Goal: Transaction & Acquisition: Obtain resource

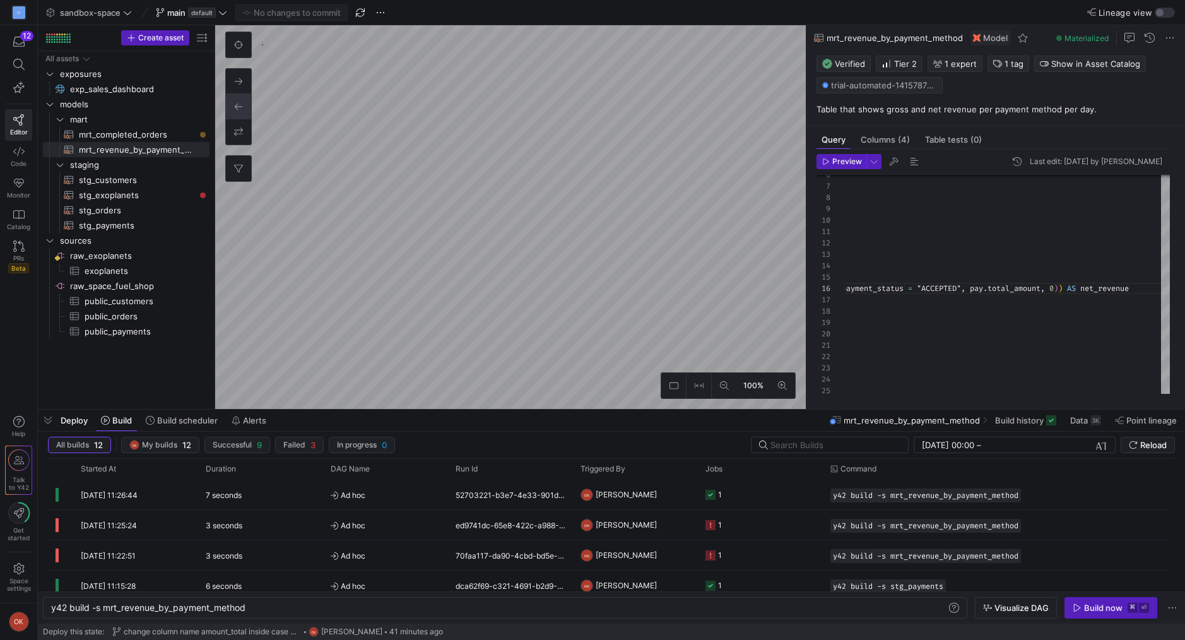
scroll to position [57, 427]
click at [835, 160] on span "Preview" at bounding box center [847, 161] width 30 height 9
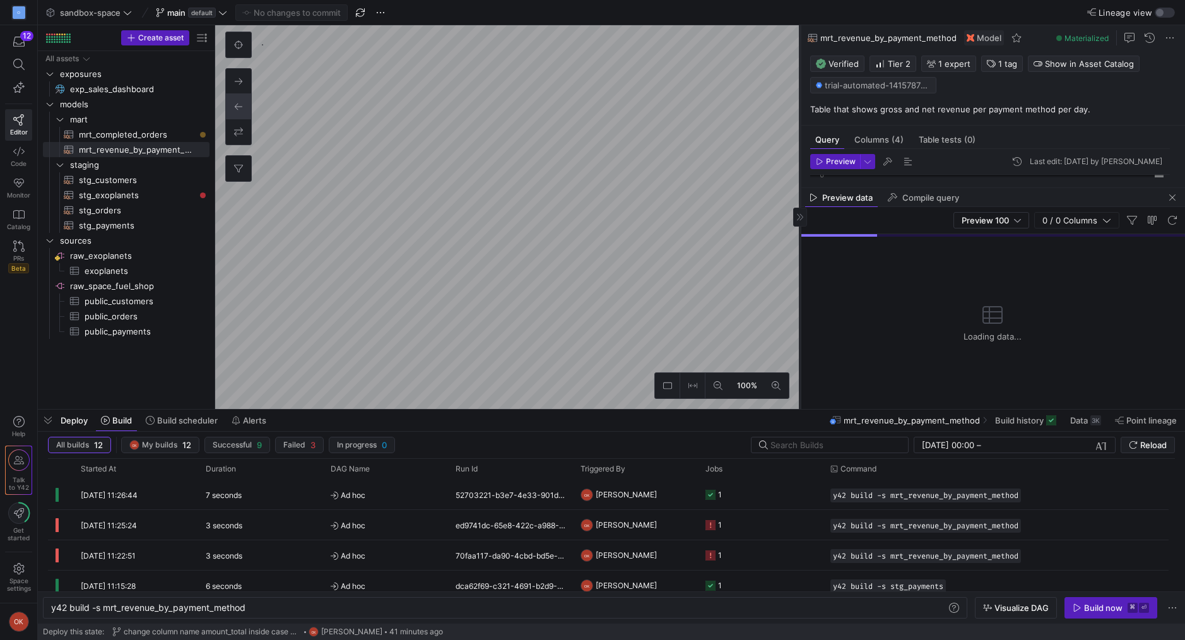
click at [679, 149] on as-split "100% 0 Query Columns (4) Table tests (0) Preview Last edit: [DATE] by [PERSON_N…" at bounding box center [699, 217] width 969 height 384
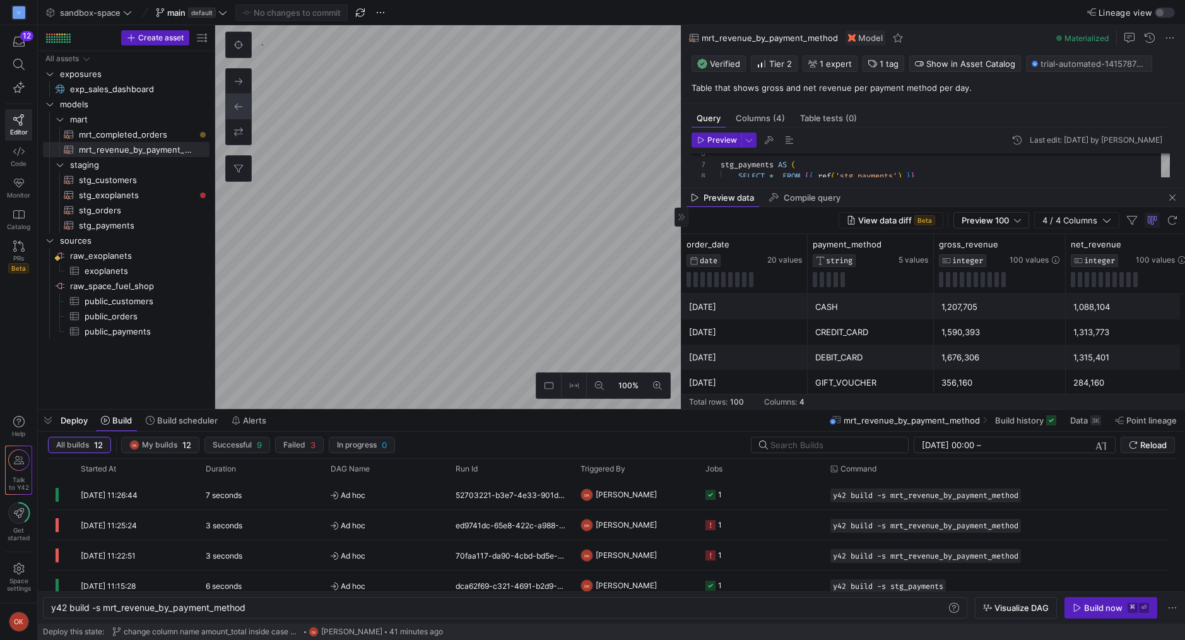
scroll to position [0, 12]
type textarea "WITH stg_orders AS ( SELECT * FROM {{ ref('stg_orders') }} ), stg_customers AS …"
type textarea "y42 build -s mrt_completed_orders"
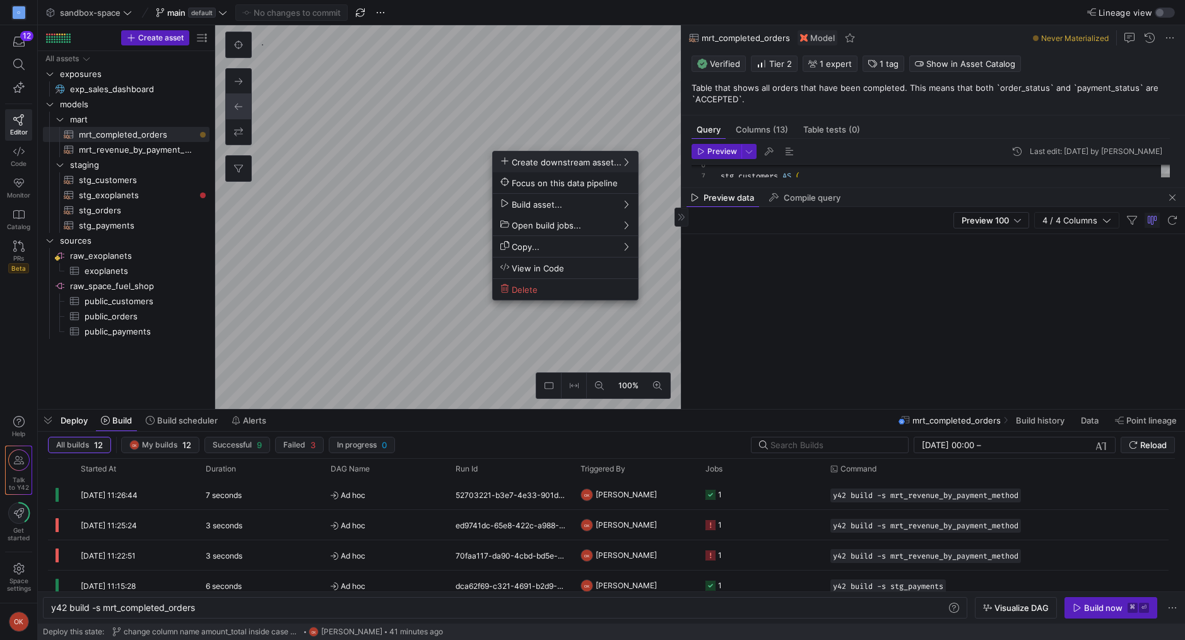
scroll to position [57, 199]
click at [679, 228] on span "Downstream (2)" at bounding box center [682, 226] width 75 height 11
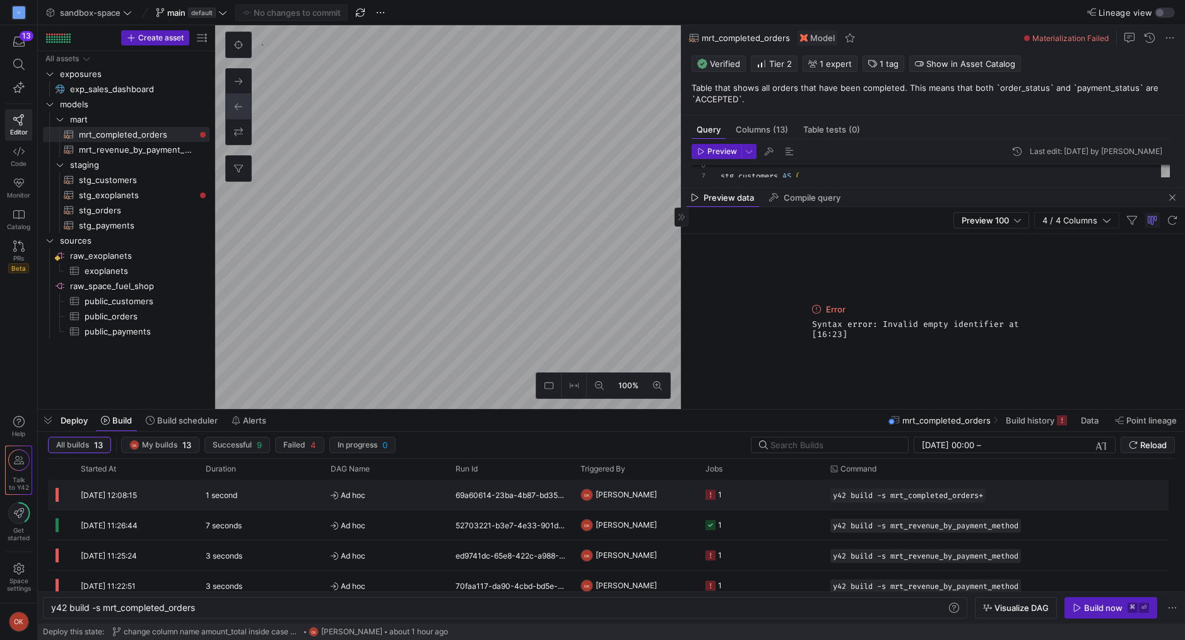
click at [666, 500] on y42-orchestration-triggered-by "OK [PERSON_NAME]" at bounding box center [635, 494] width 110 height 28
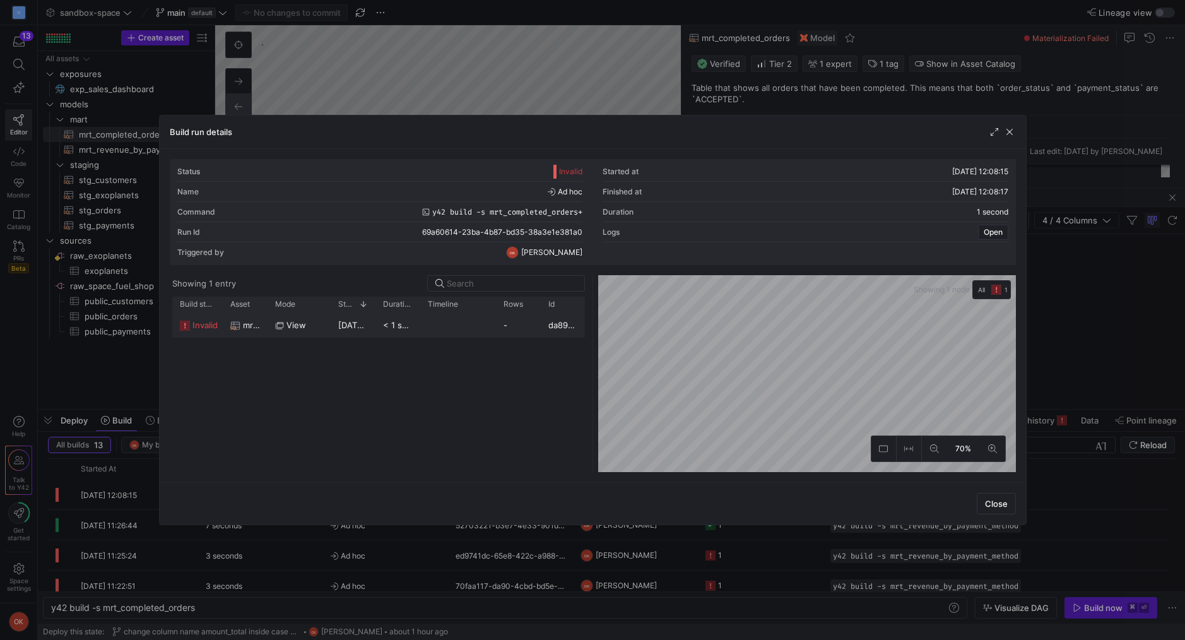
click at [471, 332] on y42-job-duration-timeline-cell-renderer at bounding box center [458, 324] width 61 height 23
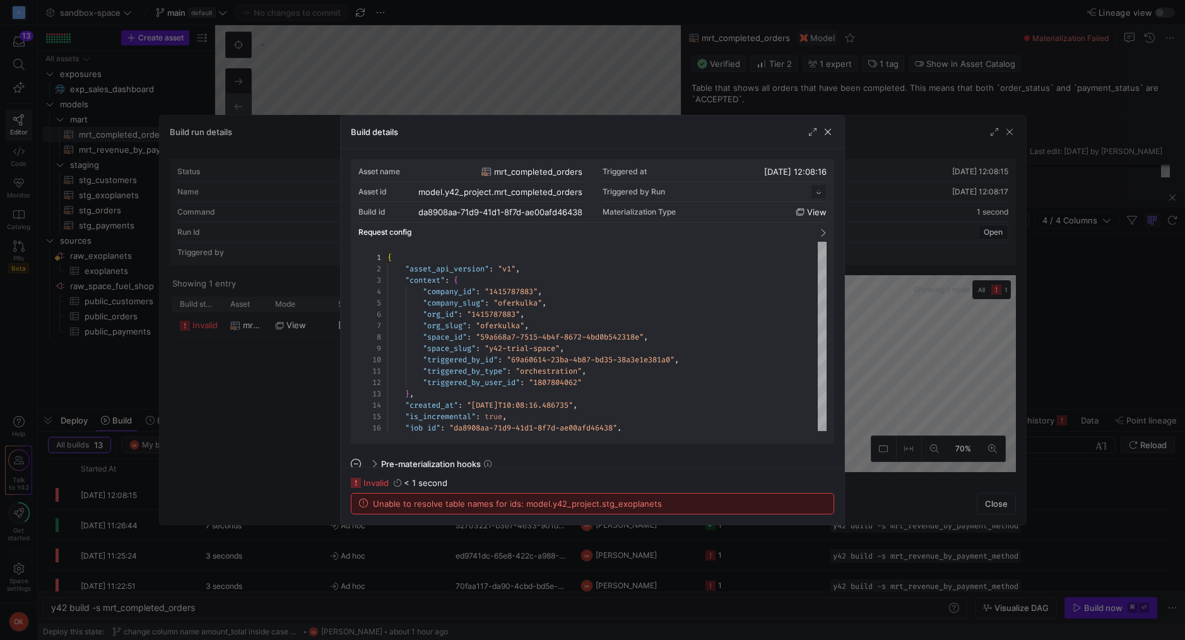
scroll to position [114, 0]
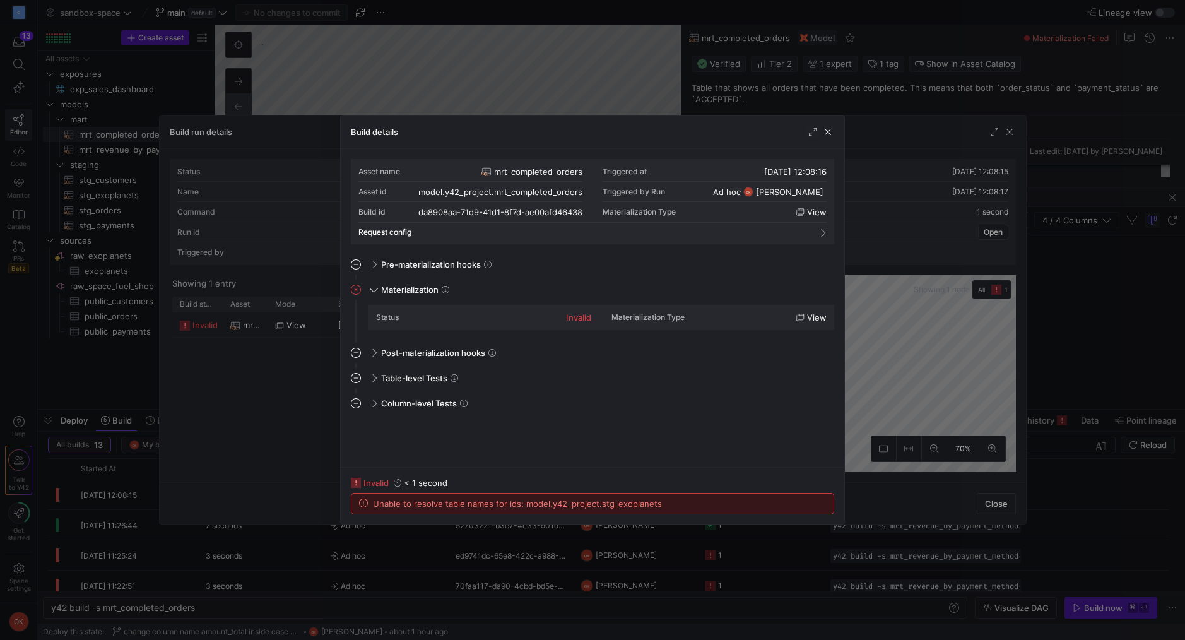
click at [1007, 138] on div at bounding box center [592, 320] width 1185 height 640
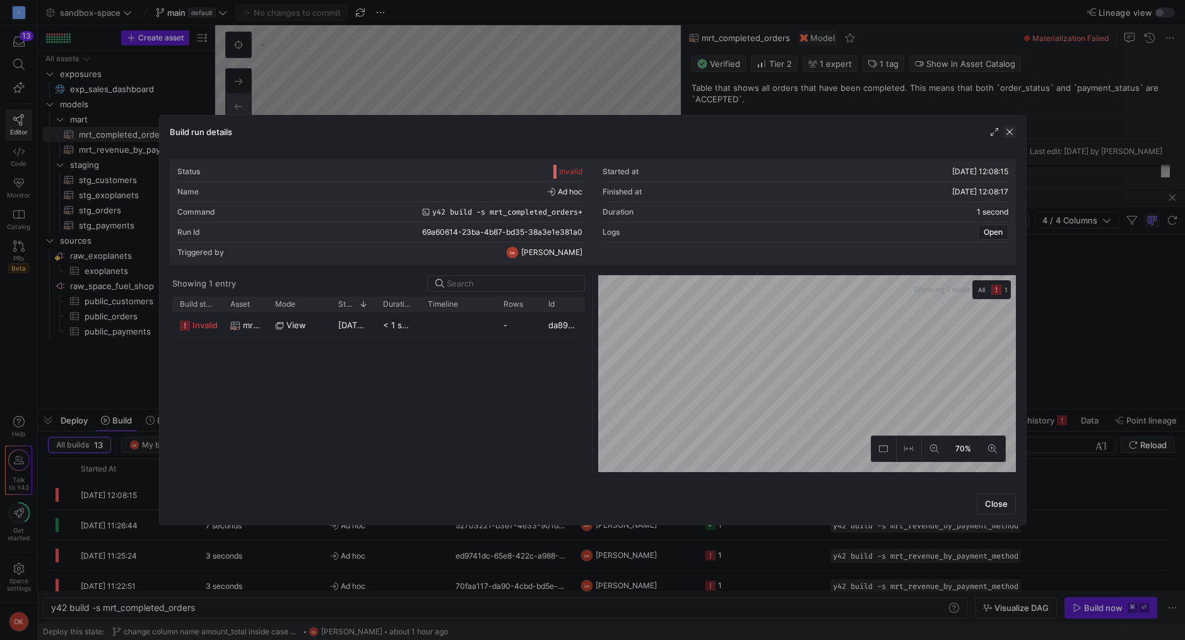
click at [1014, 135] on span "button" at bounding box center [1009, 132] width 13 height 13
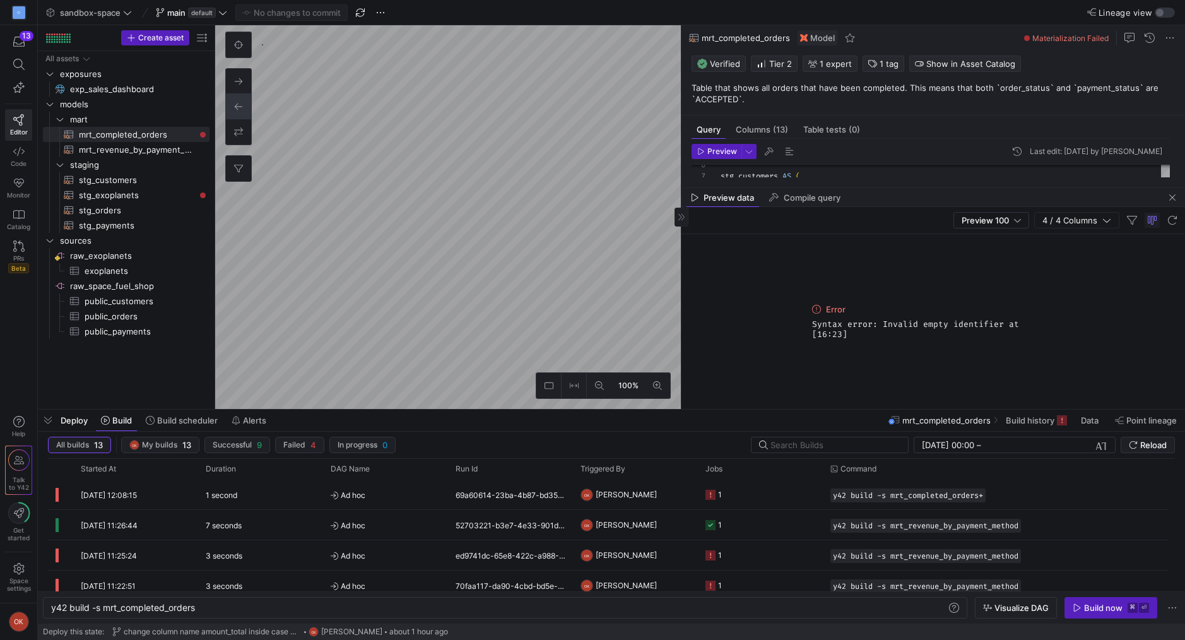
type textarea "WITH source AS ( SELECT * FROM {{ source('raw_exoplanets', 'exoplanets') }} ), …"
type textarea "y42 build -s stg_exoplanets"
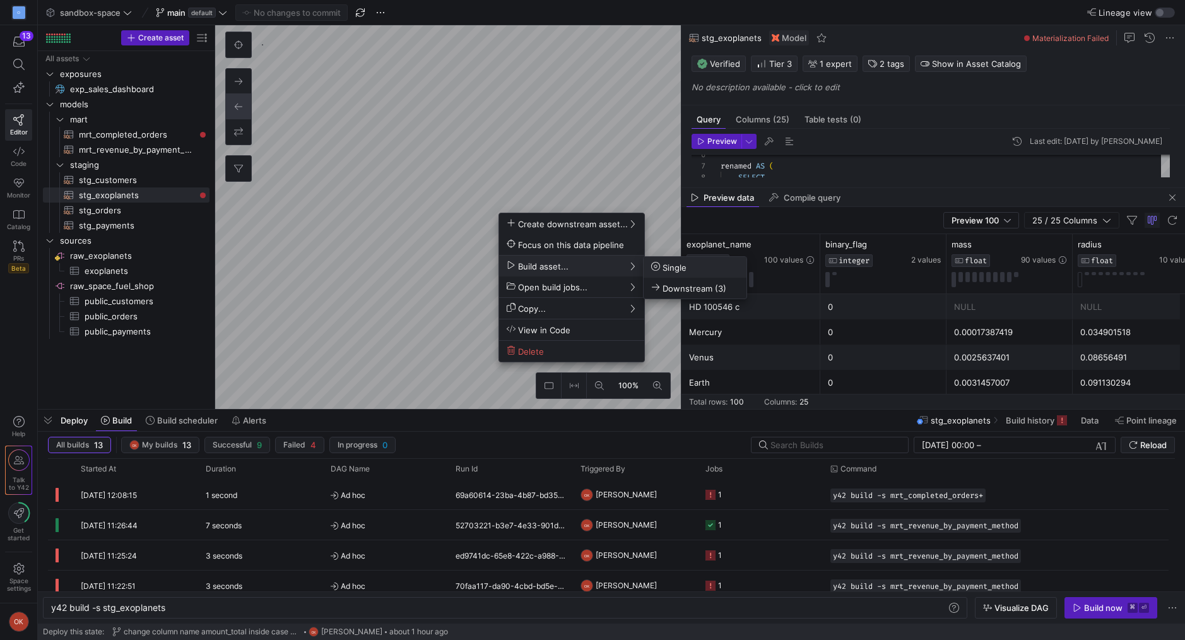
drag, startPoint x: 536, startPoint y: 261, endPoint x: 677, endPoint y: 265, distance: 141.4
click at [678, 265] on div "Create downstream asset... Focus on this data pipeline Build asset... Open buil…" at bounding box center [592, 320] width 1185 height 640
click at [677, 265] on span "Single" at bounding box center [668, 267] width 35 height 11
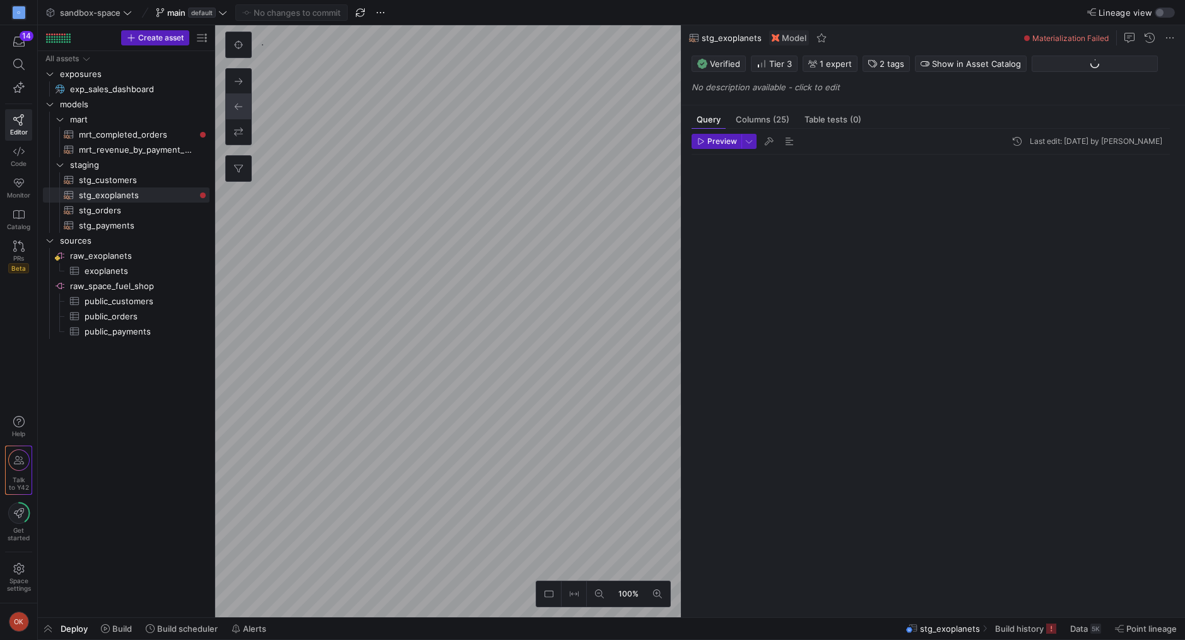
scroll to position [114, 0]
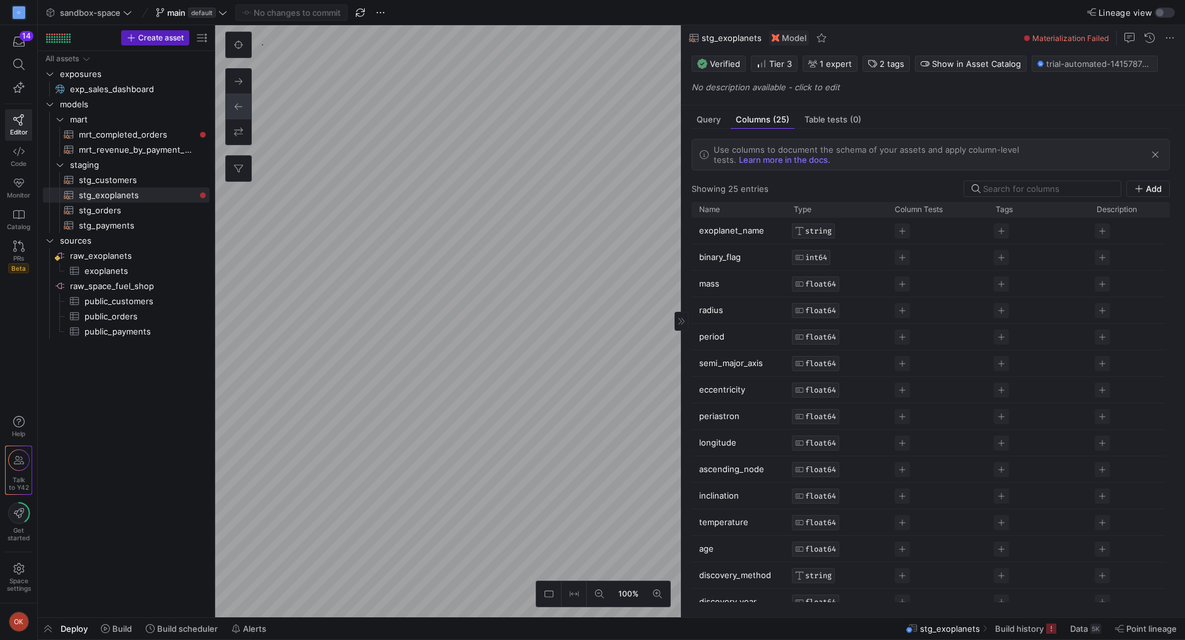
click at [1046, 41] on span "Materialization Failed" at bounding box center [1070, 37] width 76 height 9
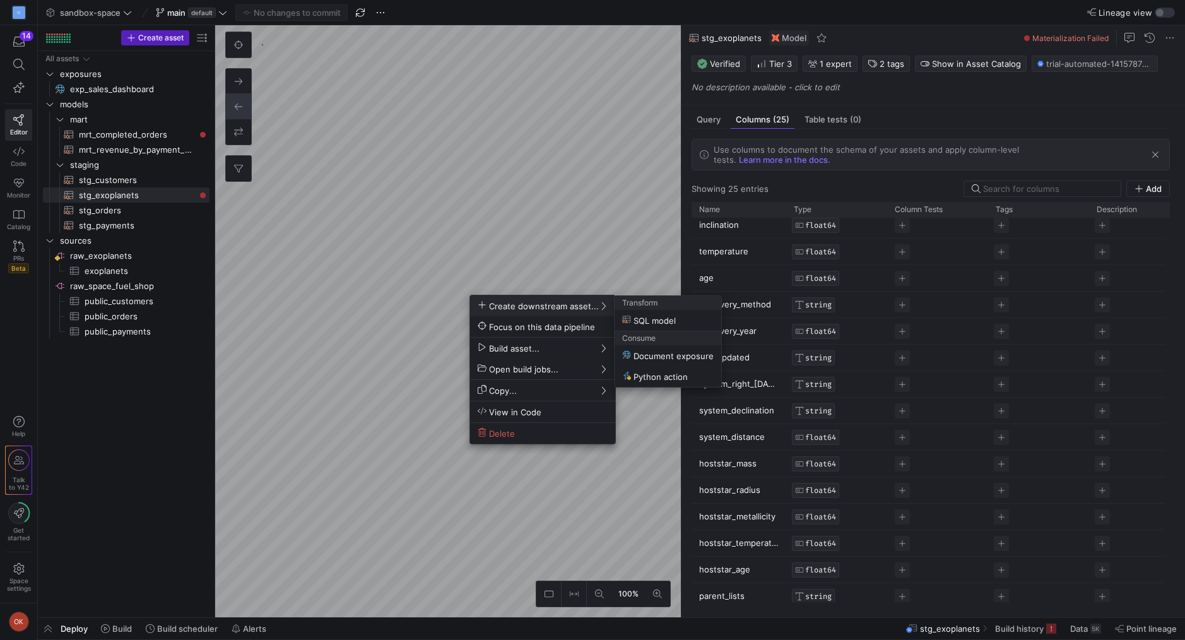
click at [484, 288] on div at bounding box center [592, 320] width 1185 height 640
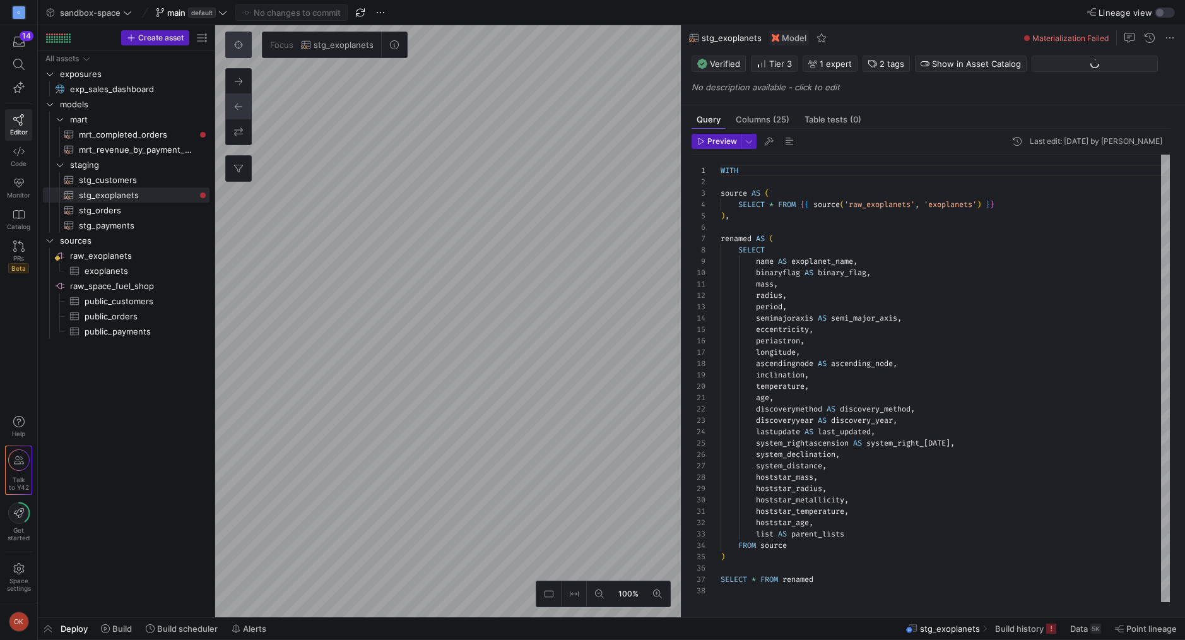
scroll to position [114, 0]
click at [1174, 40] on span at bounding box center [1169, 37] width 15 height 15
click at [893, 39] on div at bounding box center [592, 320] width 1185 height 640
click at [947, 62] on span "Show in Asset Catalog" at bounding box center [976, 64] width 89 height 10
click at [978, 62] on div at bounding box center [592, 320] width 1185 height 640
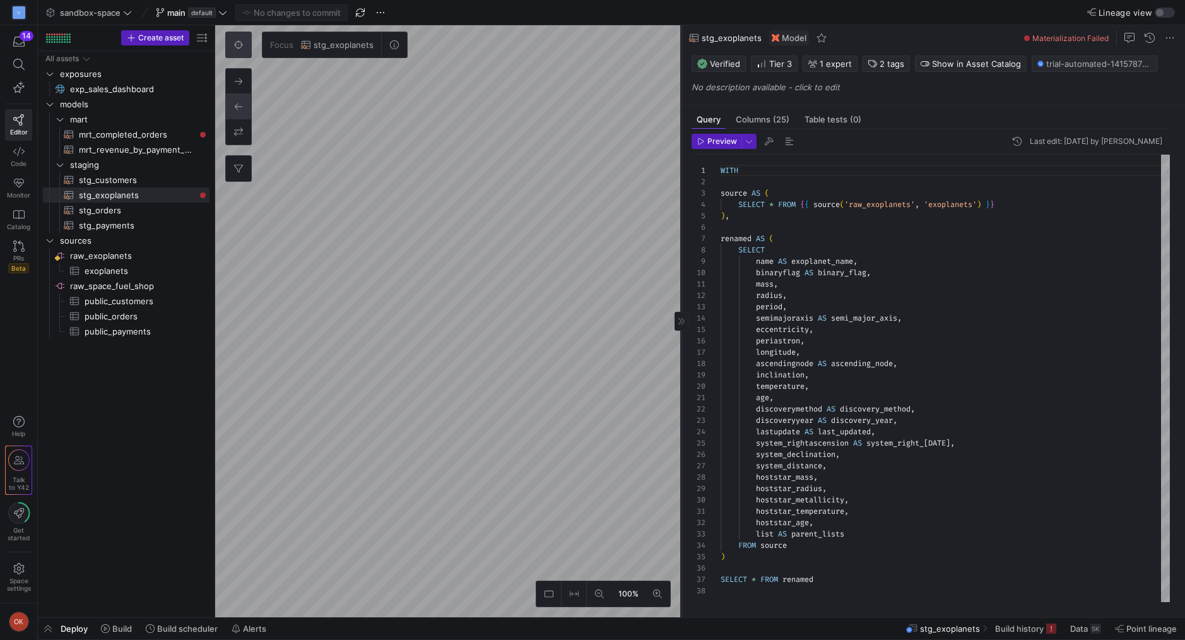
click at [686, 319] on div at bounding box center [681, 321] width 14 height 19
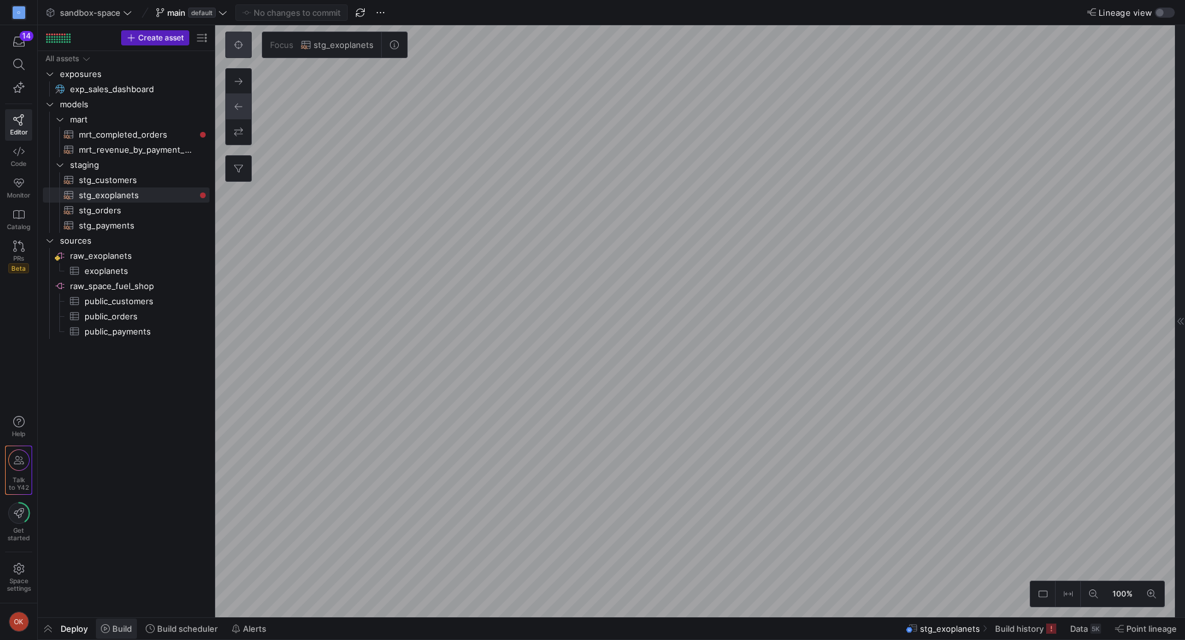
click at [127, 628] on span "Build" at bounding box center [122, 628] width 20 height 10
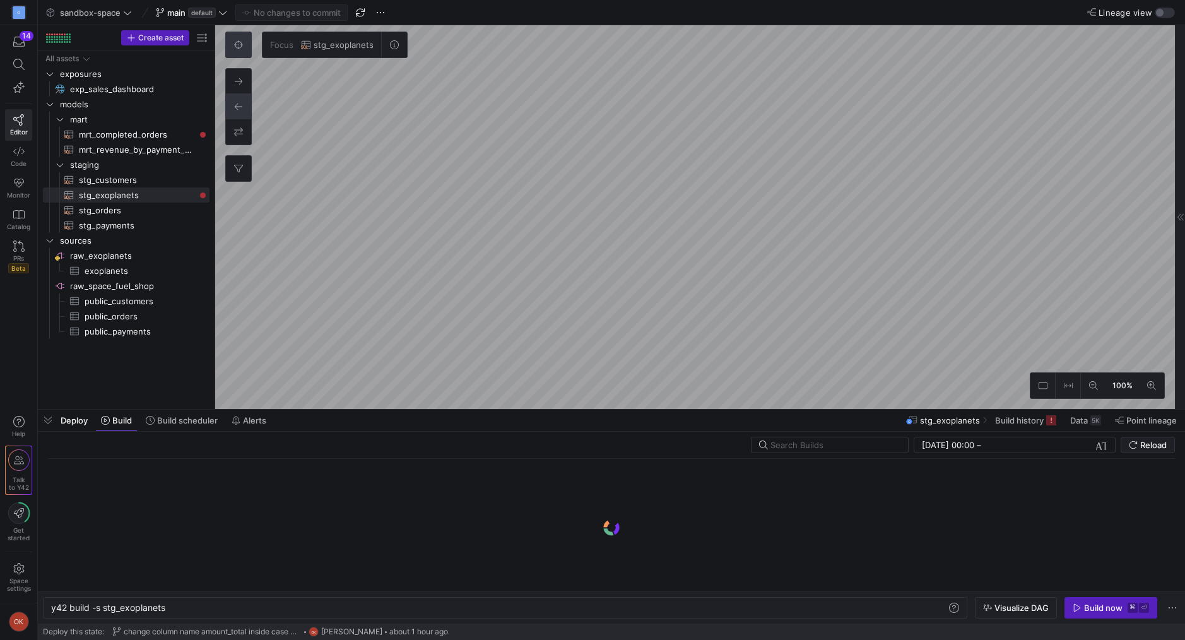
scroll to position [0, 114]
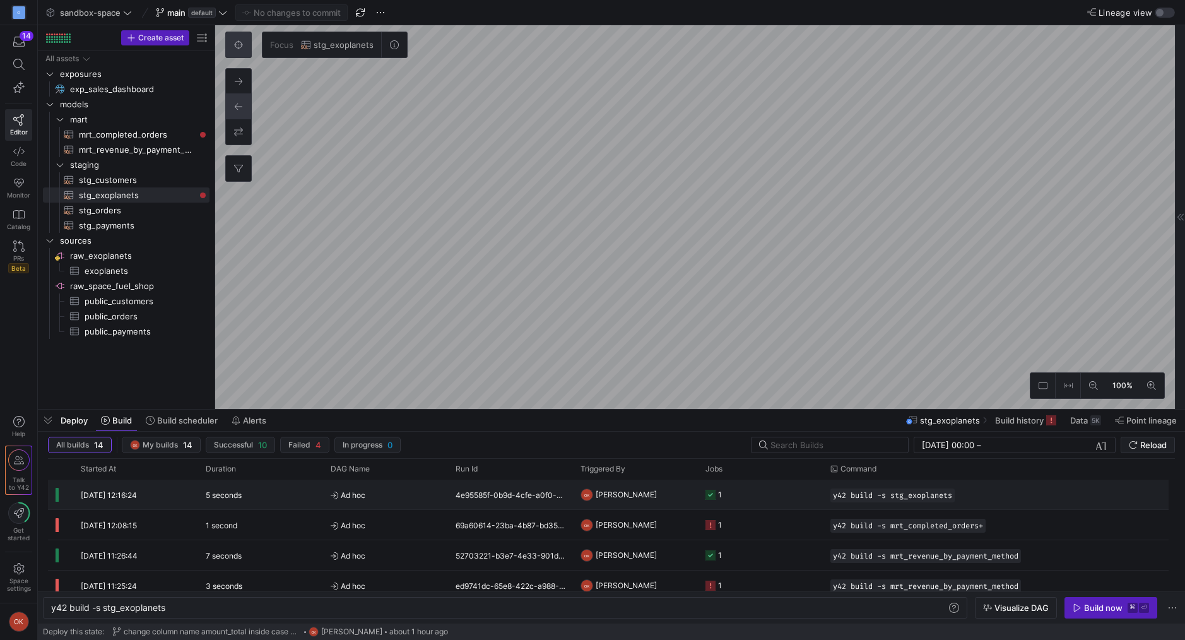
click at [220, 503] on div "5 seconds" at bounding box center [260, 494] width 125 height 30
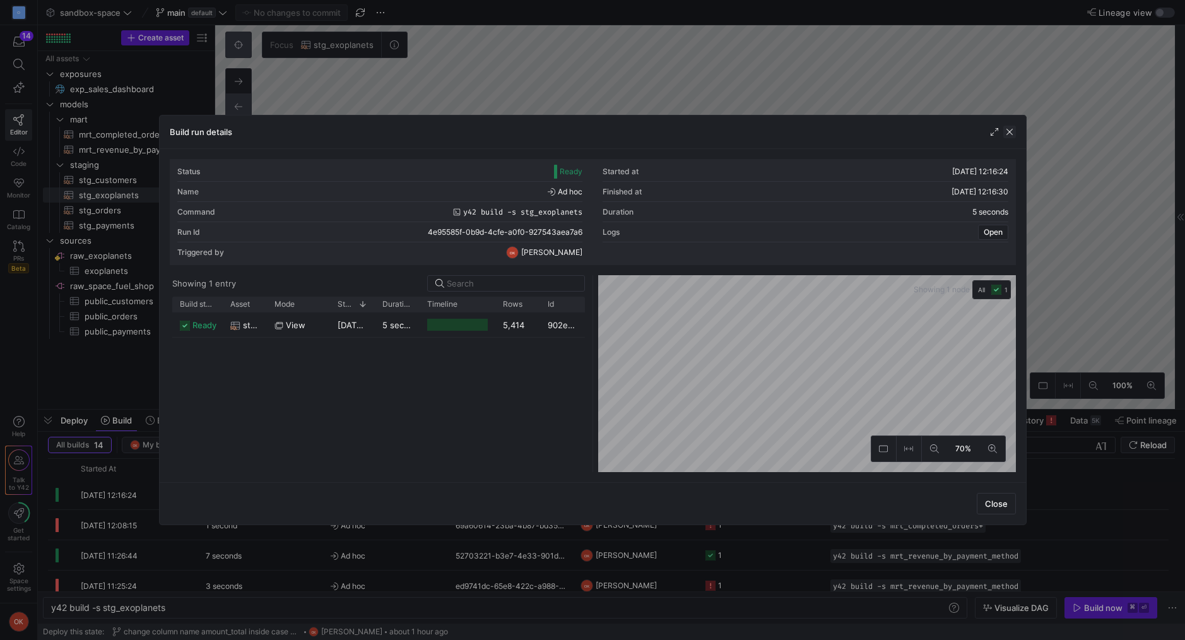
click at [1008, 134] on span "button" at bounding box center [1009, 132] width 13 height 13
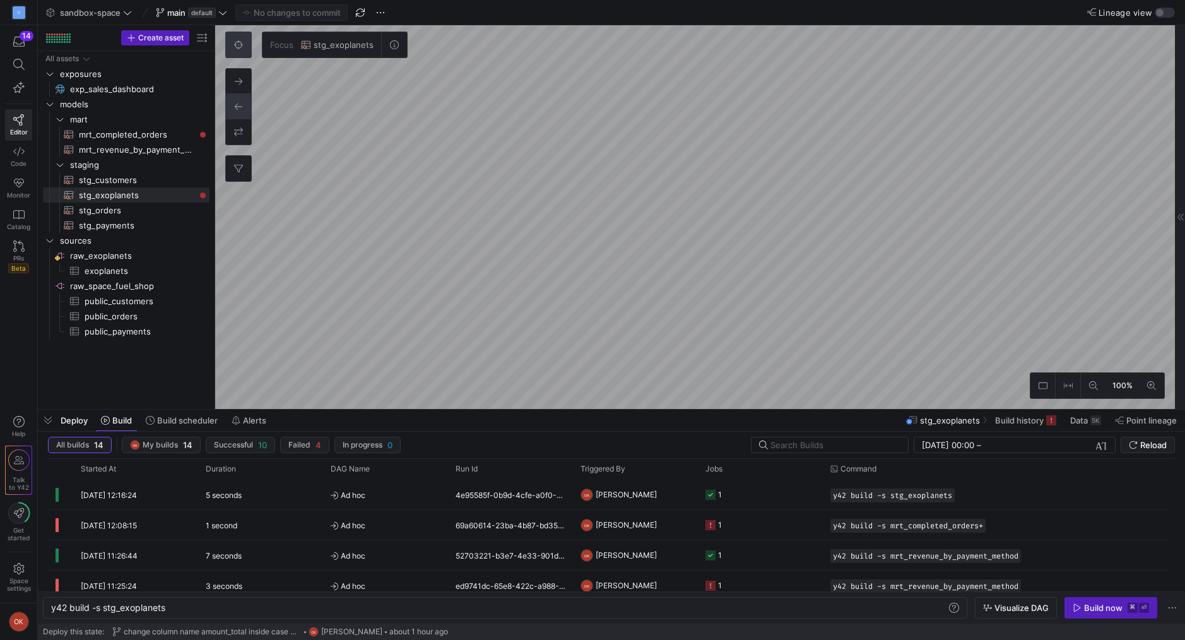
type textarea "WITH stg_orders AS ( SELECT * FROM {{ ref('stg_orders') }} ), stg_customers AS …"
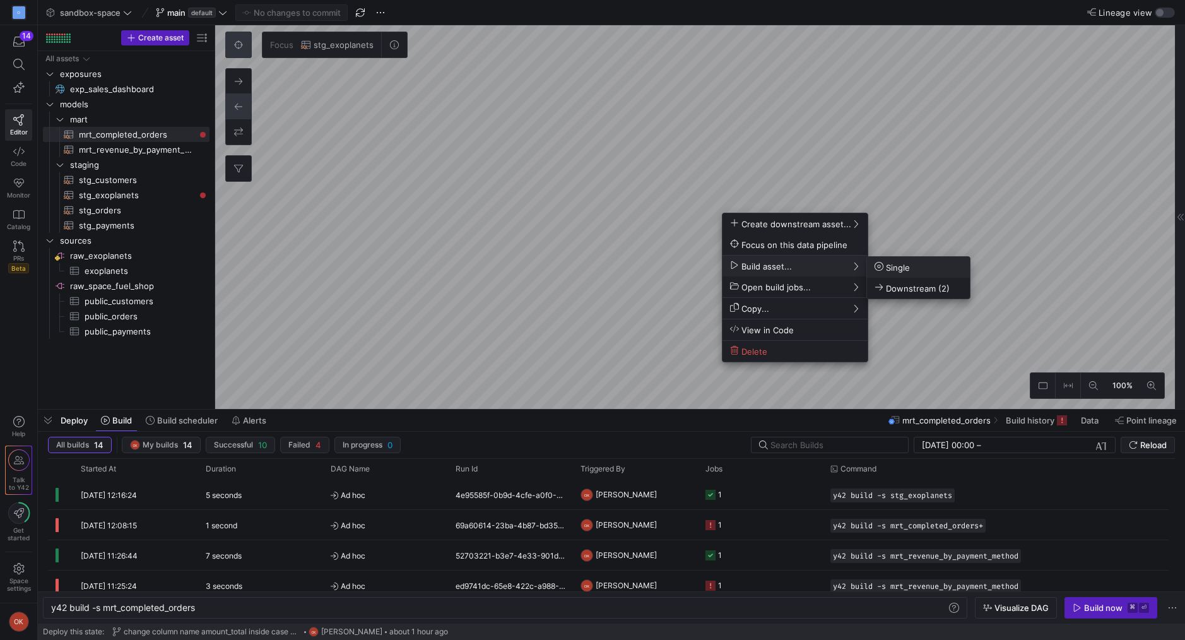
click at [761, 259] on button "Build asset..." at bounding box center [794, 265] width 145 height 21
click at [891, 269] on span "Single" at bounding box center [891, 267] width 35 height 11
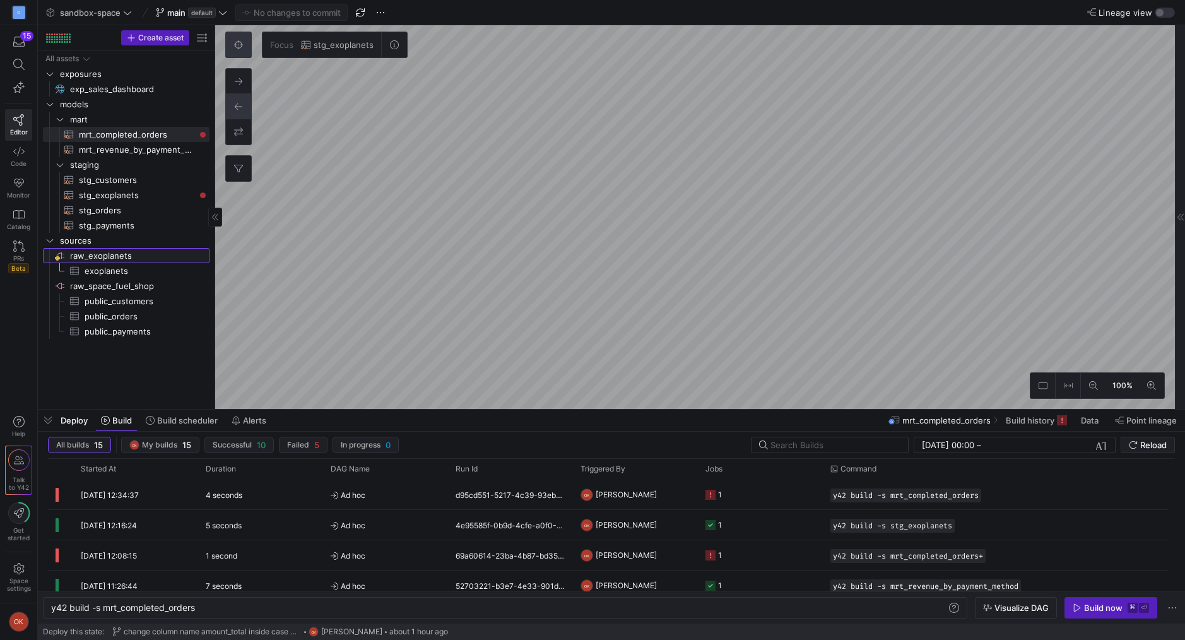
click at [94, 257] on span "raw_exoplanets​​​​​​​​" at bounding box center [139, 256] width 138 height 15
type textarea "y42 build"
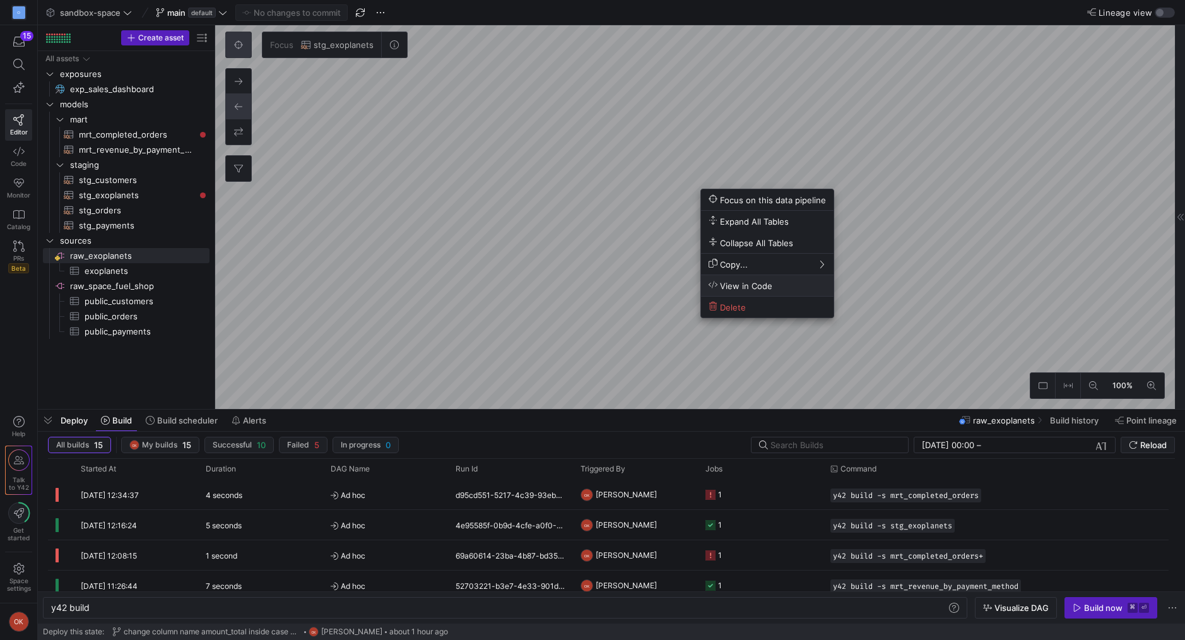
click at [715, 281] on button "View in Code" at bounding box center [767, 285] width 132 height 21
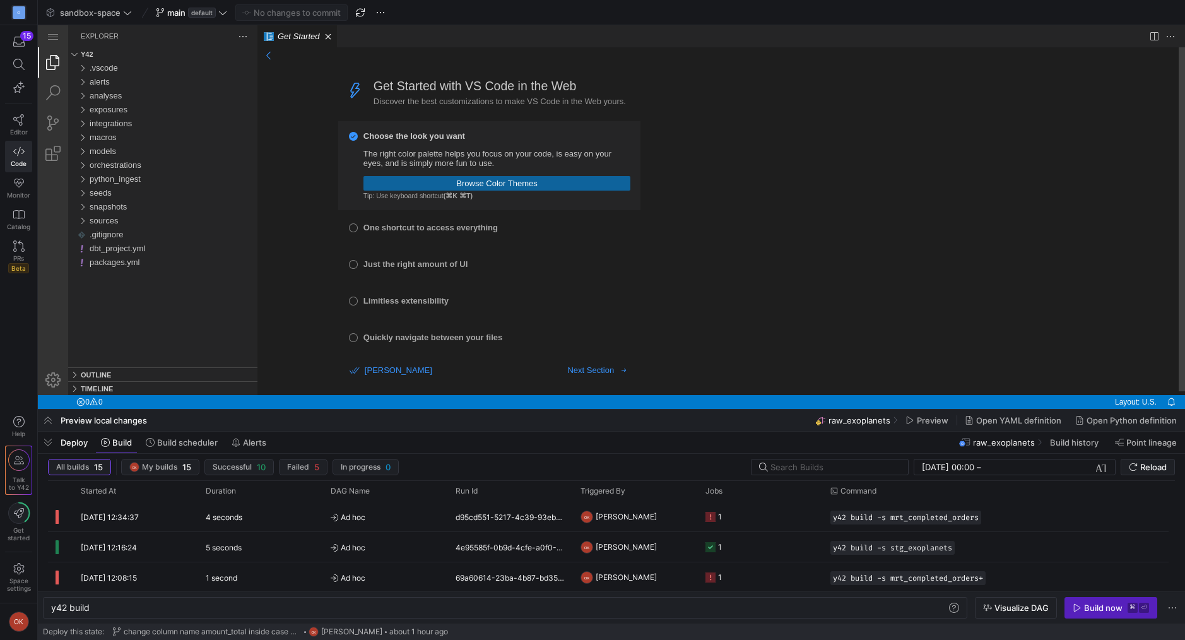
scroll to position [1, 0]
click at [329, 36] on link "Close (⌘W)" at bounding box center [328, 36] width 13 height 13
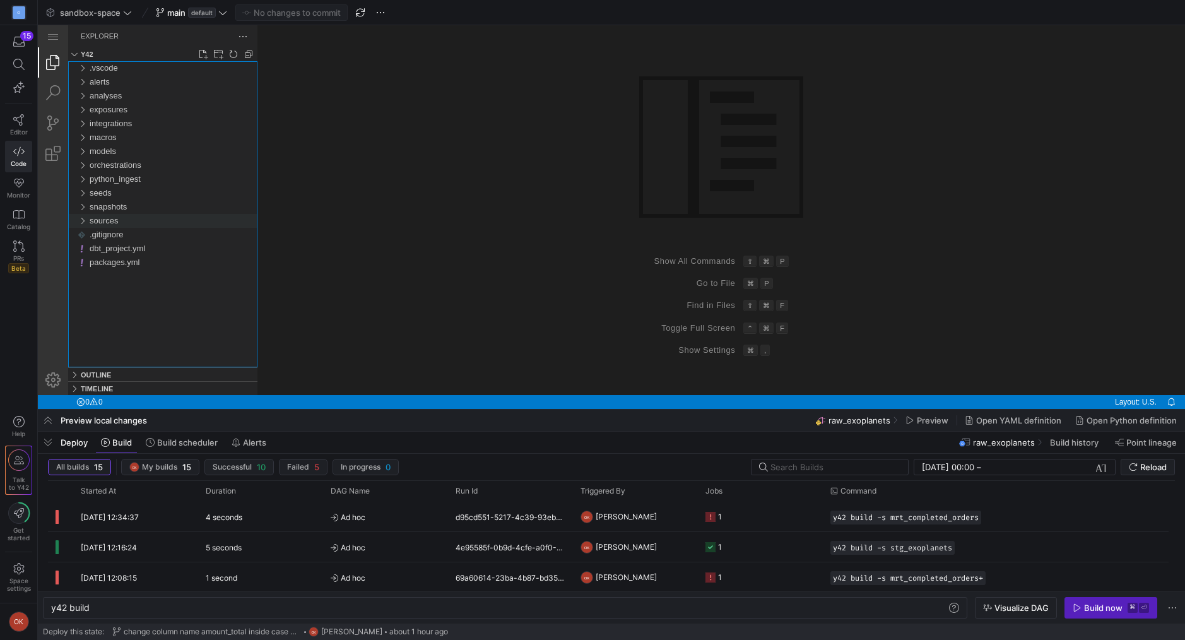
click at [82, 221] on div "sources" at bounding box center [82, 221] width 19 height 14
click at [84, 153] on div "models" at bounding box center [82, 151] width 19 height 14
click at [107, 262] on span "raw_exoplanets.yml" at bounding box center [131, 261] width 73 height 9
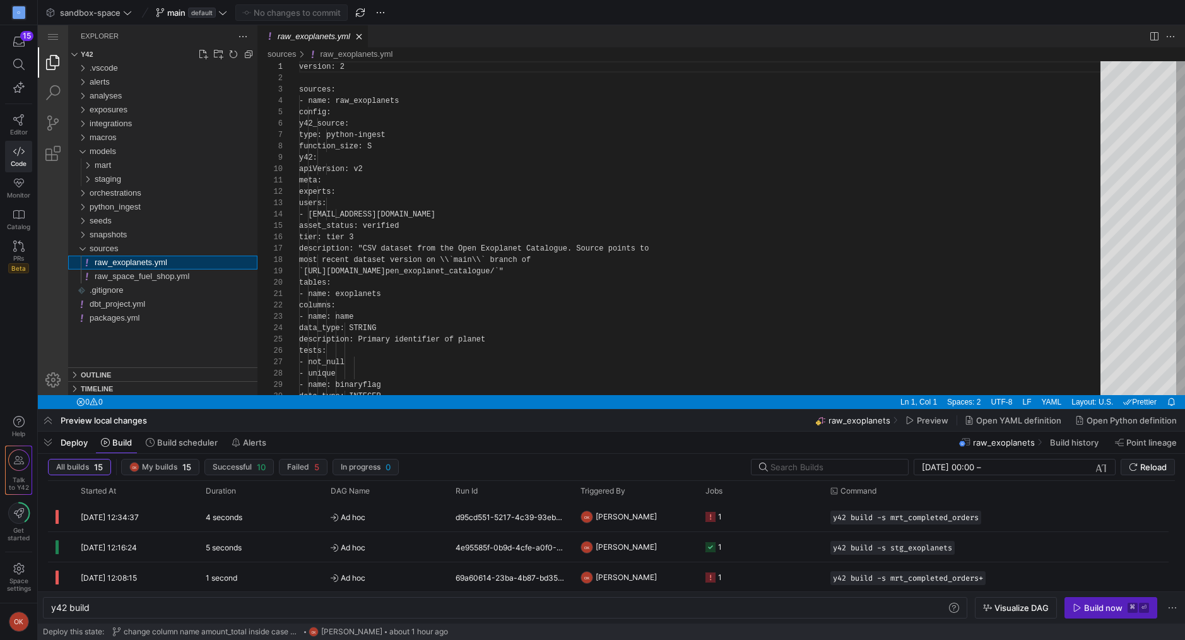
scroll to position [114, 0]
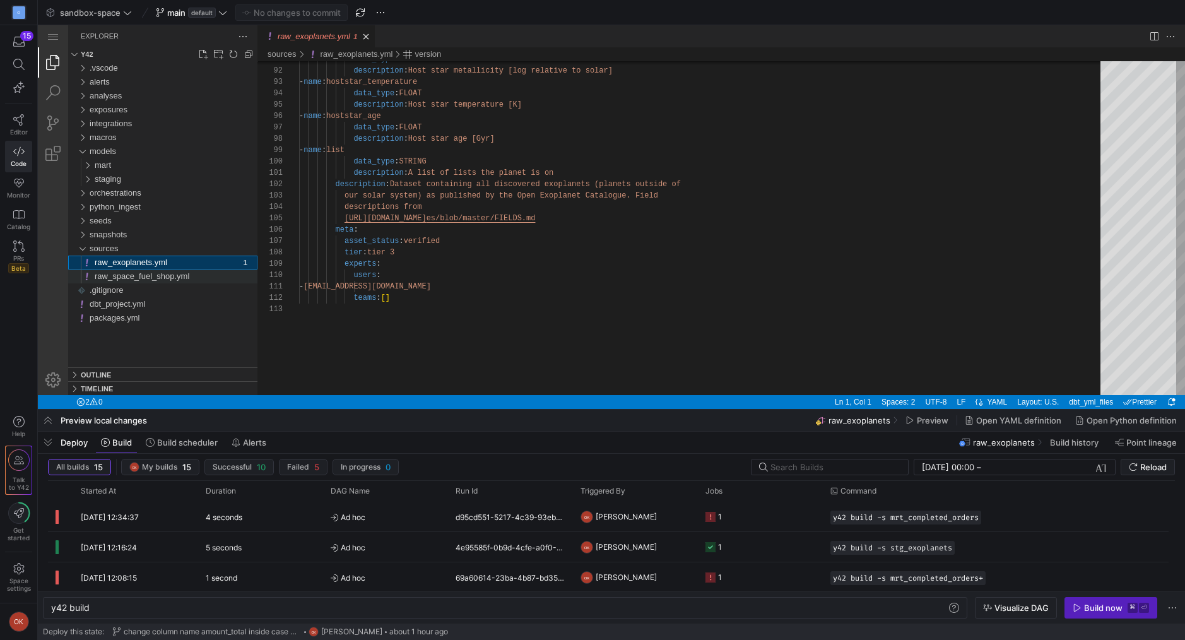
click at [149, 276] on span "raw_space_fuel_shop.yml" at bounding box center [142, 275] width 95 height 9
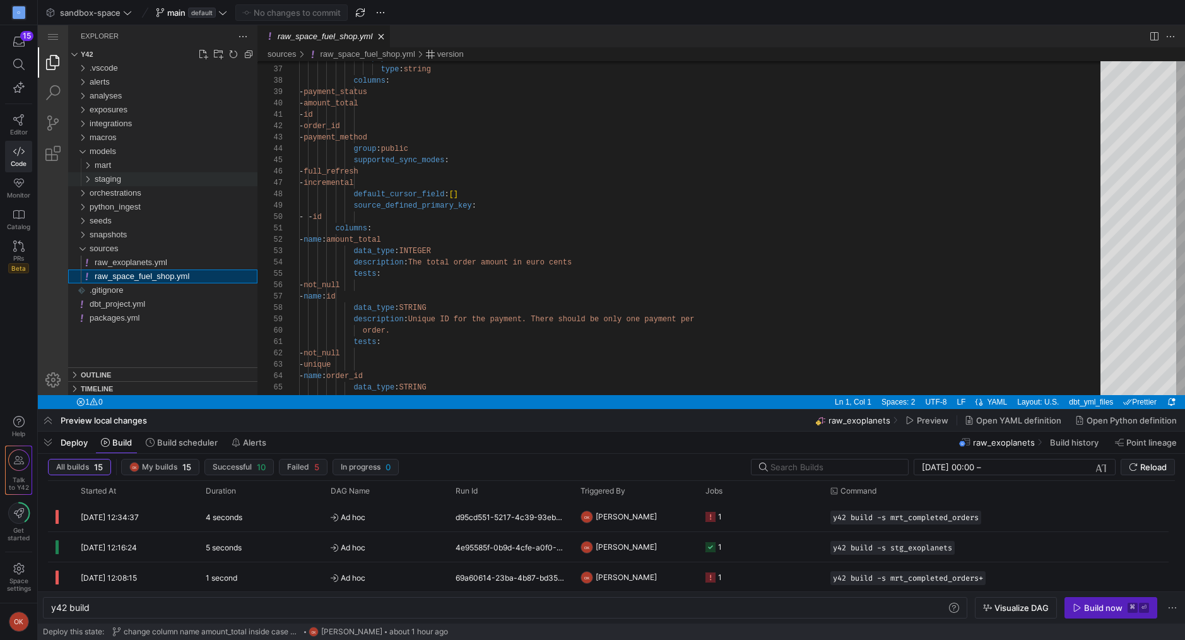
click at [88, 180] on div "staging" at bounding box center [85, 179] width 24 height 14
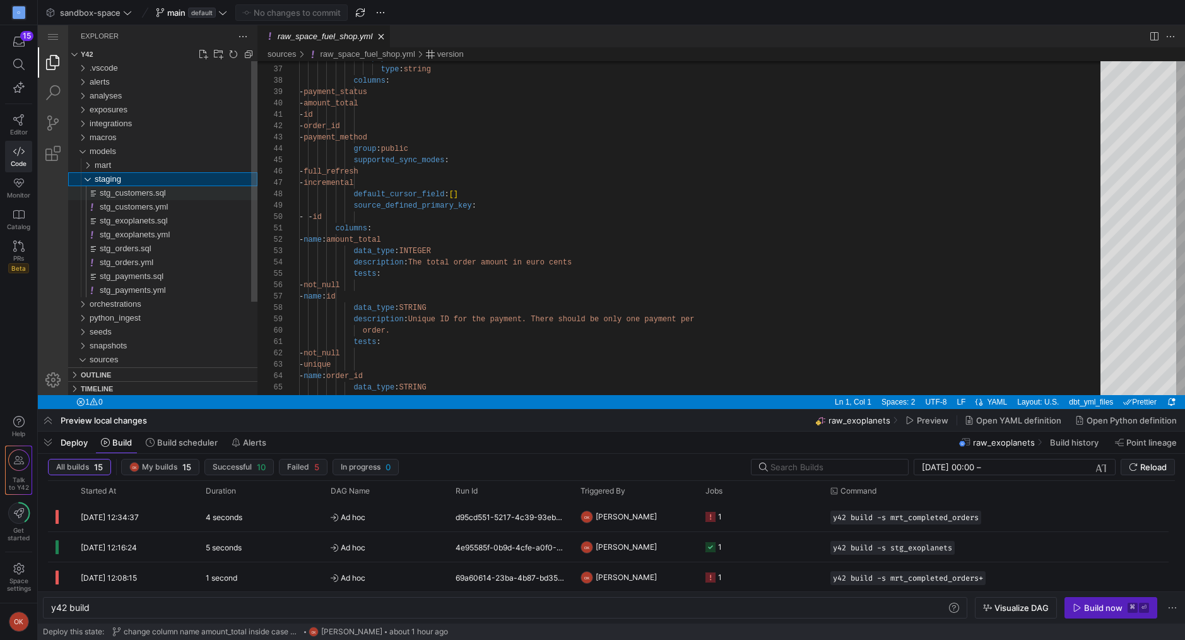
click at [112, 194] on span "stg_customers.sql" at bounding box center [133, 192] width 66 height 9
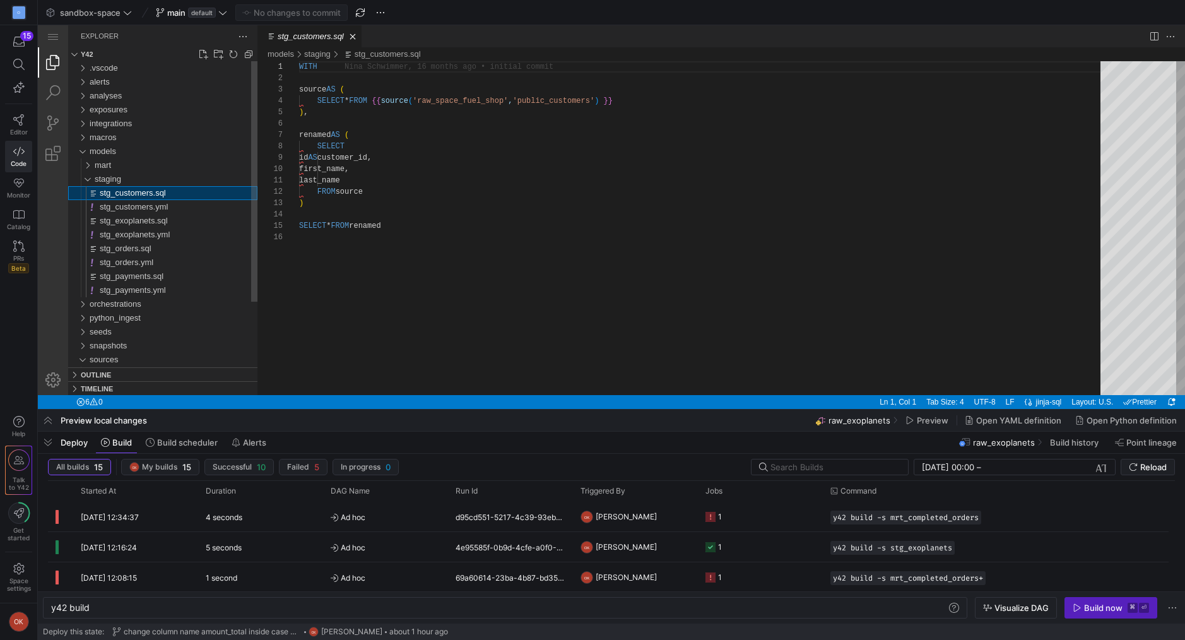
click at [117, 199] on div "stg_customers.sql" at bounding box center [179, 193] width 158 height 14
click at [115, 208] on span "stg_customers.yml" at bounding box center [134, 206] width 68 height 9
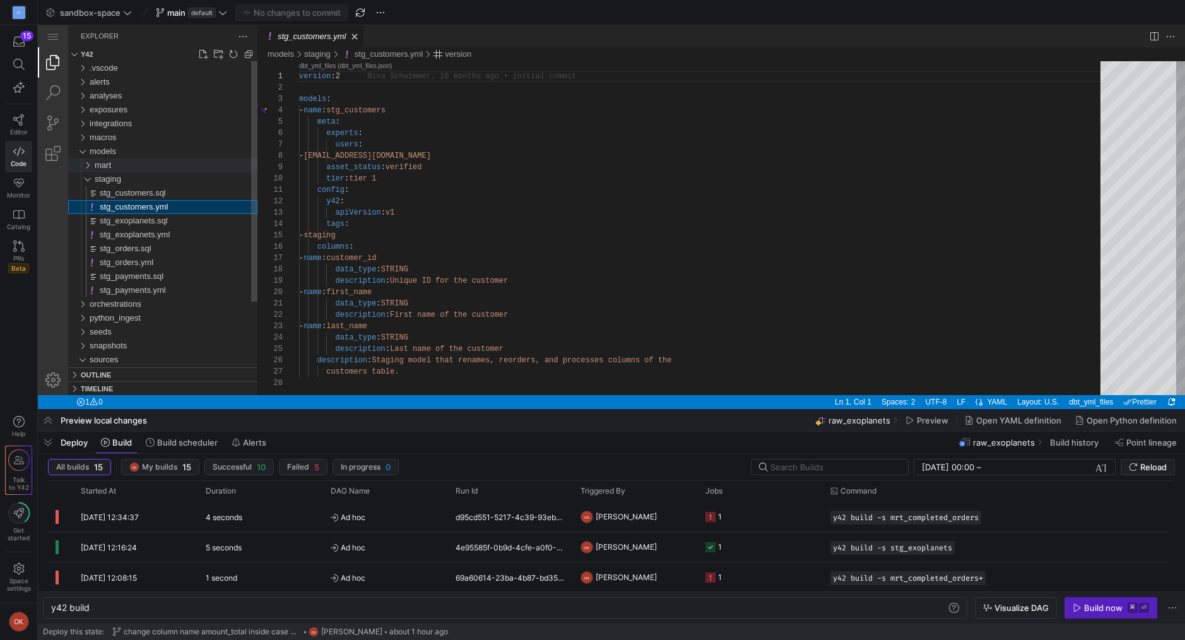
click at [85, 165] on div "mart" at bounding box center [85, 165] width 24 height 14
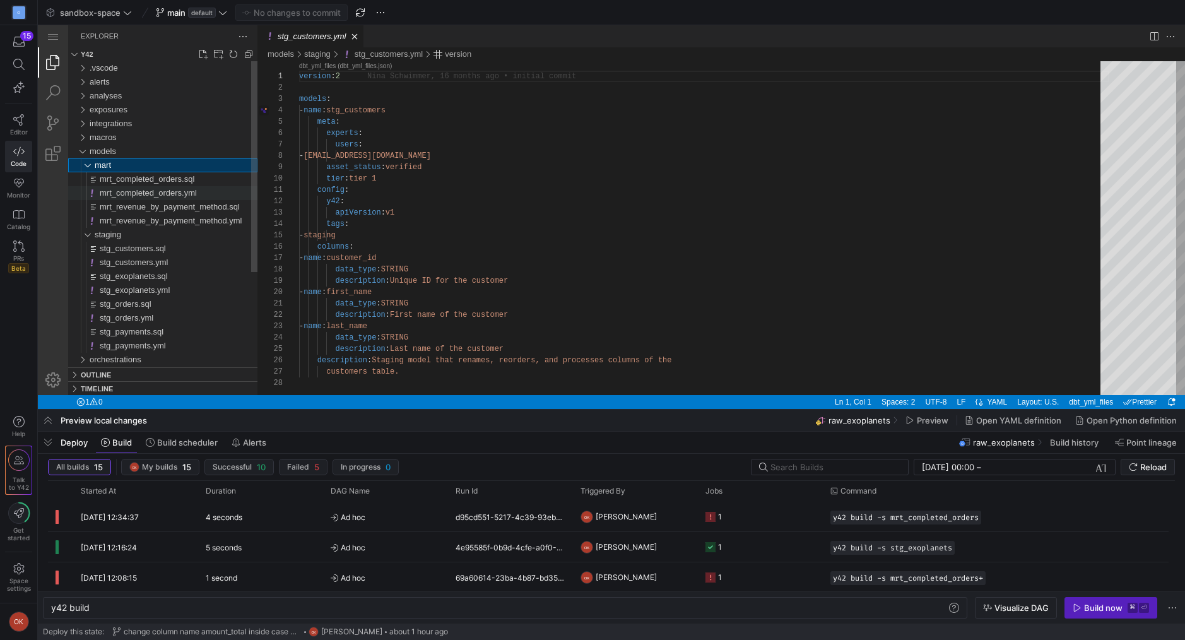
click at [129, 194] on span "mrt_completed_orders.yml" at bounding box center [148, 192] width 97 height 9
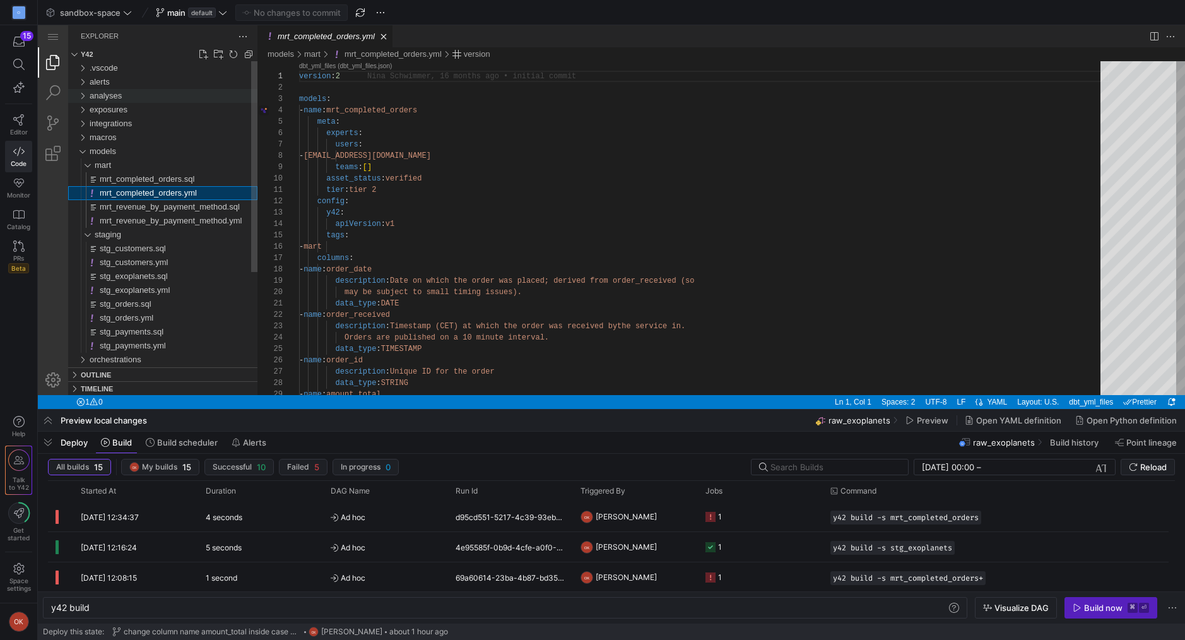
click at [82, 95] on div "analyses" at bounding box center [82, 96] width 19 height 14
click at [83, 107] on div "exposures" at bounding box center [82, 110] width 19 height 14
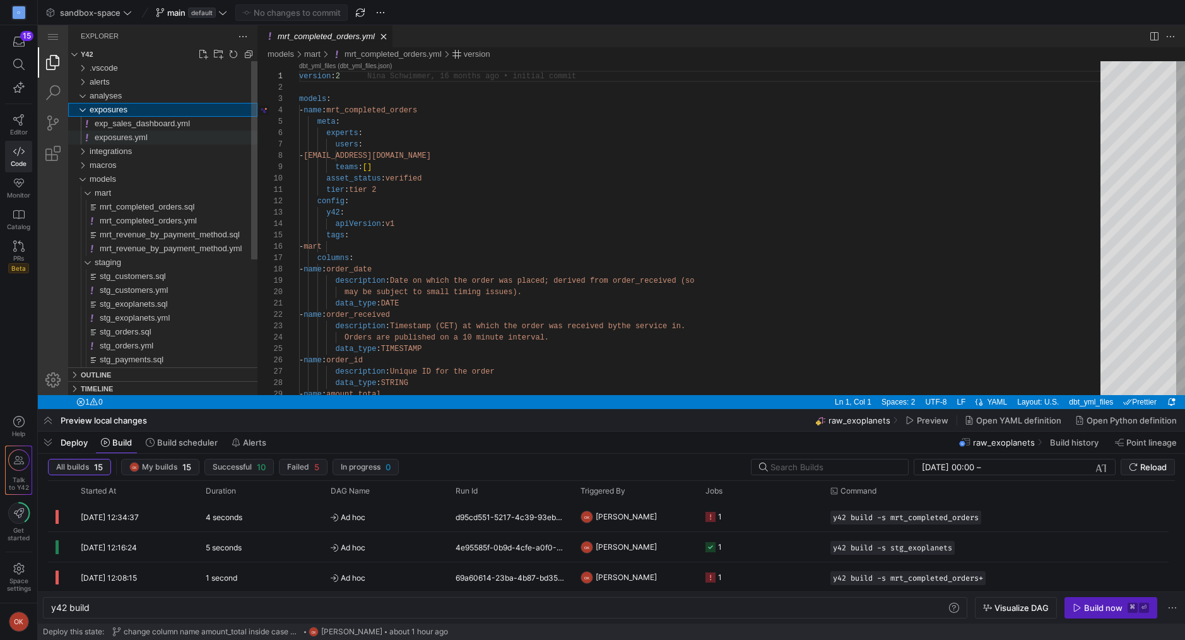
click at [107, 136] on span "exposures.yml" at bounding box center [121, 136] width 53 height 9
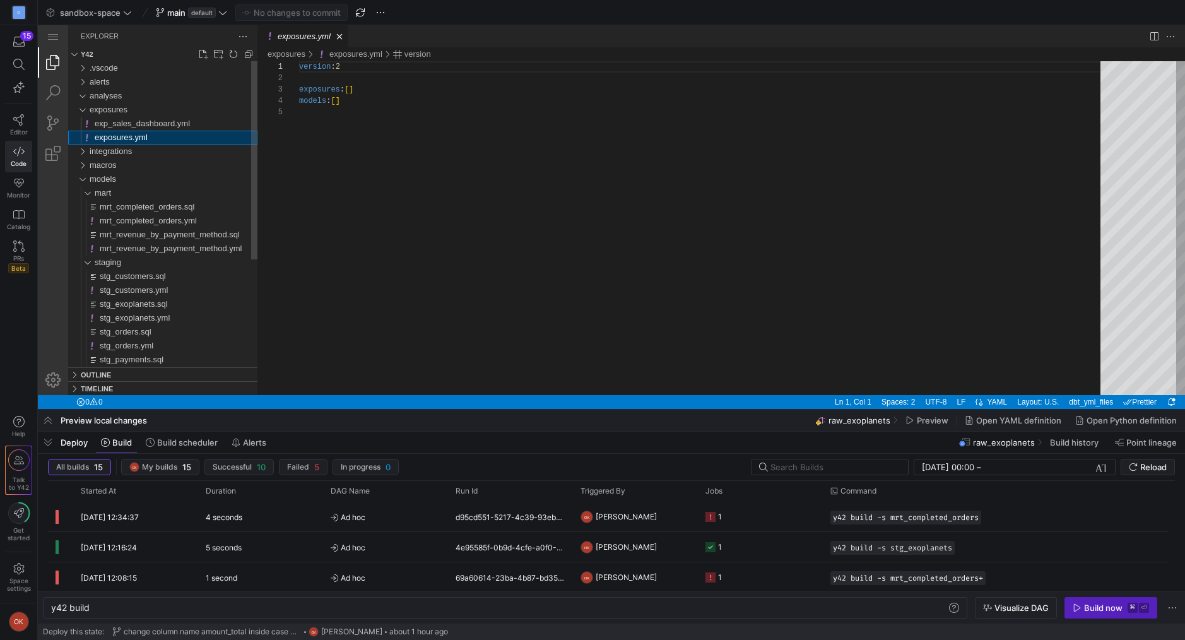
scroll to position [45, 0]
click at [119, 124] on span "exp_sales_dashboard.yml" at bounding box center [142, 123] width 95 height 9
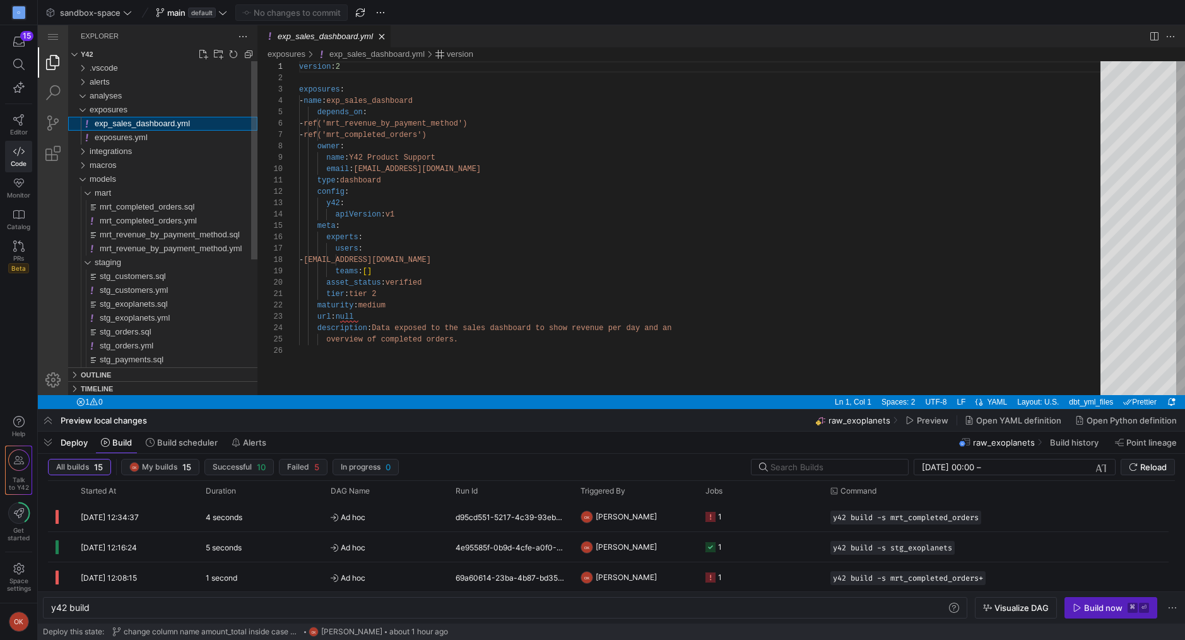
scroll to position [114, 0]
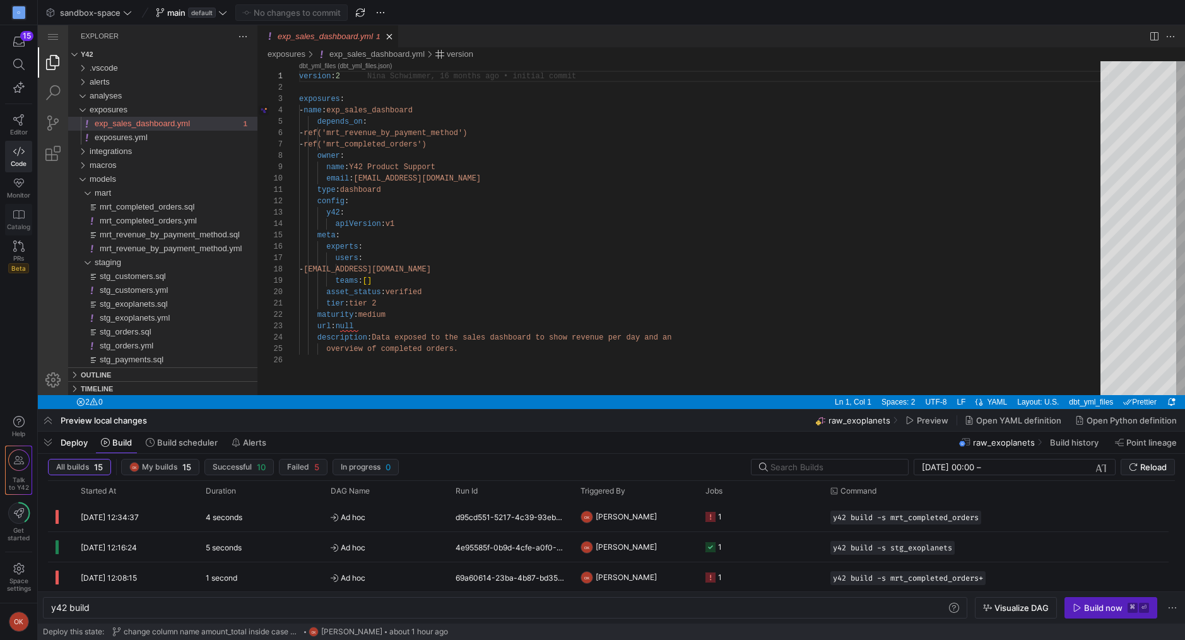
click at [13, 220] on link "Catalog" at bounding box center [18, 220] width 27 height 32
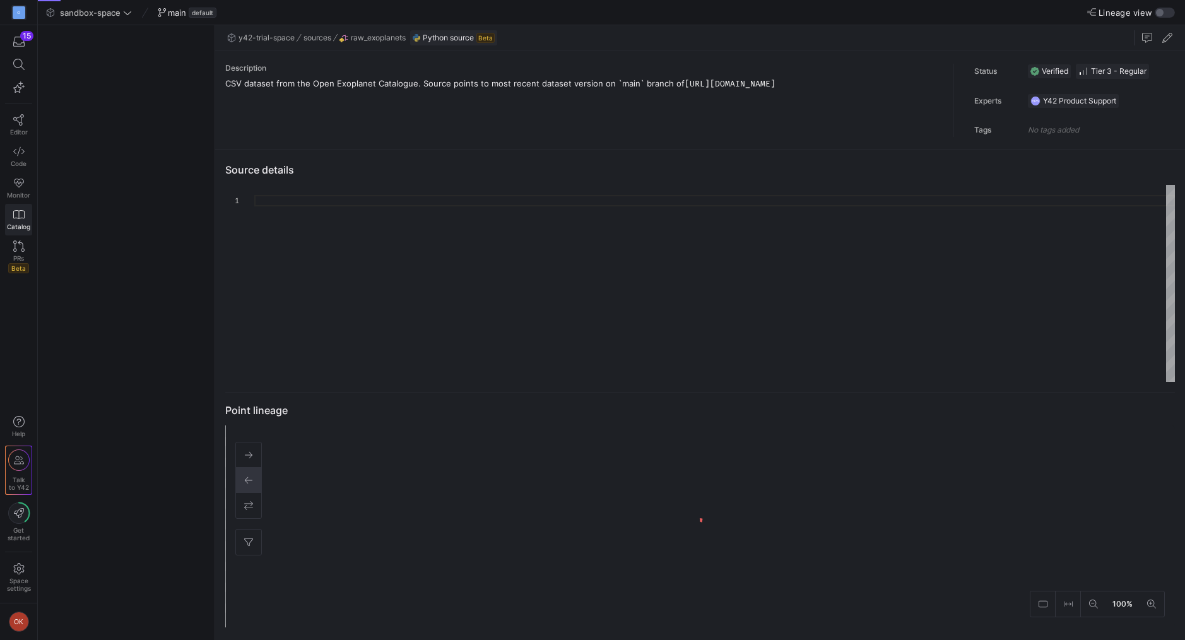
type textarea "import requests import pandas as pd from io import StringIO import logging from…"
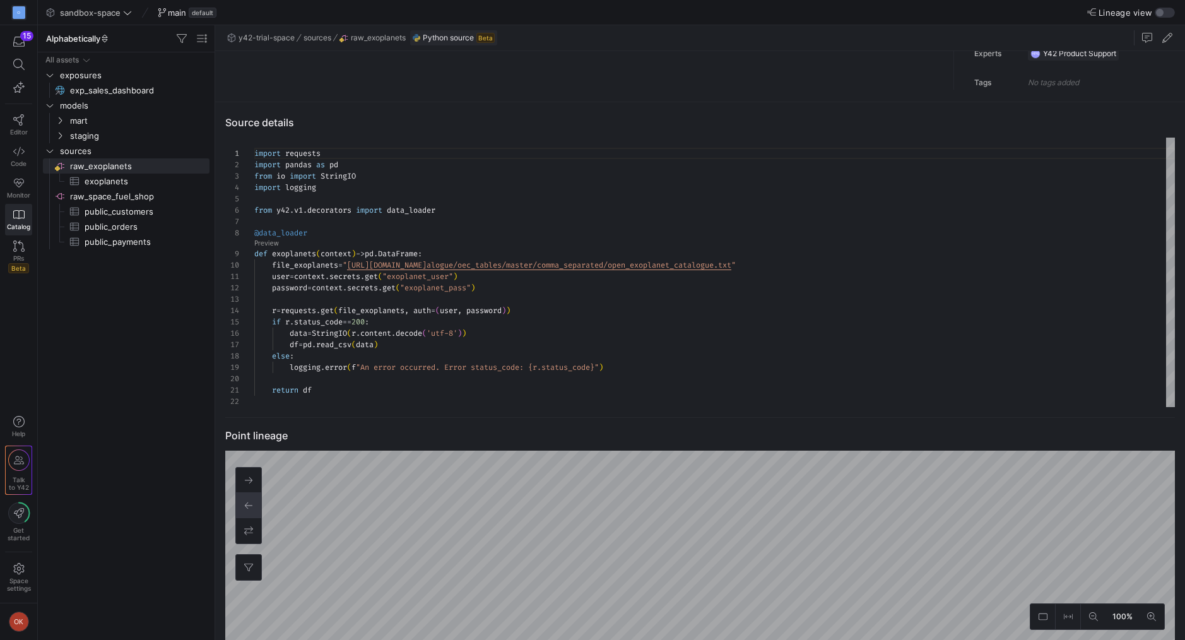
scroll to position [60, 0]
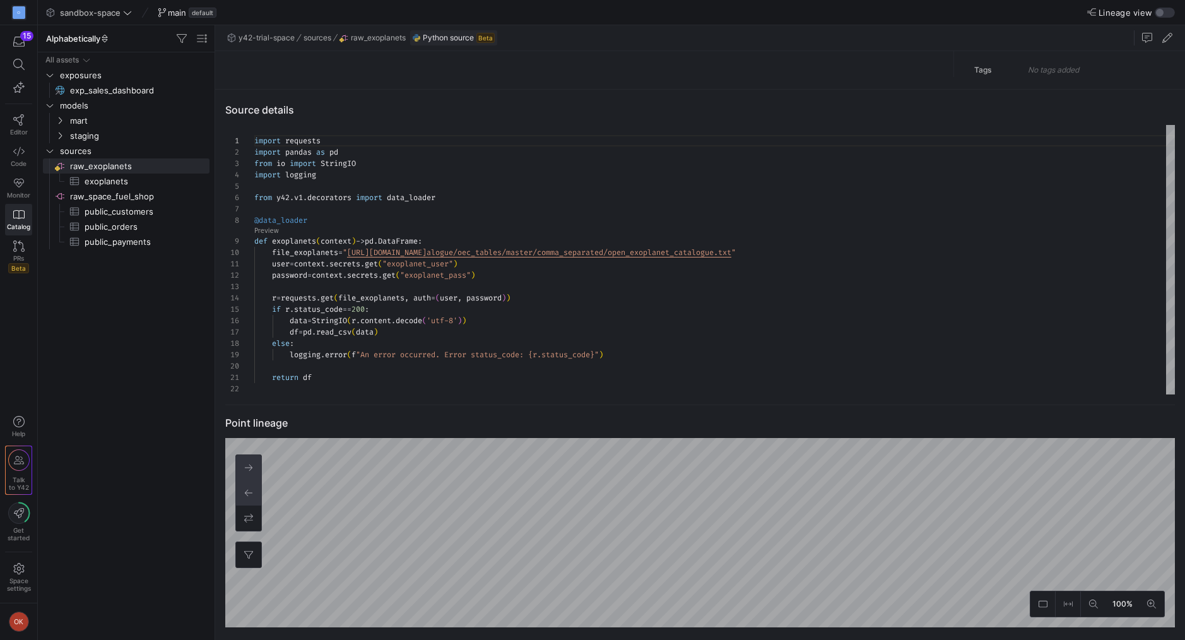
click at [248, 467] on icon at bounding box center [249, 467] width 8 height 7
click at [70, 117] on span "mart" at bounding box center [139, 121] width 138 height 15
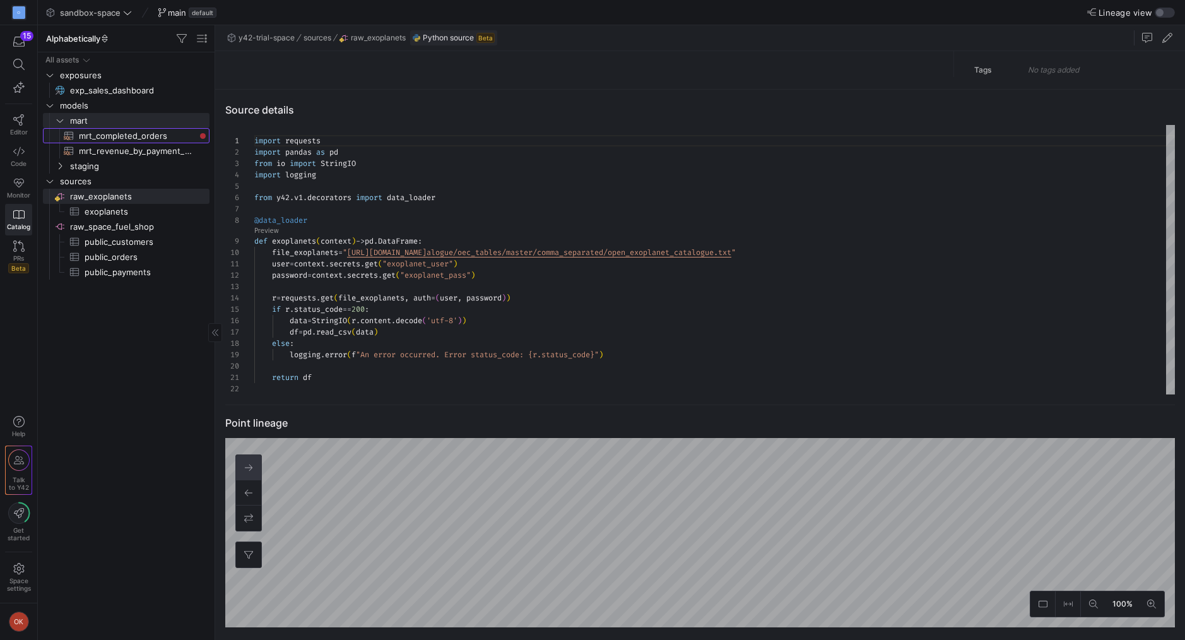
click at [79, 136] on span "mrt_completed_orders​​​​​​​​​​" at bounding box center [137, 136] width 116 height 15
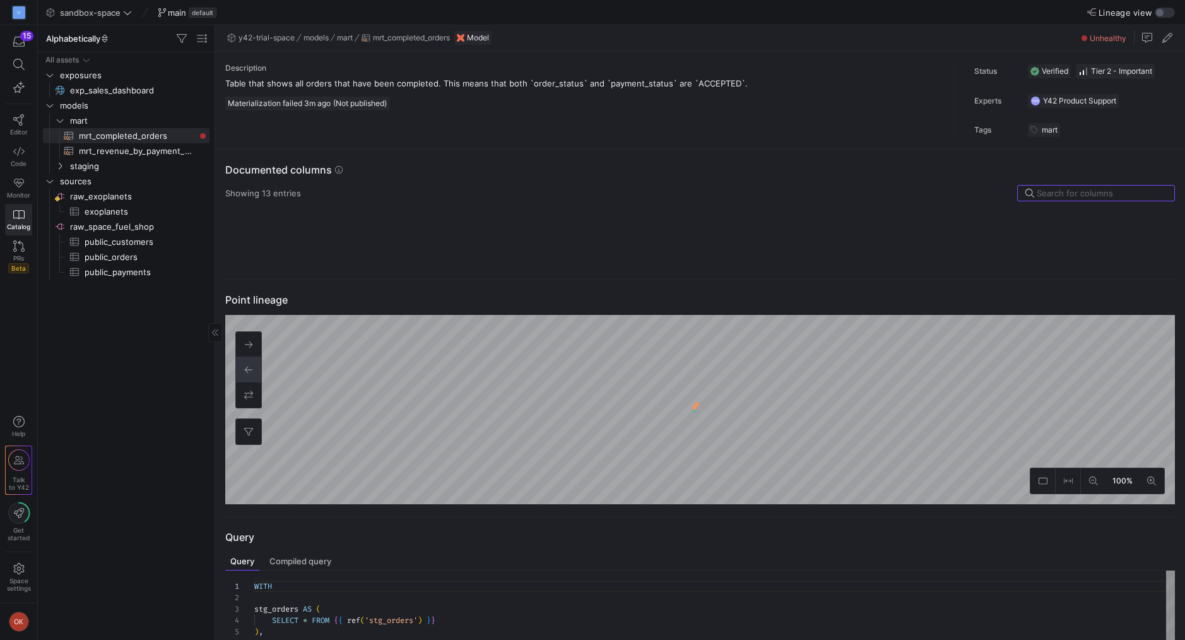
scroll to position [114, 0]
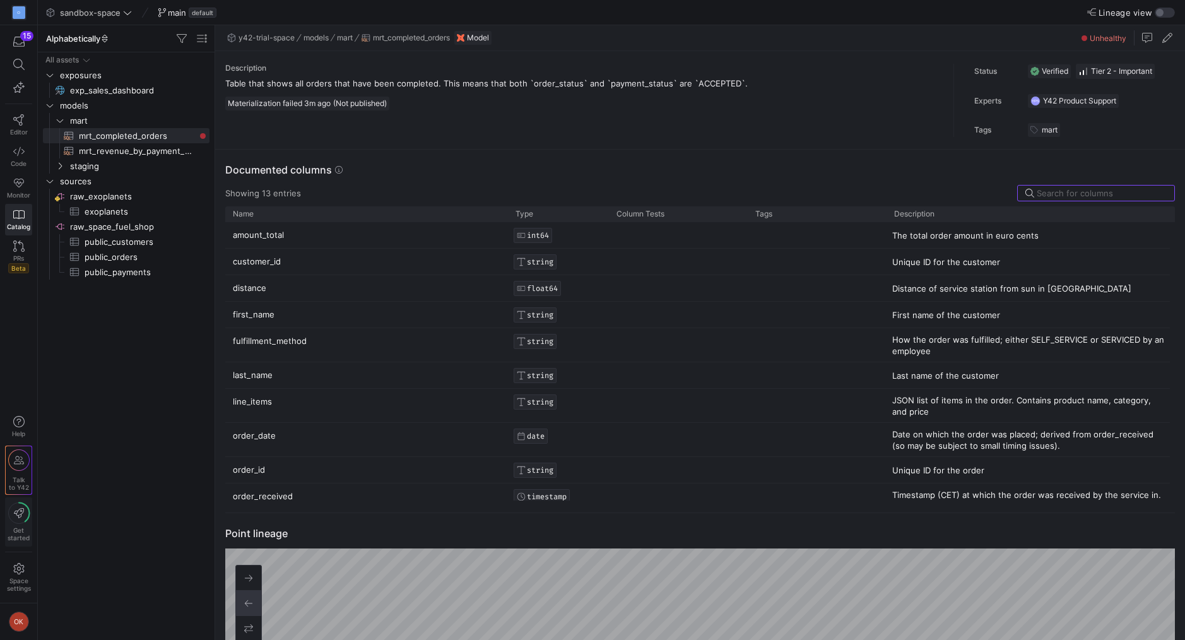
click at [18, 522] on icon at bounding box center [18, 512] width 21 height 21
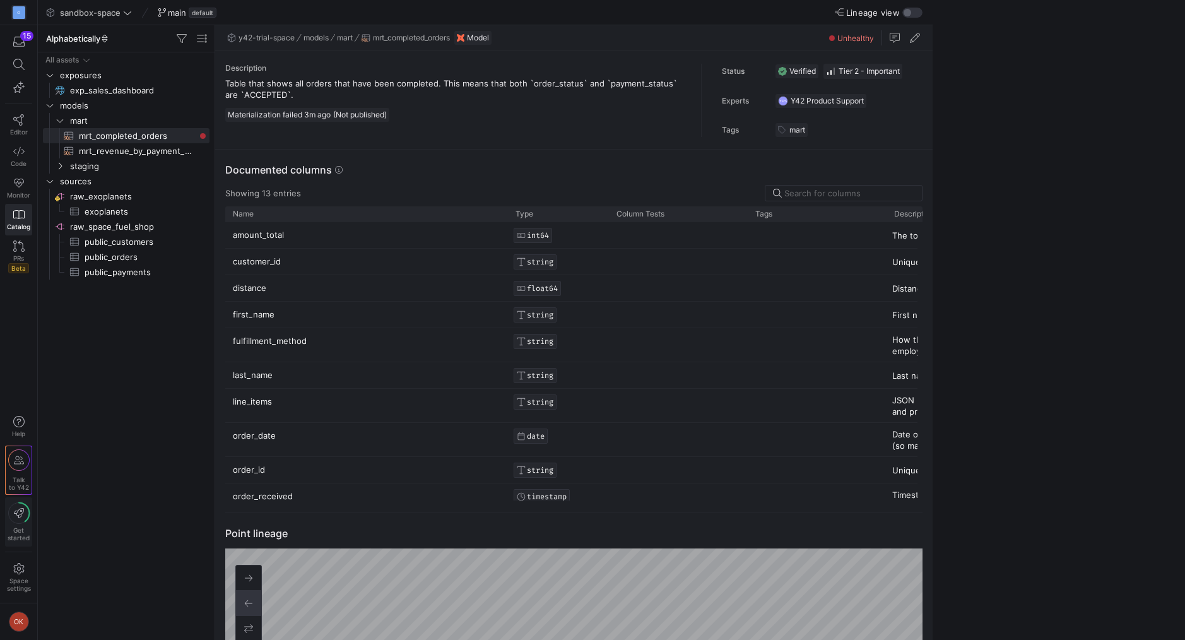
scroll to position [0, 0]
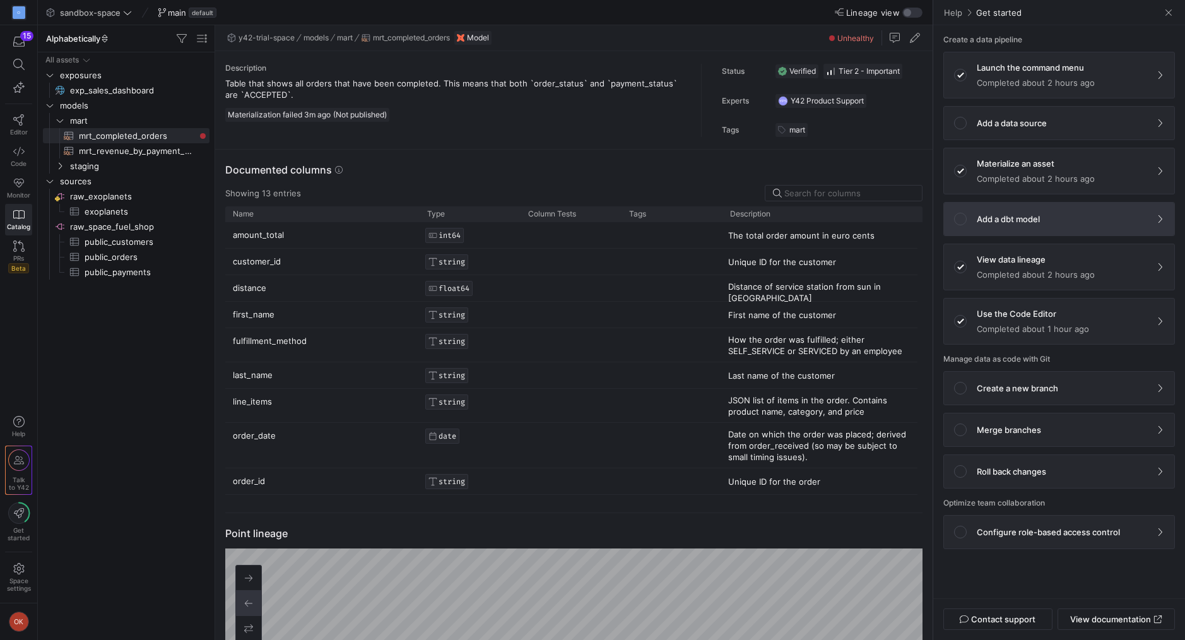
click at [1036, 212] on button "Add a dbt model" at bounding box center [1058, 219] width 231 height 34
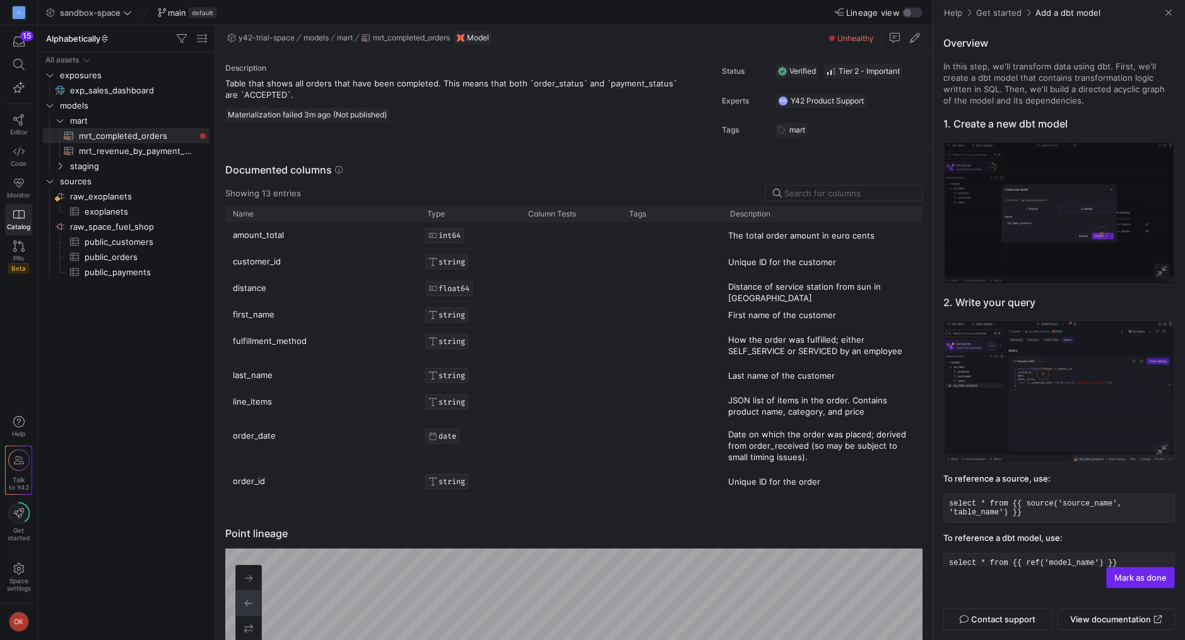
click at [1137, 585] on span "button" at bounding box center [1139, 577] width 67 height 20
click at [1167, 9] on span at bounding box center [1168, 12] width 13 height 13
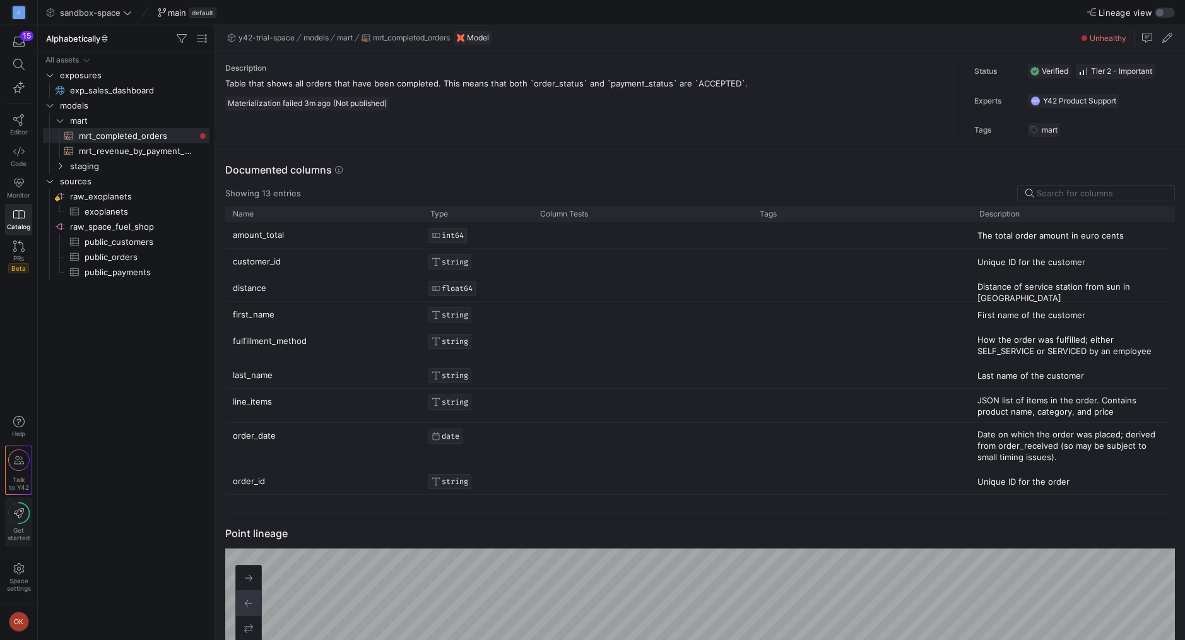
click at [31, 522] on button "Get started" at bounding box center [18, 521] width 27 height 49
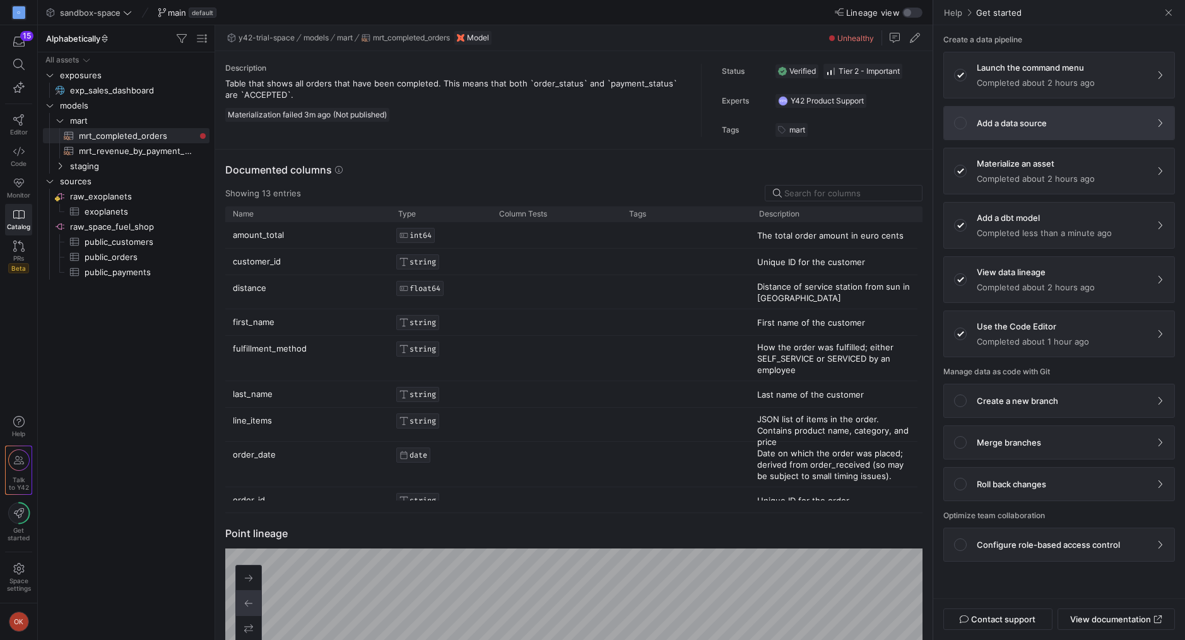
click at [1023, 132] on span at bounding box center [1059, 123] width 230 height 33
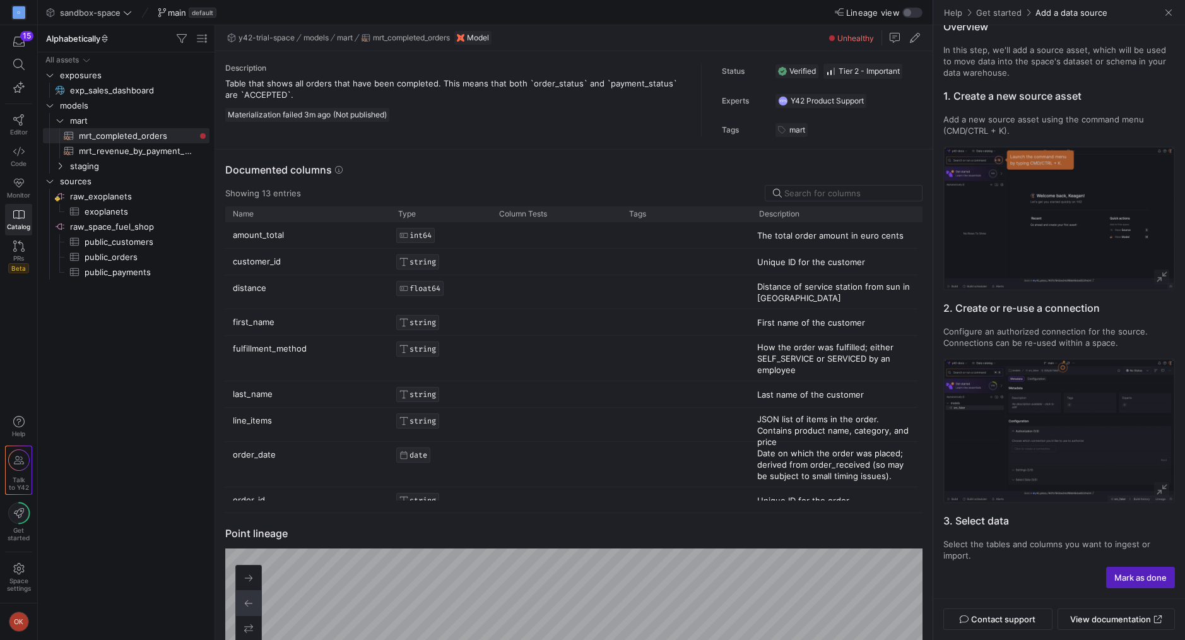
scroll to position [5, 0]
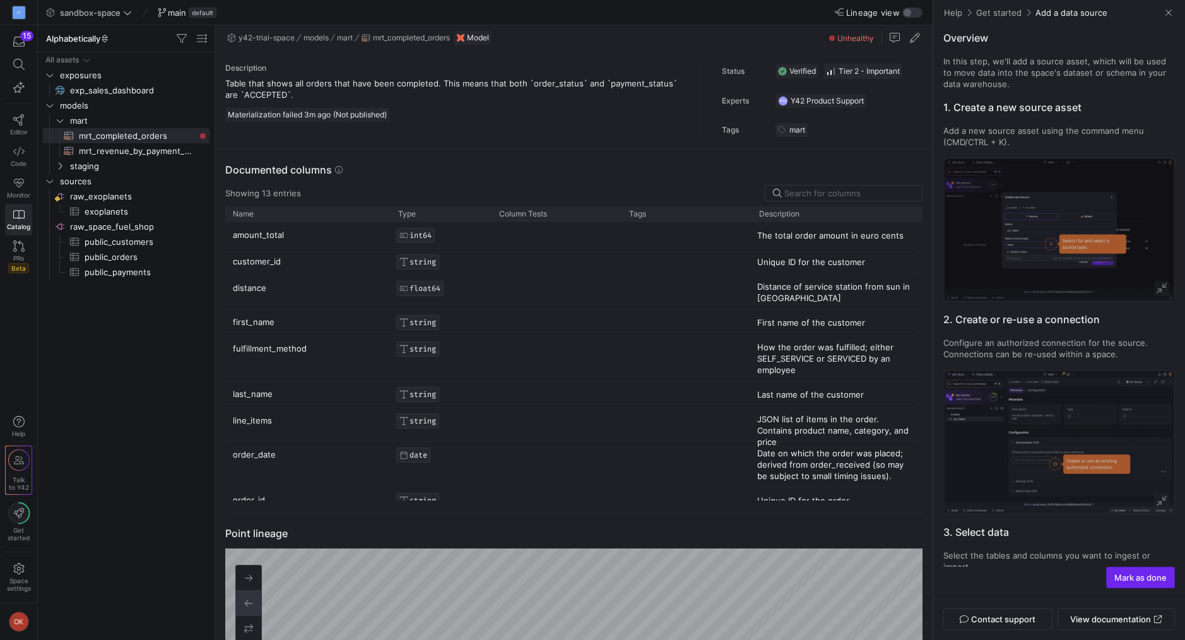
click at [1137, 571] on span "button" at bounding box center [1139, 577] width 67 height 20
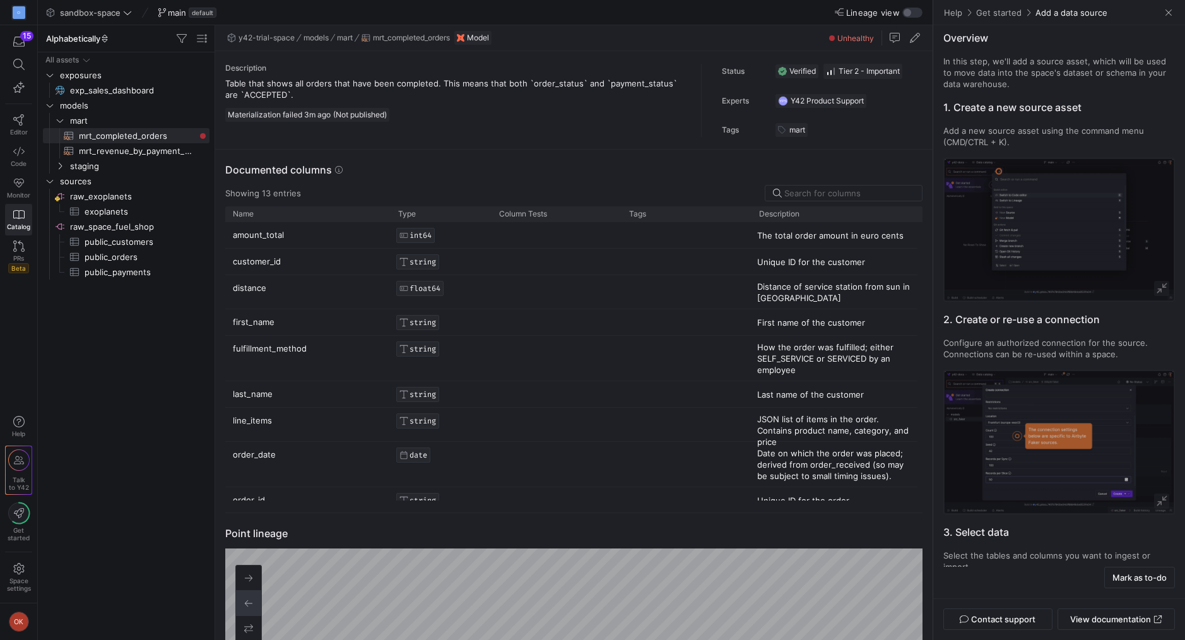
click at [1165, 23] on div "Help Get started Add a data source" at bounding box center [1059, 12] width 252 height 25
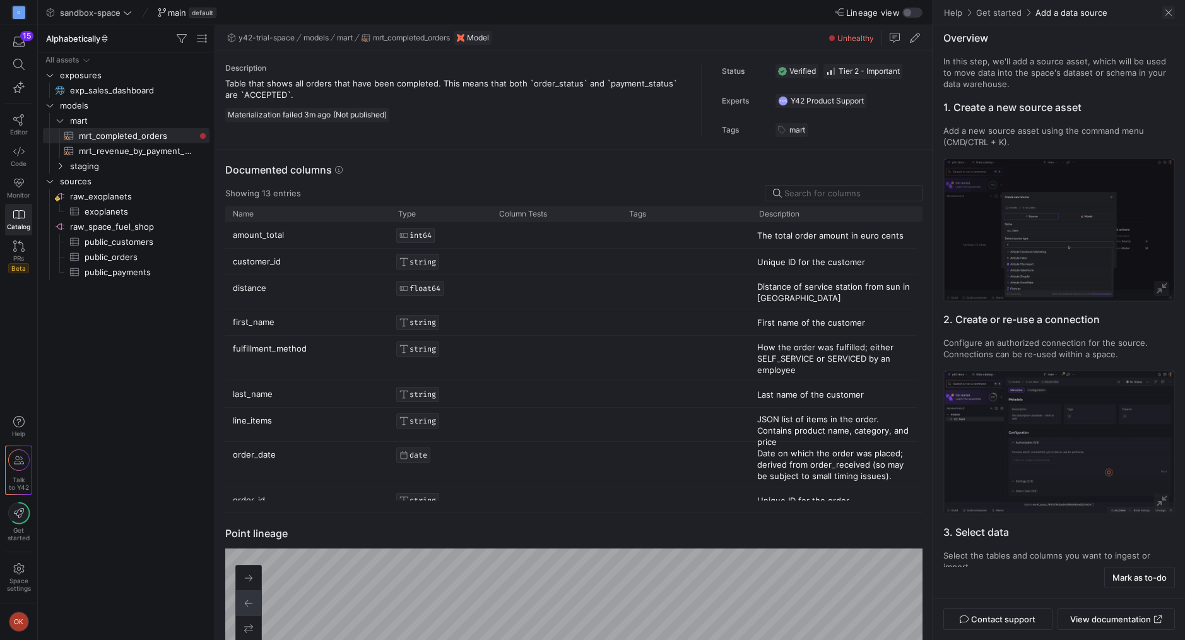
click at [1169, 18] on span at bounding box center [1168, 12] width 13 height 13
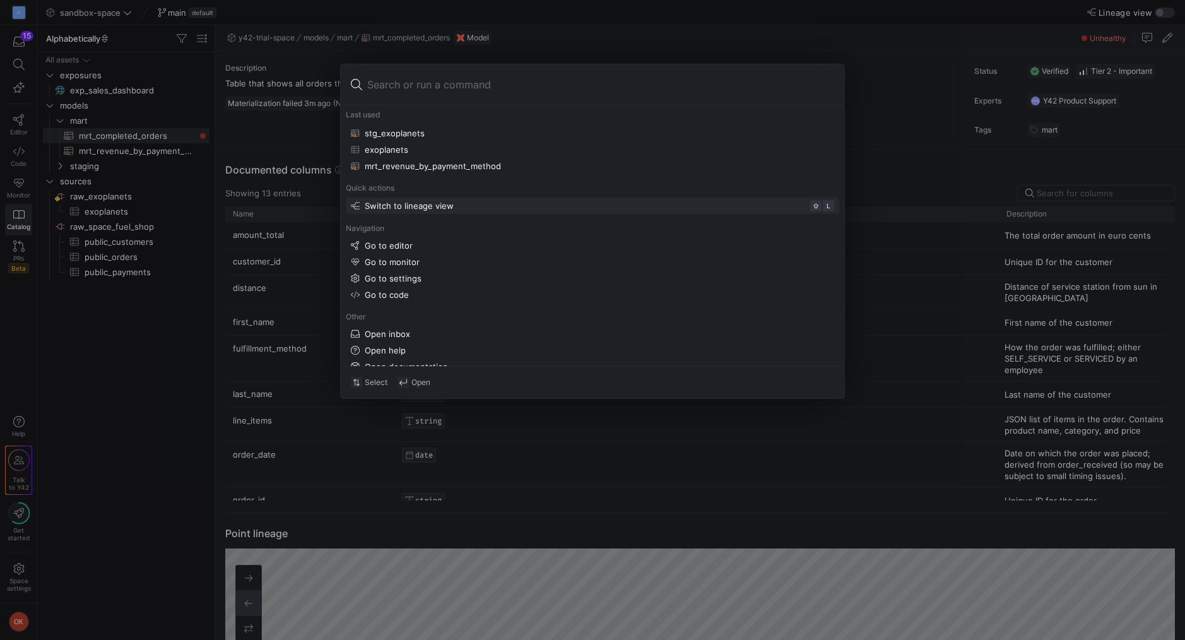
scroll to position [0, 0]
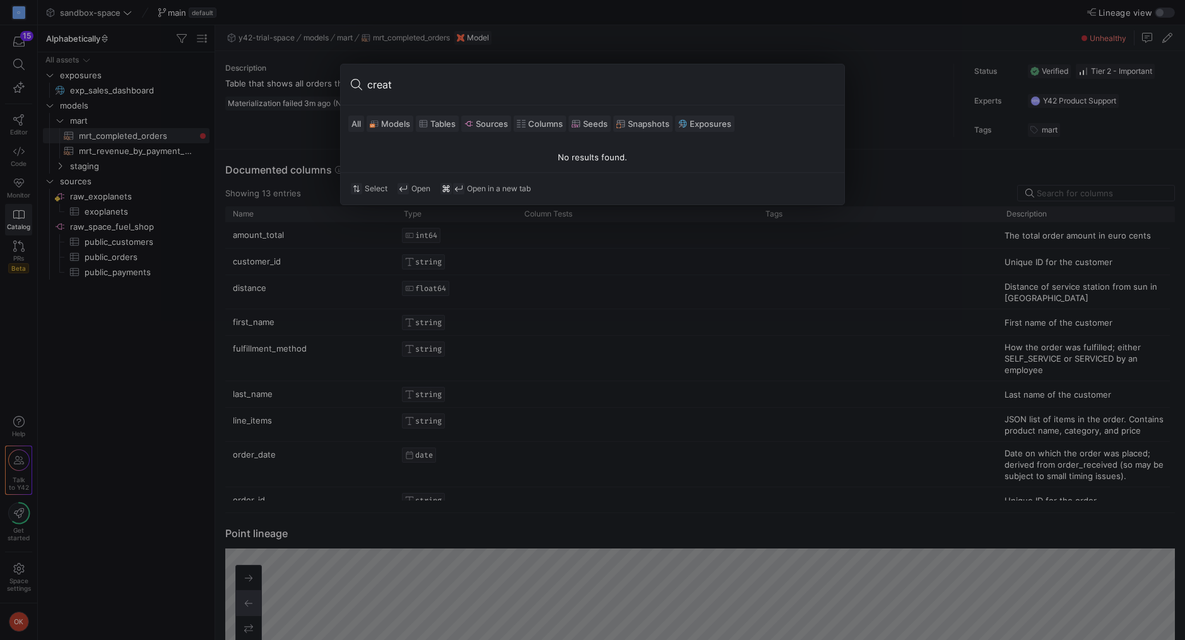
type input "create"
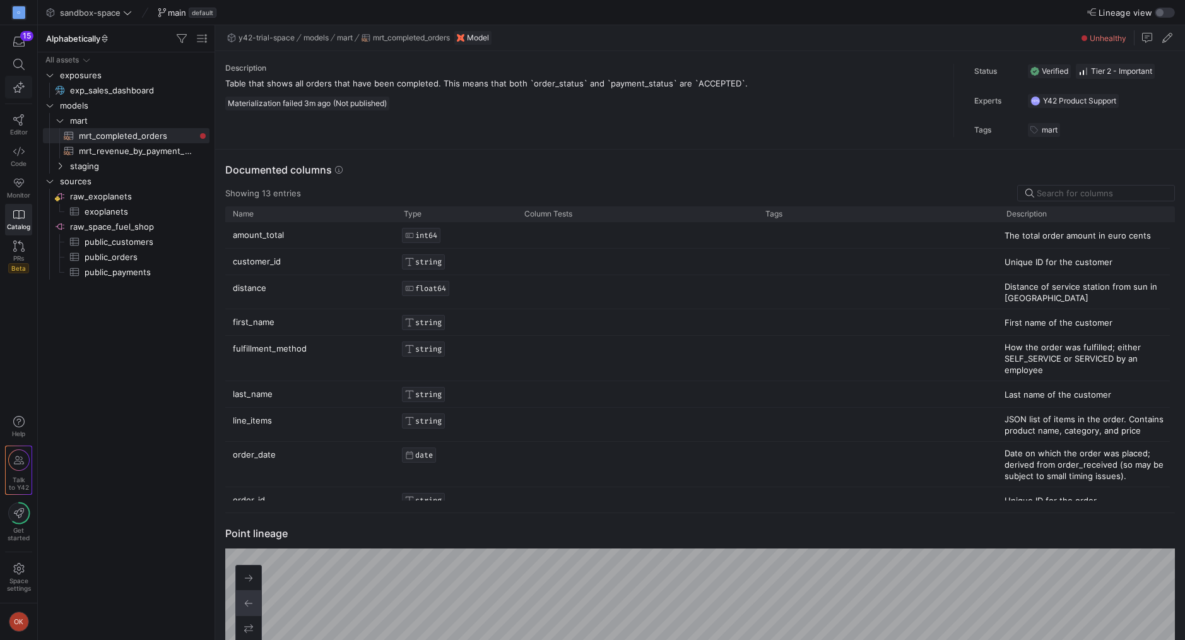
click at [18, 90] on icon "button" at bounding box center [18, 86] width 11 height 11
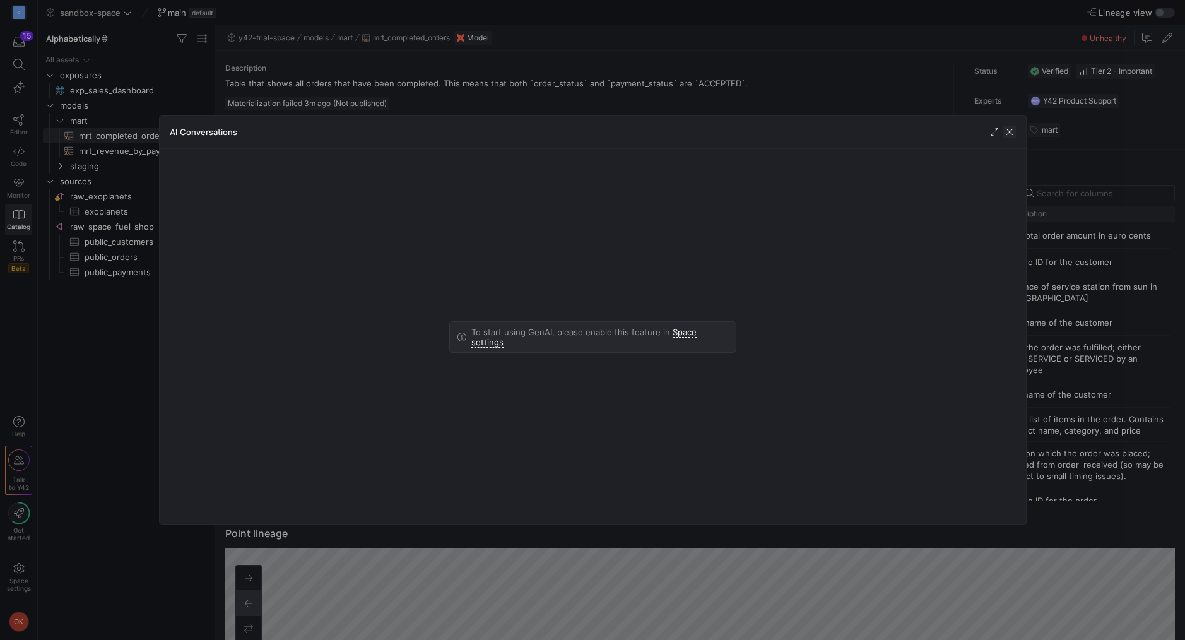
click at [1005, 134] on span "button" at bounding box center [1009, 132] width 13 height 13
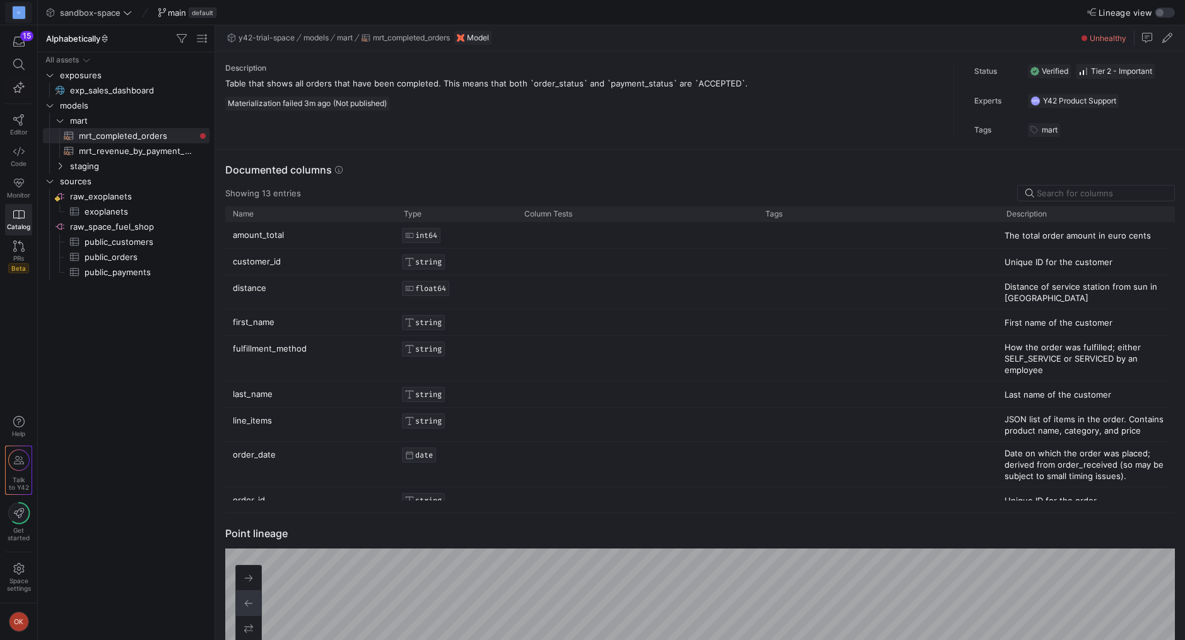
click at [25, 19] on y42-org-icon "O" at bounding box center [18, 12] width 15 height 15
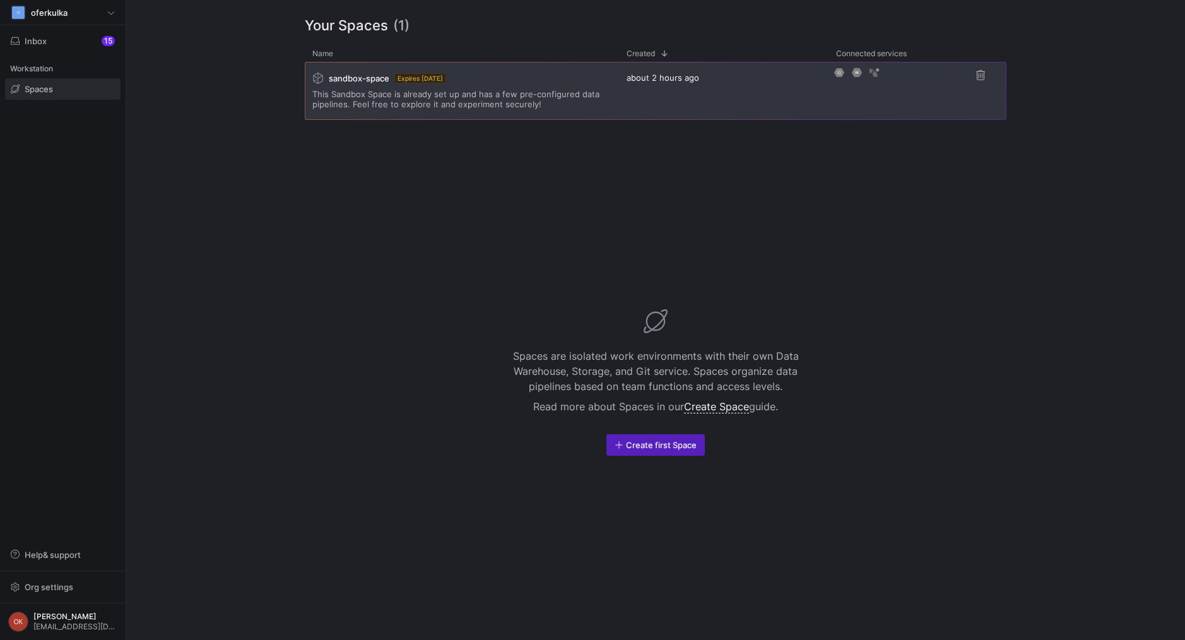
click at [540, 101] on span "This Sandbox Space is already set up and has a few pre-configured data pipeline…" at bounding box center [461, 99] width 299 height 20
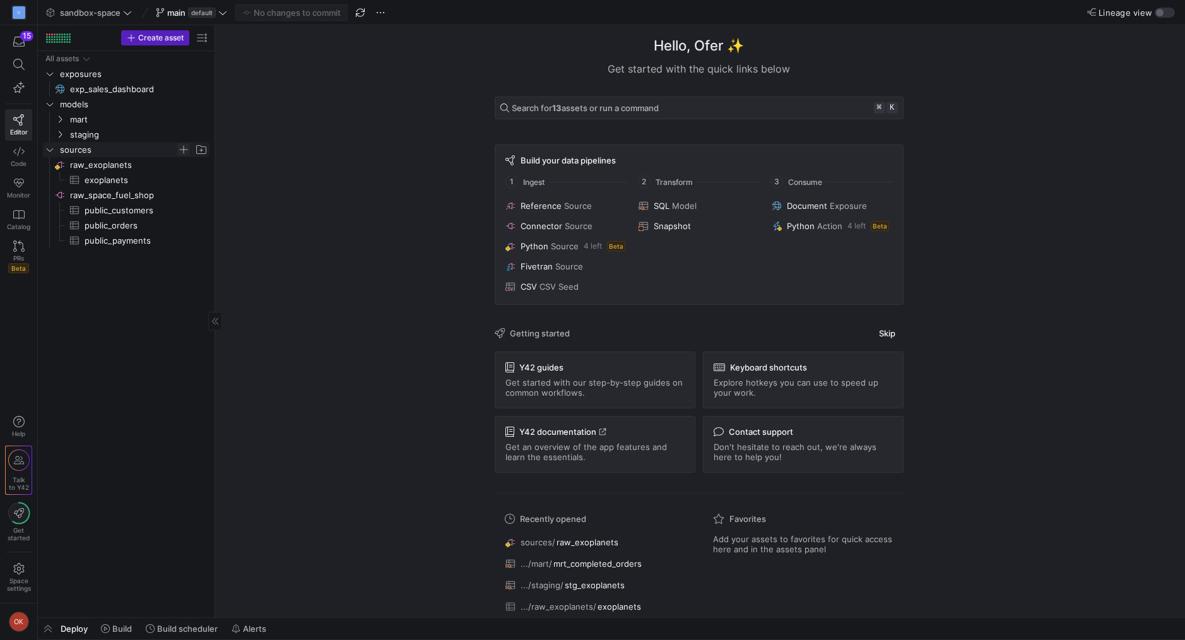
click at [182, 150] on span "Press SPACE to select this row." at bounding box center [183, 149] width 13 height 13
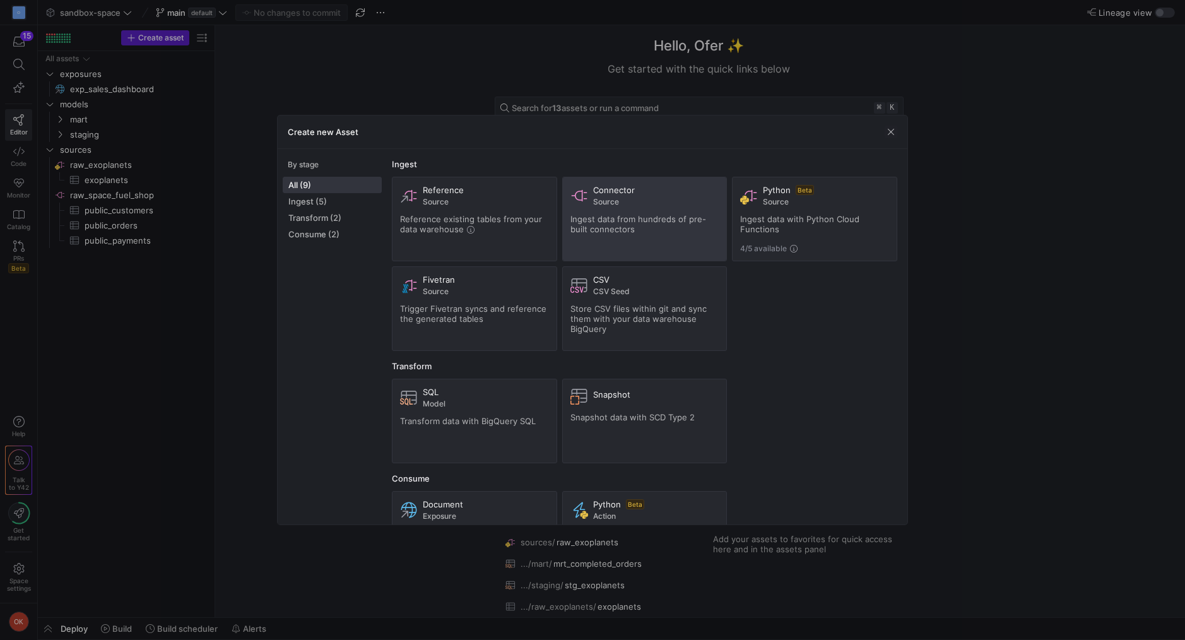
click at [648, 205] on span "Source" at bounding box center [656, 201] width 126 height 9
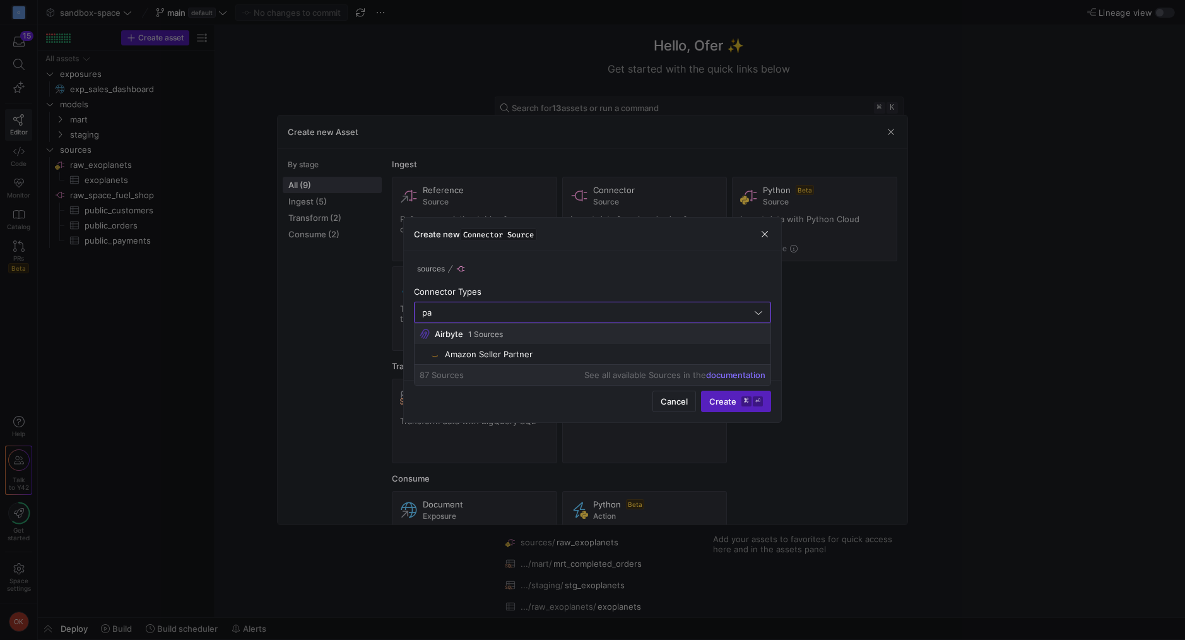
type input "p"
type input "d"
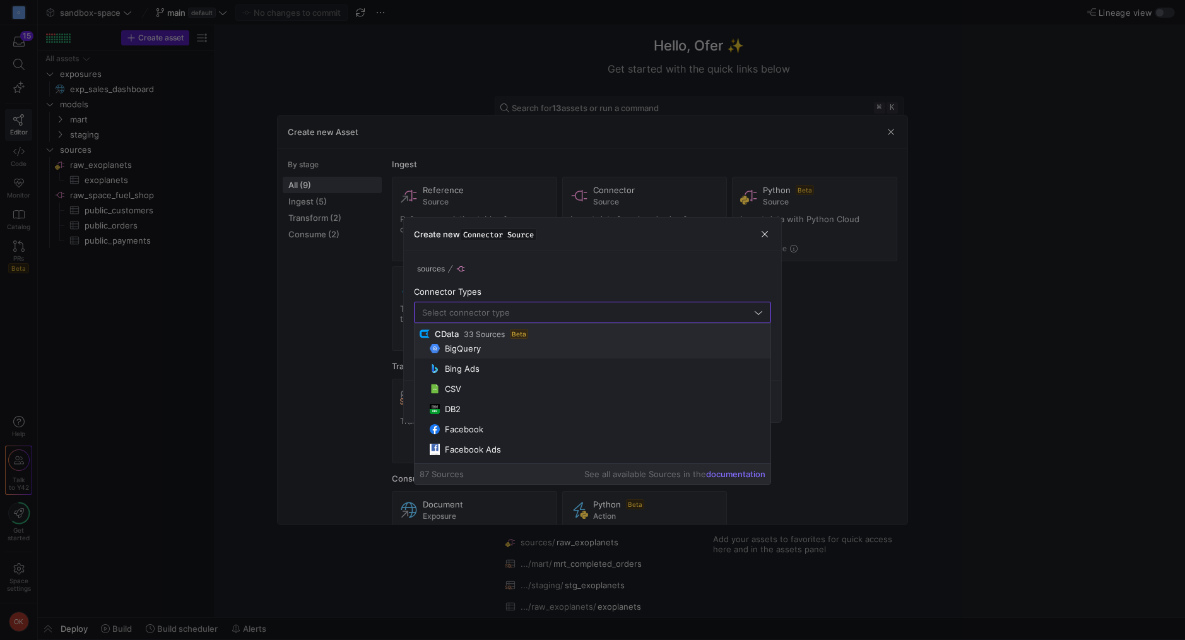
scroll to position [69, 0]
click at [480, 387] on span "CSV" at bounding box center [598, 386] width 336 height 10
type input "CSV"
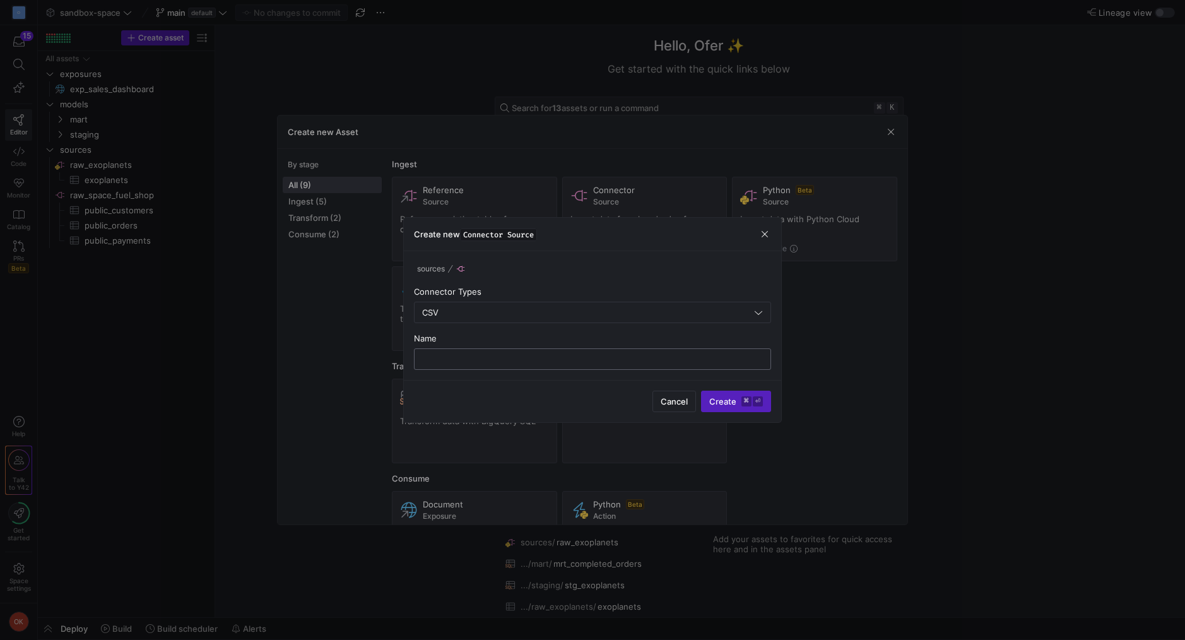
click at [492, 357] on input "text" at bounding box center [593, 359] width 336 height 10
type input "testing"
click at [730, 404] on span "Create ⌘ ⏎" at bounding box center [736, 401] width 54 height 10
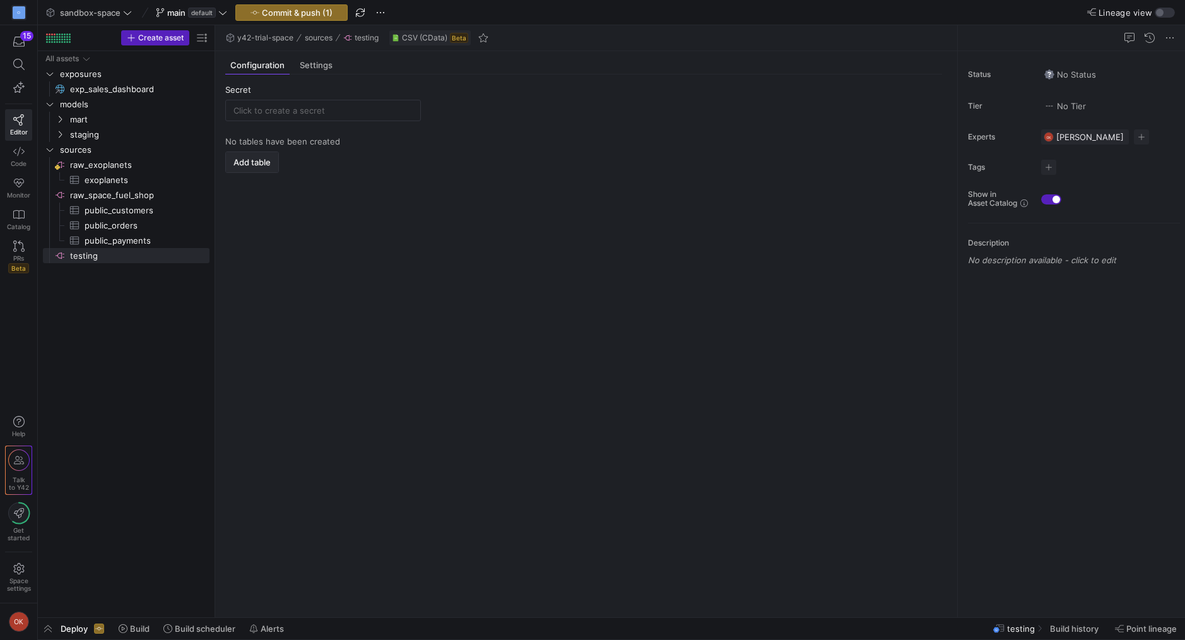
click at [267, 165] on span "Add table" at bounding box center [251, 162] width 37 height 10
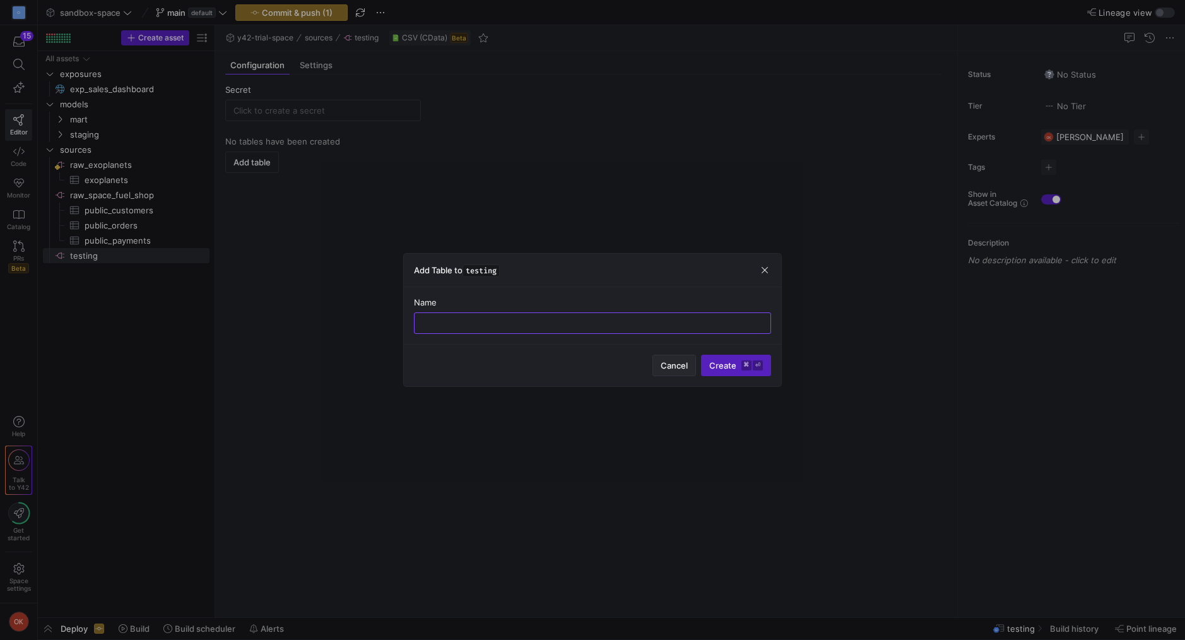
click at [673, 370] on span "button" at bounding box center [674, 365] width 42 height 20
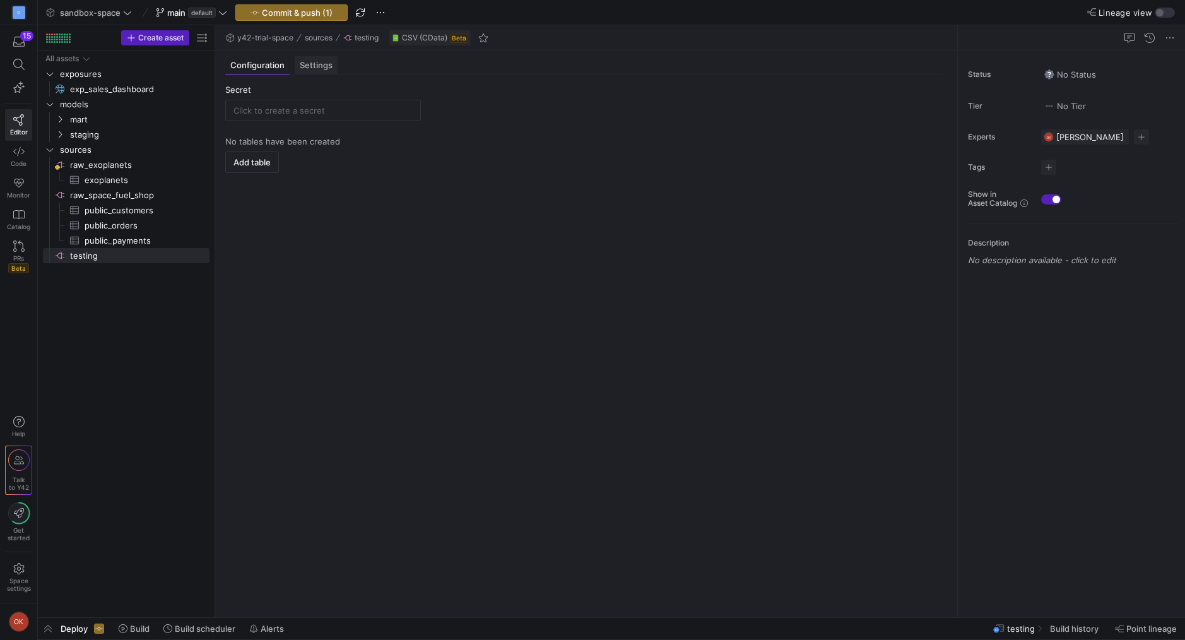
click at [320, 69] on span "Settings" at bounding box center [316, 65] width 33 height 8
click at [245, 90] on icon at bounding box center [246, 90] width 8 height 8
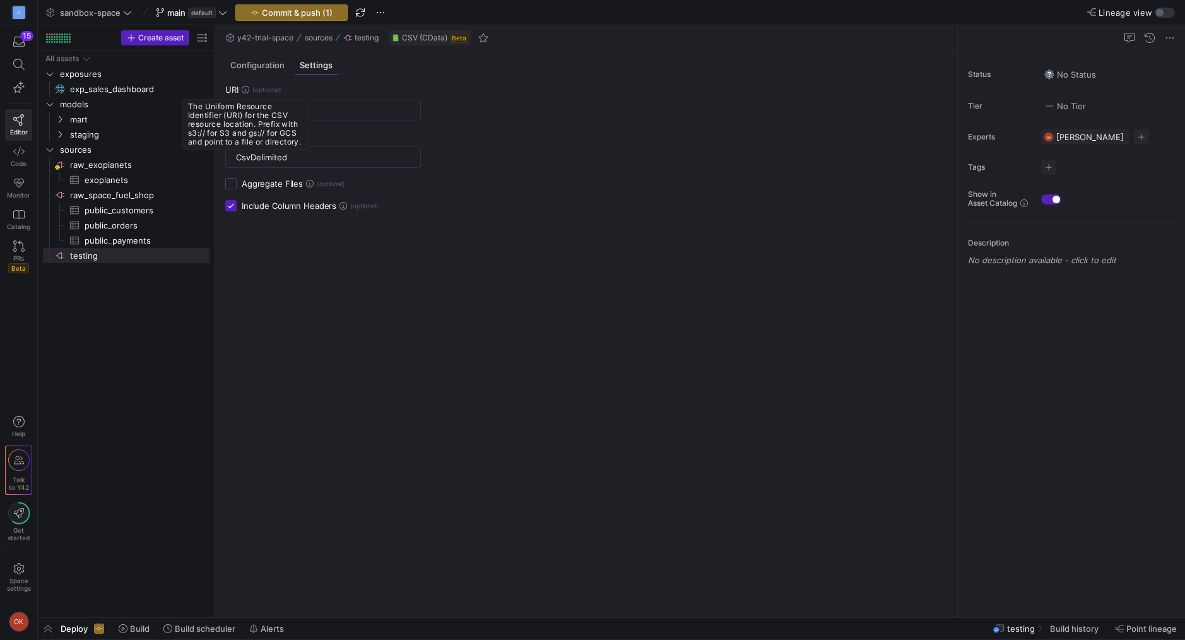
click at [245, 90] on icon at bounding box center [246, 90] width 8 height 8
click at [315, 115] on div at bounding box center [323, 110] width 174 height 20
click at [365, 35] on span "testing" at bounding box center [366, 37] width 24 height 9
click at [416, 284] on div "URI FMT CsvDelimited Aggregate Files Include Column Headers" at bounding box center [583, 340] width 737 height 532
click at [261, 69] on span "Configuration" at bounding box center [257, 65] width 54 height 8
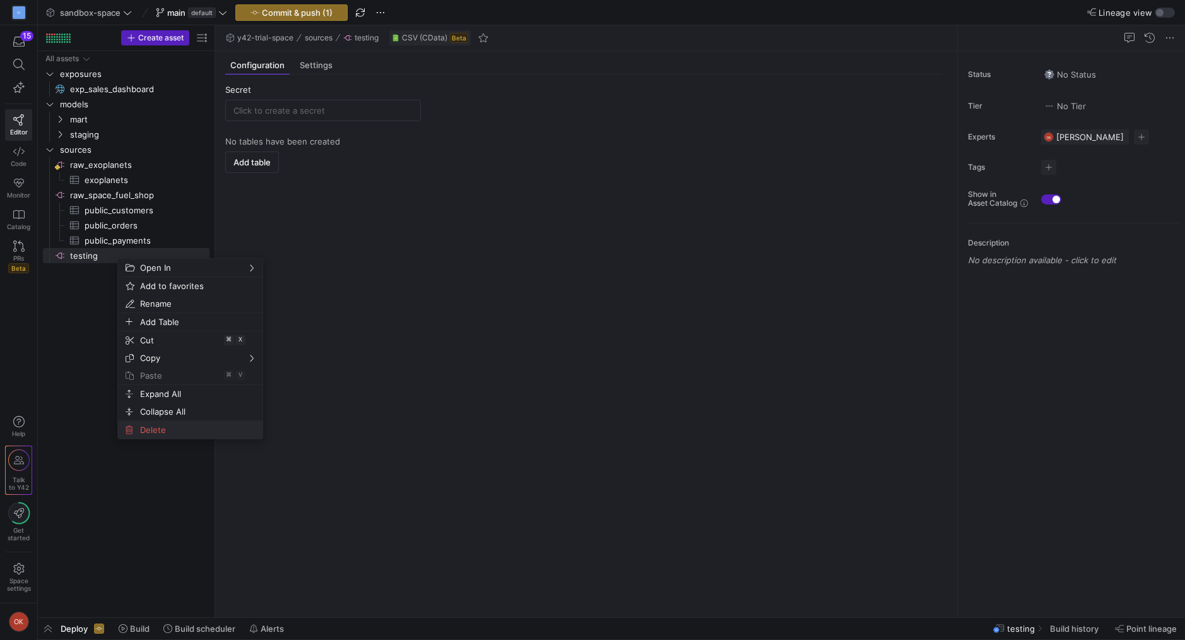
click at [186, 430] on span "Delete" at bounding box center [179, 430] width 89 height 18
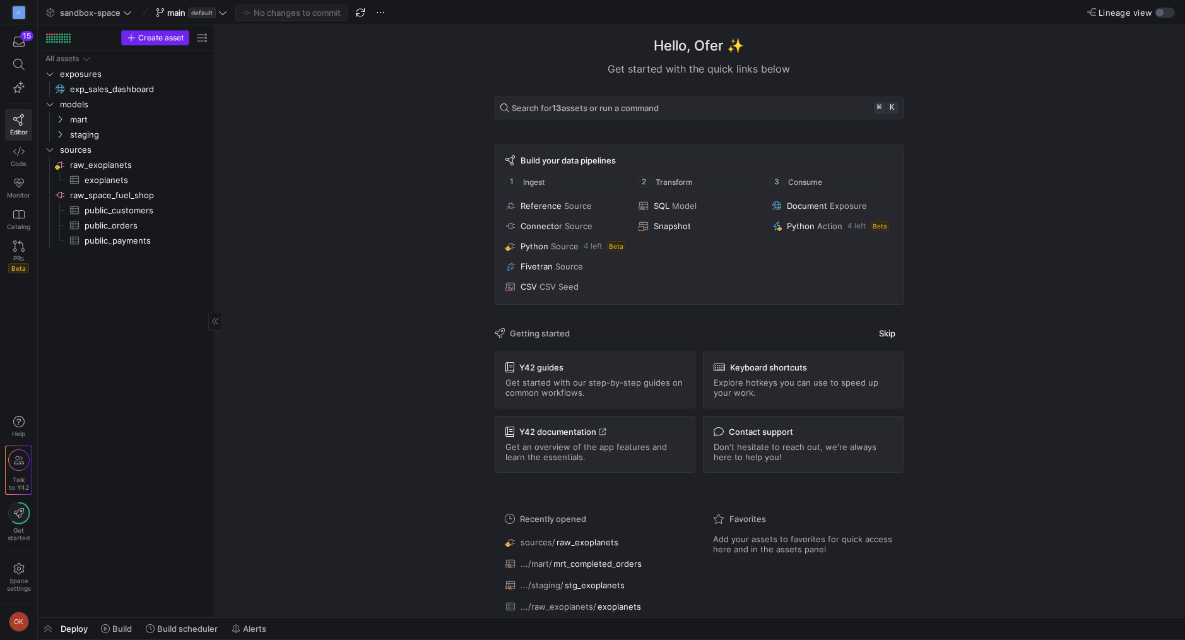
click at [151, 33] on span "Create asset" at bounding box center [160, 37] width 45 height 9
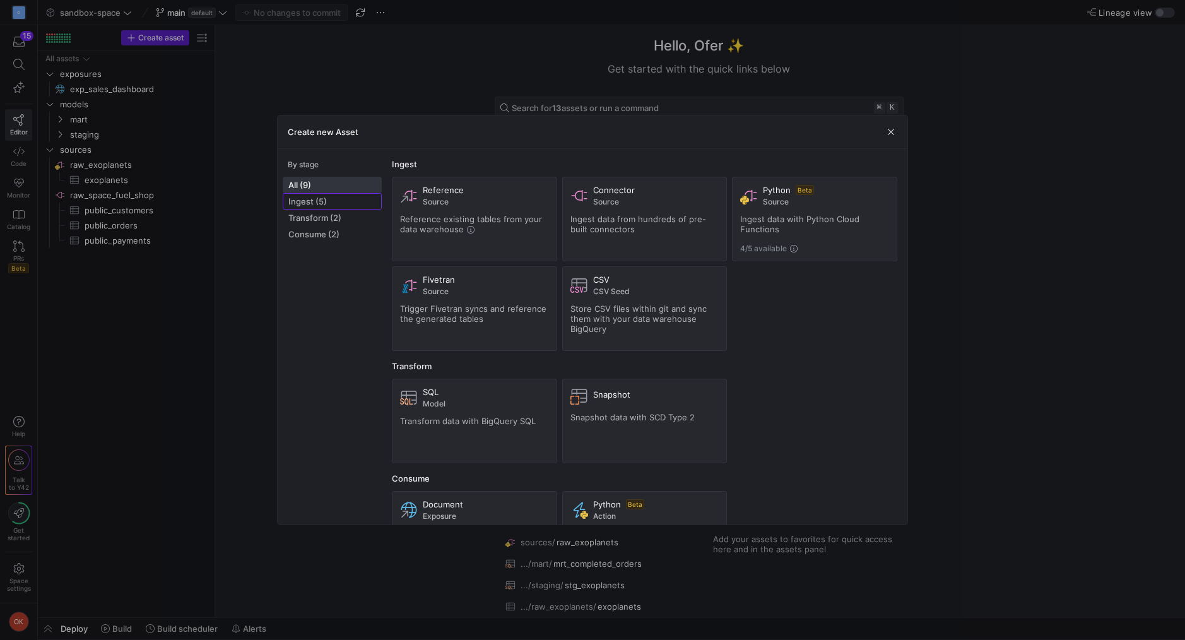
click at [313, 201] on span "Ingest (5)" at bounding box center [332, 201] width 88 height 10
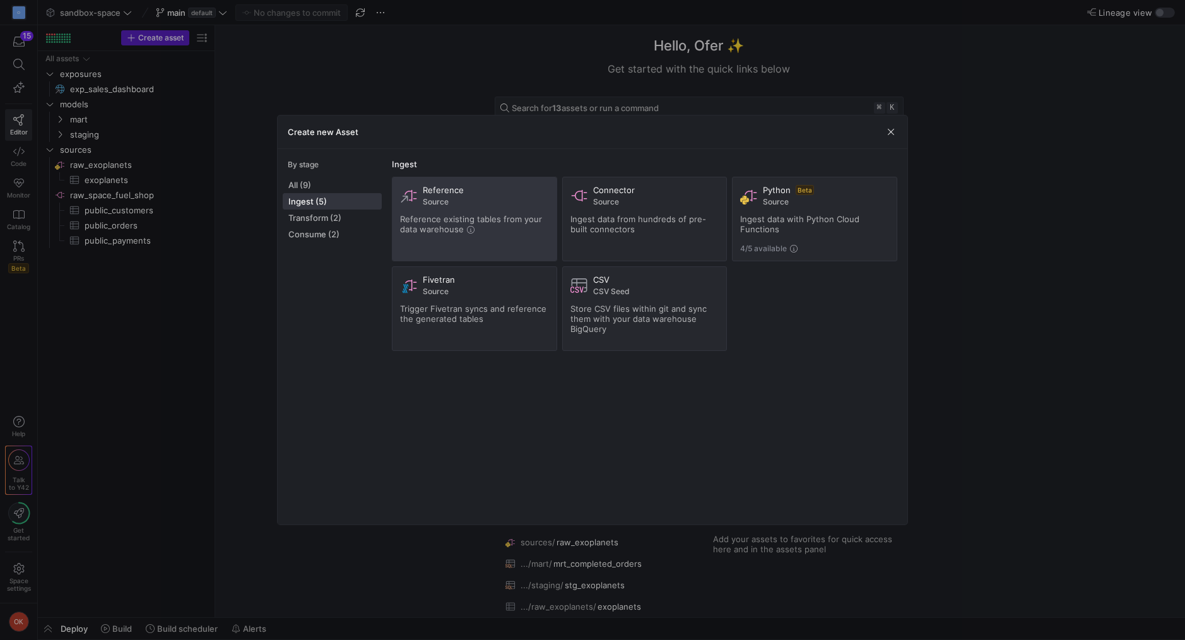
click at [417, 196] on icon at bounding box center [409, 196] width 18 height 18
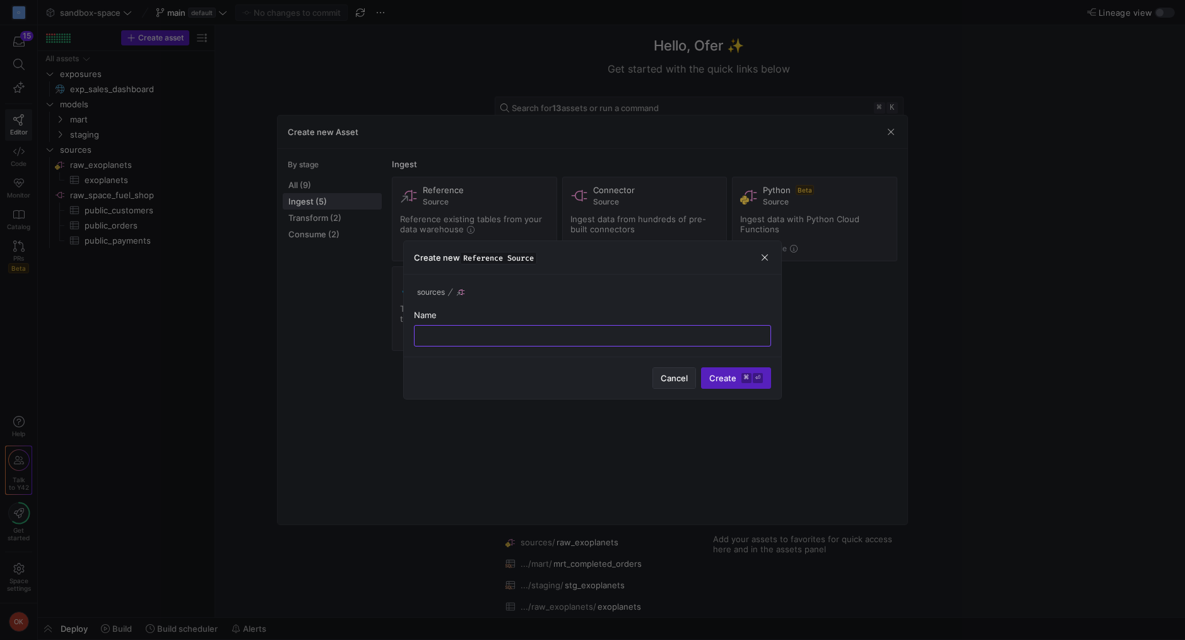
click at [669, 384] on span "button" at bounding box center [674, 378] width 42 height 20
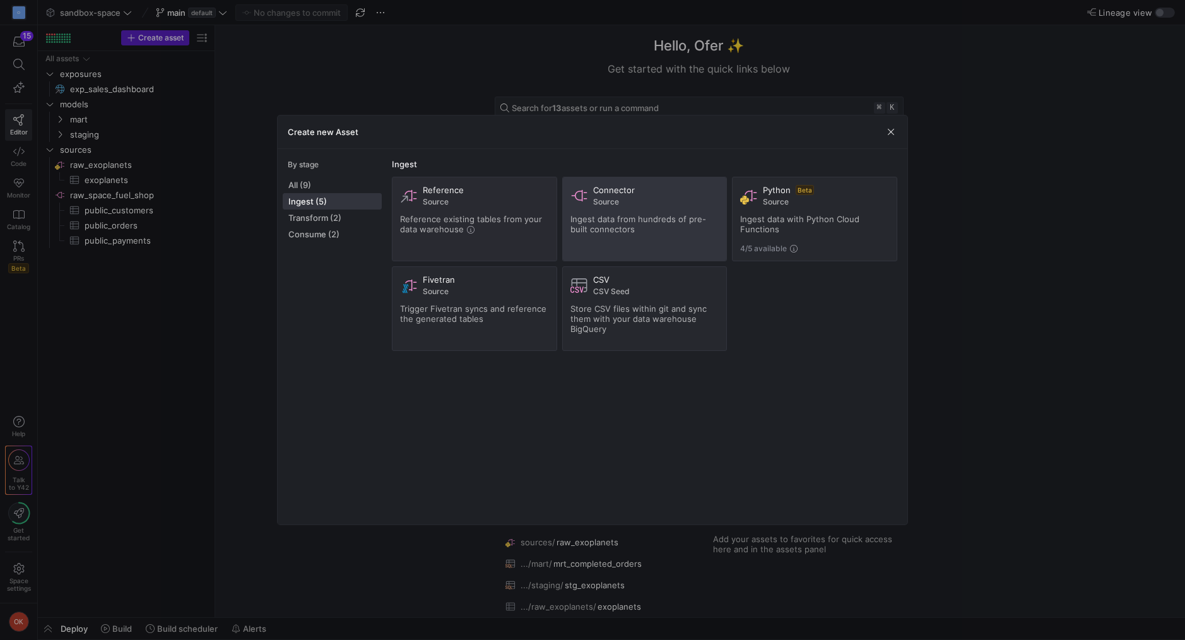
click at [633, 236] on div "Connector Source Ingest data from hundreds of pre-built connectors" at bounding box center [644, 219] width 149 height 68
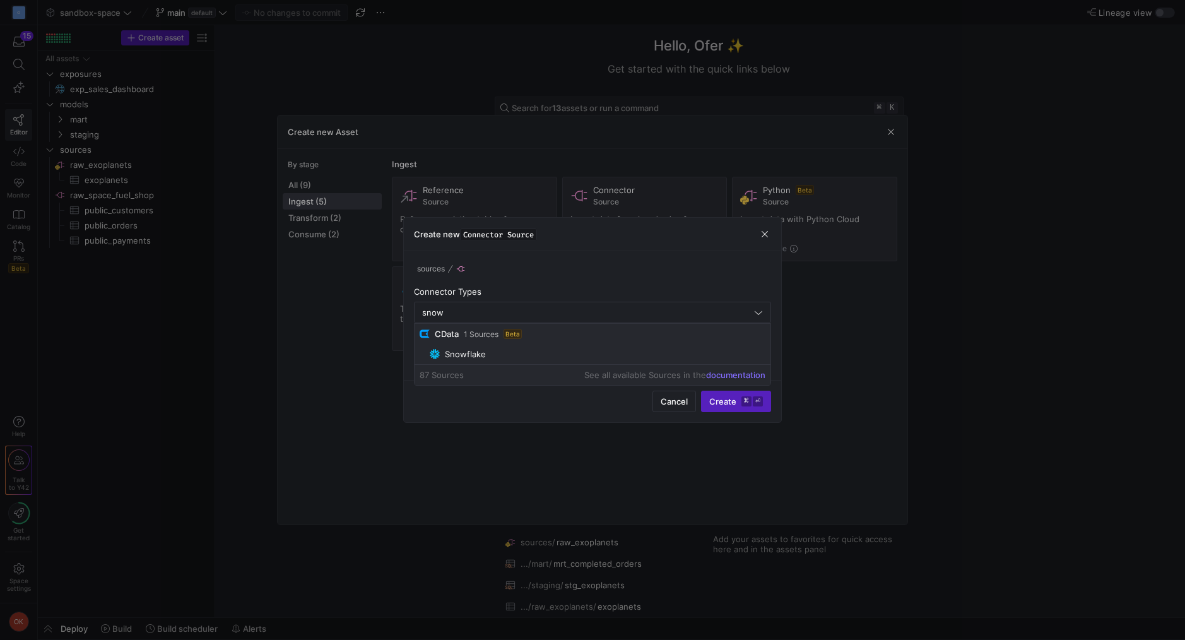
click at [549, 354] on span "Snowflake" at bounding box center [598, 354] width 336 height 10
type input "Snowflake"
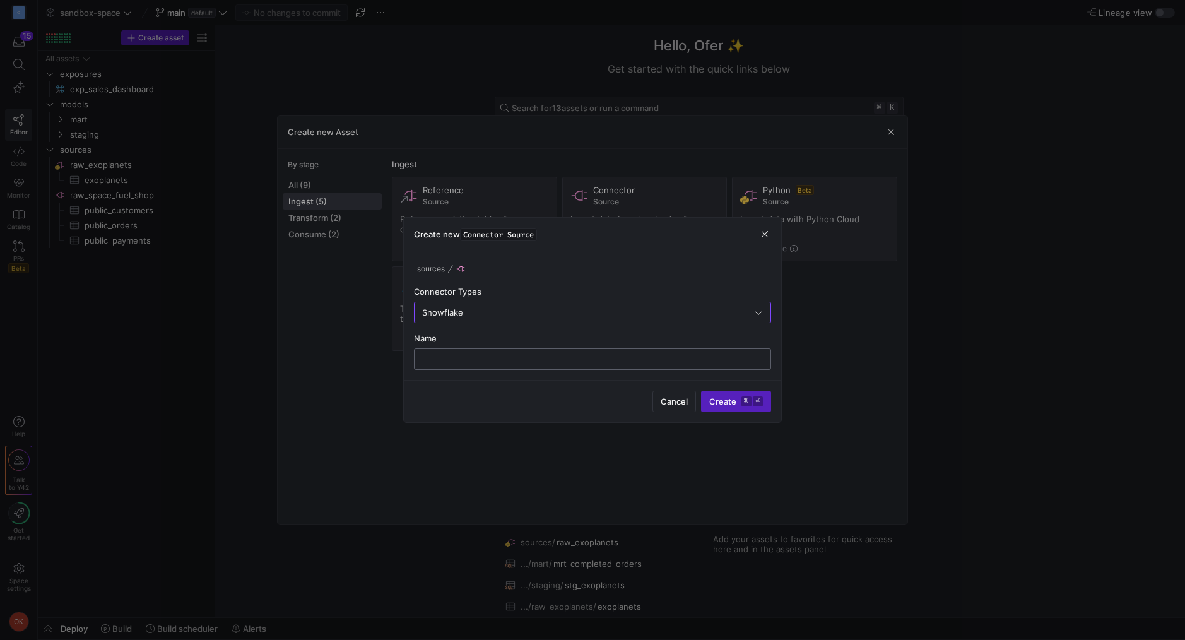
click at [546, 359] on input "text" at bounding box center [593, 359] width 336 height 10
type input "n"
type input "snowflake_test"
click at [701, 390] on button "Create ⌘ ⏎" at bounding box center [736, 400] width 70 height 21
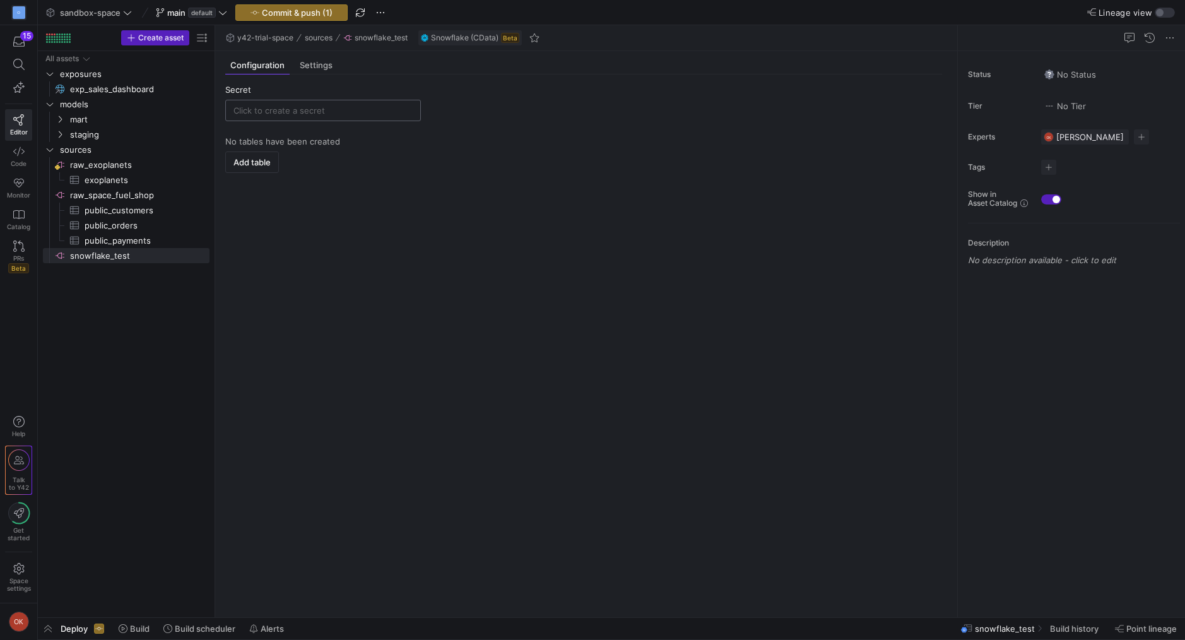
click at [313, 118] on div at bounding box center [322, 110] width 179 height 20
click at [313, 114] on input "text" at bounding box center [322, 110] width 179 height 10
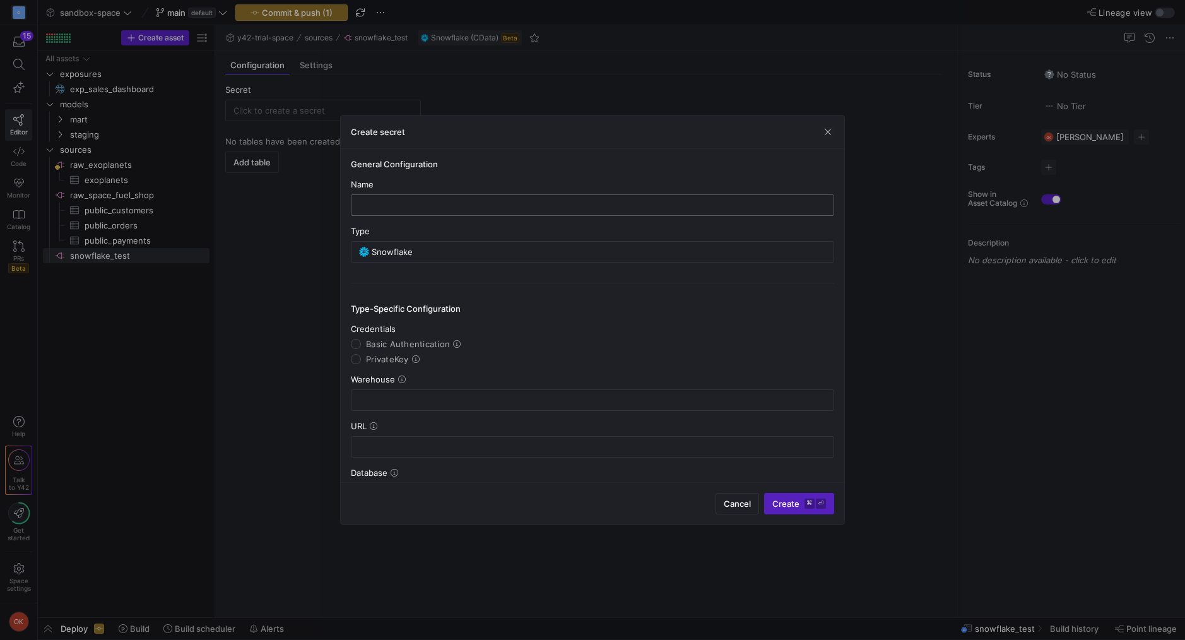
click at [458, 204] on input "text" at bounding box center [592, 205] width 462 height 10
type input "snowflake_ofer"
click at [402, 344] on span "Basic Authentication" at bounding box center [408, 344] width 84 height 10
click at [361, 344] on input "Basic Authentication" at bounding box center [356, 344] width 10 height 10
radio input "true"
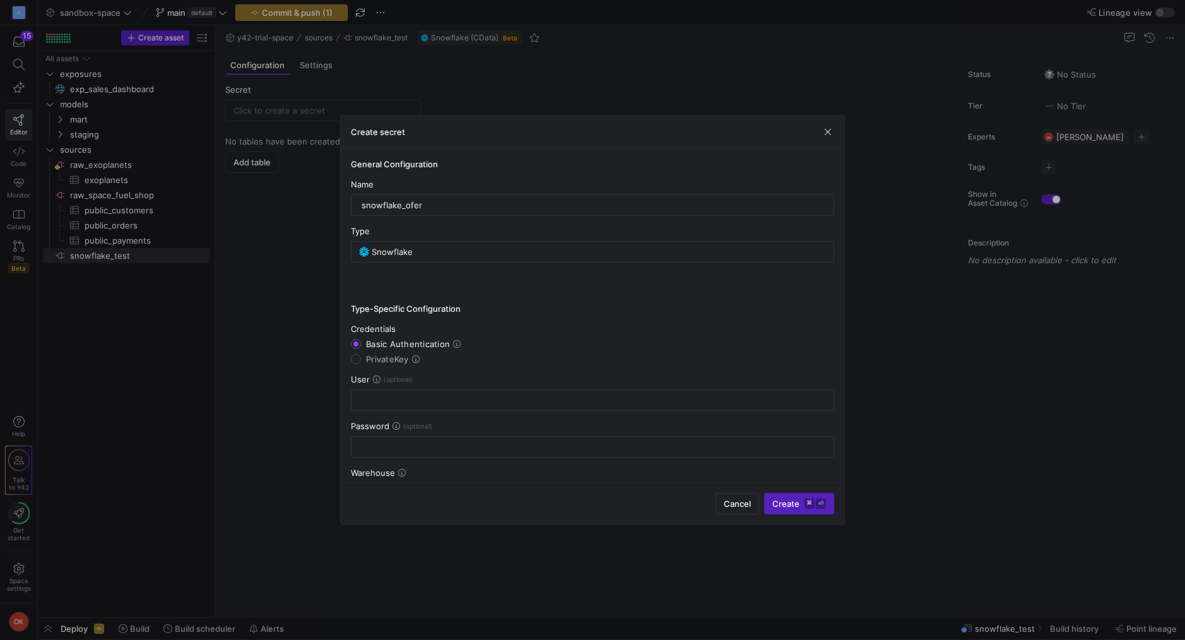
click at [391, 360] on span "PrivateKey" at bounding box center [387, 359] width 43 height 10
click at [361, 360] on input "PrivateKey" at bounding box center [356, 359] width 10 height 10
radio input "true"
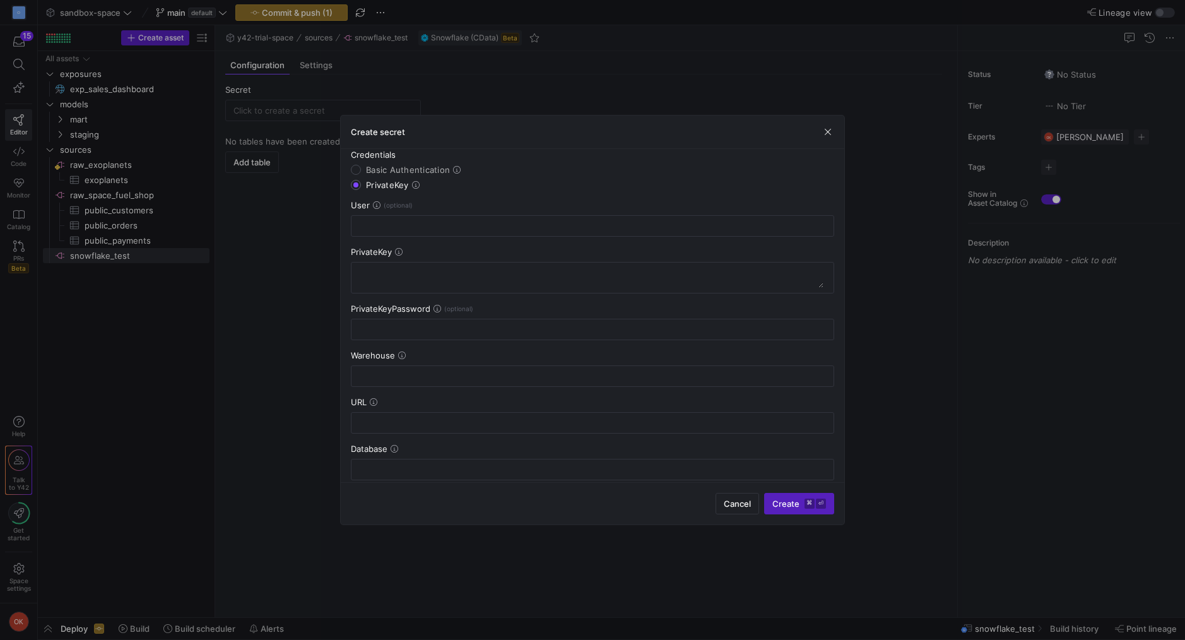
scroll to position [179, 0]
click at [399, 249] on icon at bounding box center [399, 247] width 8 height 8
click at [401, 244] on icon at bounding box center [399, 247] width 8 height 8
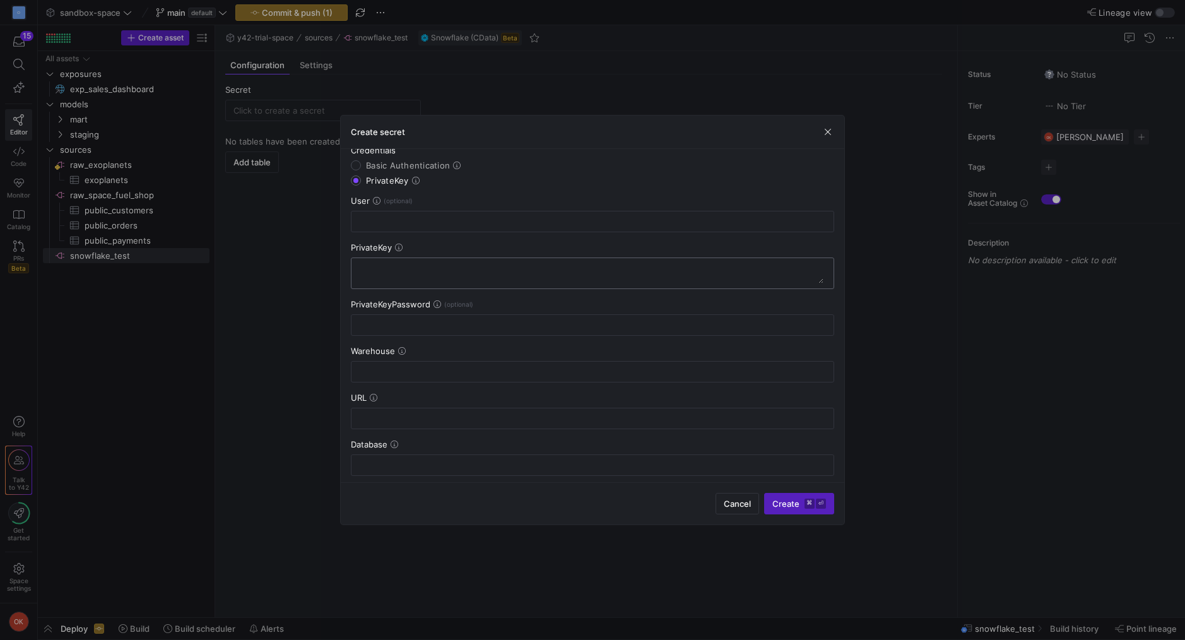
click at [485, 274] on textarea at bounding box center [592, 273] width 462 height 20
paste textarea "[SECURITY_DATA]"
click at [363, 271] on textarea at bounding box center [592, 273] width 462 height 20
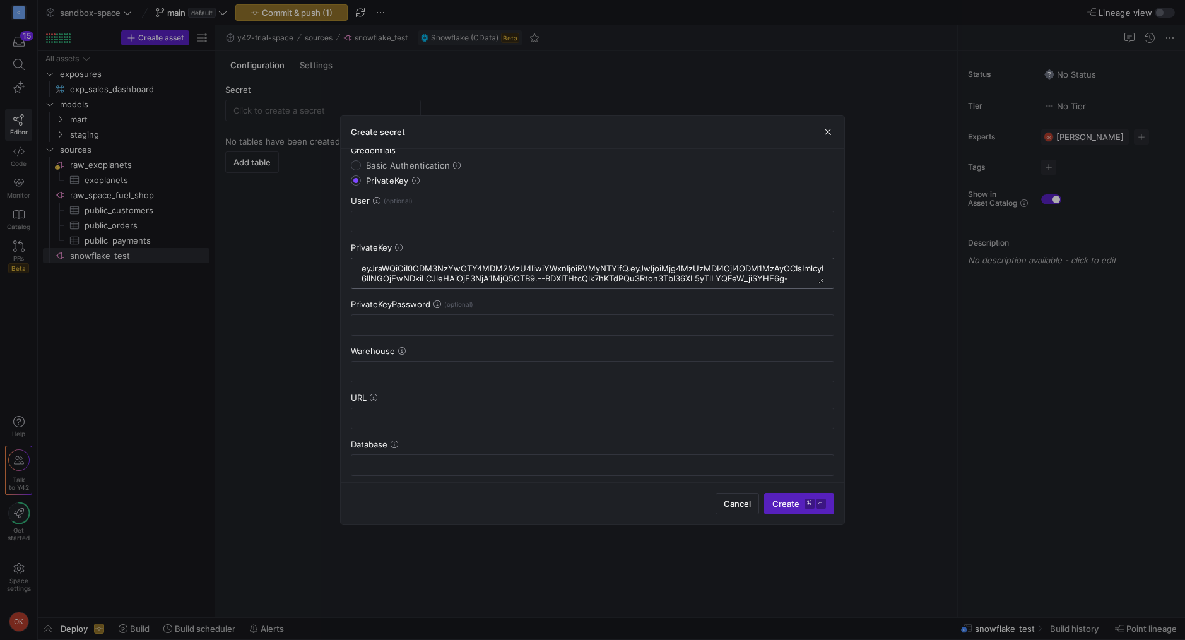
type textarea "eyJraWQiOiI0ODM3NzYwOTY4MDM2MzU4IiwiYWxnIjoiRVMyNTYifQ.eyJwIjoiMjg4MzUzMDI4OjI4…"
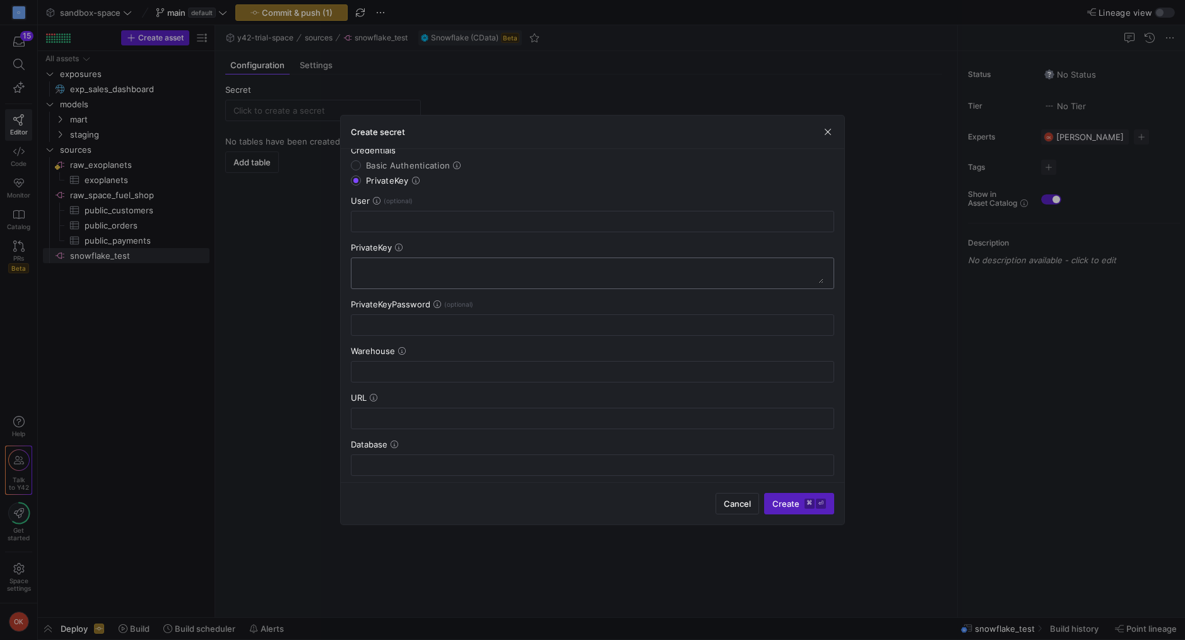
paste textarea "[SECURITY_DATA]"
type textarea "[SECURITY_DATA]"
click at [389, 365] on div at bounding box center [592, 371] width 462 height 20
type input "COMPUTE_WH"
click at [387, 419] on input "text" at bounding box center [592, 418] width 462 height 10
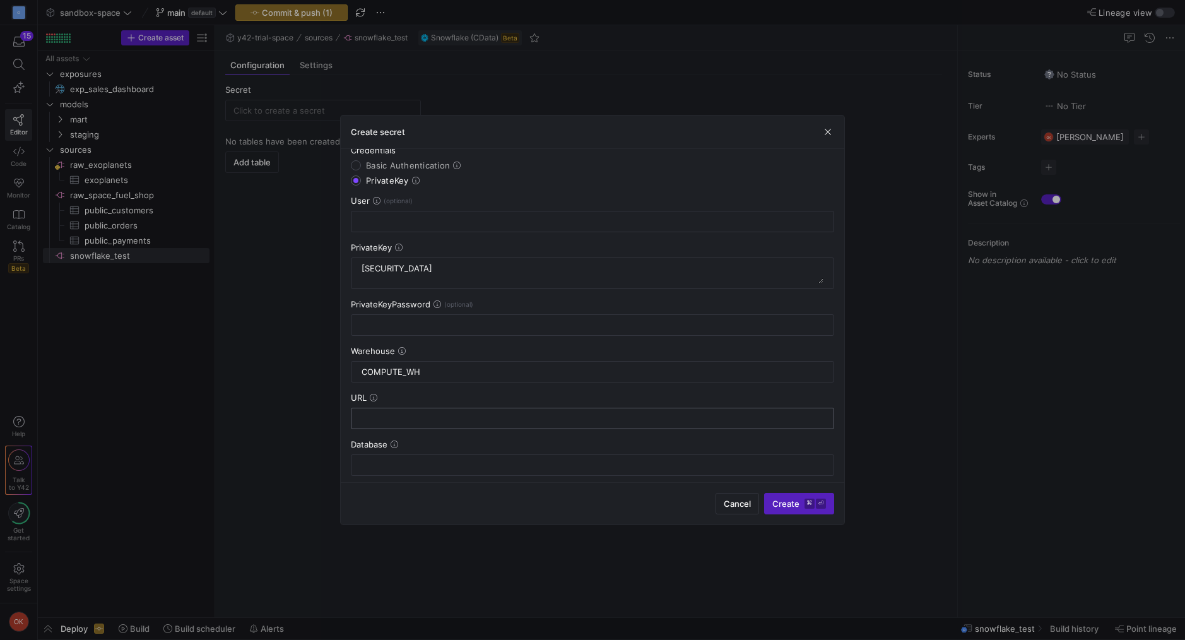
paste input "[DOMAIN_NAME]"
type input "[DOMAIN_NAME]"
click at [403, 460] on input "text" at bounding box center [592, 465] width 462 height 10
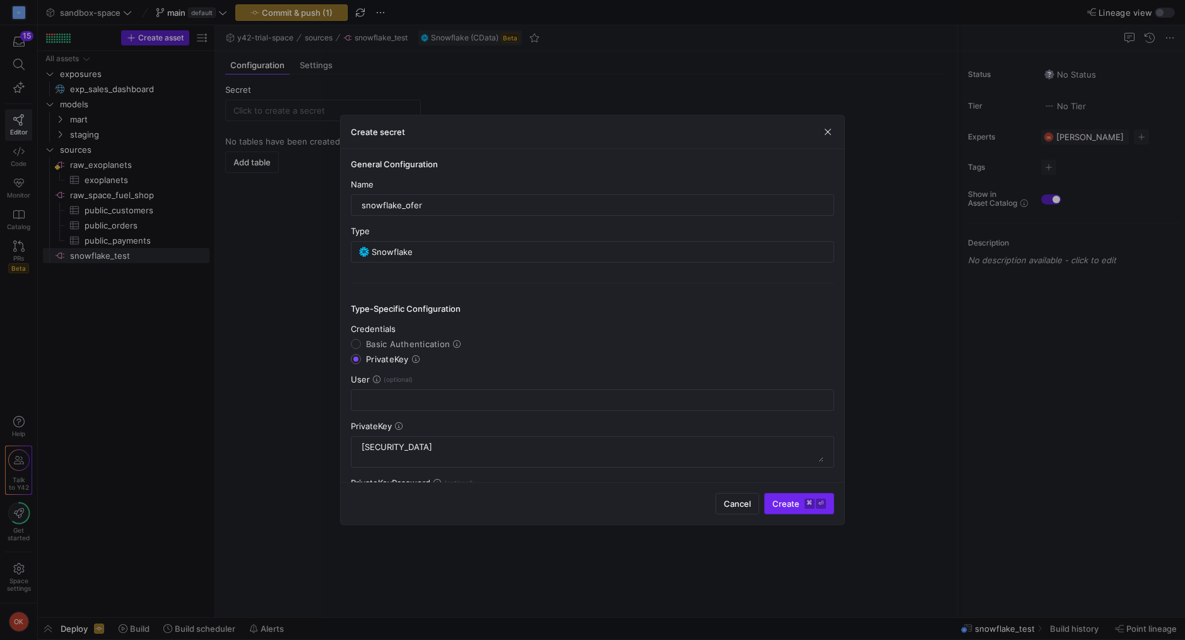
type input "DLT_DATA"
click at [795, 507] on span "Create ⌘ ⏎" at bounding box center [799, 503] width 54 height 10
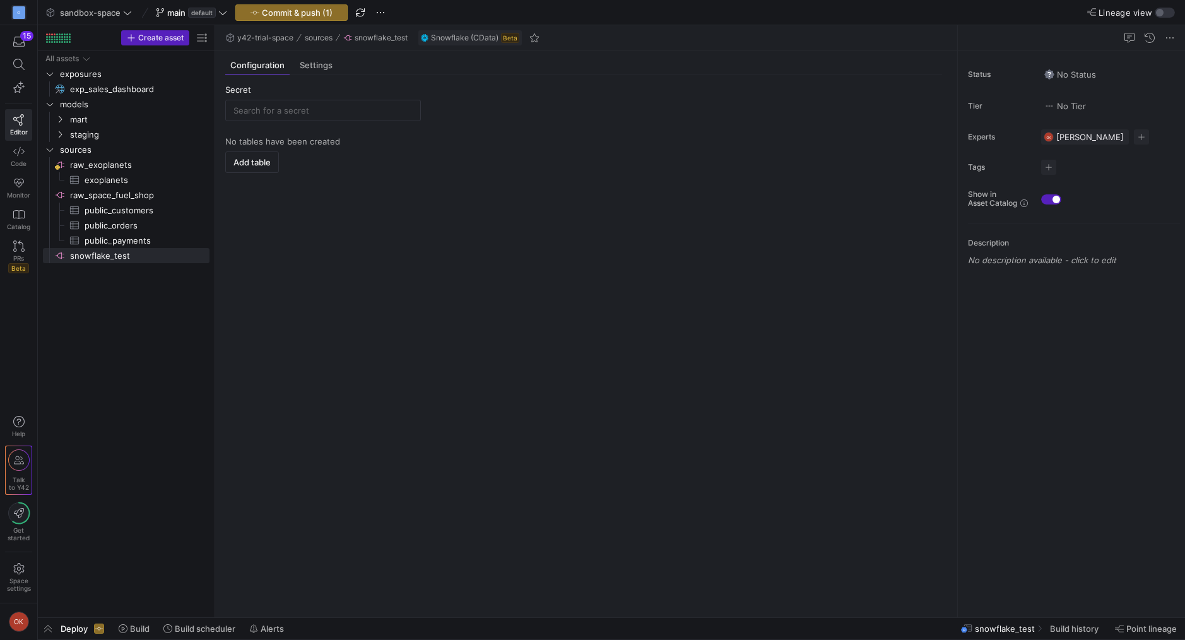
type input "snowflake_ofer"
click at [542, 216] on y42-empty-state "No tables have been created Add table" at bounding box center [583, 371] width 717 height 471
click at [262, 159] on span "Add table" at bounding box center [251, 162] width 37 height 10
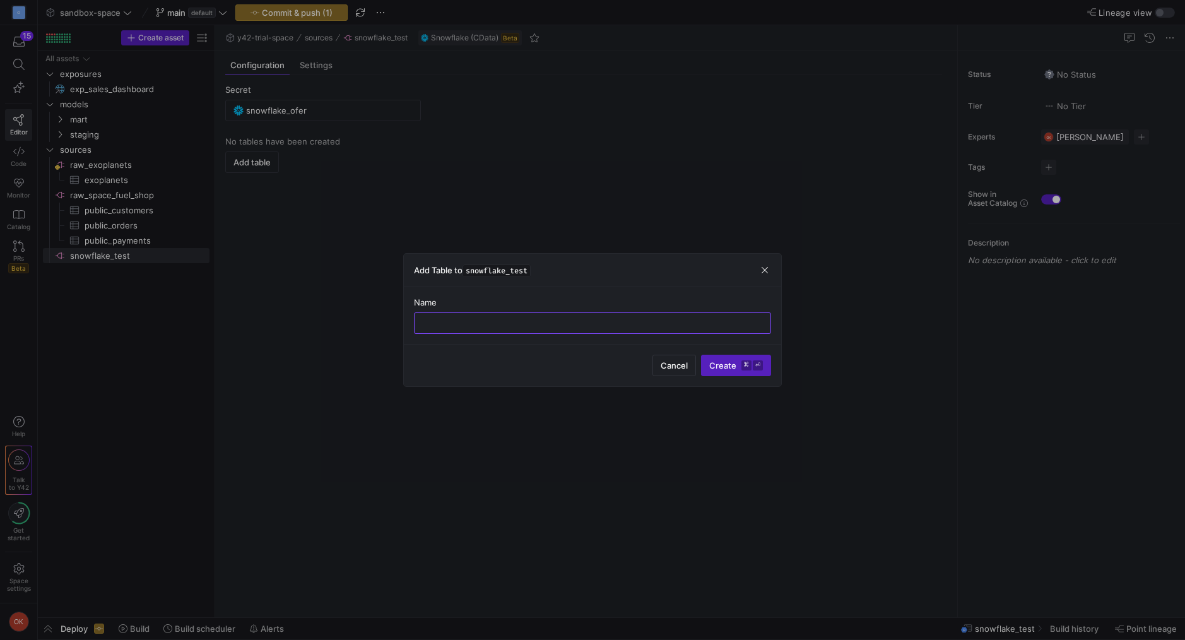
click at [657, 302] on div "Name" at bounding box center [592, 302] width 357 height 10
click at [681, 367] on span "Cancel" at bounding box center [673, 365] width 27 height 10
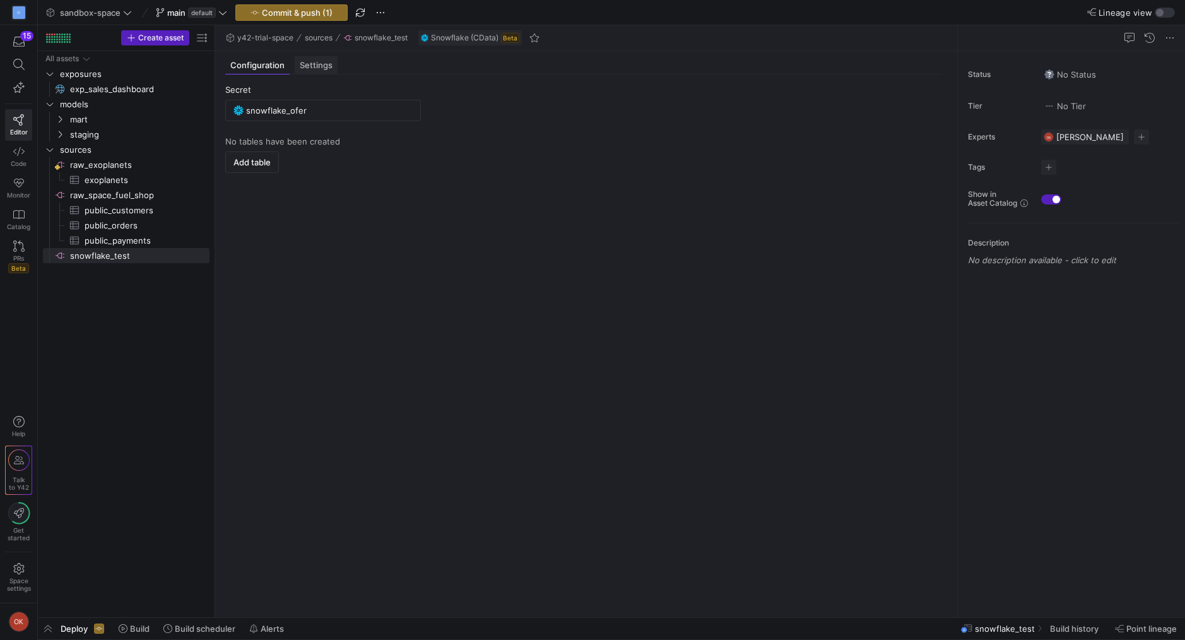
click at [308, 68] on span "Settings" at bounding box center [316, 65] width 33 height 8
click at [276, 69] on span "Configuration" at bounding box center [257, 65] width 54 height 8
click at [296, 8] on span "Commit & push (1)" at bounding box center [297, 13] width 71 height 10
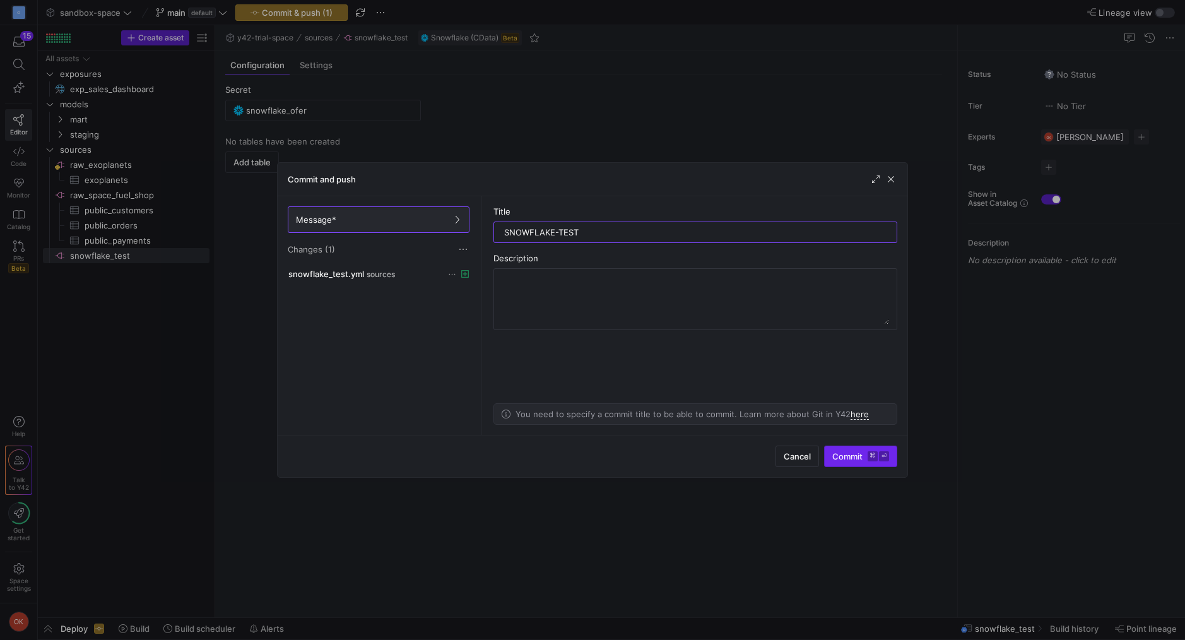
type input "SNOWFLAKE-TEST"
click at [848, 456] on span "Commit ⌘ ⏎" at bounding box center [860, 456] width 57 height 10
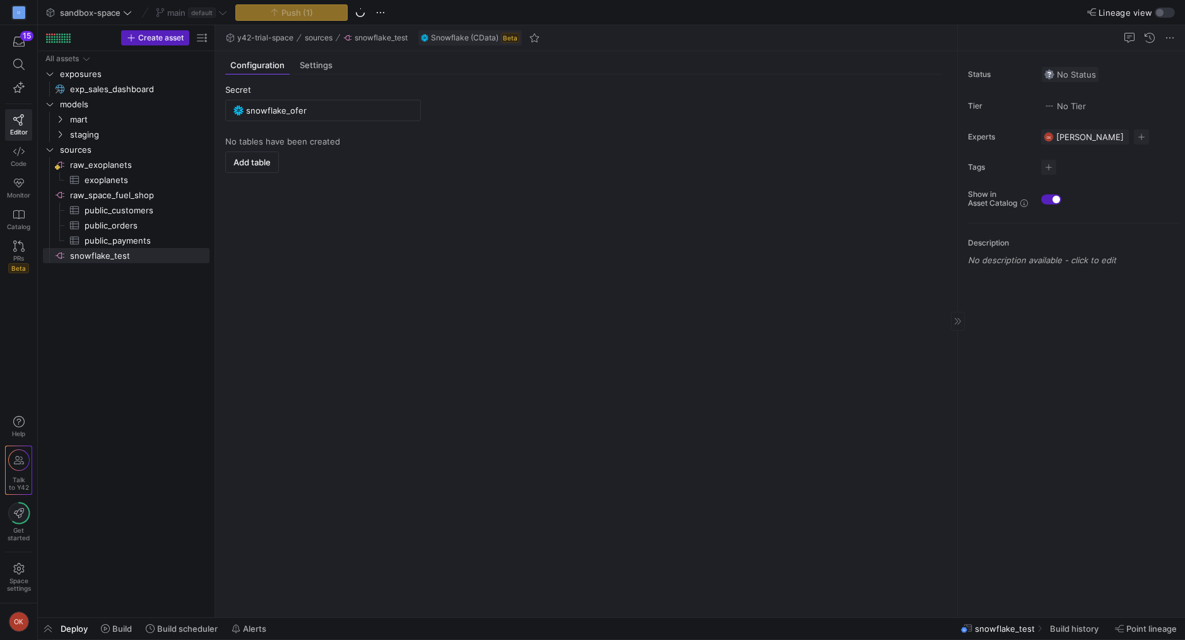
click at [1089, 81] on span "button" at bounding box center [1069, 74] width 57 height 15
click at [1089, 81] on div at bounding box center [592, 320] width 1185 height 640
click at [481, 38] on span "Snowflake (CData)" at bounding box center [464, 37] width 67 height 9
click at [462, 172] on y42-empty-state "No tables have been created Add table" at bounding box center [583, 371] width 717 height 471
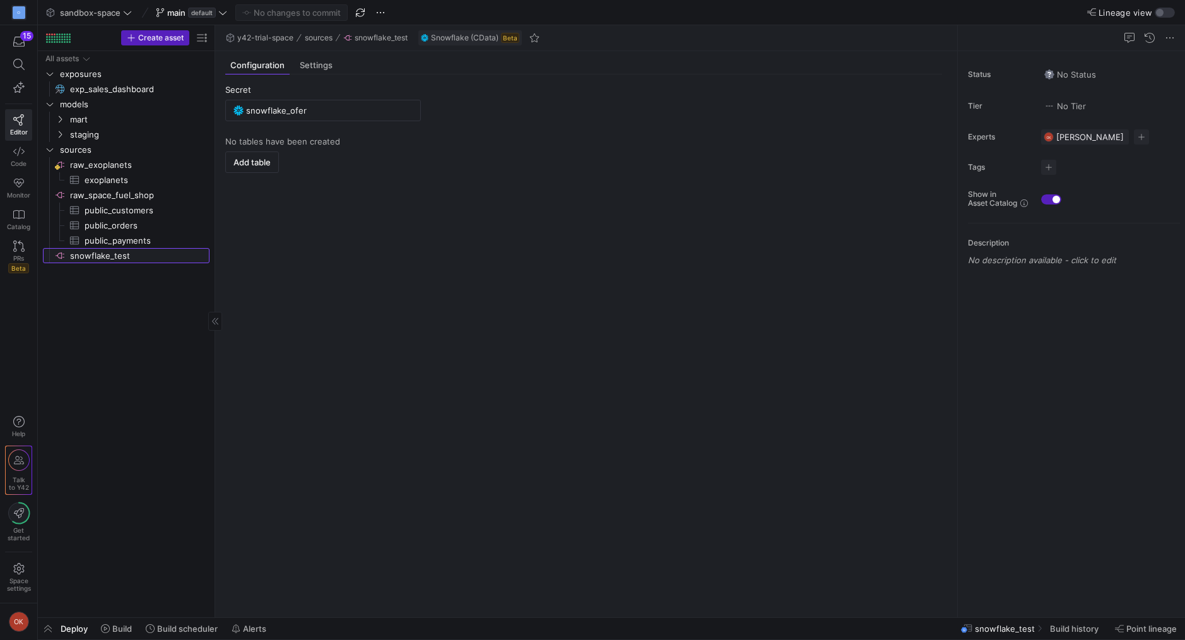
click at [90, 257] on span "snowflake_test​​​​​​​​" at bounding box center [139, 256] width 138 height 15
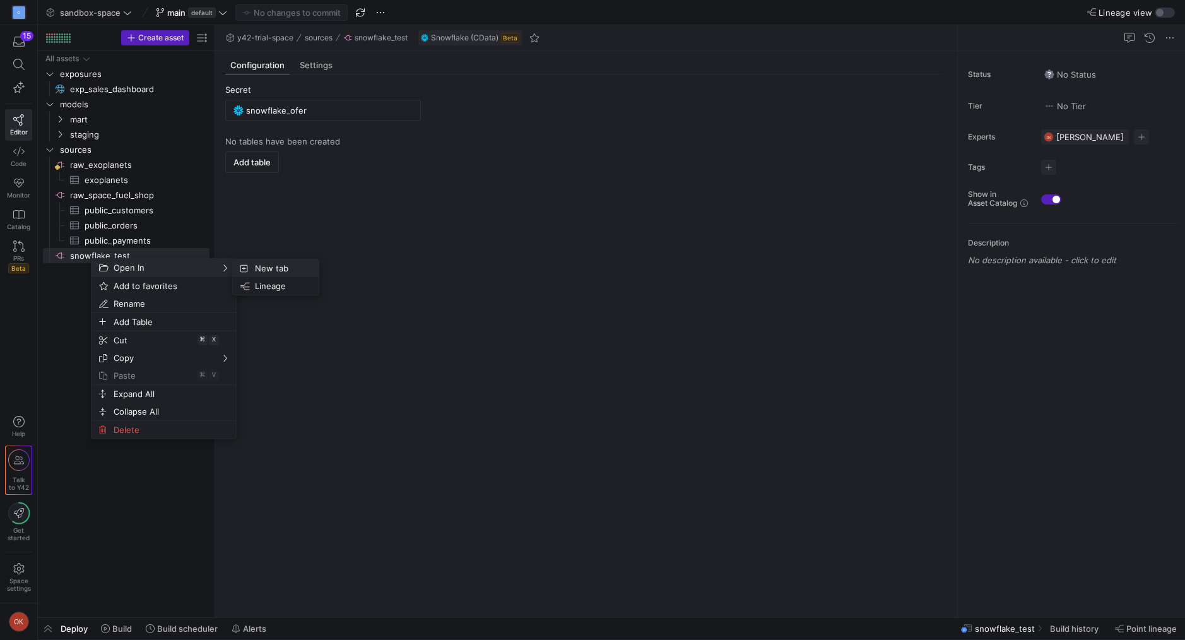
click at [274, 269] on span "New tab" at bounding box center [279, 268] width 59 height 18
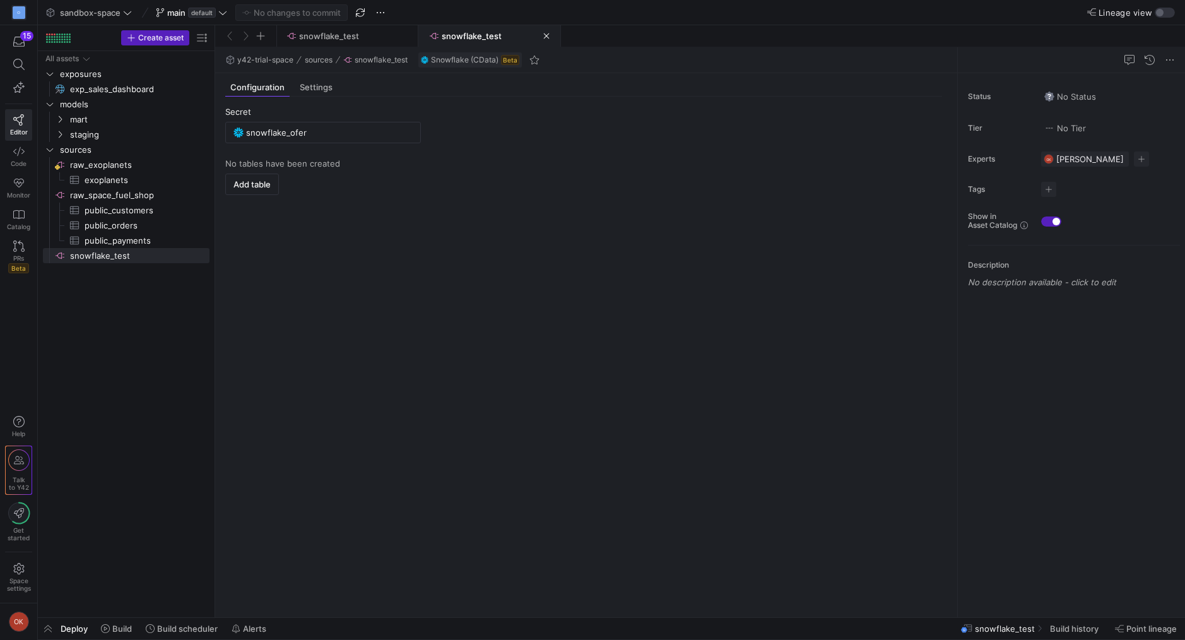
click at [546, 37] on span at bounding box center [546, 36] width 6 height 6
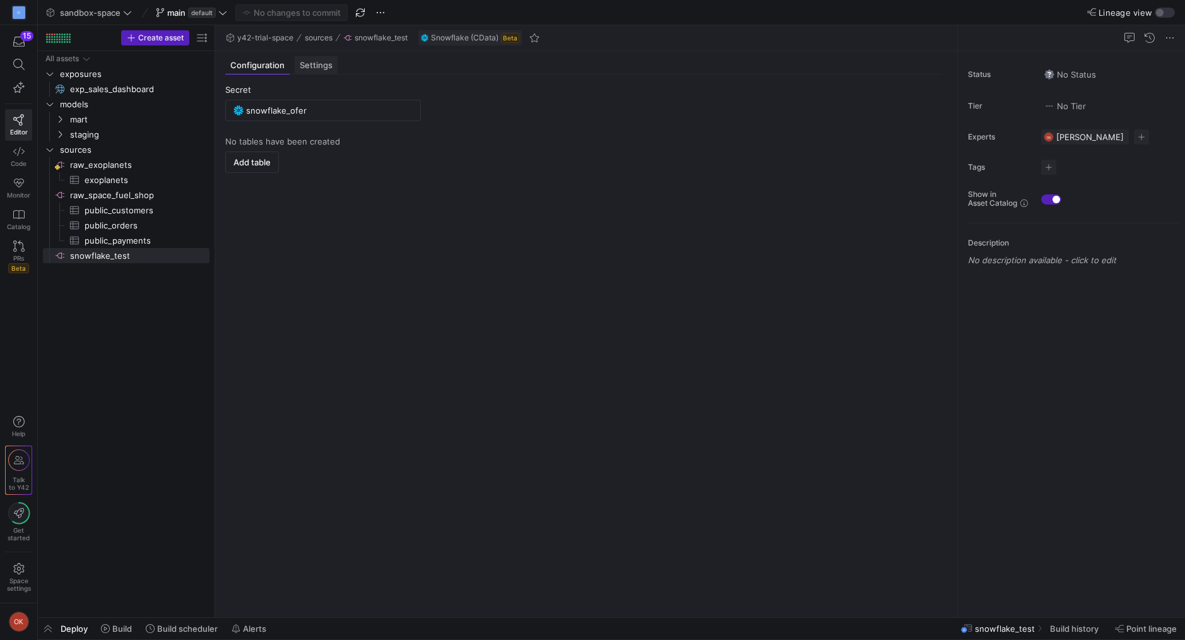
click at [313, 67] on span "Settings" at bounding box center [316, 65] width 33 height 8
click at [264, 69] on span "Configuration" at bounding box center [257, 65] width 54 height 8
click at [103, 256] on span "snowflake_test​​​​​​​​" at bounding box center [139, 256] width 138 height 15
click at [240, 165] on span "Add table" at bounding box center [251, 162] width 37 height 10
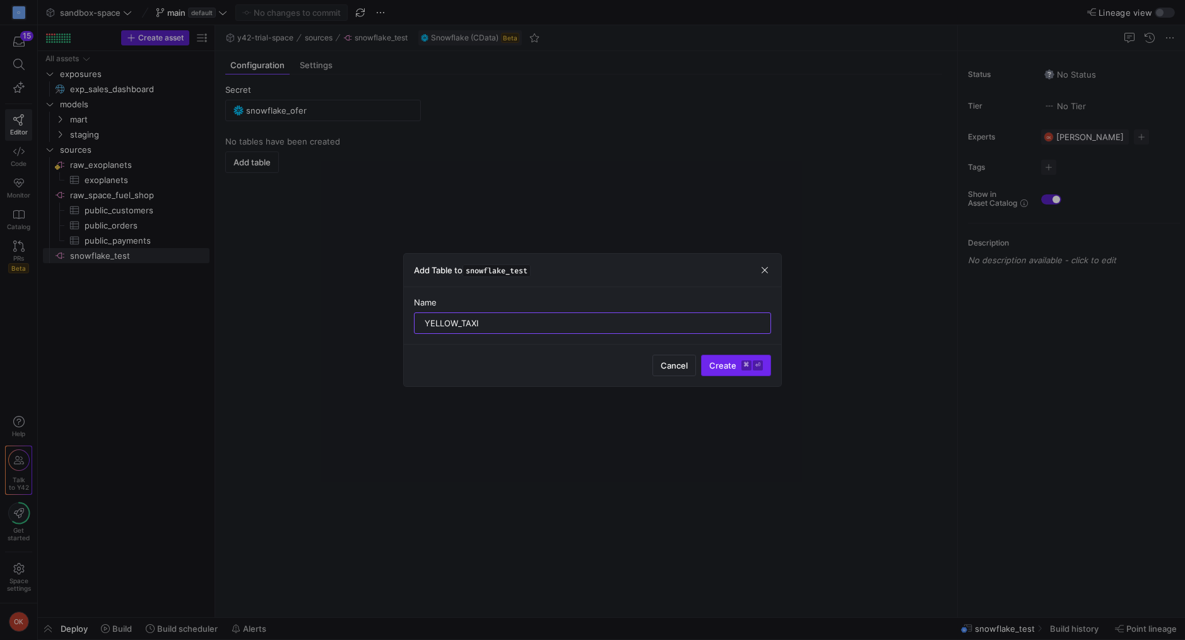
type input "YELLOW_TAXI"
click at [739, 368] on span "Create ⌘ ⏎" at bounding box center [736, 365] width 54 height 10
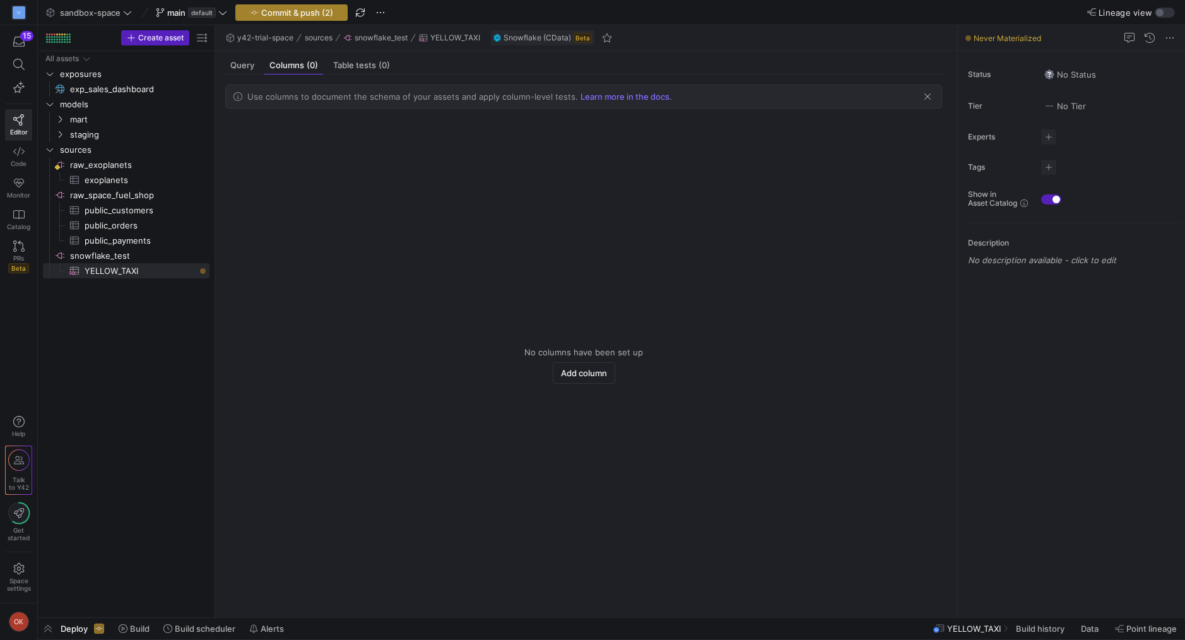
click at [329, 13] on span "Commit & push (2)" at bounding box center [297, 13] width 72 height 10
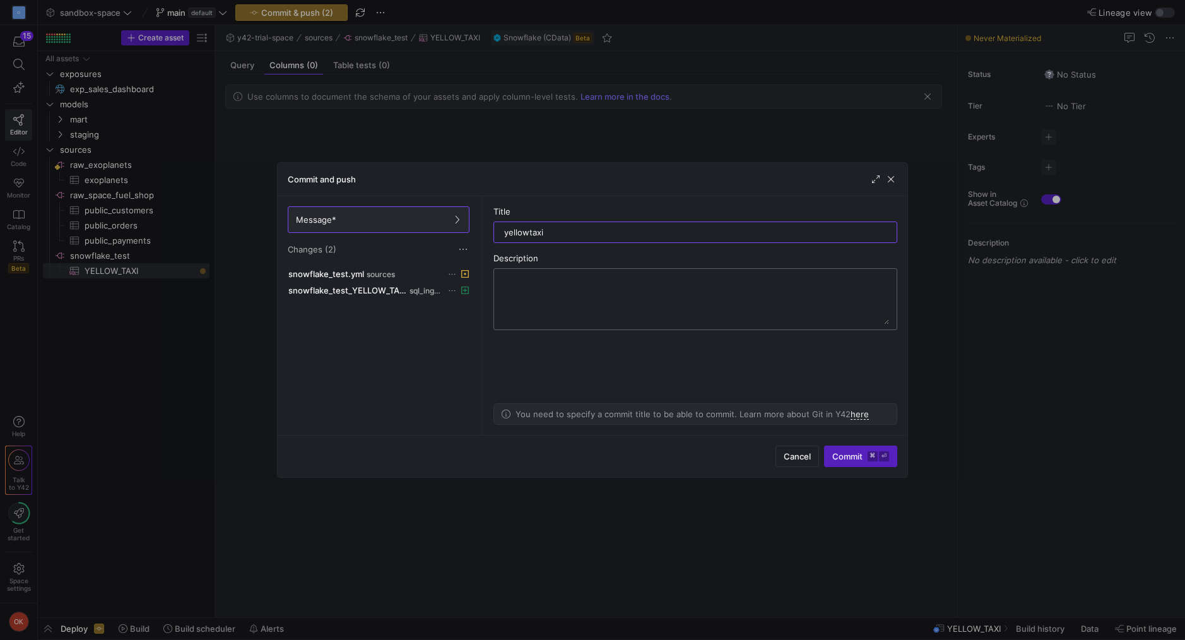
type input "yellowtaxi"
click at [870, 466] on button "Commit ⌘ ⏎" at bounding box center [860, 455] width 73 height 21
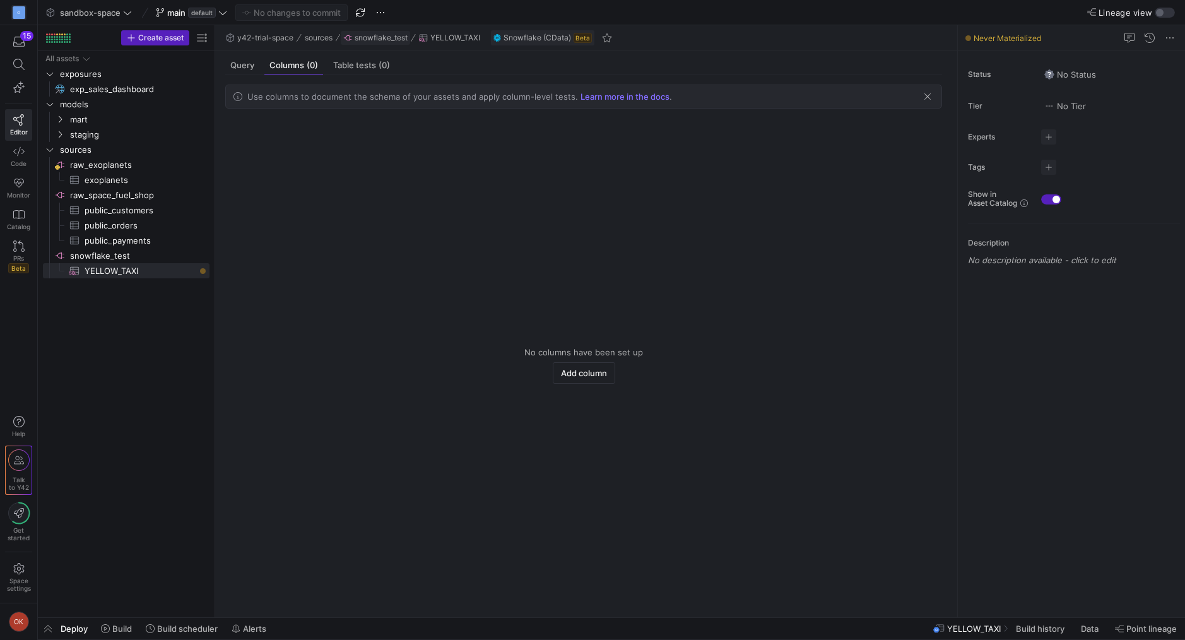
click at [376, 39] on span "snowflake_test" at bounding box center [380, 37] width 53 height 9
click at [373, 39] on span "snowflake_test" at bounding box center [380, 37] width 53 height 9
click at [311, 38] on span "sources" at bounding box center [319, 37] width 28 height 9
click at [146, 253] on span "snowflake_test​​​​​​​​" at bounding box center [139, 256] width 138 height 15
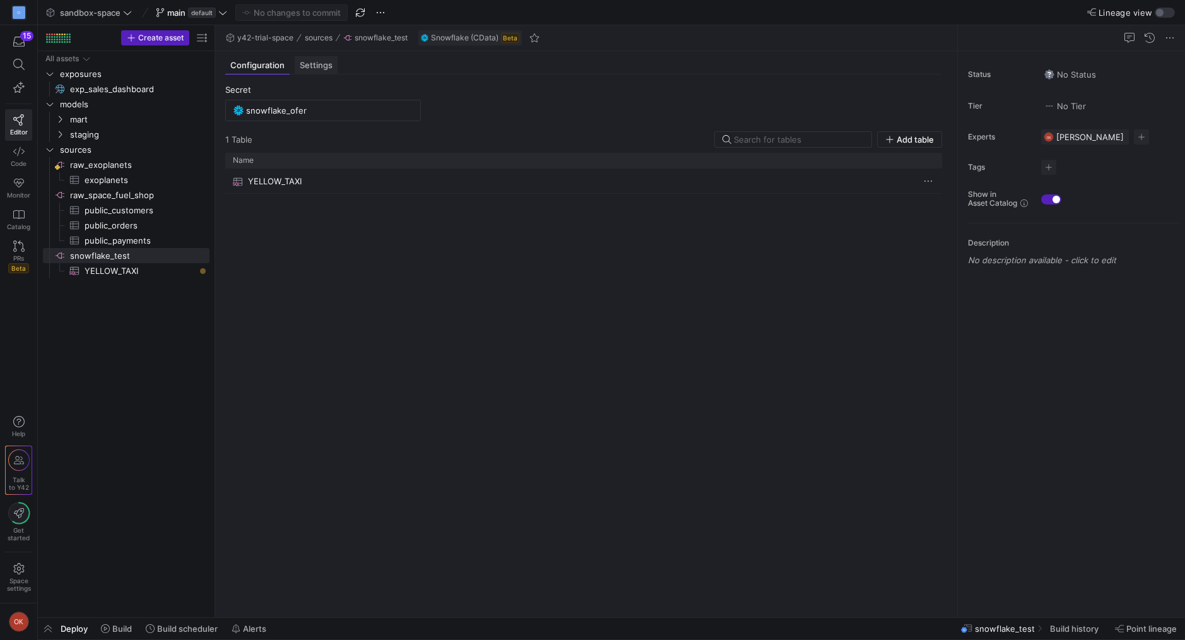
click at [310, 72] on div "Settings" at bounding box center [316, 65] width 43 height 18
click at [272, 68] on span "Configuration" at bounding box center [257, 65] width 54 height 8
click at [276, 112] on input "snowflake_ofer" at bounding box center [329, 110] width 167 height 10
click at [314, 132] on div "snowflake_ofer" at bounding box center [324, 134] width 156 height 10
click at [315, 107] on input "snowflake_ofer" at bounding box center [329, 110] width 167 height 10
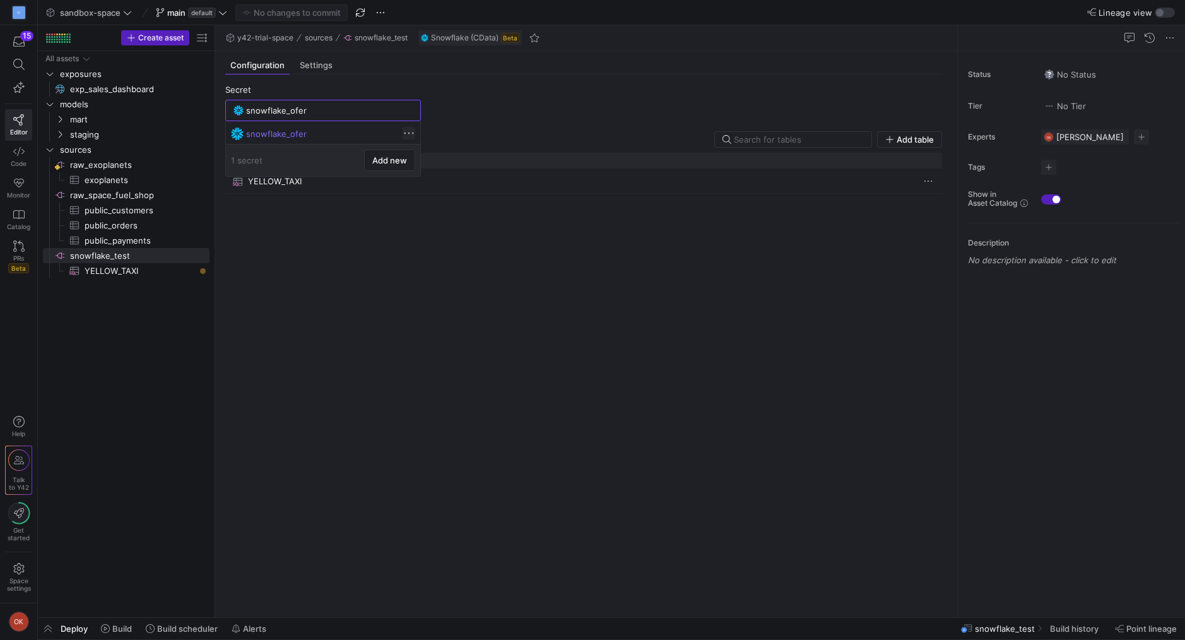
click at [411, 132] on span at bounding box center [408, 133] width 13 height 13
click at [438, 148] on span "Edit" at bounding box center [455, 149] width 88 height 10
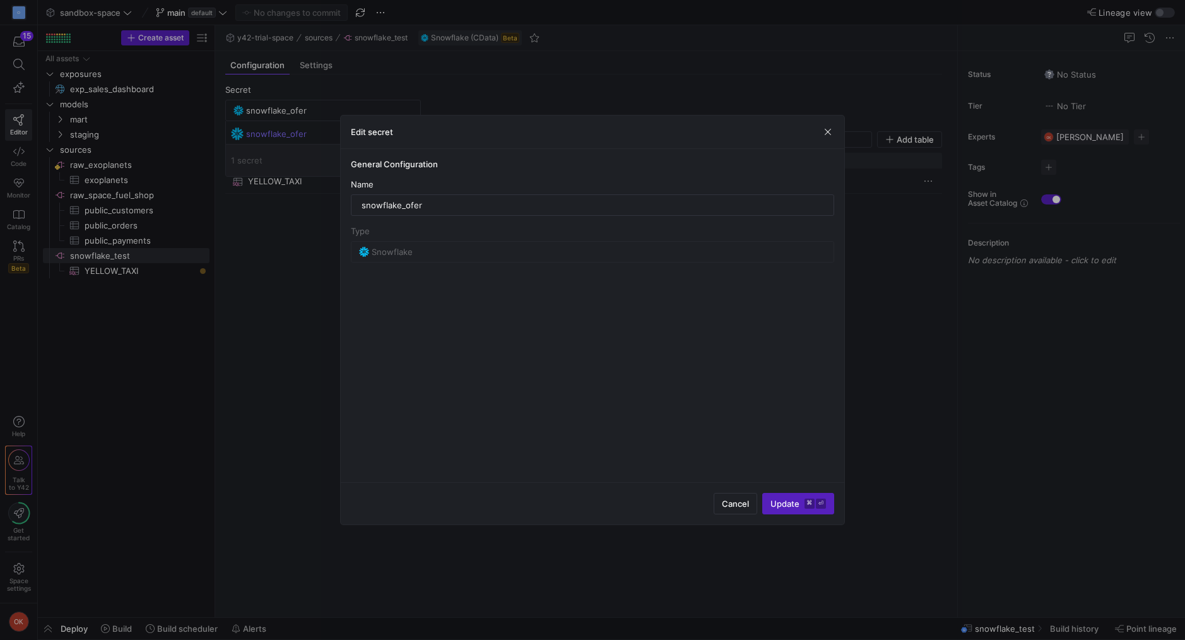
scroll to position [0, 13]
click at [559, 202] on input "snowflake_ofer" at bounding box center [592, 205] width 462 height 10
click at [585, 165] on h4 "General Configuration" at bounding box center [592, 164] width 483 height 10
click at [478, 241] on mat-form-field "Snowflake" at bounding box center [592, 251] width 483 height 21
click at [361, 248] on img at bounding box center [364, 251] width 10 height 9
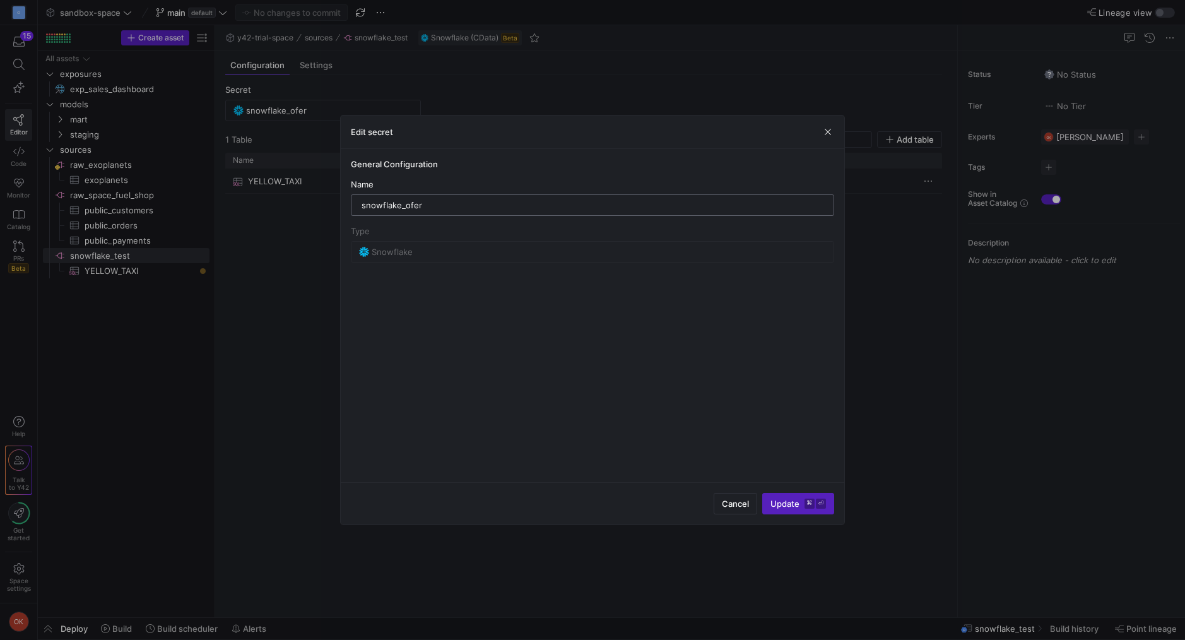
click at [393, 201] on input "snowflake_ofer" at bounding box center [592, 205] width 462 height 10
click at [384, 131] on h3 "Edit secret" at bounding box center [372, 132] width 42 height 10
click at [774, 503] on span "Update ⌘ ⏎" at bounding box center [798, 503] width 56 height 10
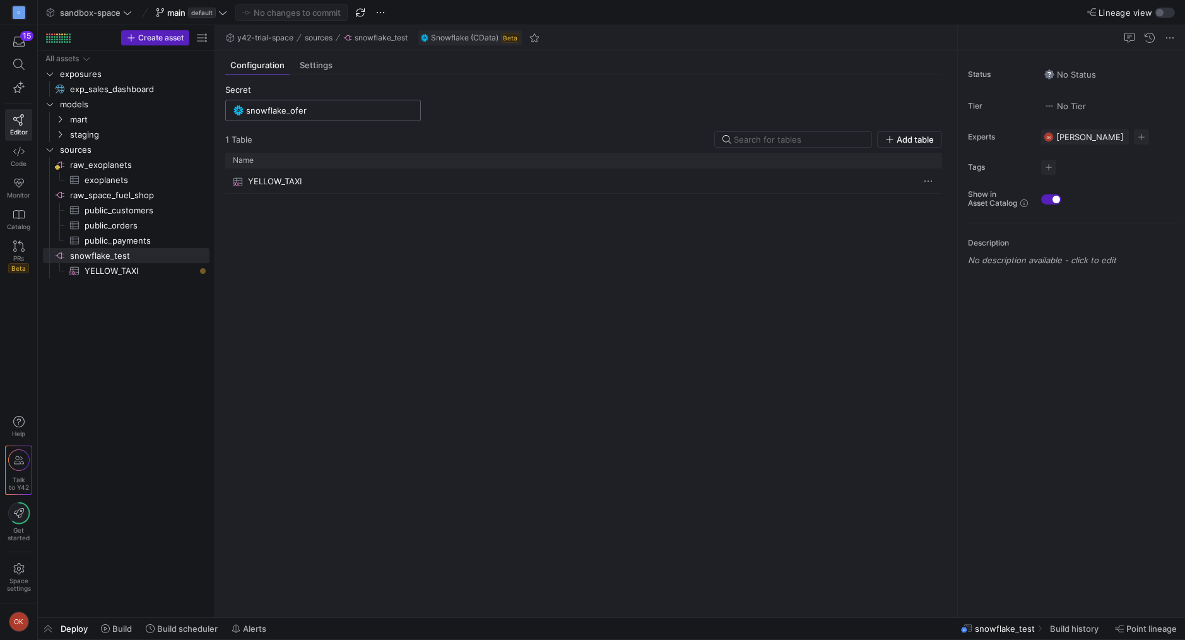
click at [323, 111] on input "snowflake_ofer" at bounding box center [329, 110] width 167 height 10
click at [371, 160] on span at bounding box center [390, 160] width 50 height 20
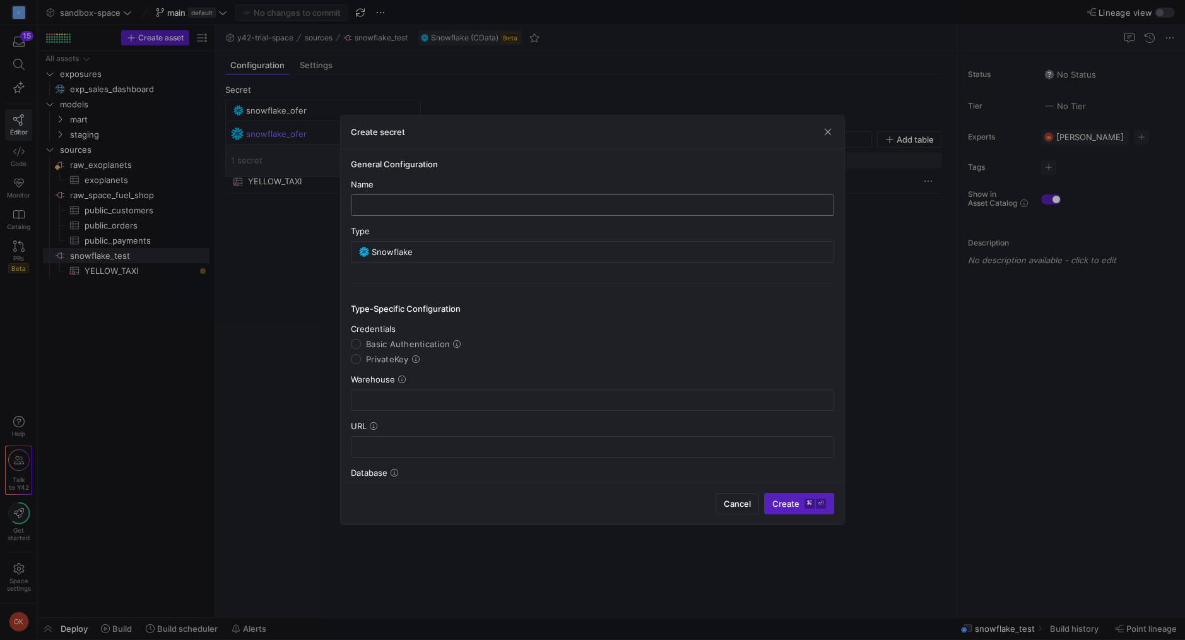
click at [394, 204] on input "text" at bounding box center [592, 205] width 462 height 10
type input "snowflake_v2"
click at [477, 302] on div "Type-Specific Configuration Credentials Basic Authentication PrivateKey Warehou…" at bounding box center [592, 393] width 483 height 221
click at [412, 339] on span "Basic Authentication" at bounding box center [408, 344] width 84 height 10
click at [361, 339] on input "Basic Authentication" at bounding box center [356, 344] width 10 height 10
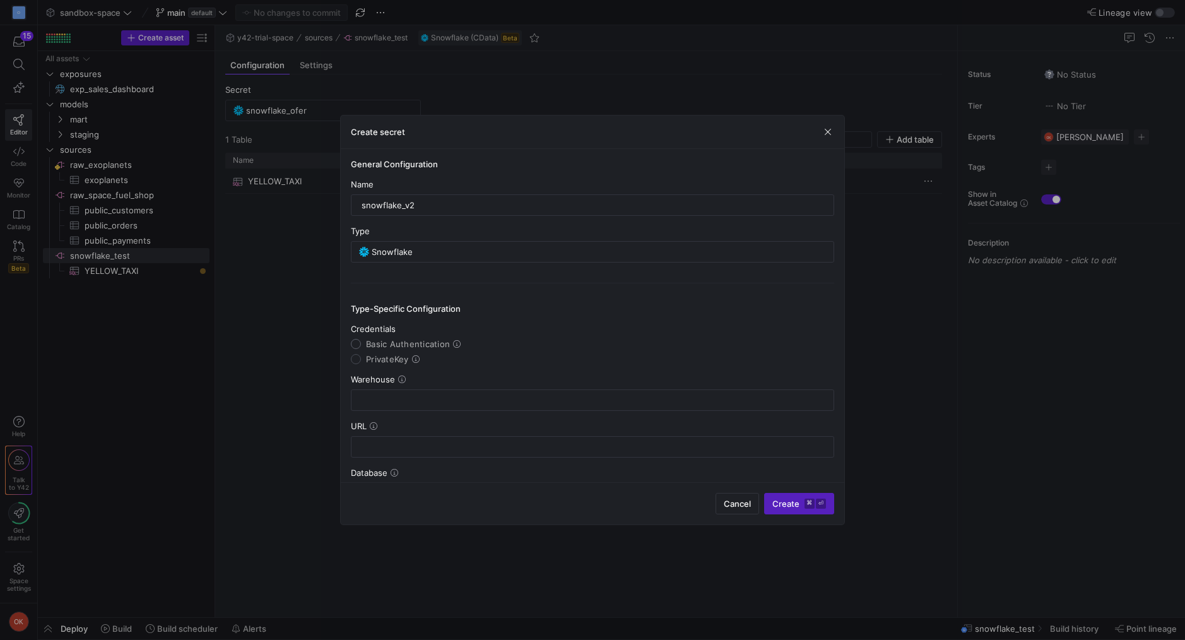
radio input "true"
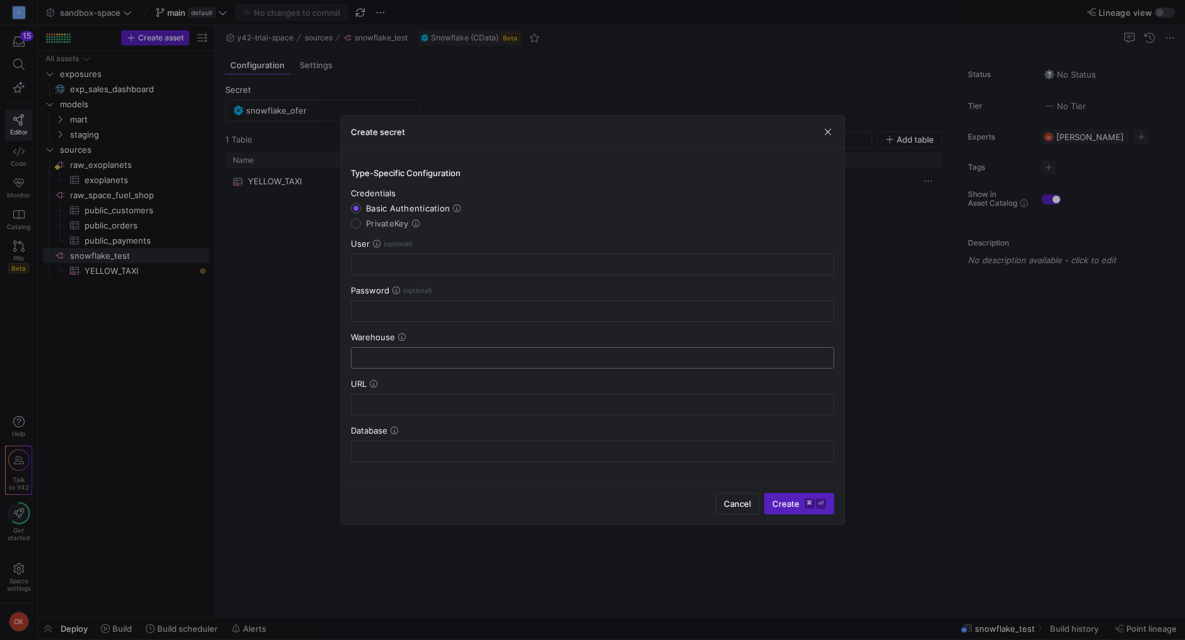
click at [460, 361] on input "text" at bounding box center [592, 358] width 462 height 10
click at [481, 266] on input "text" at bounding box center [592, 264] width 462 height 10
click at [628, 259] on input "text" at bounding box center [592, 264] width 462 height 10
type input "oferk83"
paste input "[DOMAIN_NAME]_hq8wvk2Lhg-g**nFT7AXk"
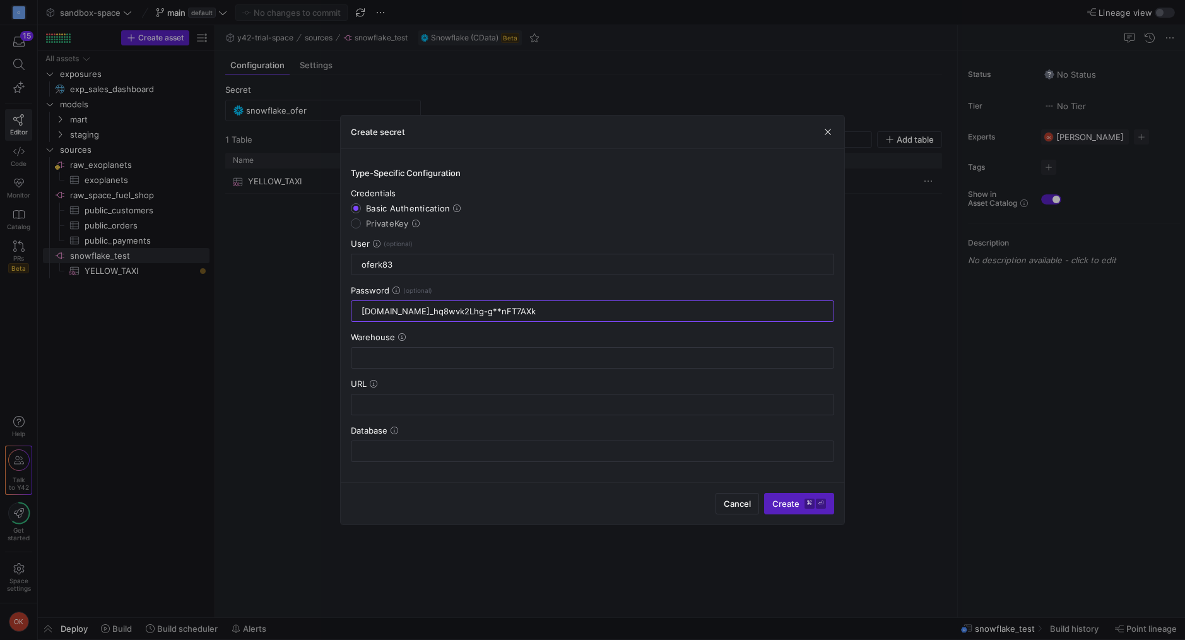
type input "[DOMAIN_NAME]_hq8wvk2Lhg-g**nFT7AXk"
click at [454, 344] on div "Warehouse" at bounding box center [592, 350] width 483 height 37
click at [453, 354] on input "text" at bounding box center [592, 358] width 462 height 10
type input "COMPUTE_WH"
click at [436, 397] on div at bounding box center [592, 404] width 462 height 20
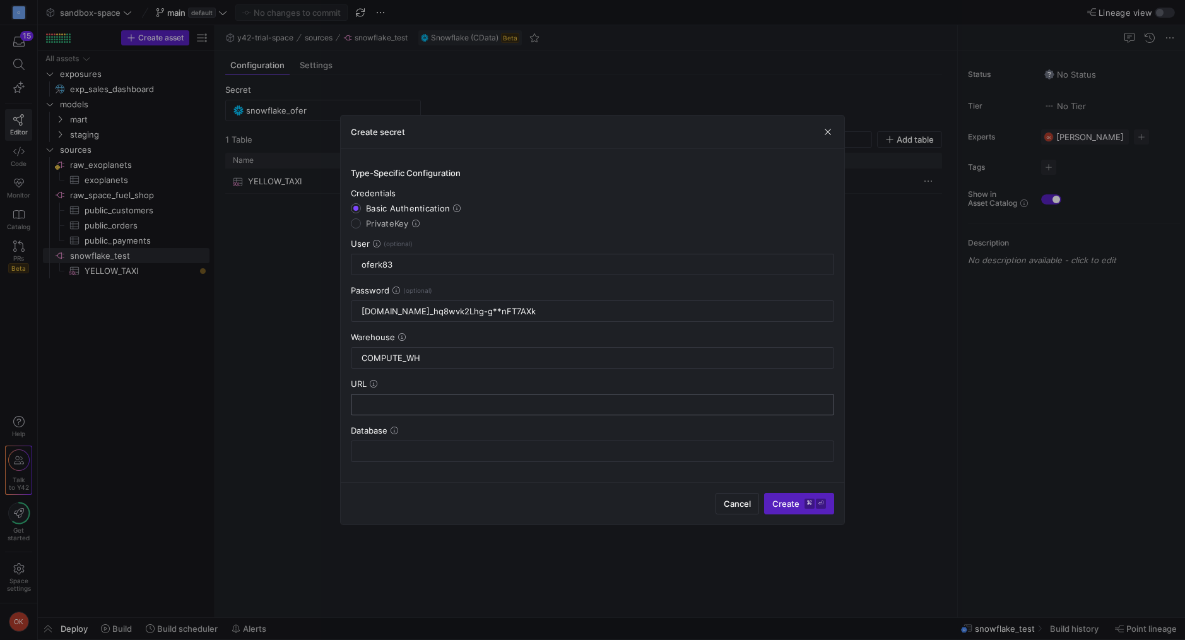
paste input "[DOMAIN_NAME]"
type input "[DOMAIN_NAME]"
click at [477, 455] on input "text" at bounding box center [592, 451] width 462 height 10
click at [421, 449] on input "dlt" at bounding box center [592, 451] width 462 height 10
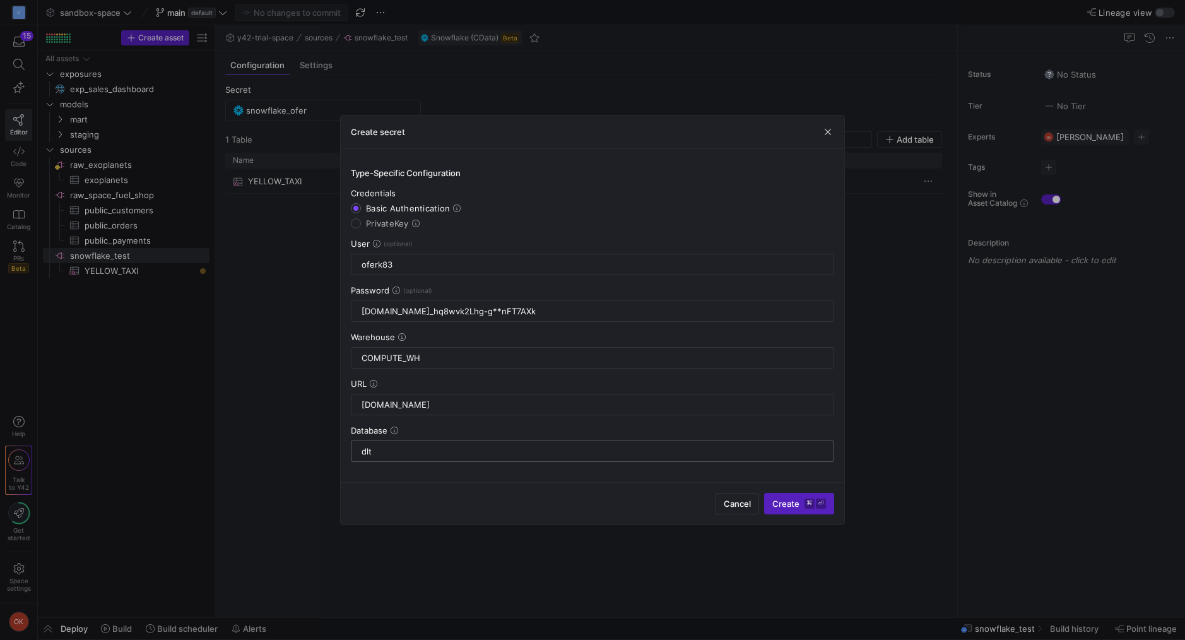
click at [421, 449] on input "dlt" at bounding box center [592, 451] width 462 height 10
type input "DLT_DATA"
click at [786, 504] on span "Create ⌘ ⏎" at bounding box center [799, 503] width 54 height 10
type input "snowflake_v2"
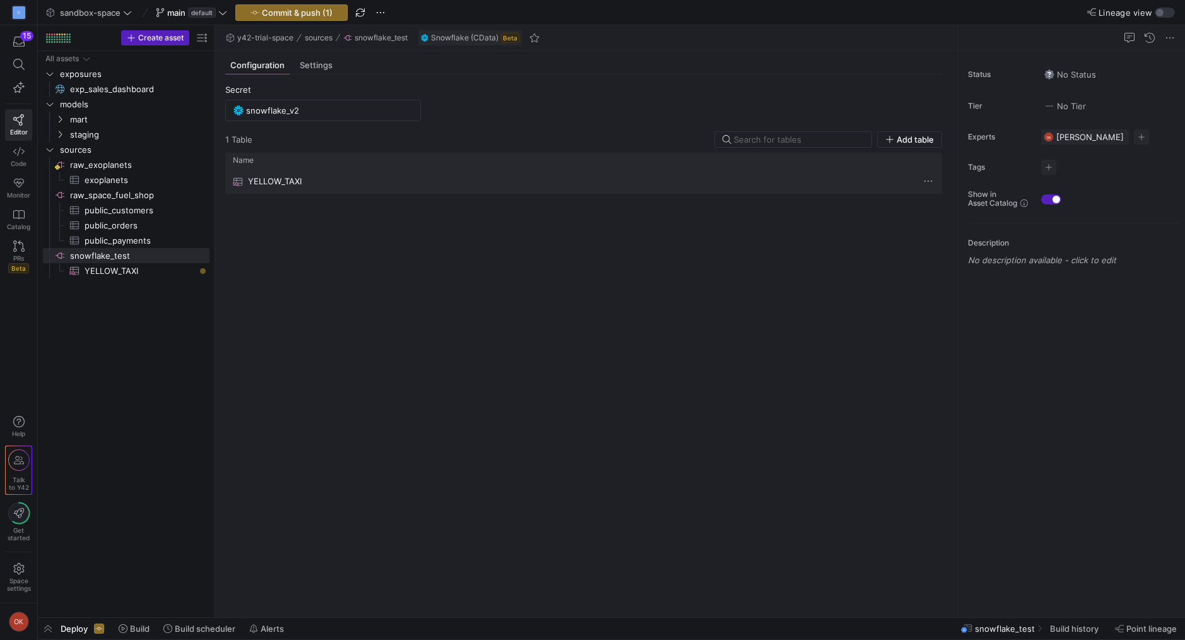
click at [315, 178] on div "YELLOW_TAXI" at bounding box center [571, 181] width 676 height 25
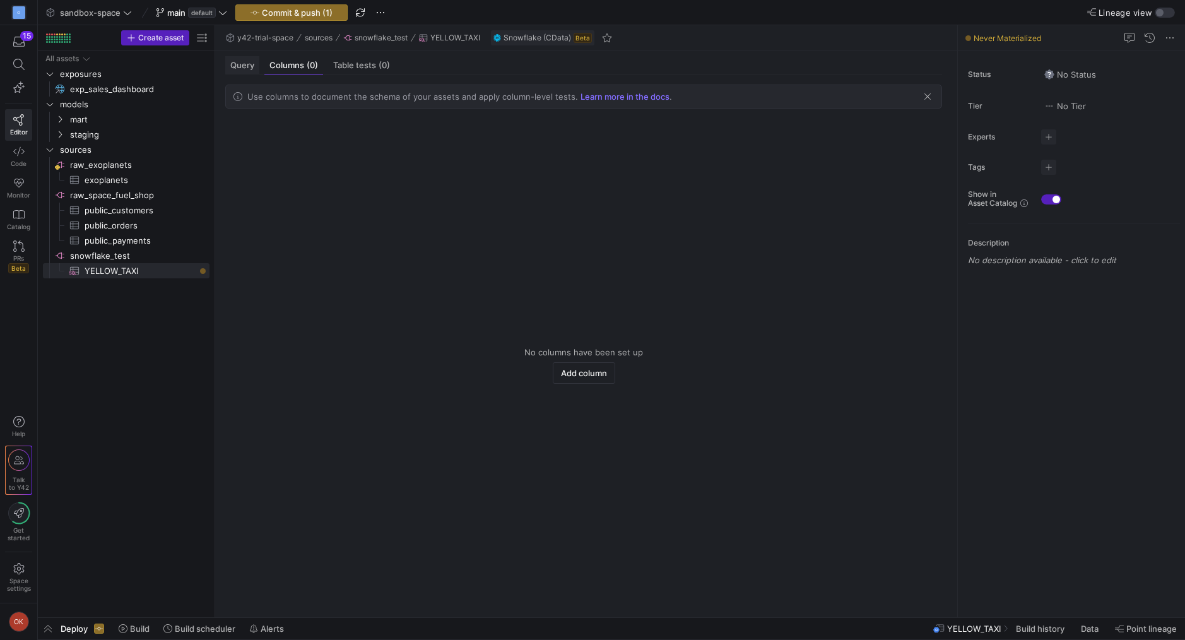
click at [236, 58] on div "Query" at bounding box center [242, 65] width 34 height 18
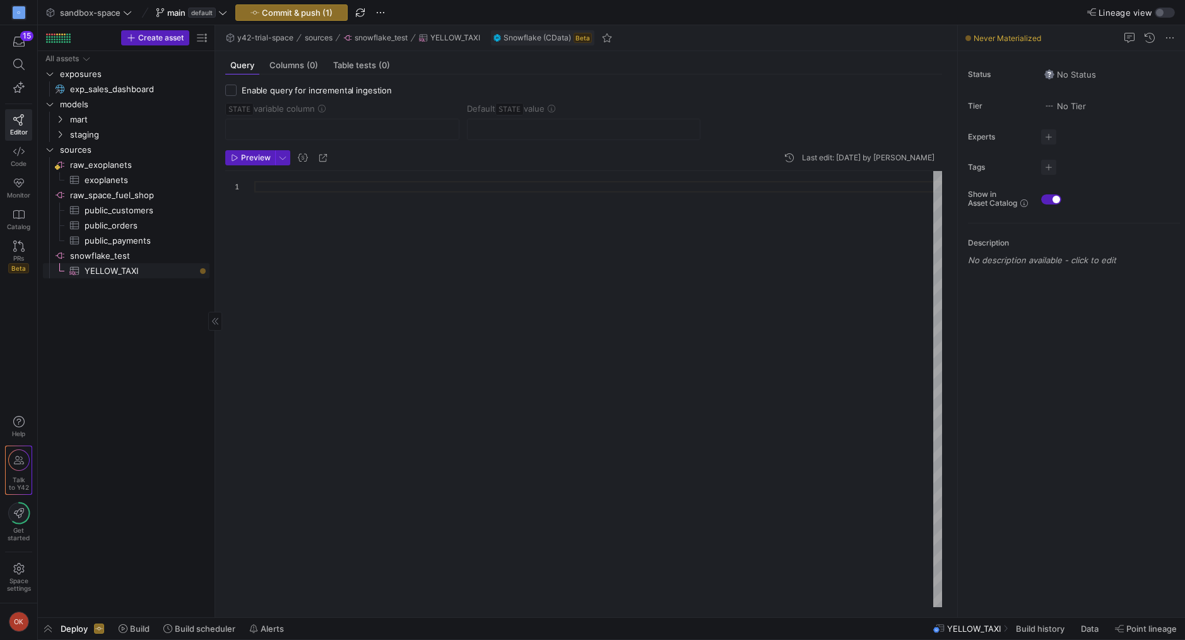
click at [147, 271] on span "YELLOW_TAXI​​​​​​​​​" at bounding box center [140, 271] width 110 height 15
click at [204, 270] on div at bounding box center [203, 271] width 6 height 6
click at [428, 293] on div at bounding box center [598, 389] width 688 height 436
click at [374, 44] on span "button" at bounding box center [375, 38] width 69 height 14
click at [375, 38] on span "snowflake_test" at bounding box center [380, 37] width 53 height 9
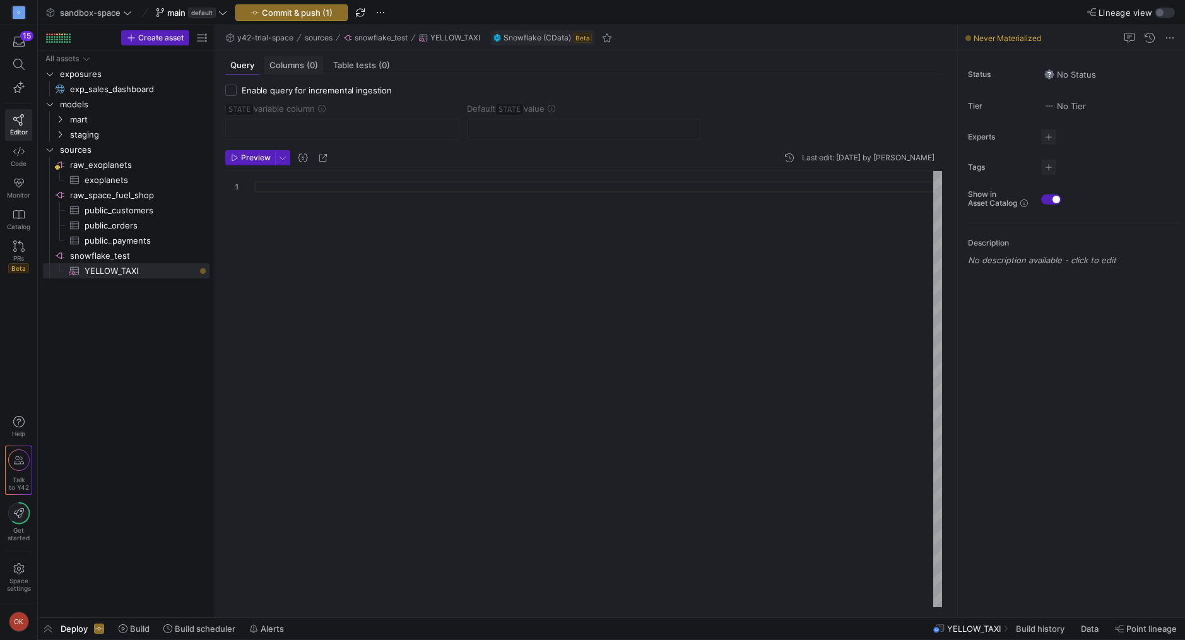
click at [293, 72] on div "Columns (0)" at bounding box center [293, 65] width 59 height 18
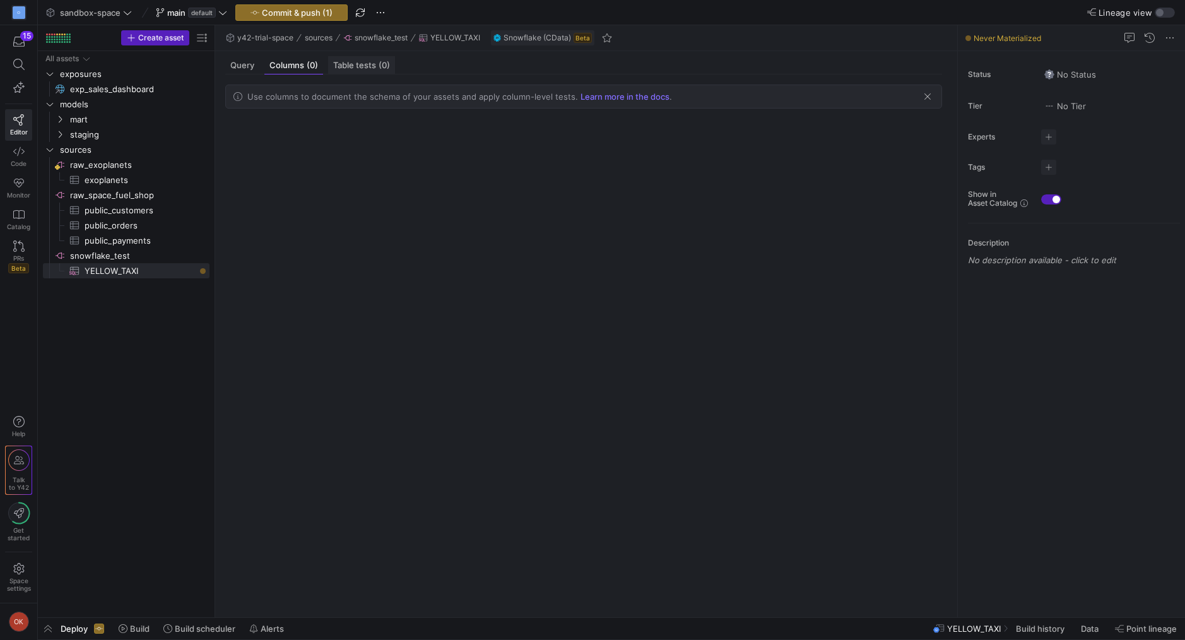
click at [360, 70] on div "Table tests (0)" at bounding box center [361, 65] width 67 height 18
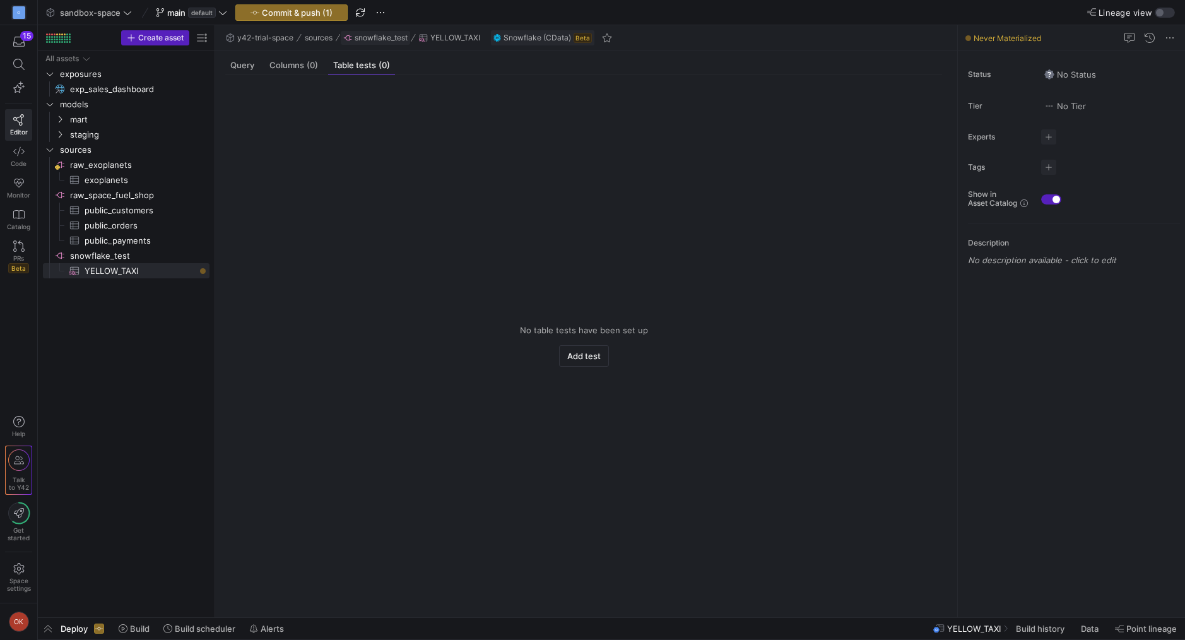
click at [373, 42] on span "button" at bounding box center [375, 38] width 69 height 14
click at [144, 271] on span "YELLOW_TAXI​​​​​​​​​" at bounding box center [140, 271] width 110 height 15
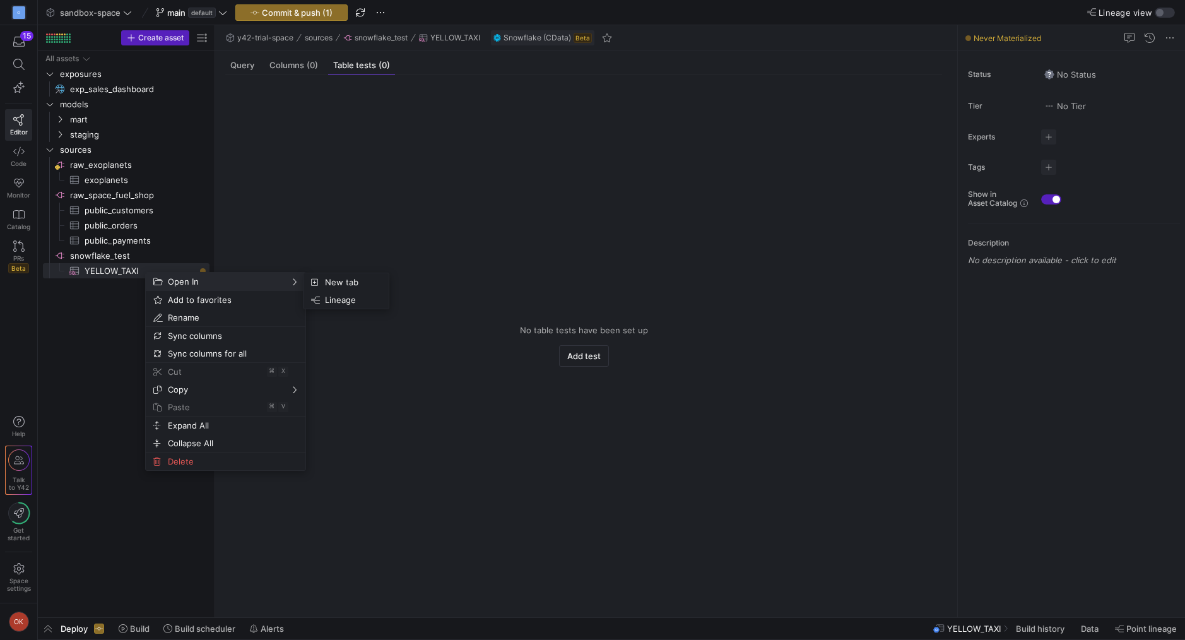
click at [504, 101] on y42-empty-state "No table tests have been set up Add test" at bounding box center [583, 346] width 717 height 522
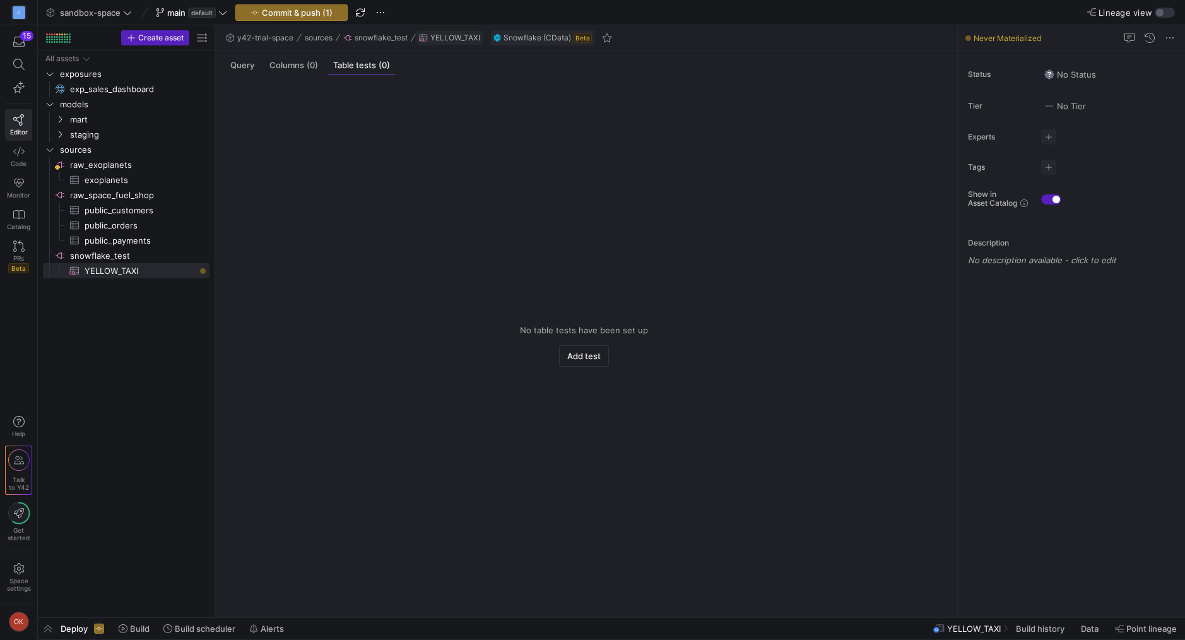
click at [454, 38] on span "YELLOW_TAXI" at bounding box center [455, 37] width 50 height 9
click at [141, 267] on span "YELLOW_TAXI​​​​​​​​​" at bounding box center [140, 271] width 110 height 15
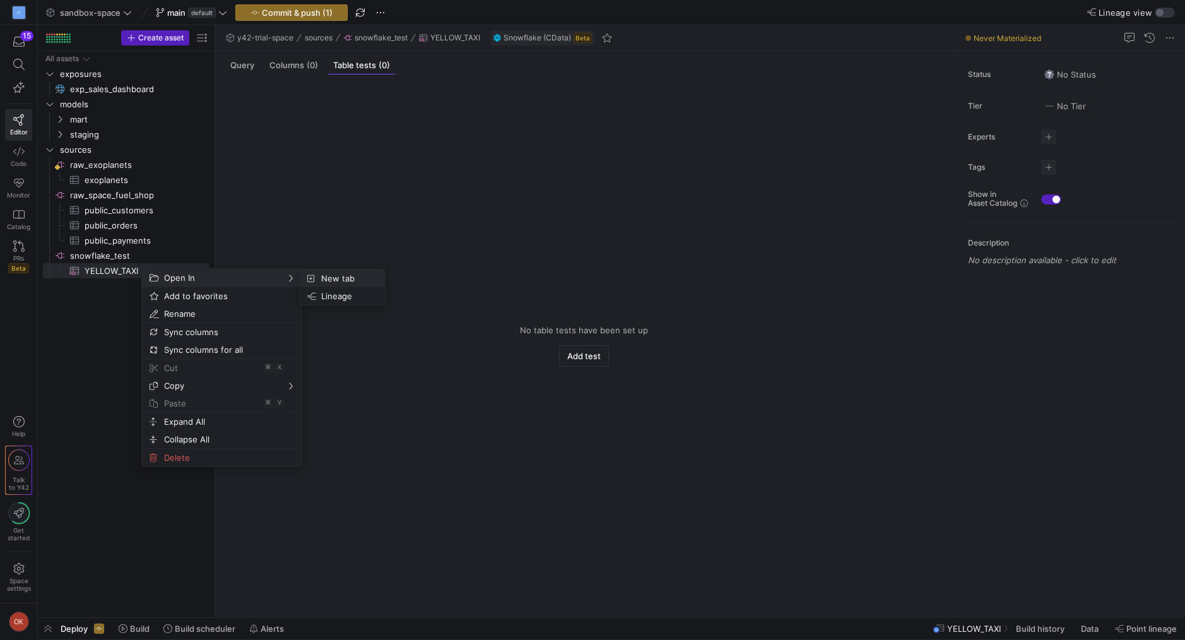
click at [327, 275] on span "New tab" at bounding box center [345, 278] width 59 height 18
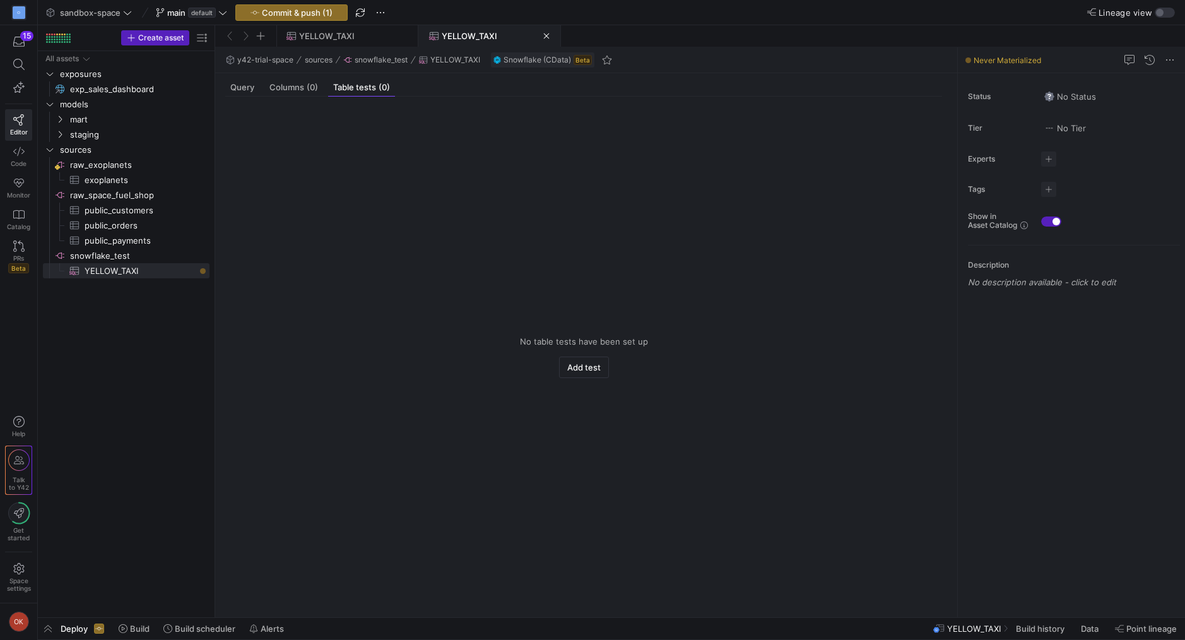
click at [551, 33] on span at bounding box center [489, 36] width 141 height 20
click at [249, 91] on span "Query" at bounding box center [242, 87] width 24 height 8
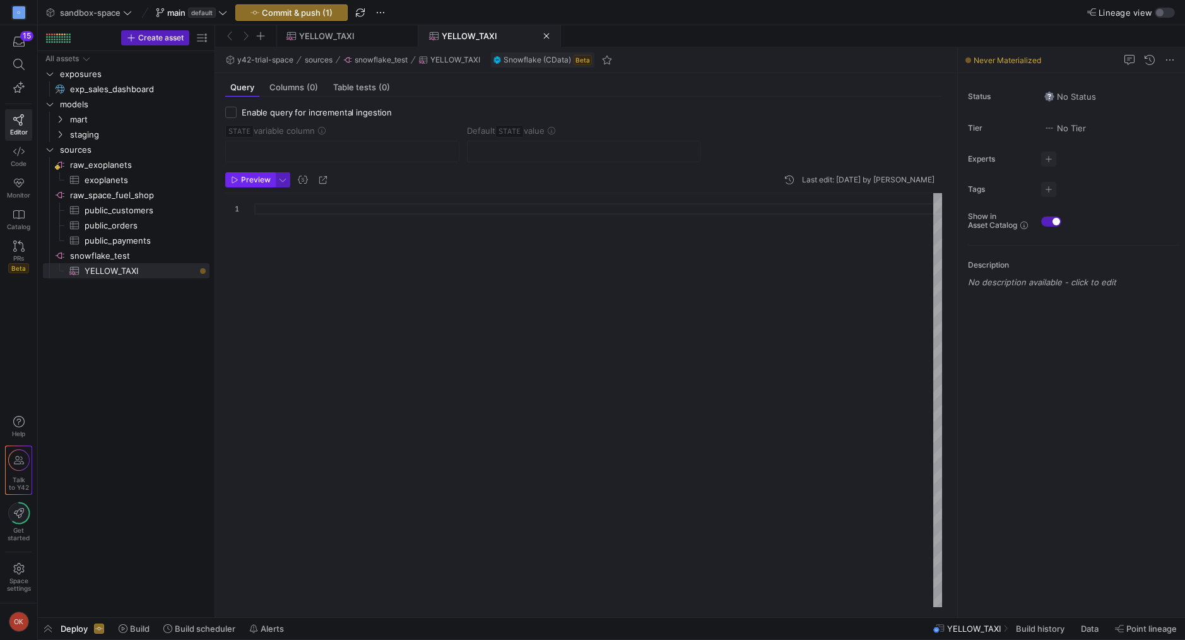
click at [250, 185] on span "button" at bounding box center [250, 180] width 49 height 14
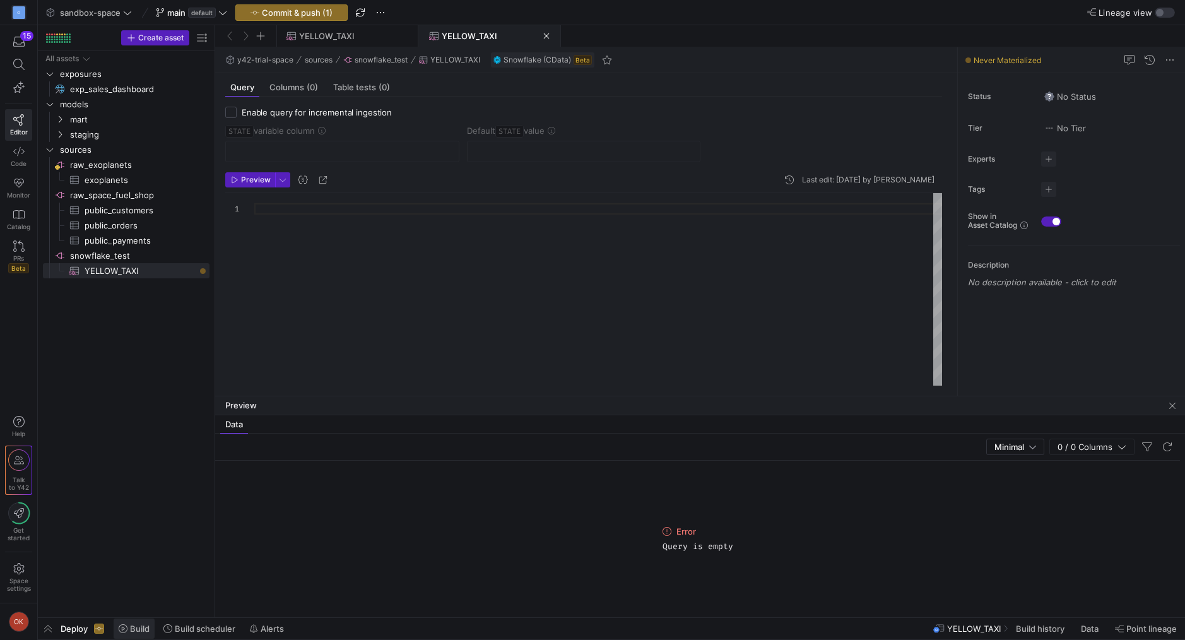
click at [134, 631] on span "Build" at bounding box center [140, 628] width 20 height 10
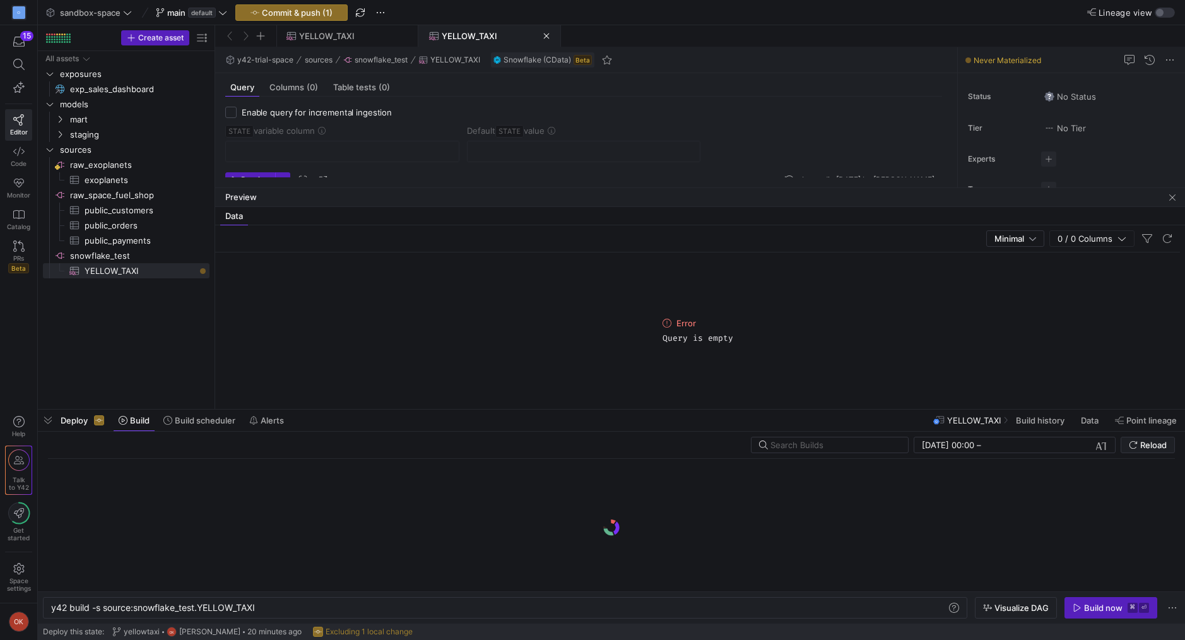
scroll to position [0, 205]
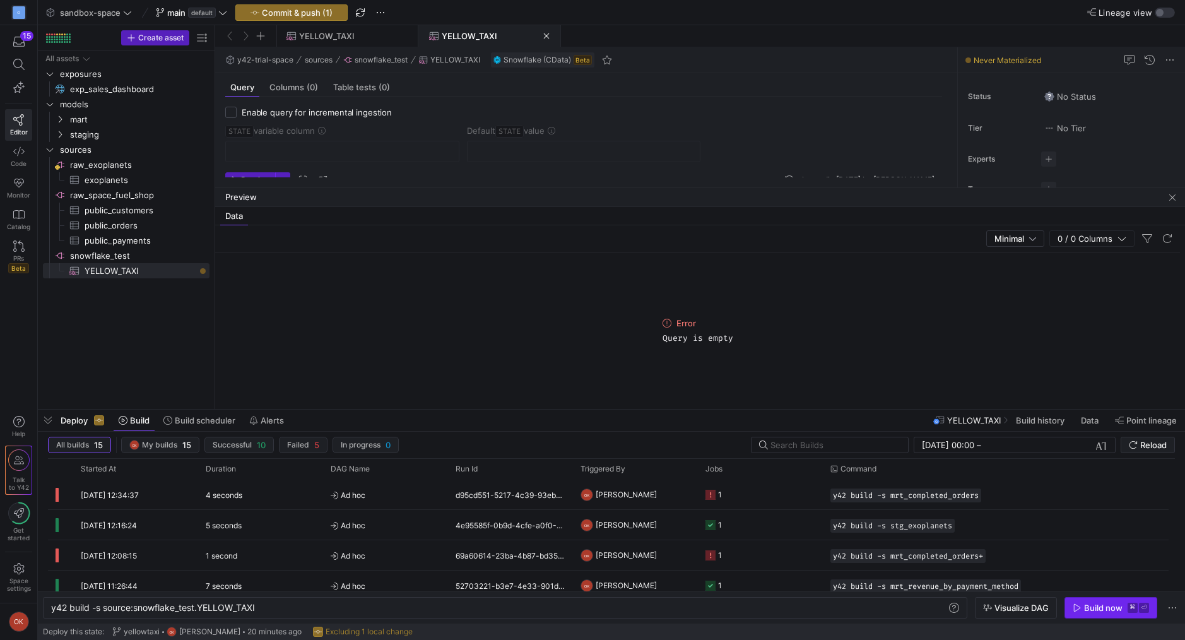
click at [1099, 608] on div "Build now" at bounding box center [1103, 607] width 38 height 10
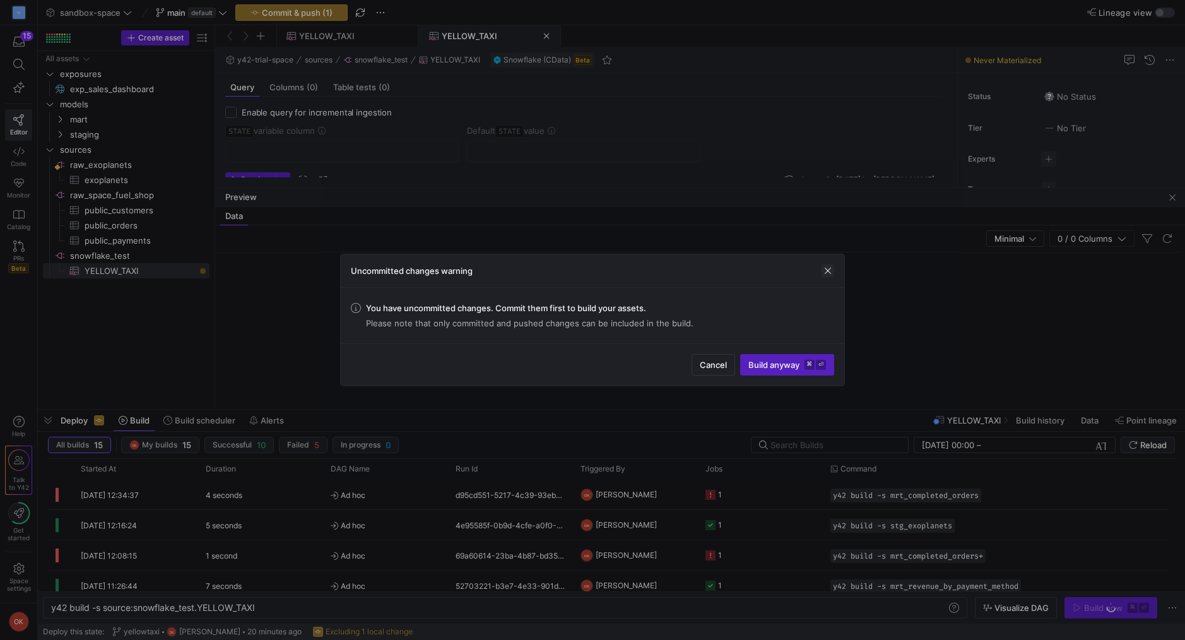
click at [824, 271] on span "button" at bounding box center [827, 270] width 13 height 13
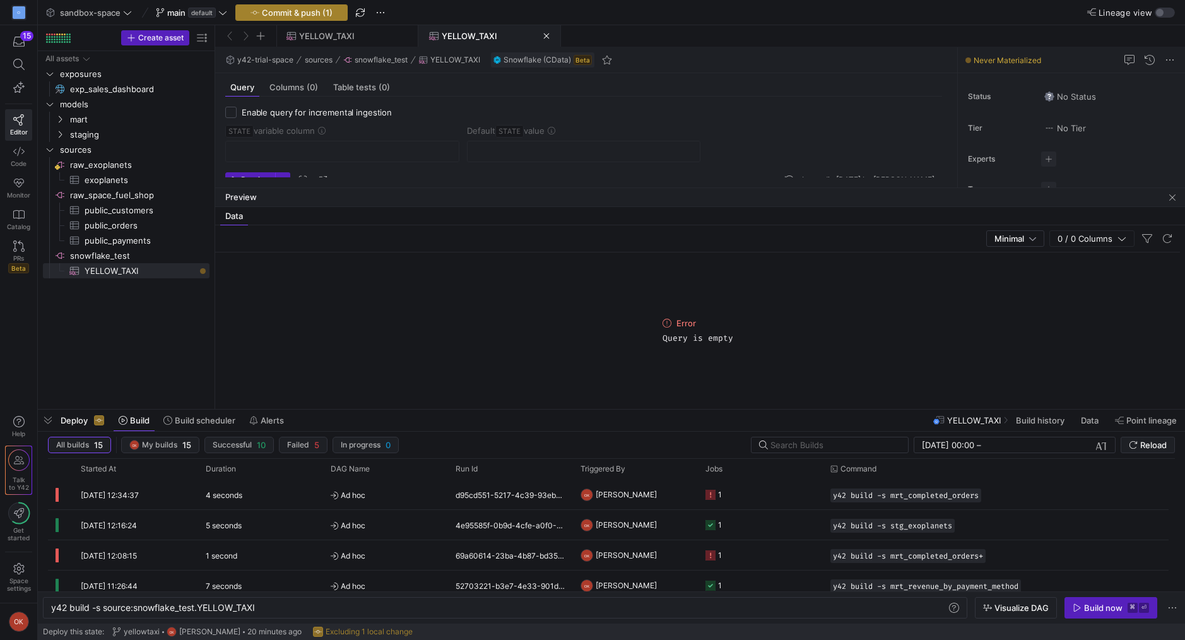
click at [286, 15] on span "Commit & push (1)" at bounding box center [297, 13] width 71 height 10
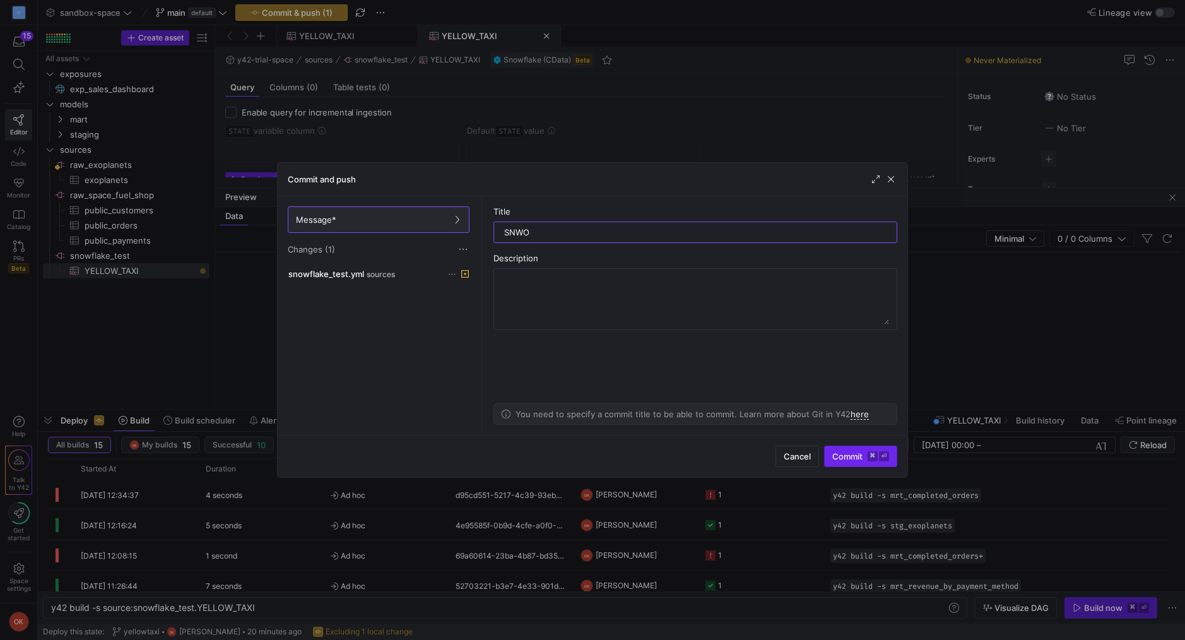
type input "SNWO"
click at [868, 446] on span "submit" at bounding box center [860, 456] width 72 height 20
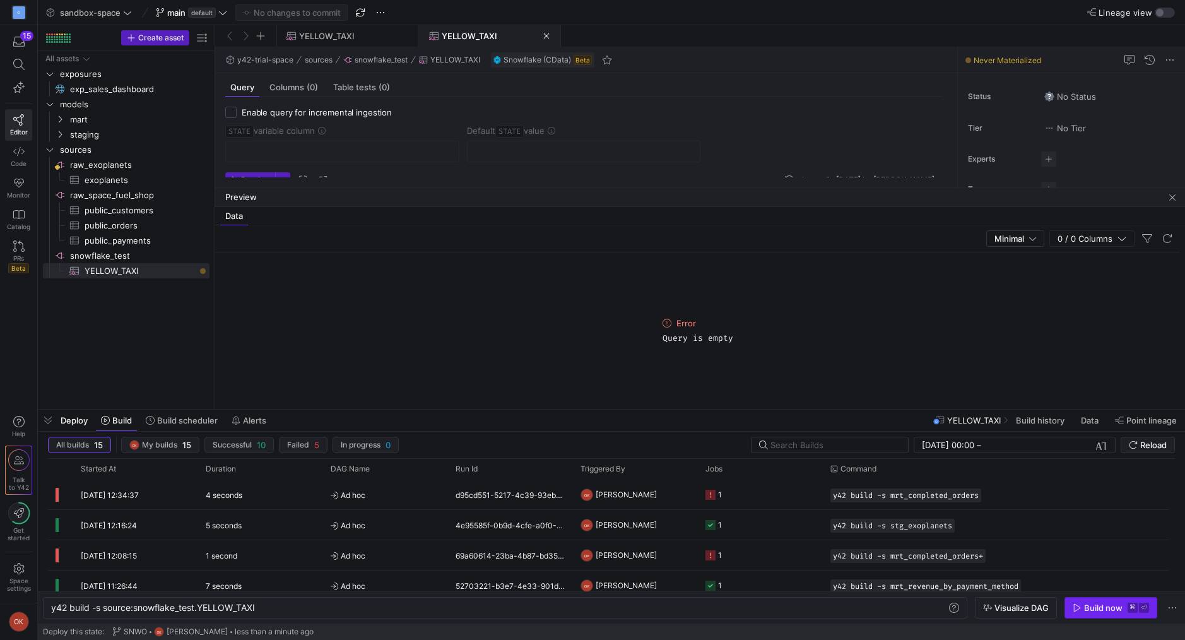
click at [1089, 613] on span "button" at bounding box center [1110, 607] width 91 height 20
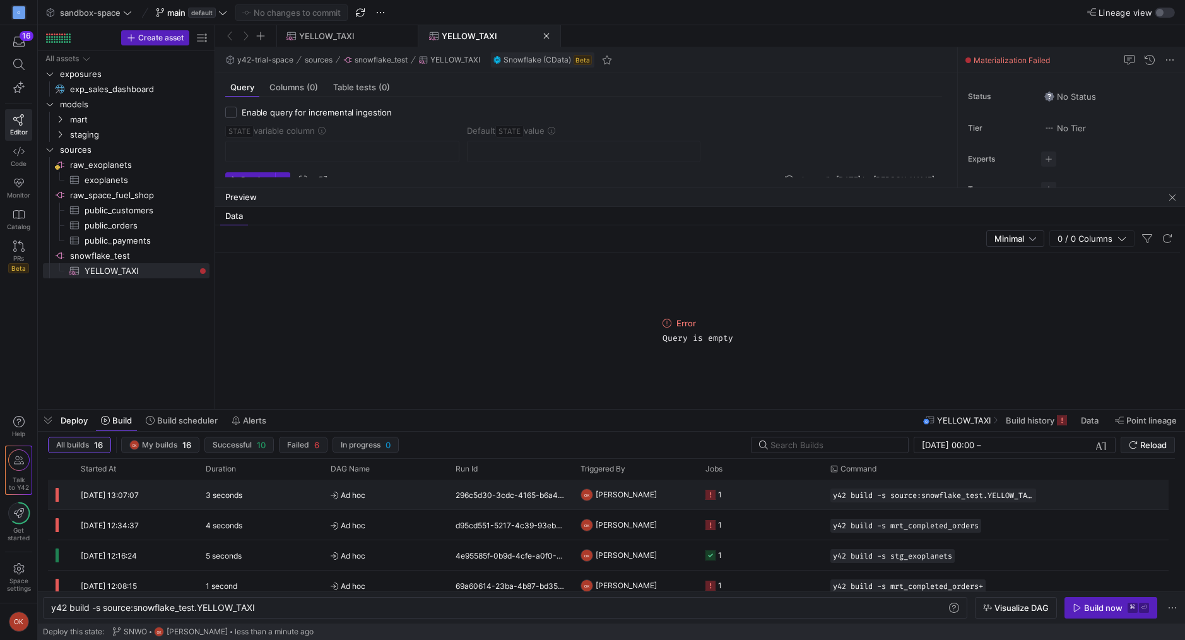
click at [742, 492] on y42-job-status-cell-renderer "1" at bounding box center [760, 494] width 110 height 28
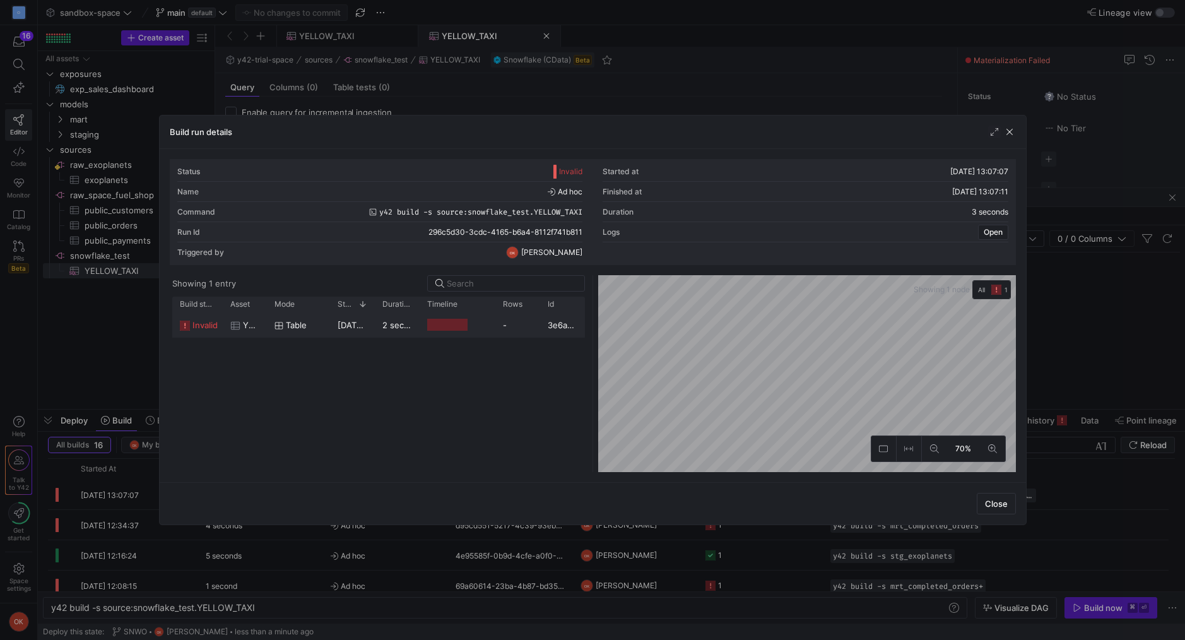
click at [386, 327] on y42-duration "2 seconds" at bounding box center [402, 325] width 41 height 10
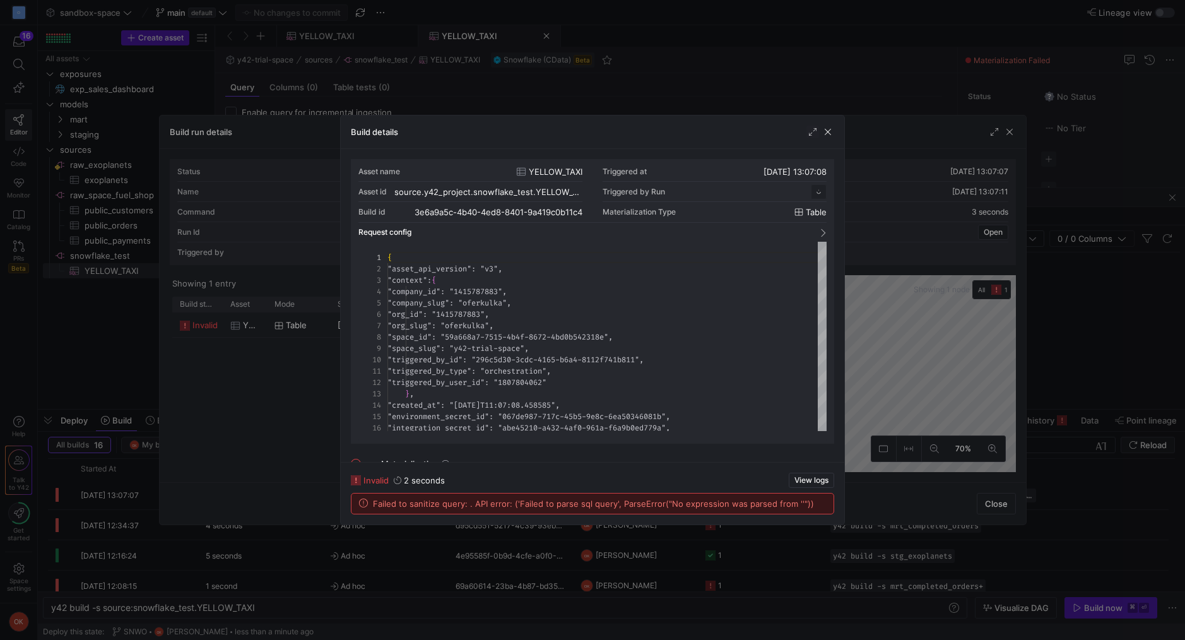
scroll to position [114, 0]
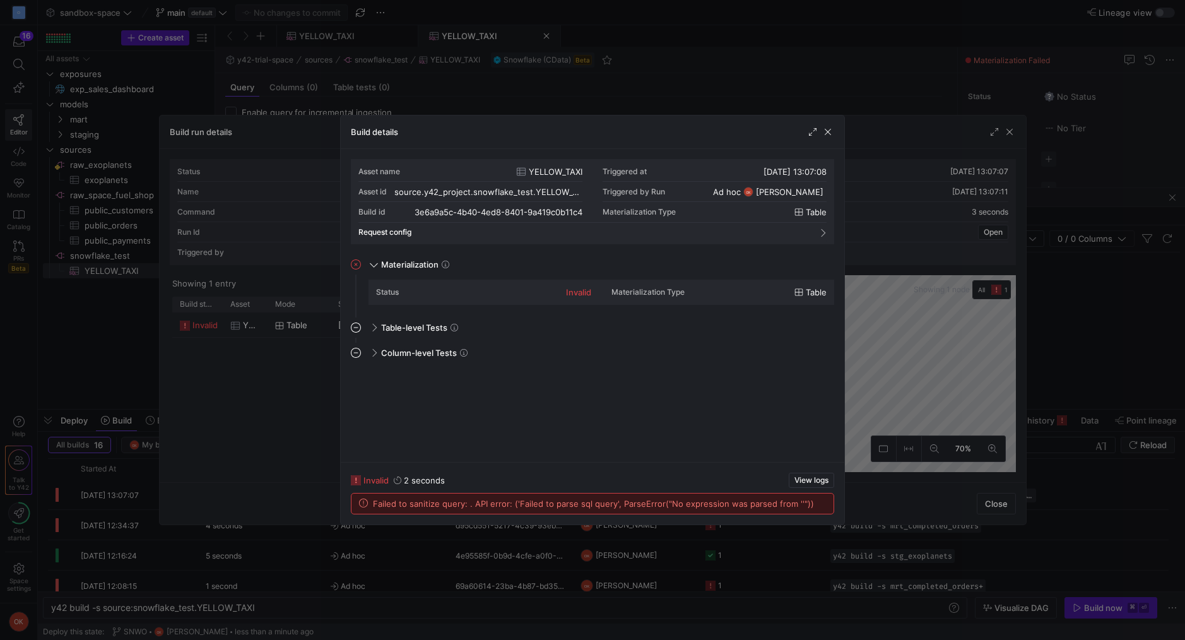
drag, startPoint x: 469, startPoint y: 507, endPoint x: 758, endPoint y: 501, distance: 288.9
click at [759, 501] on span "Failed to sanitize query: . API error: ('Failed to parse sql query', ParseError…" at bounding box center [593, 503] width 441 height 10
click at [800, 481] on span "View logs" at bounding box center [811, 480] width 34 height 9
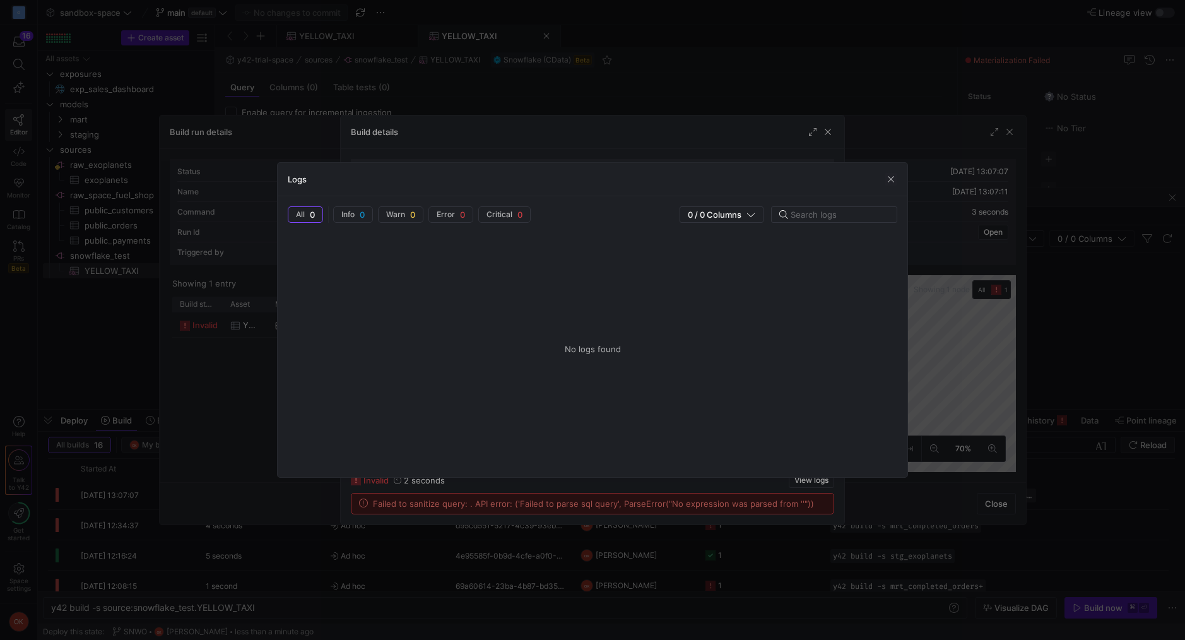
click at [886, 185] on div "Logs" at bounding box center [593, 179] width 630 height 33
click at [886, 184] on span "button" at bounding box center [890, 179] width 13 height 13
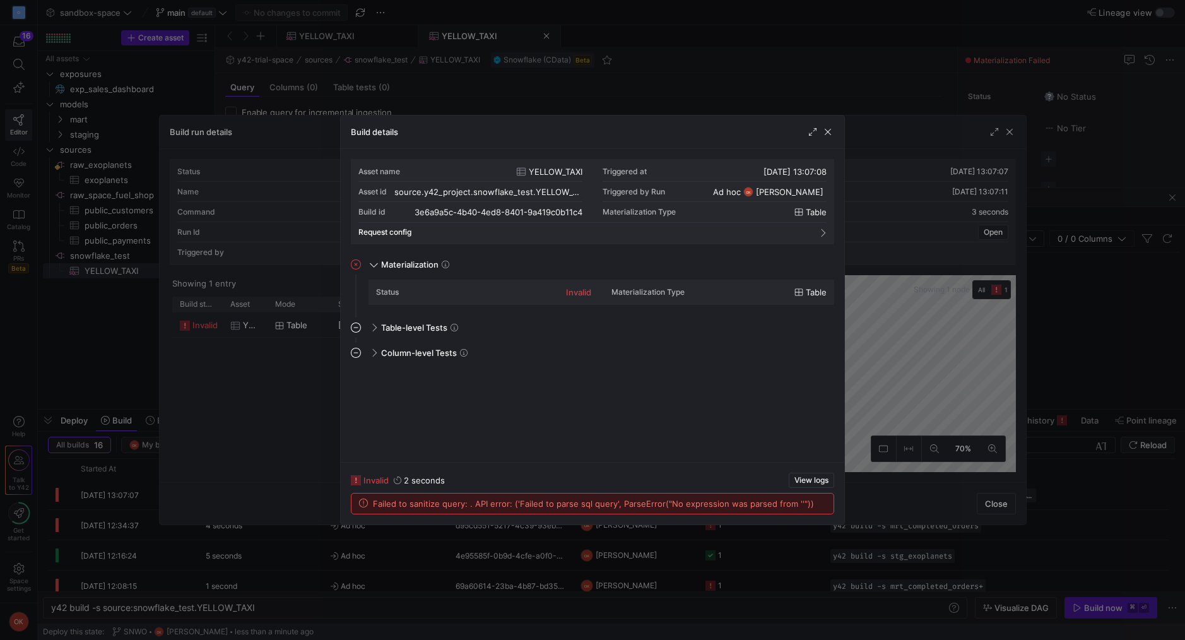
drag, startPoint x: 386, startPoint y: 501, endPoint x: 574, endPoint y: 496, distance: 188.0
click at [574, 496] on div "Failed to sanitize query: . API error: ('Failed to parse sql query', ParseError…" at bounding box center [592, 503] width 482 height 20
click at [821, 140] on div "Build details" at bounding box center [592, 131] width 503 height 33
click at [826, 136] on span "button" at bounding box center [827, 132] width 13 height 13
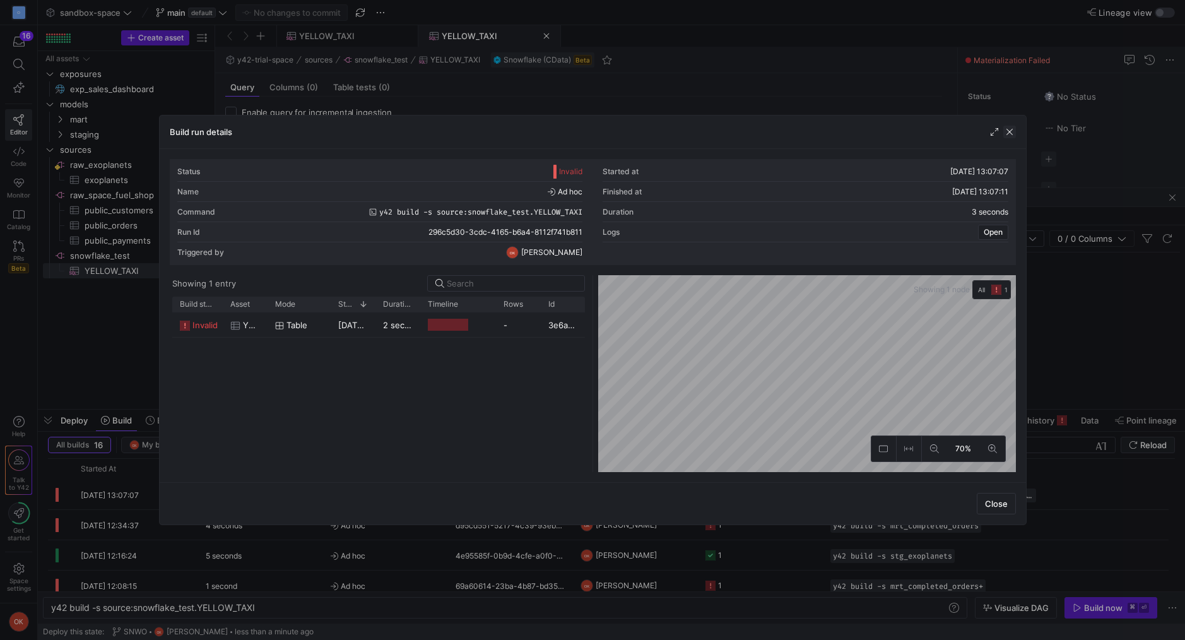
click at [1013, 132] on span "button" at bounding box center [1009, 132] width 13 height 13
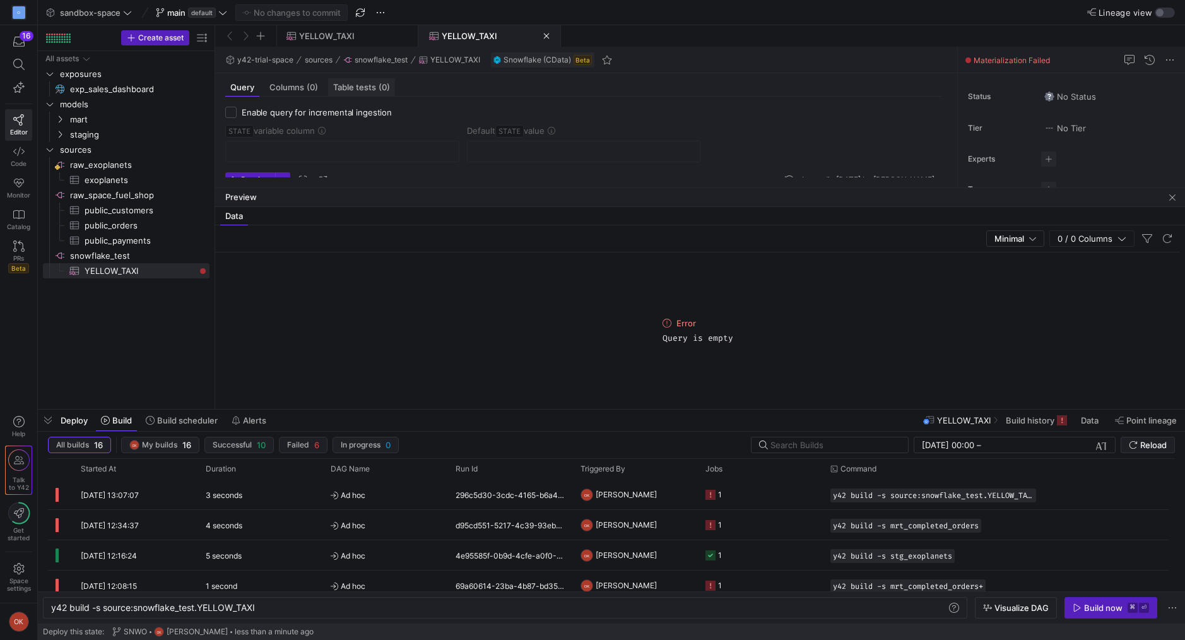
click at [353, 88] on span "Table tests (0)" at bounding box center [361, 87] width 57 height 8
click at [250, 88] on span "Query" at bounding box center [242, 87] width 24 height 8
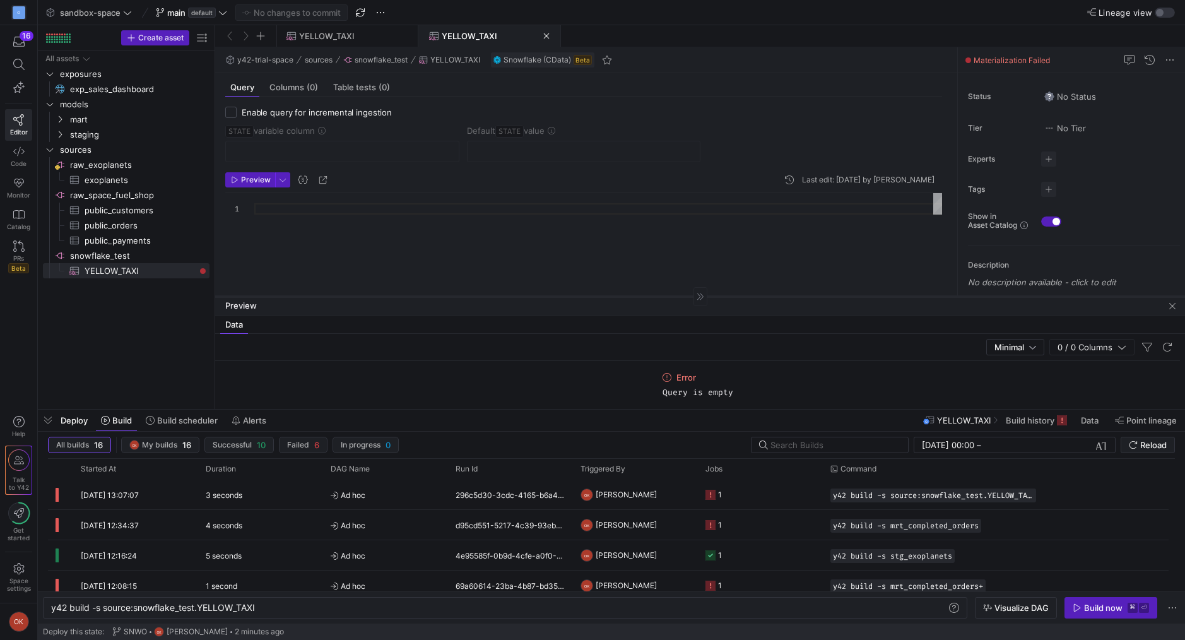
drag, startPoint x: 280, startPoint y: 187, endPoint x: 295, endPoint y: 295, distance: 109.5
click at [295, 296] on div at bounding box center [699, 296] width 969 height 1
click at [292, 90] on span "Columns (0)" at bounding box center [293, 87] width 49 height 8
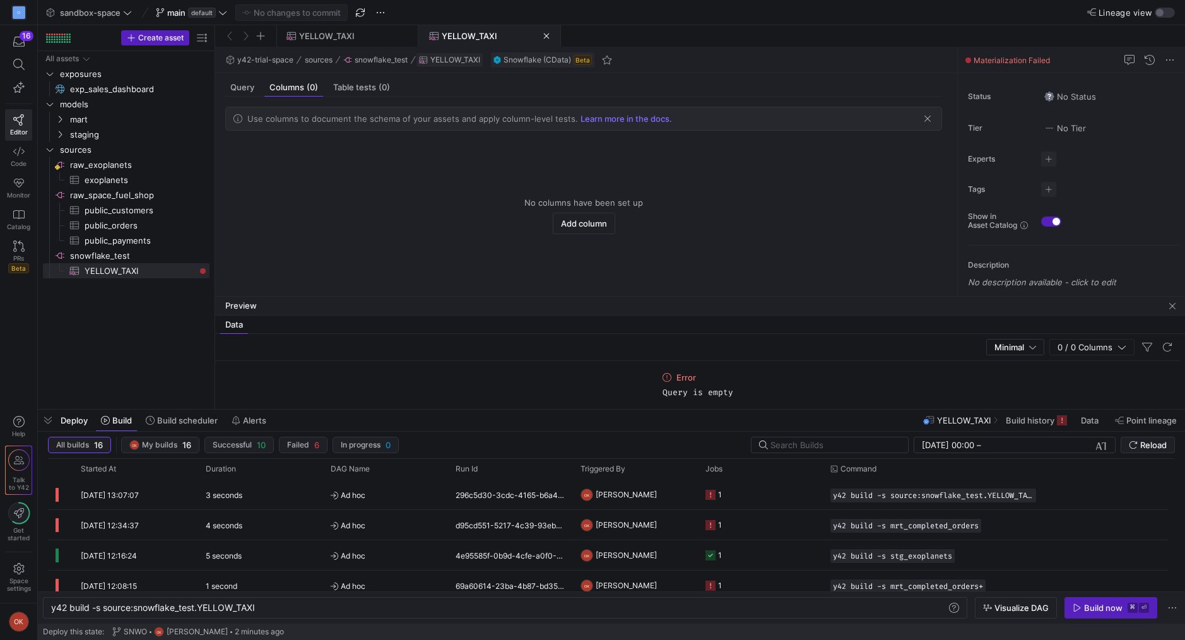
click at [462, 59] on span "YELLOW_TAXI" at bounding box center [455, 60] width 50 height 9
click at [536, 67] on div "Snowflake (CData) Beta" at bounding box center [542, 59] width 103 height 15
click at [539, 60] on span "Snowflake (CData)" at bounding box center [536, 60] width 67 height 9
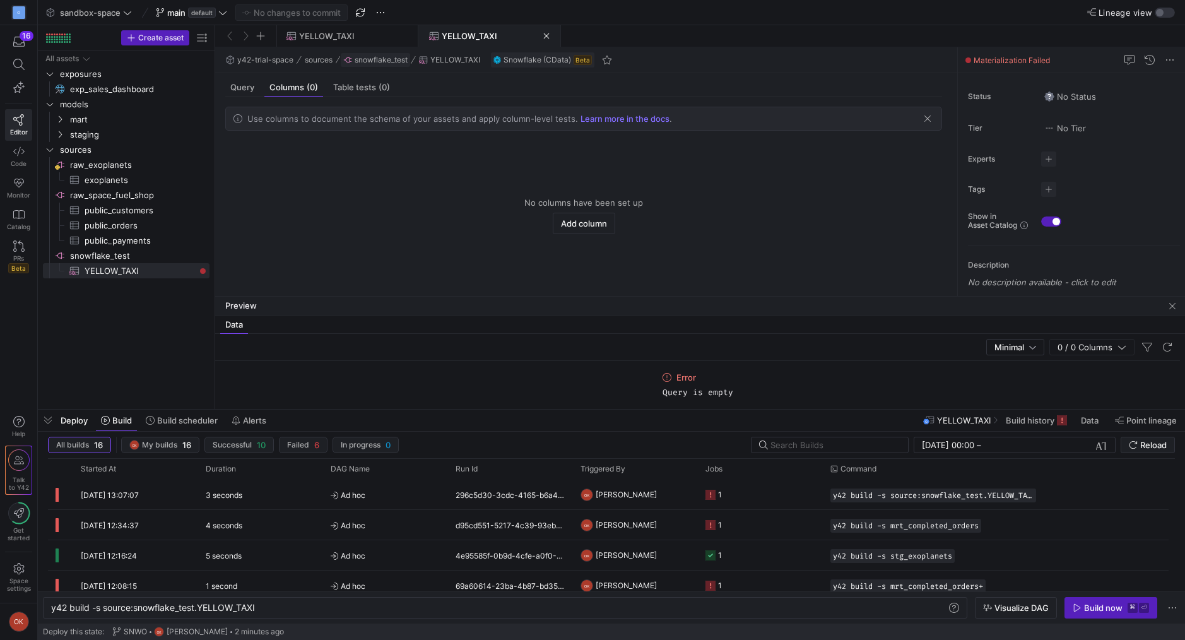
click at [368, 55] on span "button" at bounding box center [375, 60] width 69 height 14
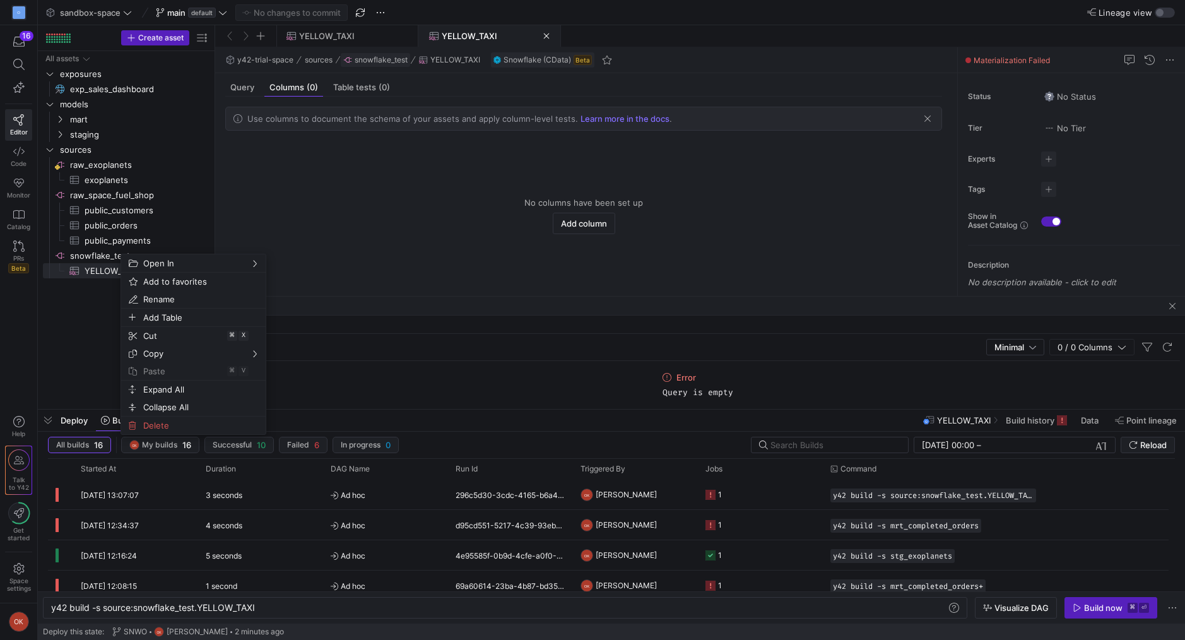
click at [387, 64] on button "snowflake_test" at bounding box center [375, 59] width 71 height 15
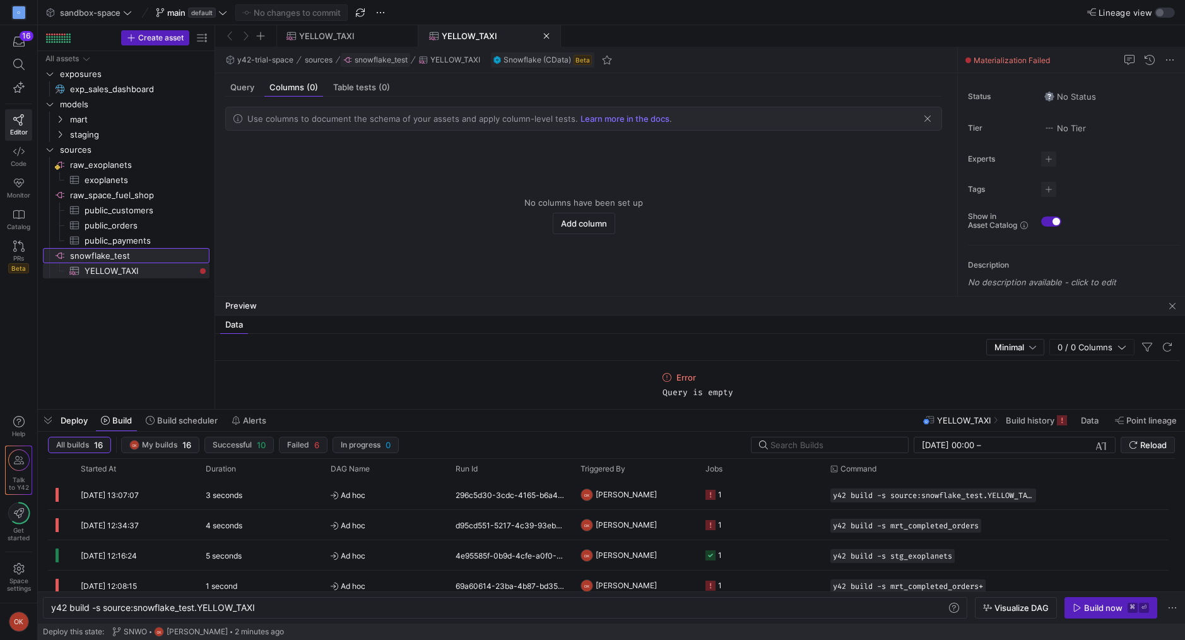
click at [387, 64] on span "snowflake_test" at bounding box center [380, 60] width 53 height 9
click at [548, 37] on span at bounding box center [546, 36] width 6 height 6
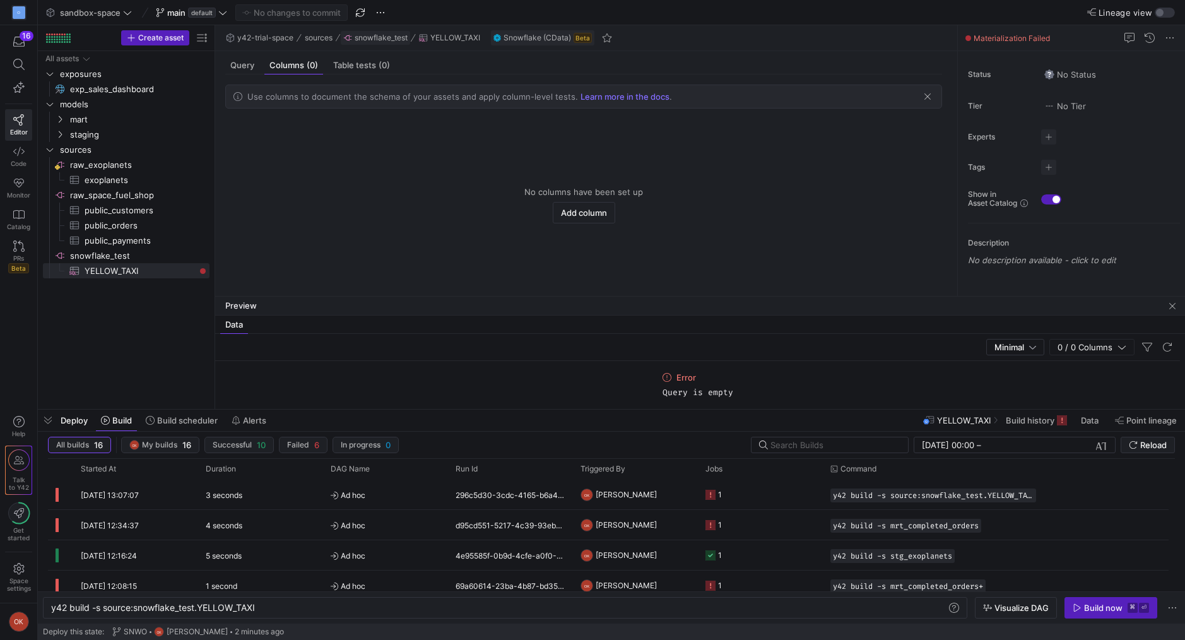
click at [385, 39] on span "snowflake_test" at bounding box center [380, 37] width 53 height 9
click at [380, 39] on span "snowflake_test" at bounding box center [380, 37] width 53 height 9
click at [356, 21] on y42-top-nav "sandbox-space main default No changes to commit Lineage view" at bounding box center [611, 12] width 1147 height 25
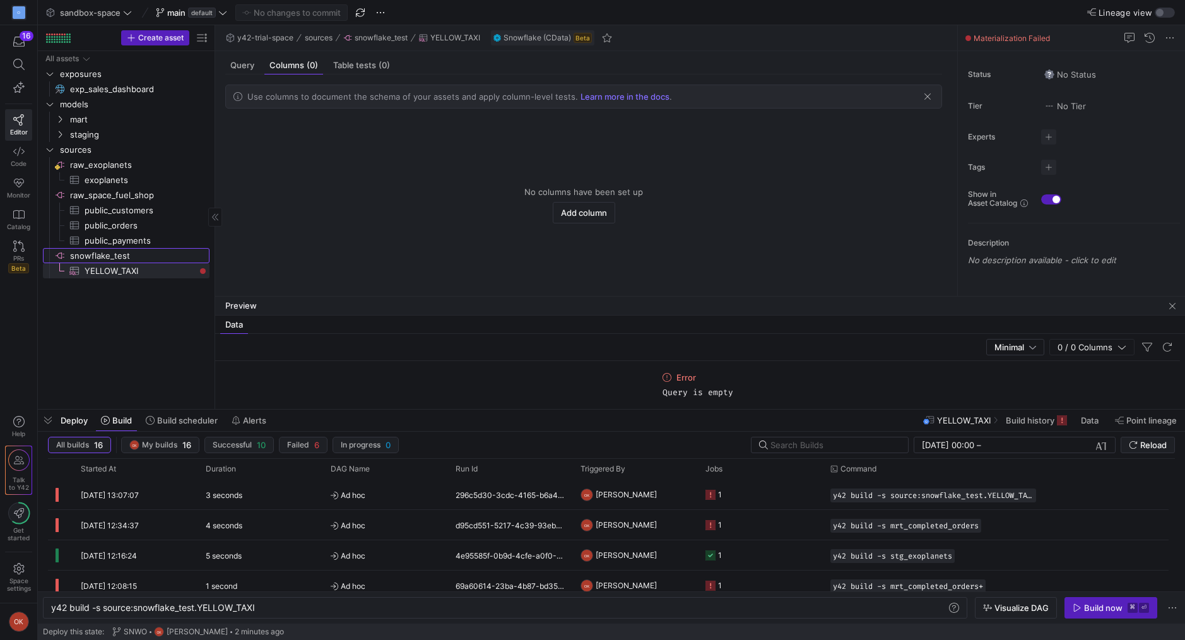
click at [108, 254] on span "snowflake_test​​​​​​​​" at bounding box center [139, 256] width 138 height 15
type textarea "y42 build"
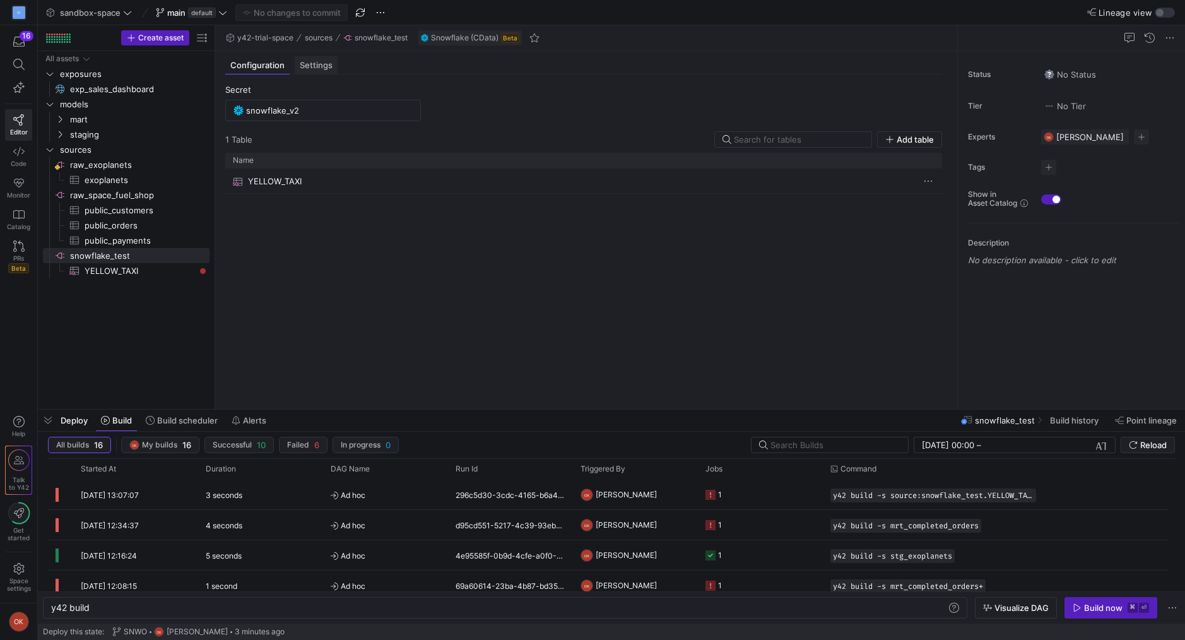
click at [315, 62] on span "Settings" at bounding box center [316, 65] width 33 height 8
click at [281, 103] on div at bounding box center [323, 110] width 174 height 20
type input "YELLOW_TAXI"
click at [321, 12] on span "Commit & push (1)" at bounding box center [297, 13] width 71 height 10
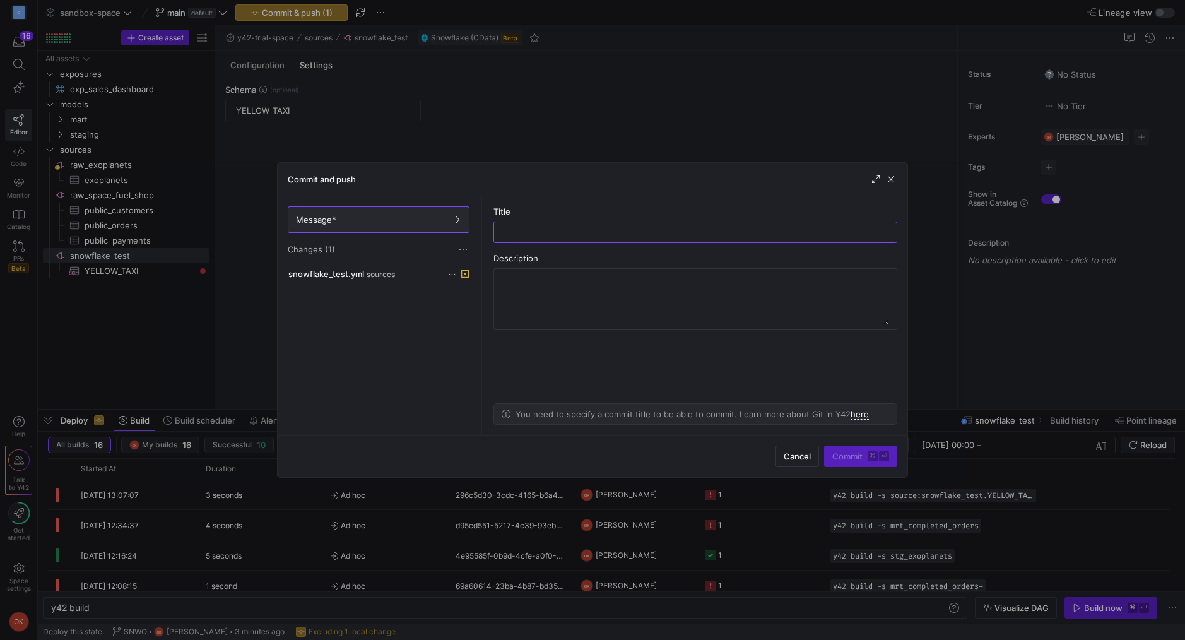
type input "C"
type input "SCHEMA"
click at [852, 464] on span "submit" at bounding box center [860, 456] width 72 height 20
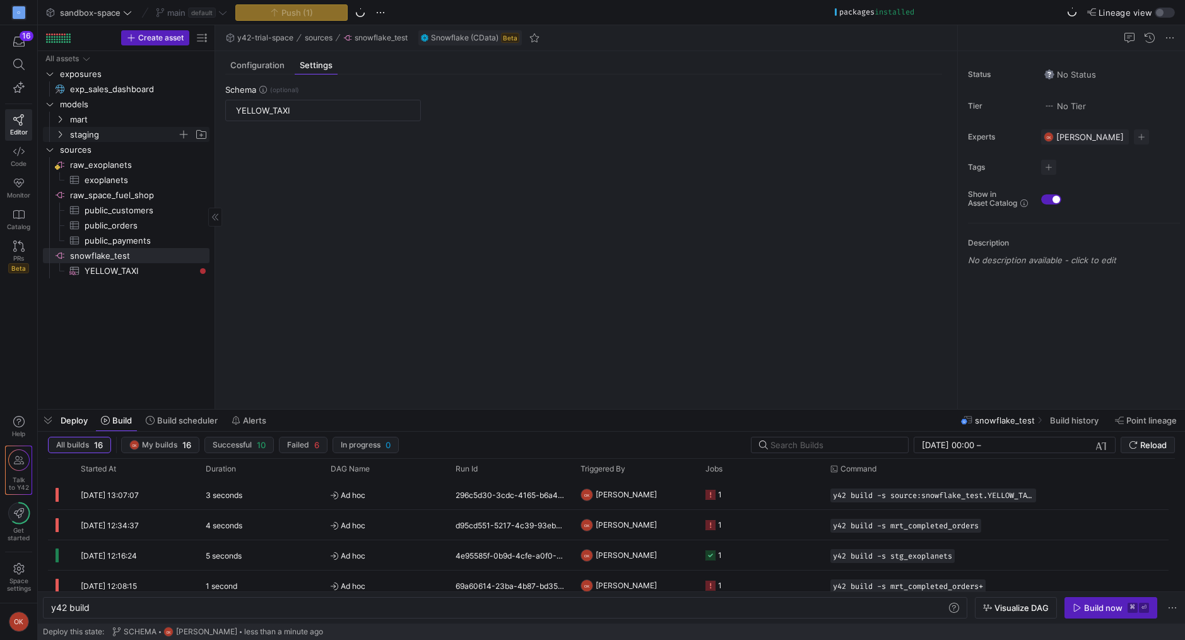
click at [61, 132] on icon "Press SPACE to select this row." at bounding box center [60, 135] width 9 height 8
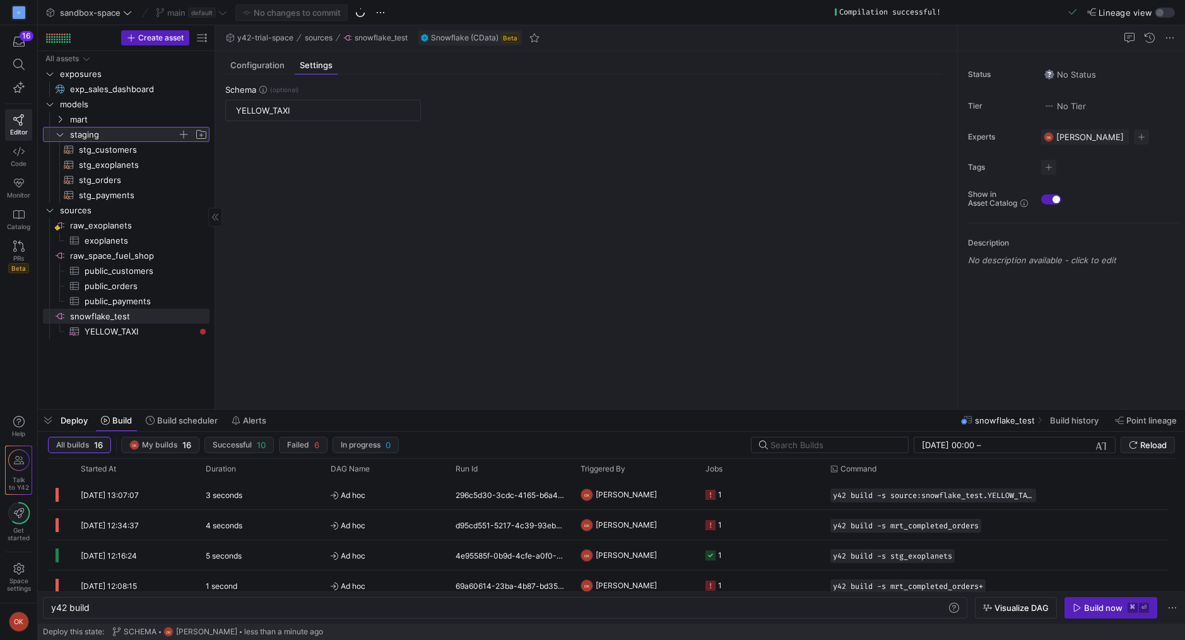
click at [61, 132] on icon at bounding box center [60, 135] width 9 height 8
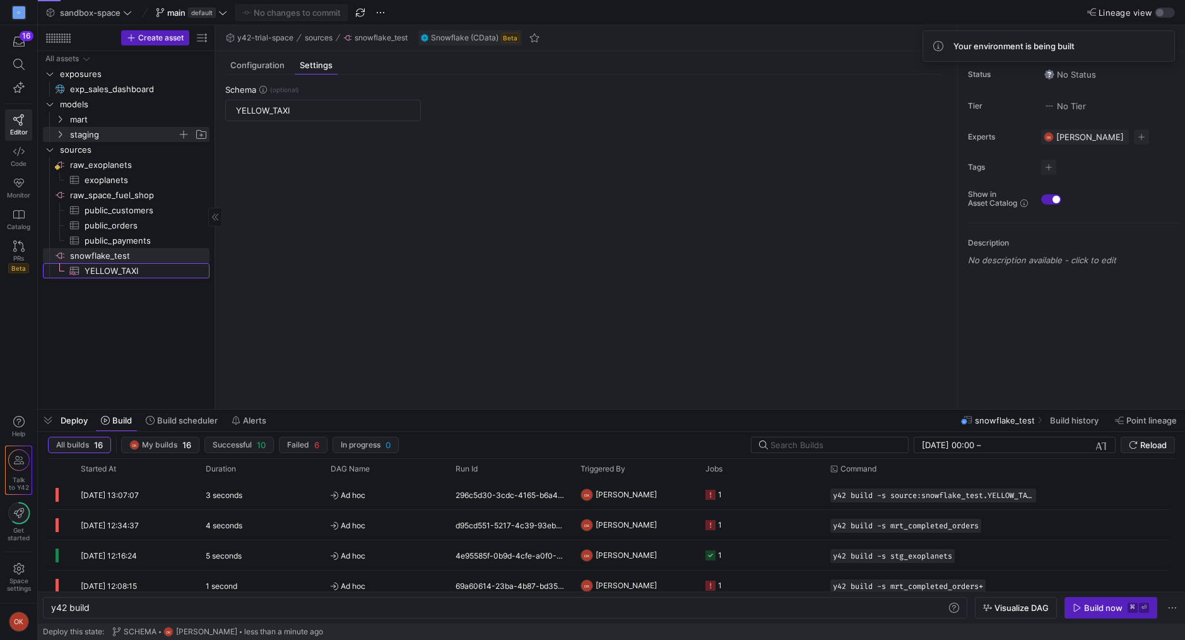
click at [93, 273] on span "YELLOW_TAXI​​​​​​​​​" at bounding box center [140, 271] width 110 height 15
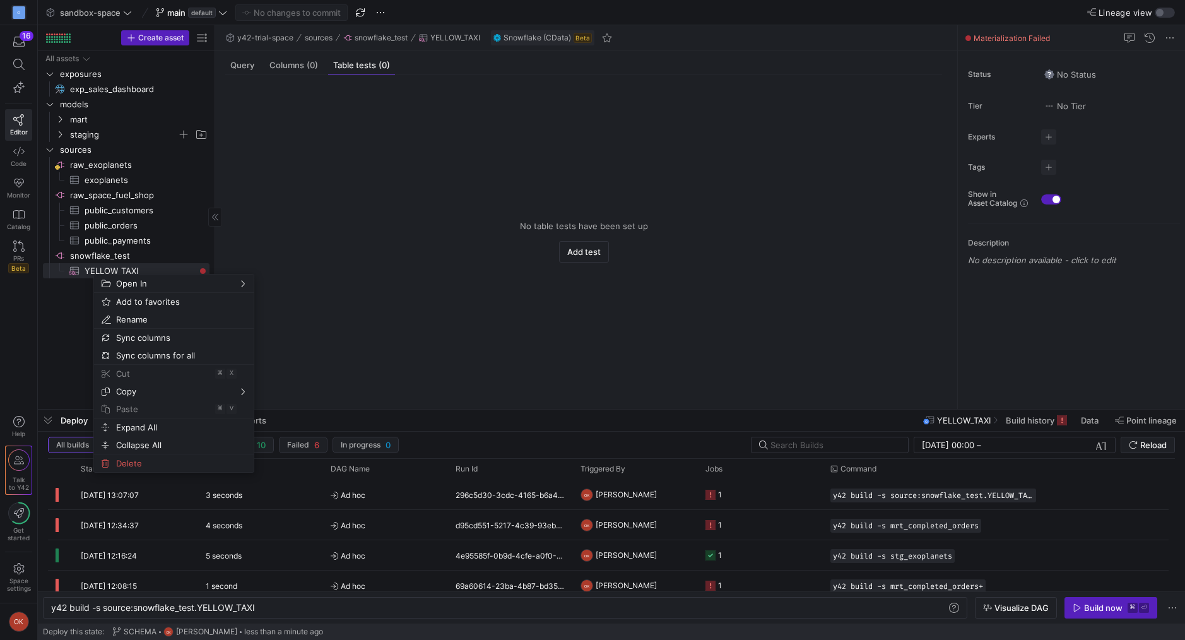
drag, startPoint x: 195, startPoint y: 282, endPoint x: 71, endPoint y: 347, distance: 139.7
click at [71, 347] on body "O 16 Editor Code Monitor Catalog PRs Beta Help Talk to Y42 Get started Space se…" at bounding box center [592, 320] width 1185 height 640
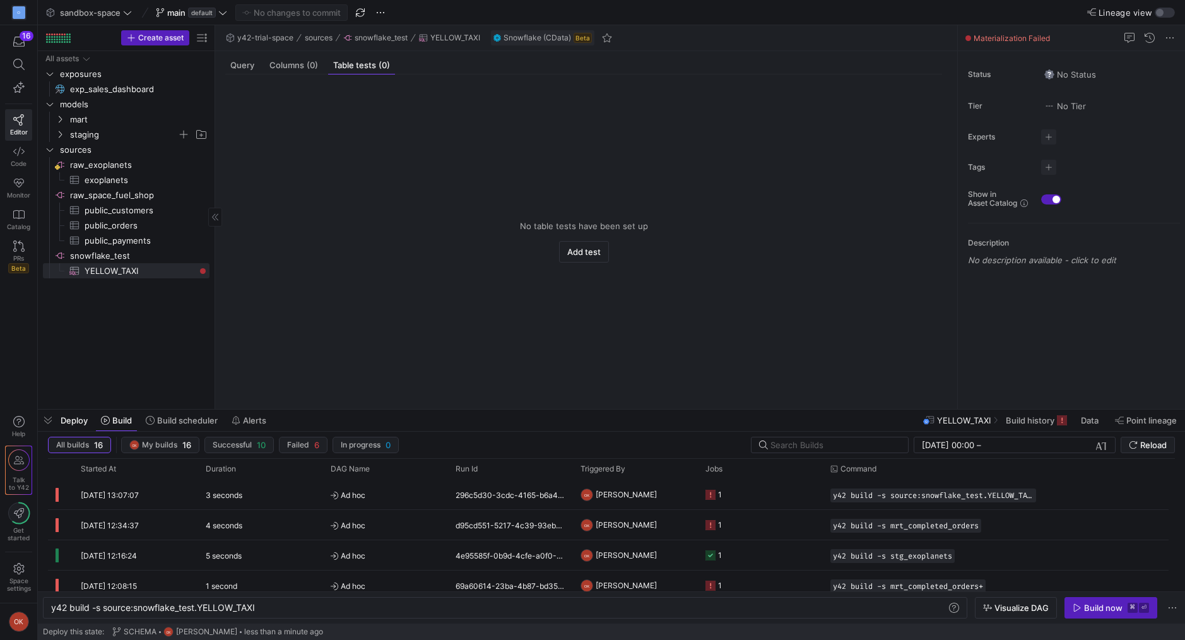
click at [71, 347] on div "All assets exposures exp_sales_dashboard​​​​​ models mart staging sources raw_e…" at bounding box center [126, 227] width 167 height 353
click at [101, 275] on span "YELLOW_TAXI​​​​​​​​​" at bounding box center [140, 271] width 110 height 15
click at [23, 153] on icon at bounding box center [18, 151] width 11 height 11
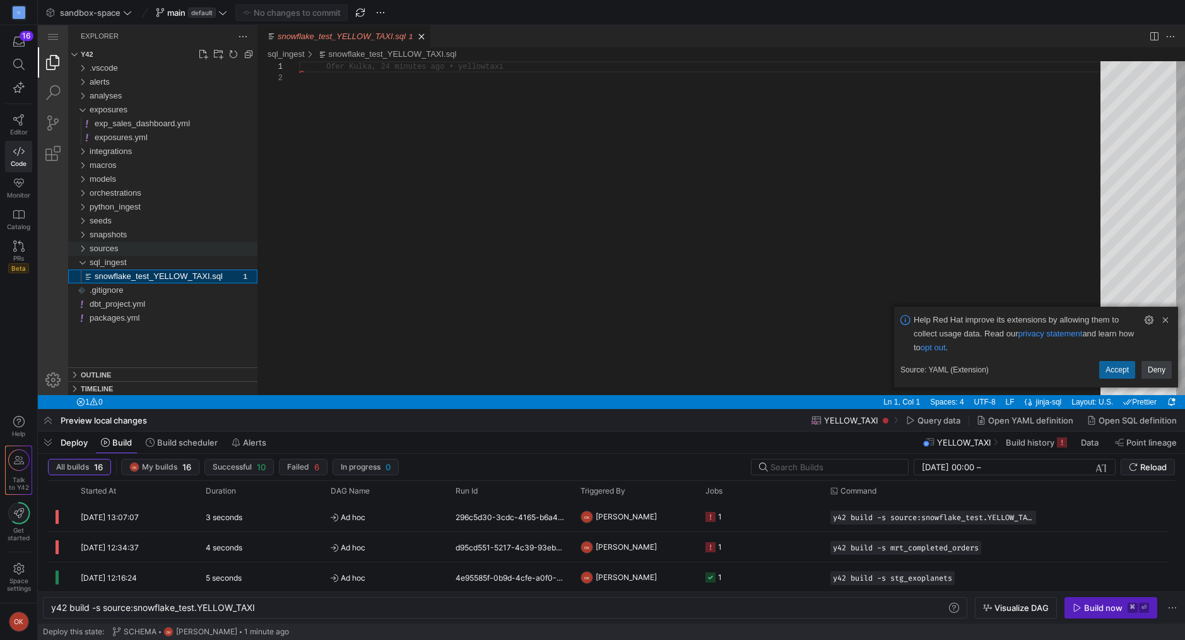
click at [80, 249] on div "sources" at bounding box center [82, 249] width 19 height 14
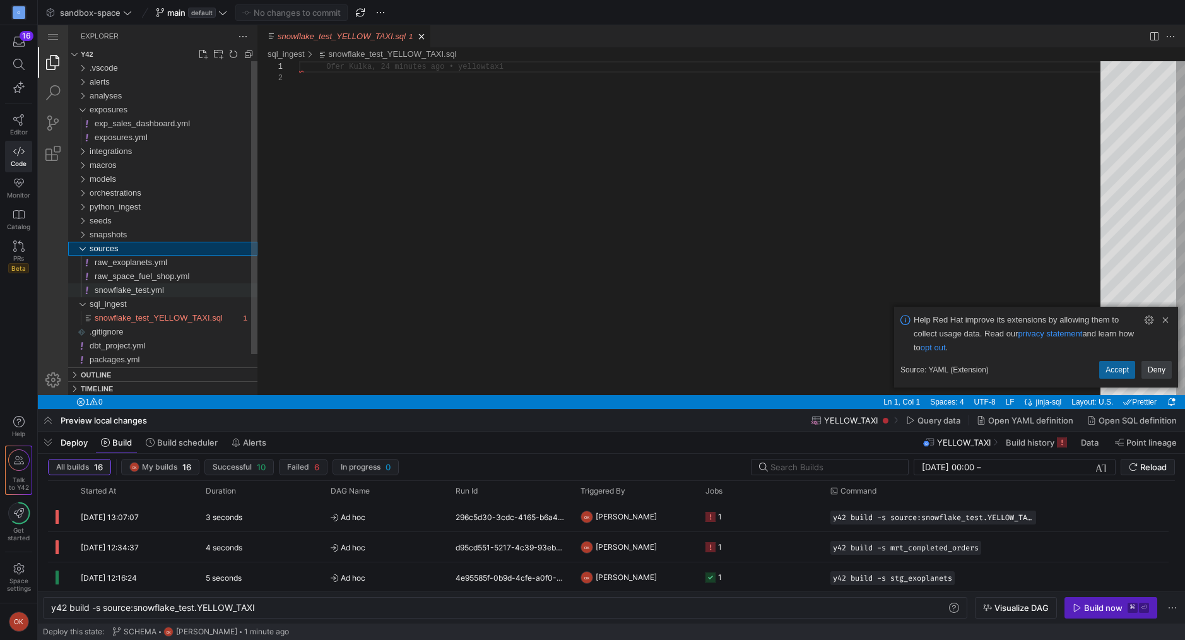
click at [102, 288] on span "snowflake_test.yml" at bounding box center [129, 289] width 69 height 9
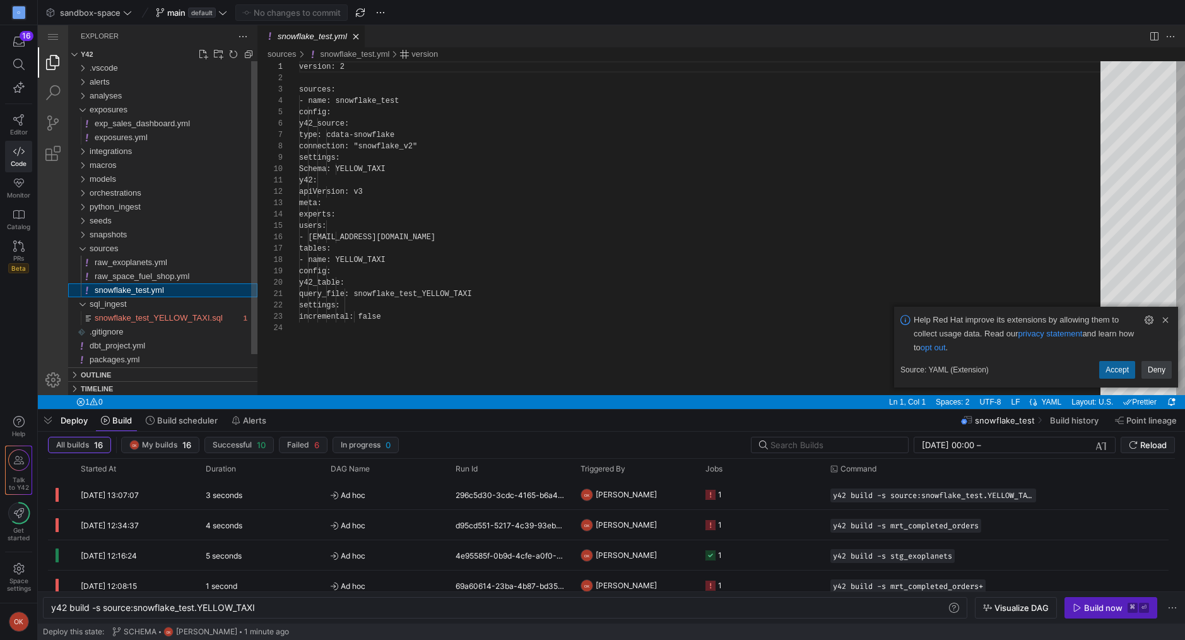
type textarea "y42 build"
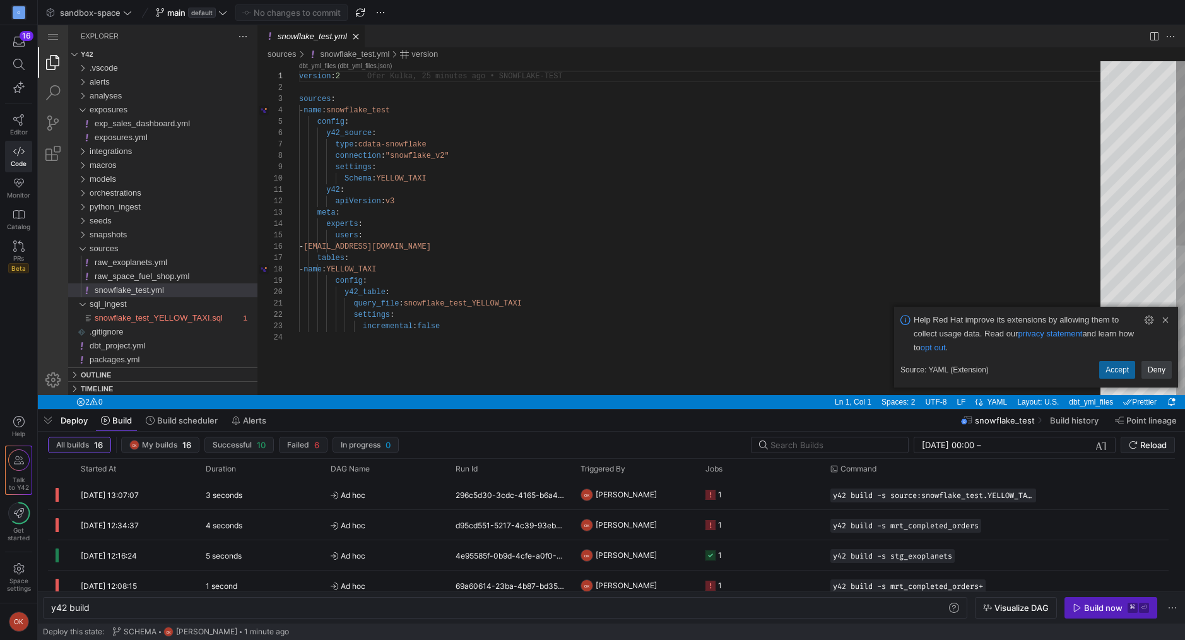
scroll to position [114, 0]
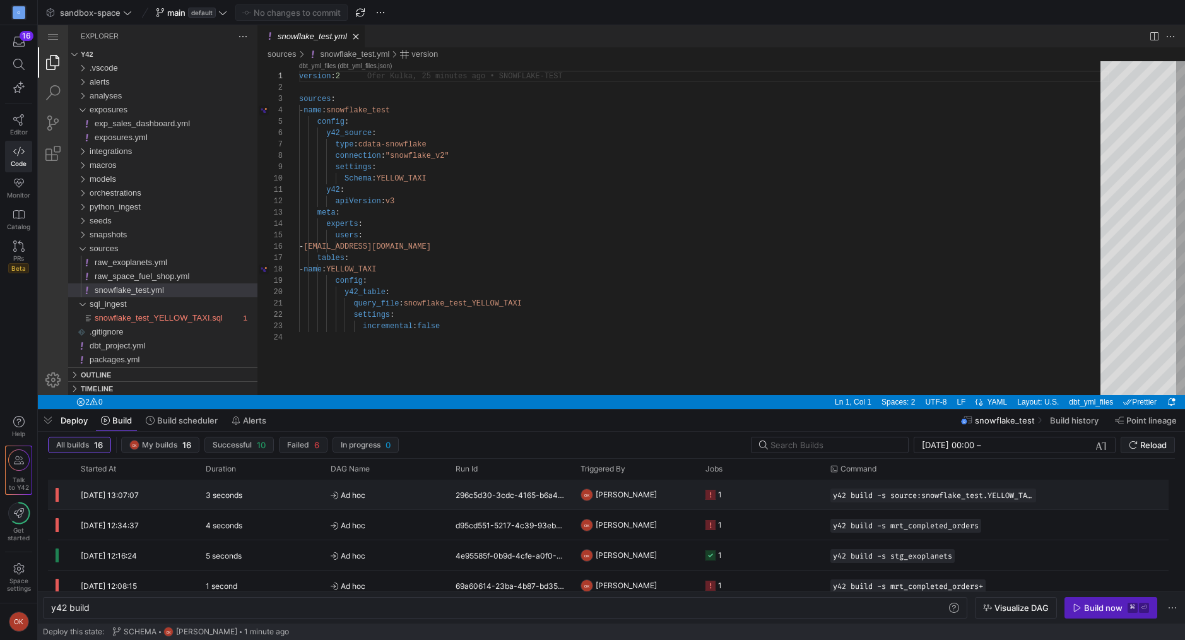
click at [273, 500] on div "3 seconds" at bounding box center [260, 494] width 125 height 30
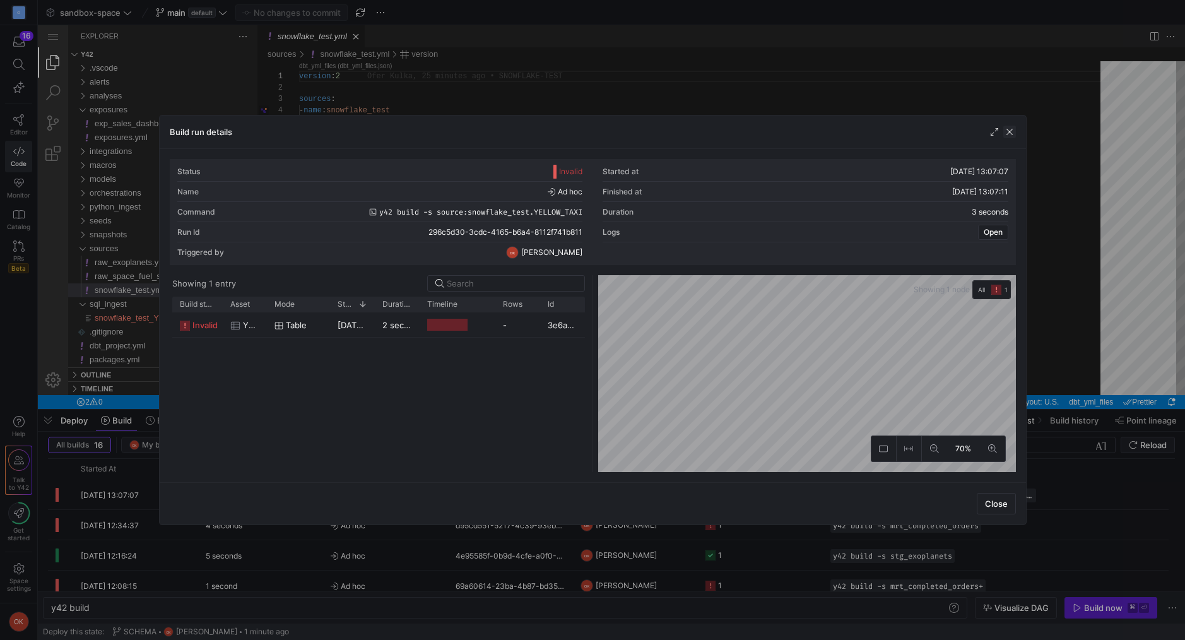
click at [1009, 136] on span "button" at bounding box center [1009, 132] width 13 height 13
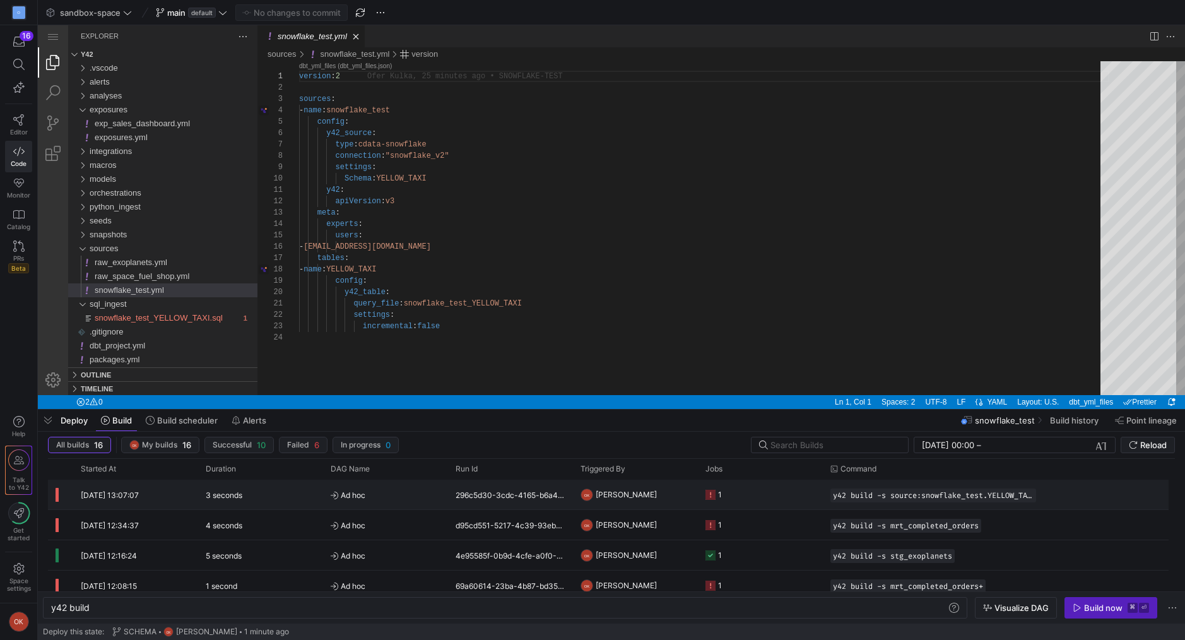
click at [334, 494] on icon "Press SPACE to select this row." at bounding box center [335, 495] width 8 height 8
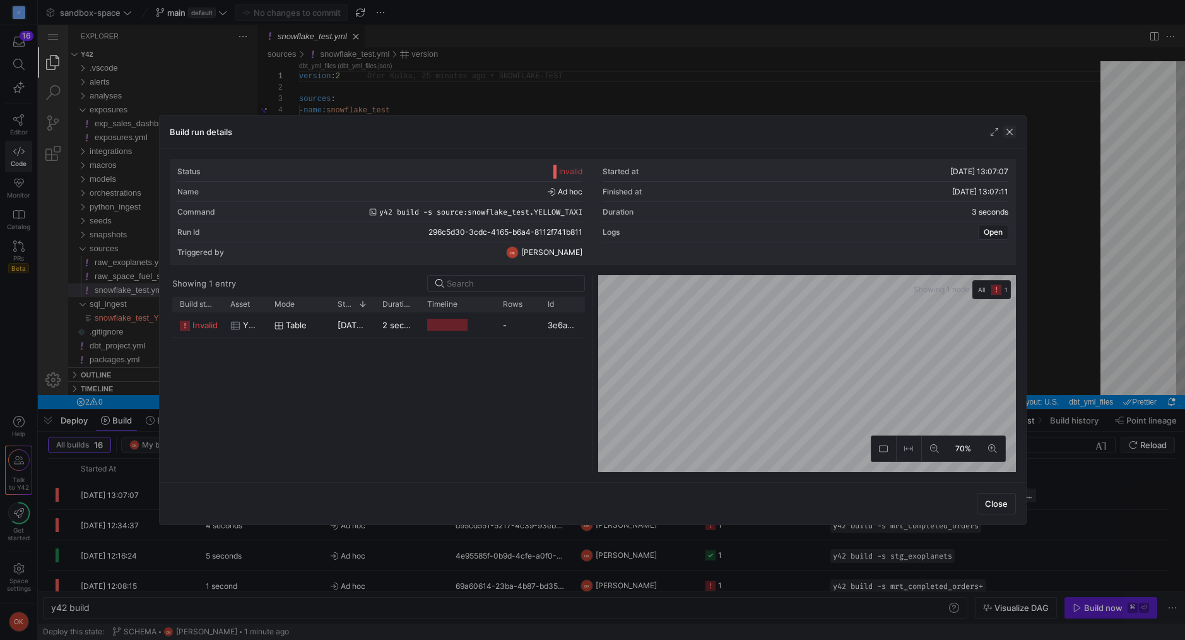
click at [1009, 136] on span "button" at bounding box center [1009, 132] width 13 height 13
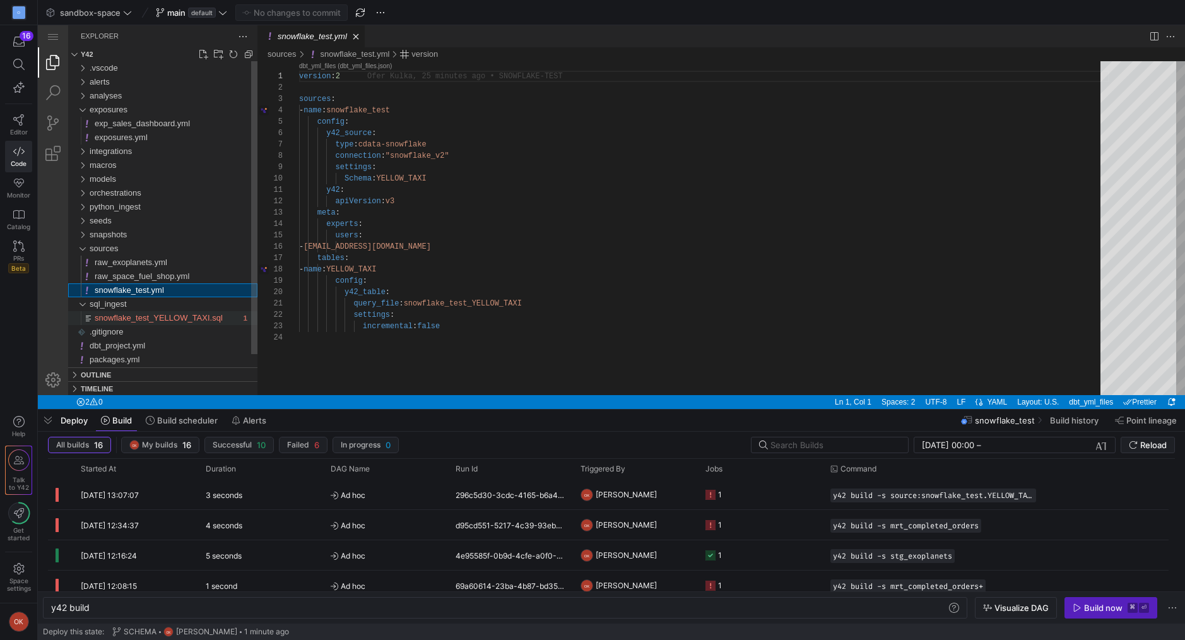
click at [140, 319] on span "snowflake_test_YELLOW_TAXI.sql" at bounding box center [159, 317] width 128 height 9
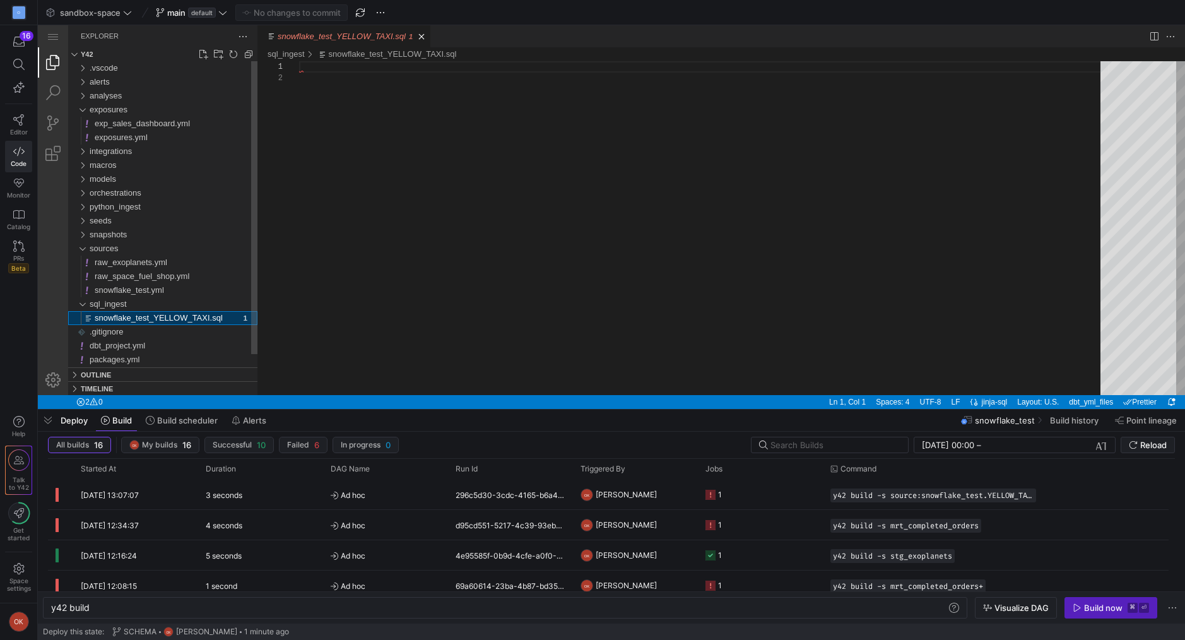
type textarea "y42 build -s source:snowflake_test.YELLOW_TAXI"
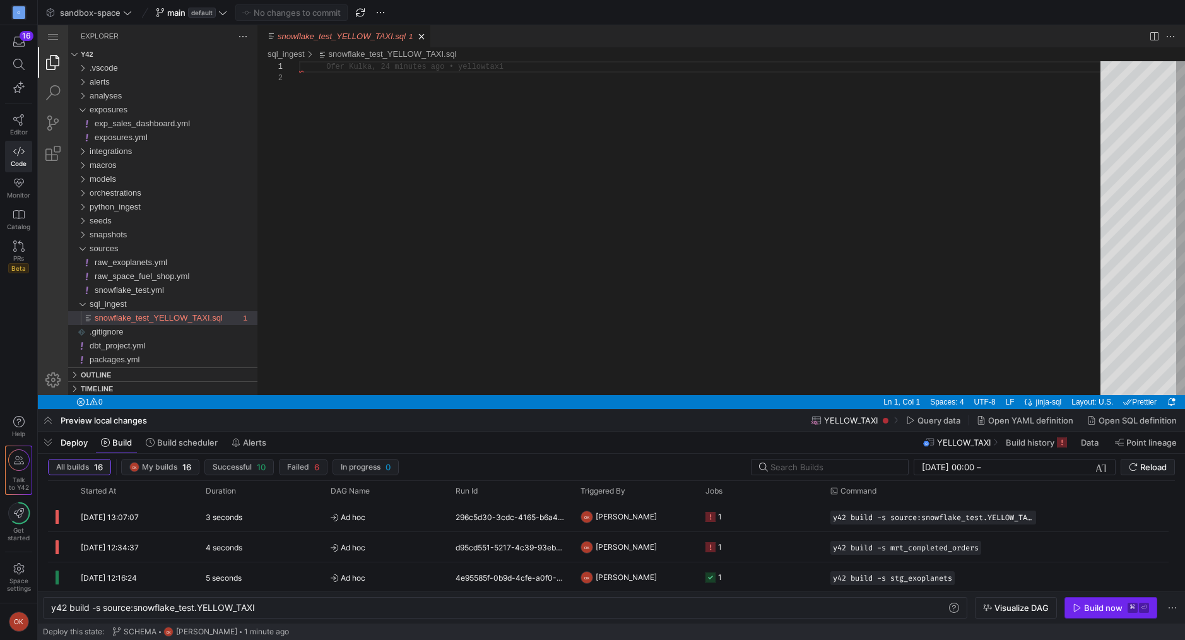
click at [1094, 602] on div "Build now" at bounding box center [1103, 607] width 38 height 10
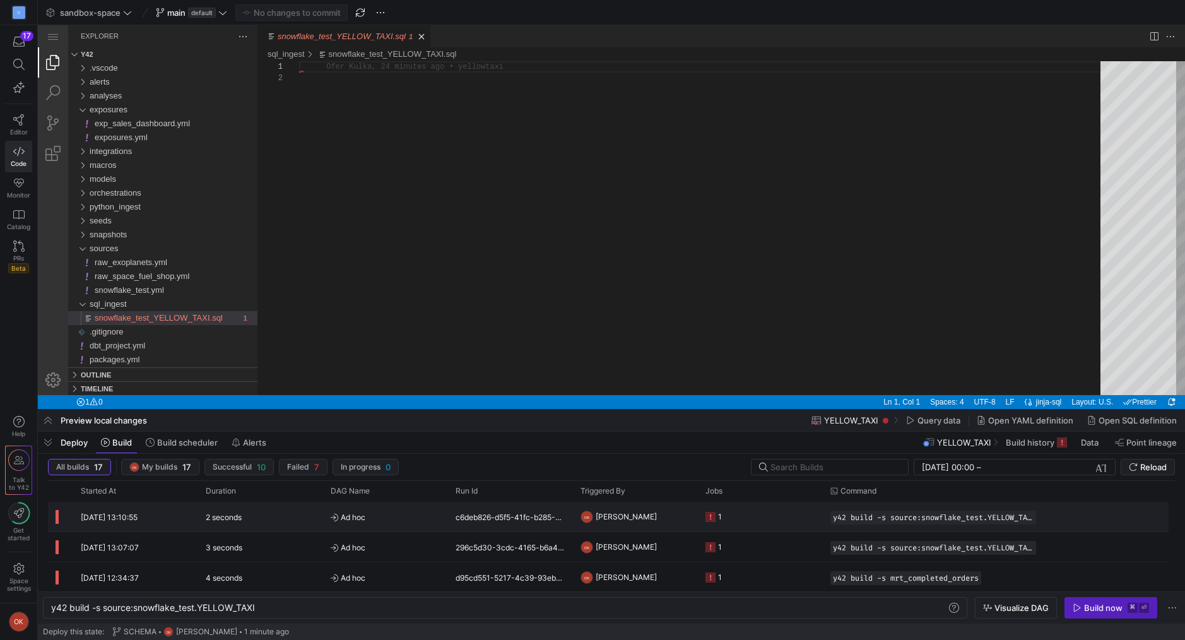
click at [803, 518] on y42-job-status-cell-renderer "1" at bounding box center [760, 516] width 110 height 28
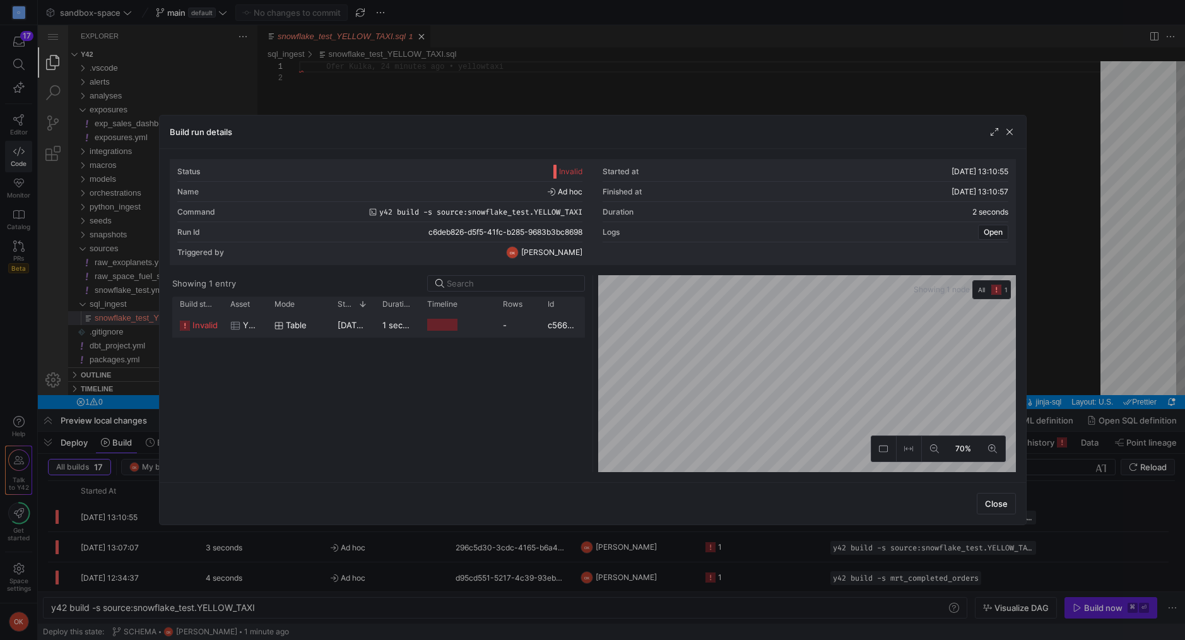
click at [462, 327] on y42-job-duration-timeline-cell-renderer at bounding box center [457, 324] width 61 height 23
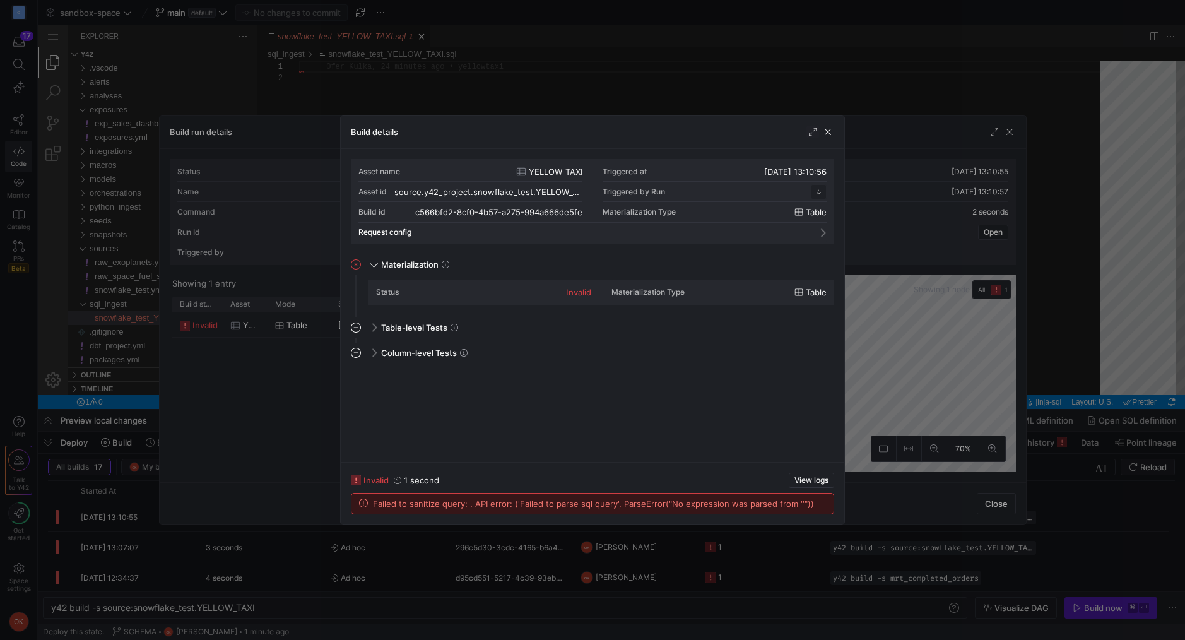
scroll to position [114, 0]
click at [829, 129] on span "button" at bounding box center [827, 132] width 13 height 13
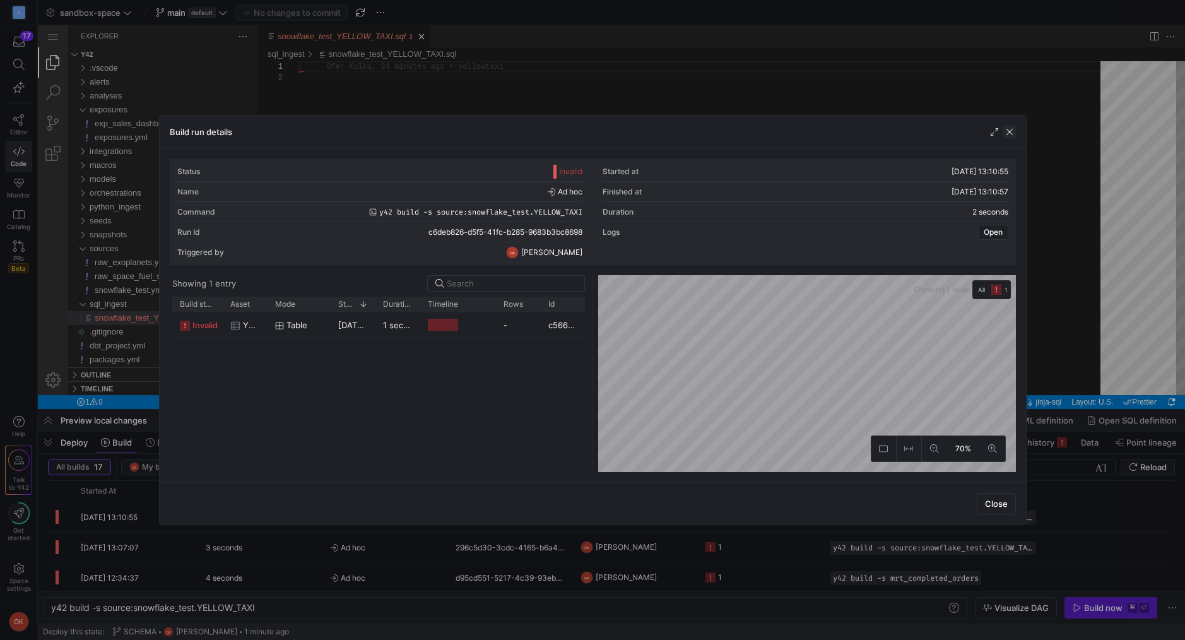
click at [1004, 131] on span "button" at bounding box center [1009, 132] width 13 height 13
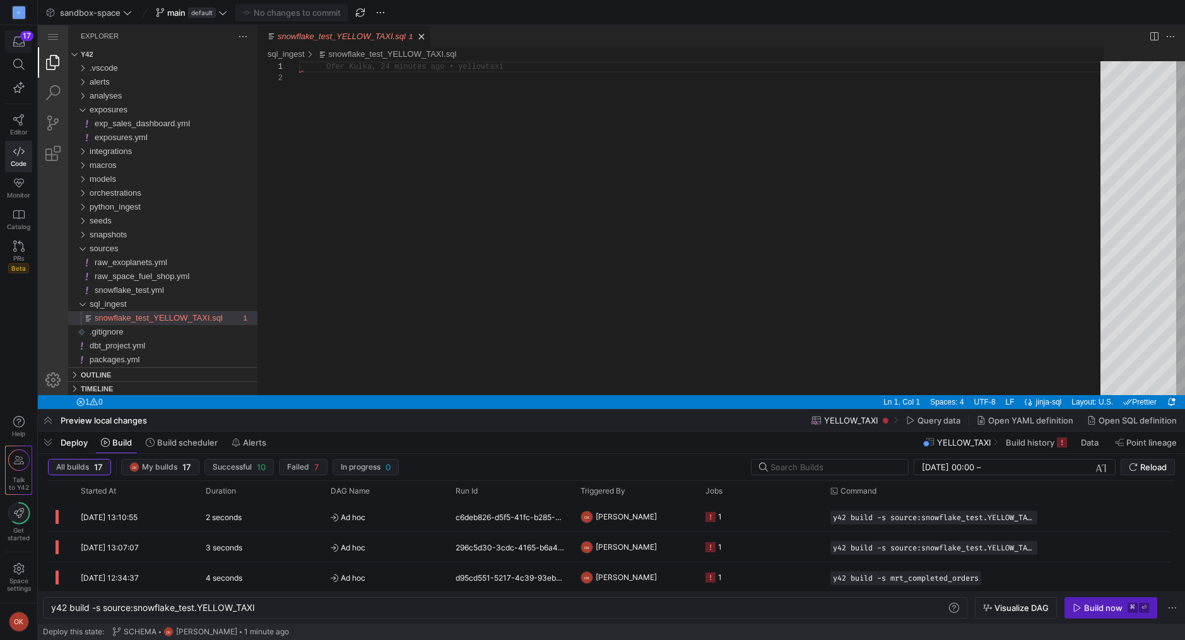
click at [18, 45] on icon "button" at bounding box center [18, 41] width 11 height 11
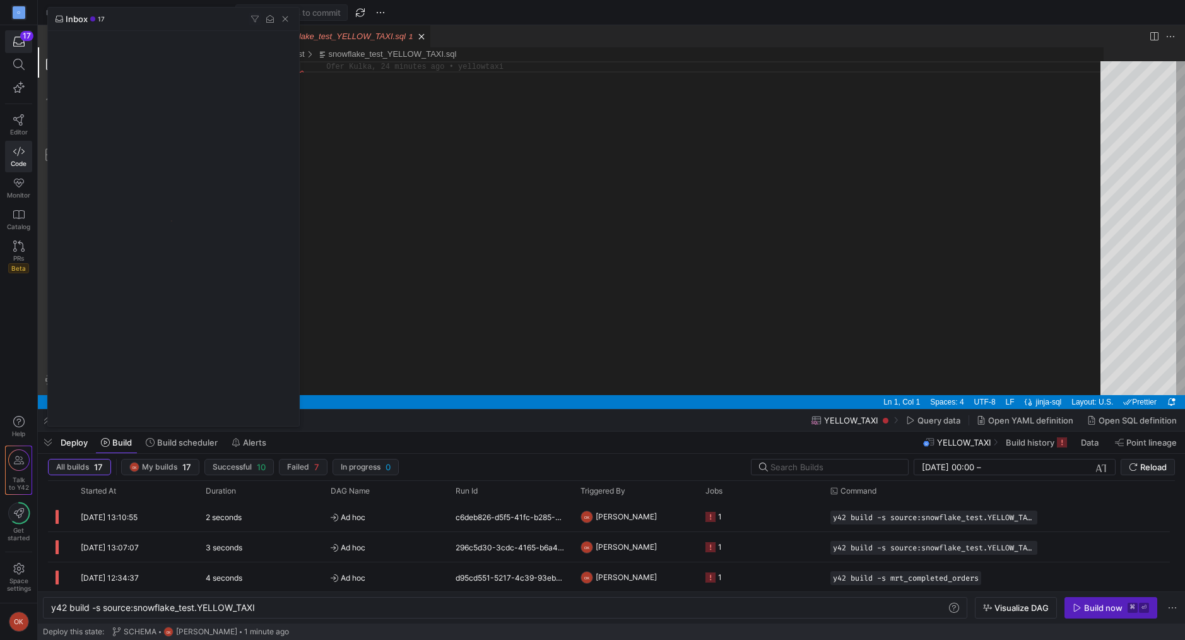
click at [18, 44] on div at bounding box center [592, 320] width 1185 height 640
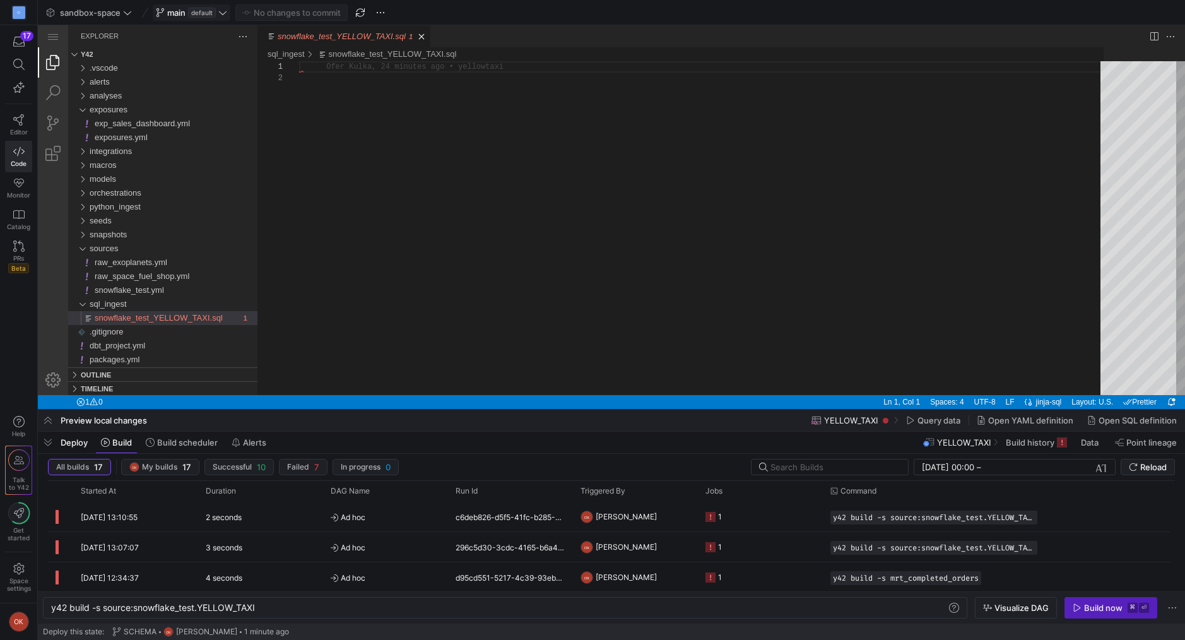
click at [210, 11] on span "default" at bounding box center [202, 13] width 28 height 10
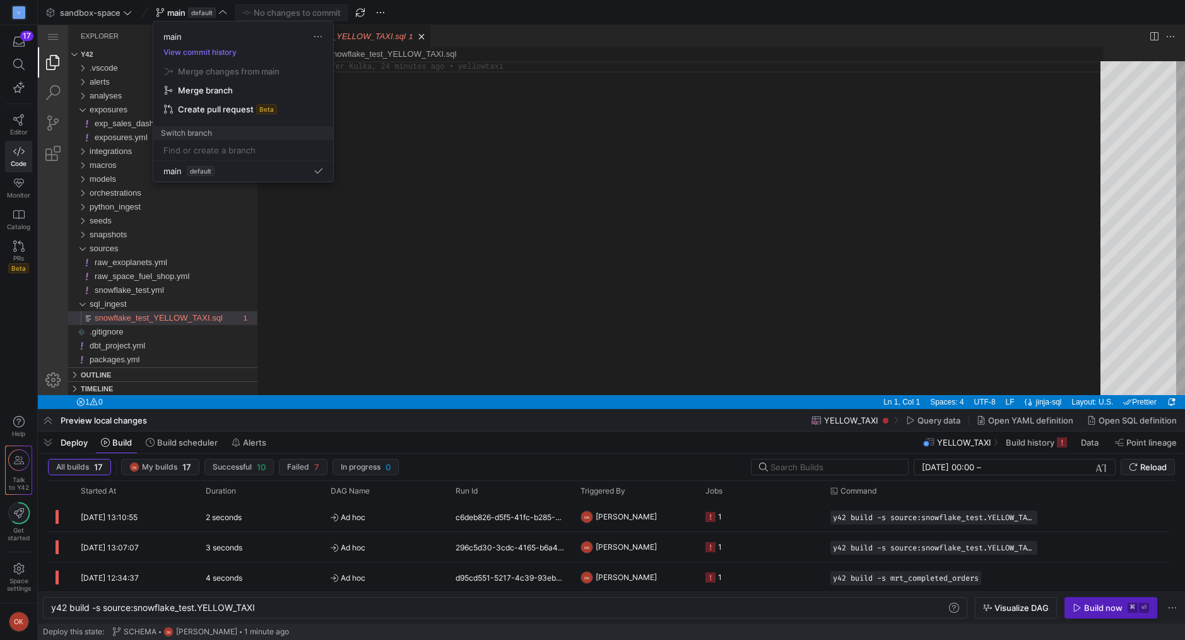
click at [465, 137] on div at bounding box center [592, 320] width 1185 height 640
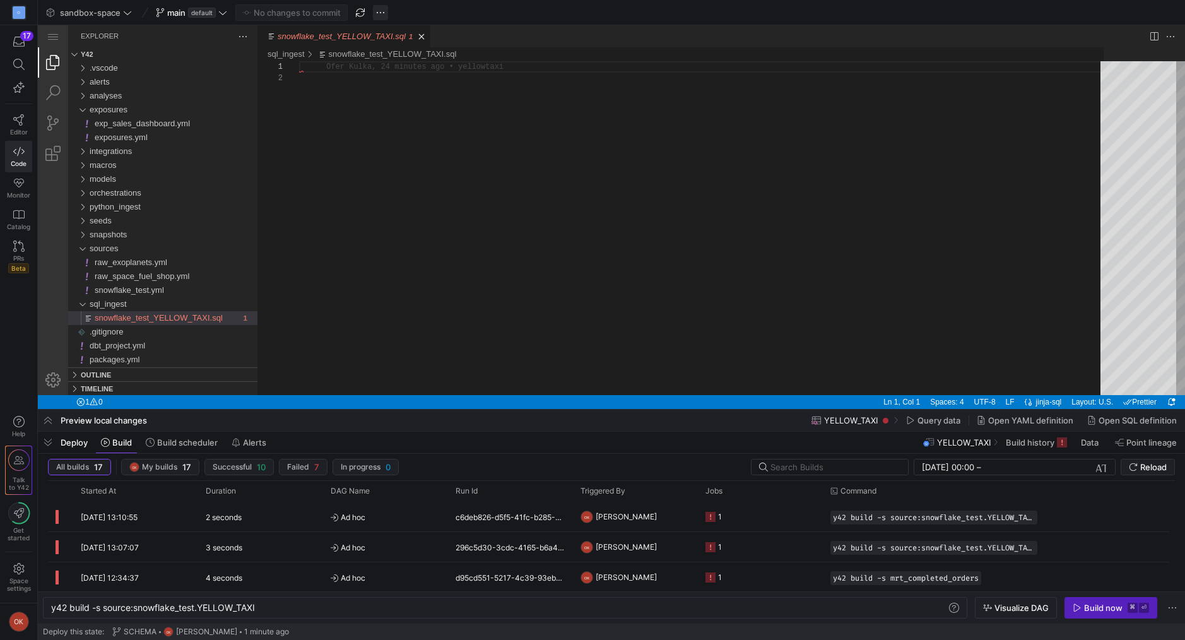
click at [383, 13] on span "button" at bounding box center [380, 12] width 15 height 15
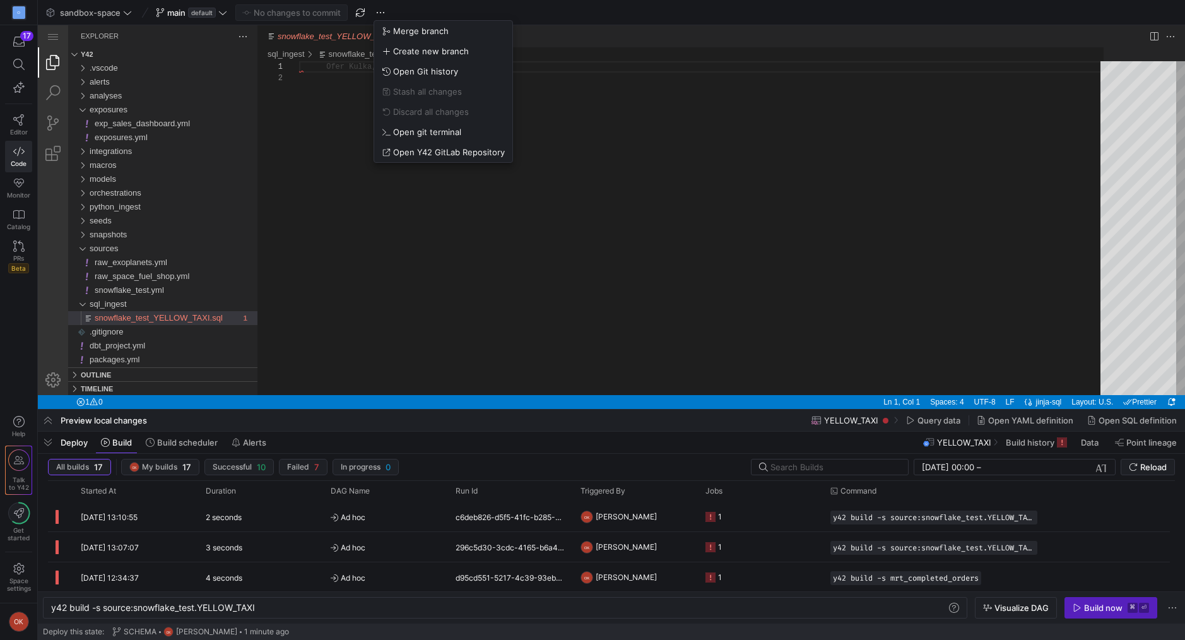
click at [635, 242] on div at bounding box center [592, 320] width 1185 height 640
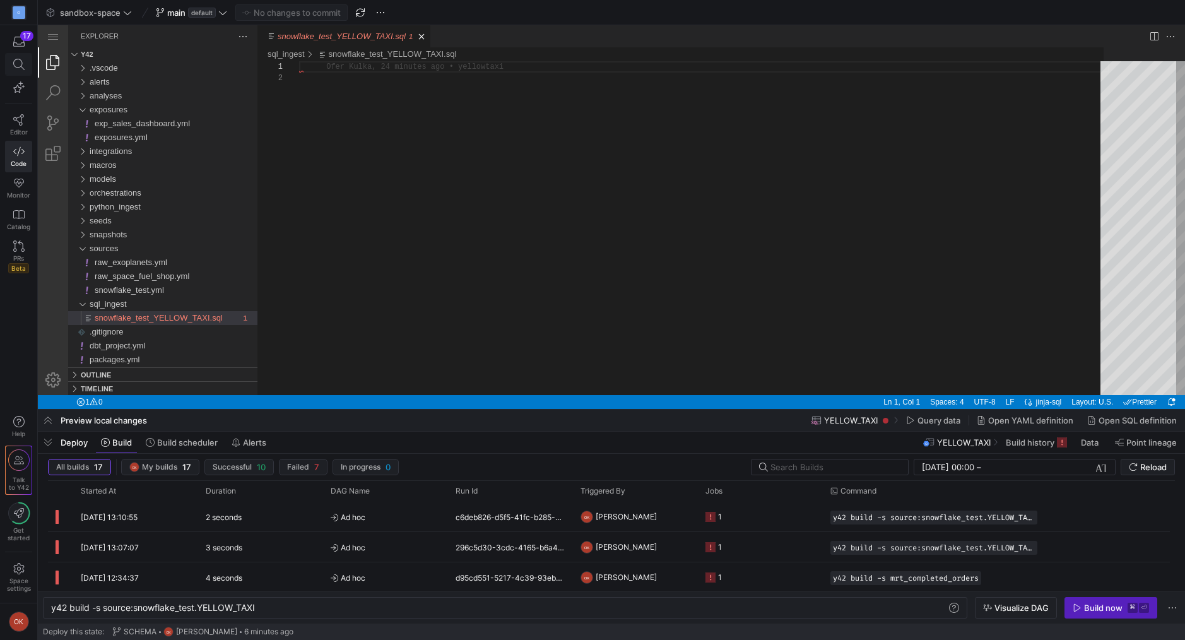
drag, startPoint x: 16, startPoint y: 37, endPoint x: 8, endPoint y: 59, distance: 22.7
click at [9, 69] on div "17" at bounding box center [18, 67] width 27 height 74
click at [18, 12] on div "O" at bounding box center [19, 12] width 13 height 13
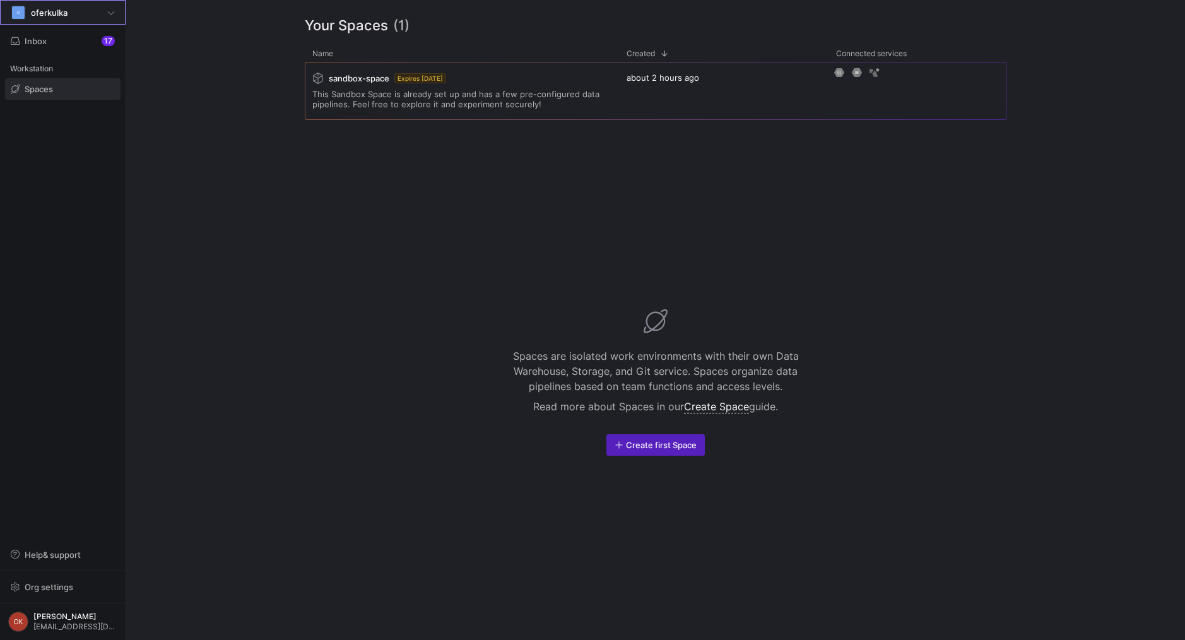
click at [36, 18] on div "O oferkulka" at bounding box center [63, 12] width 104 height 15
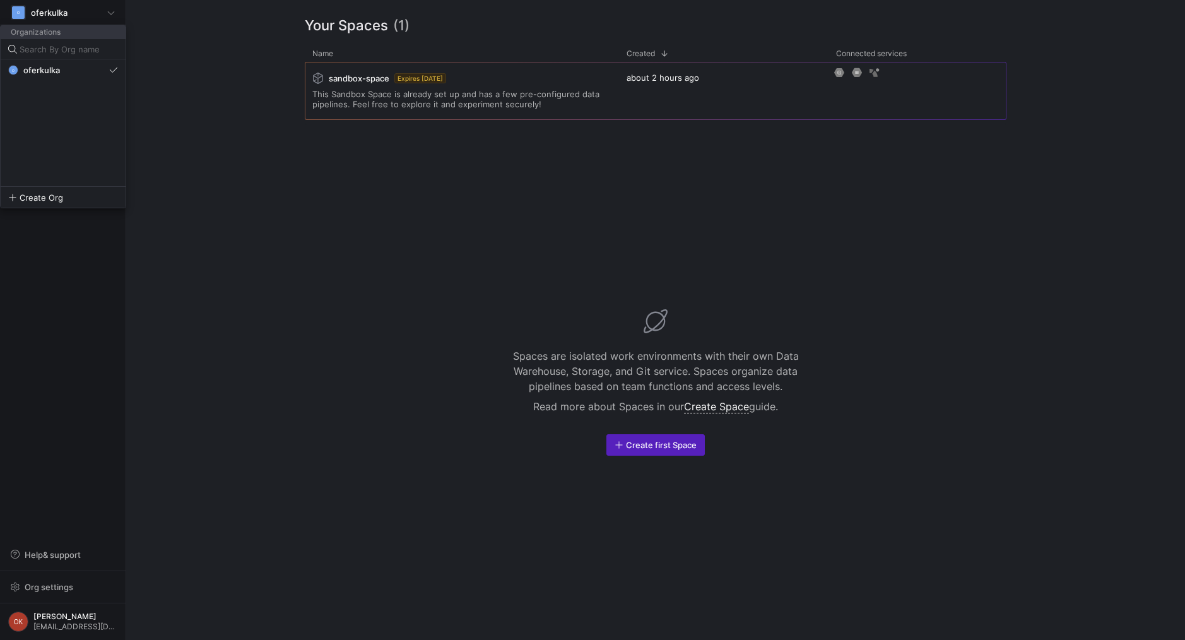
click at [295, 147] on div at bounding box center [592, 320] width 1185 height 640
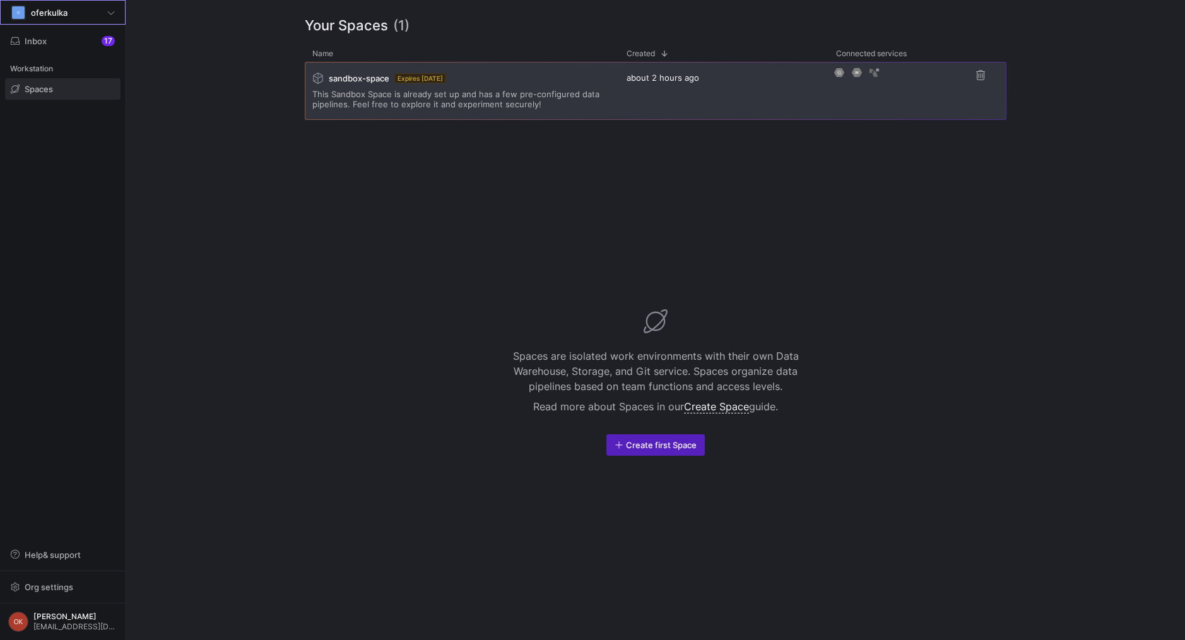
click at [425, 85] on div "sandbox-space Expires in 14 days This Sandbox Space is already set up and has a…" at bounding box center [461, 90] width 299 height 57
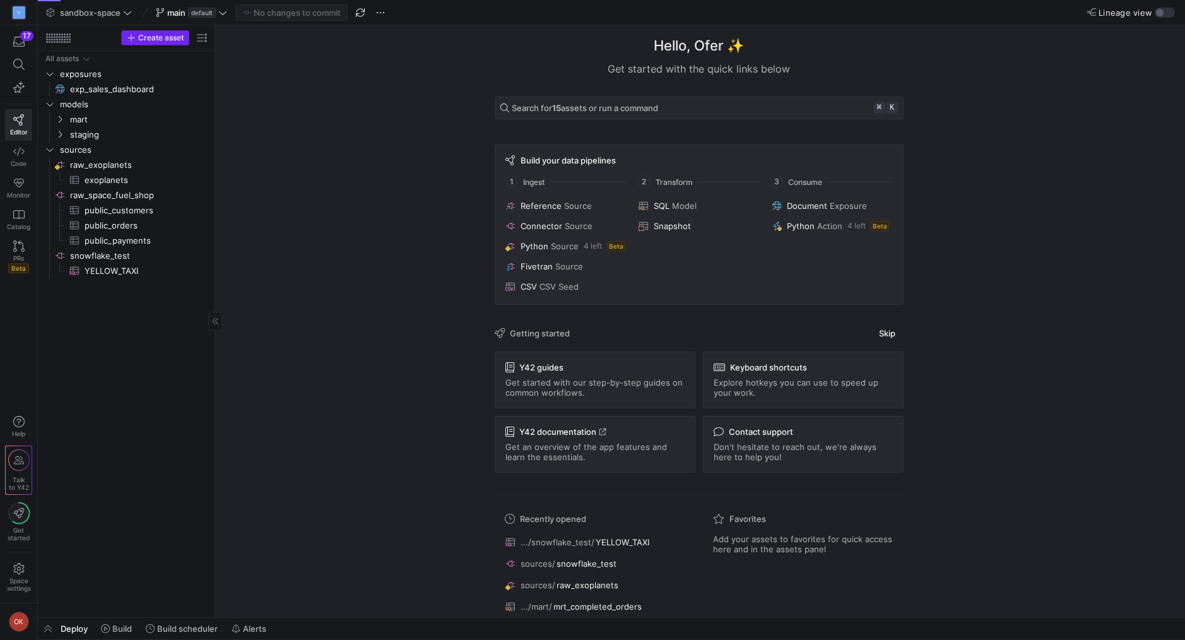
click at [173, 41] on span "Create asset" at bounding box center [160, 37] width 45 height 9
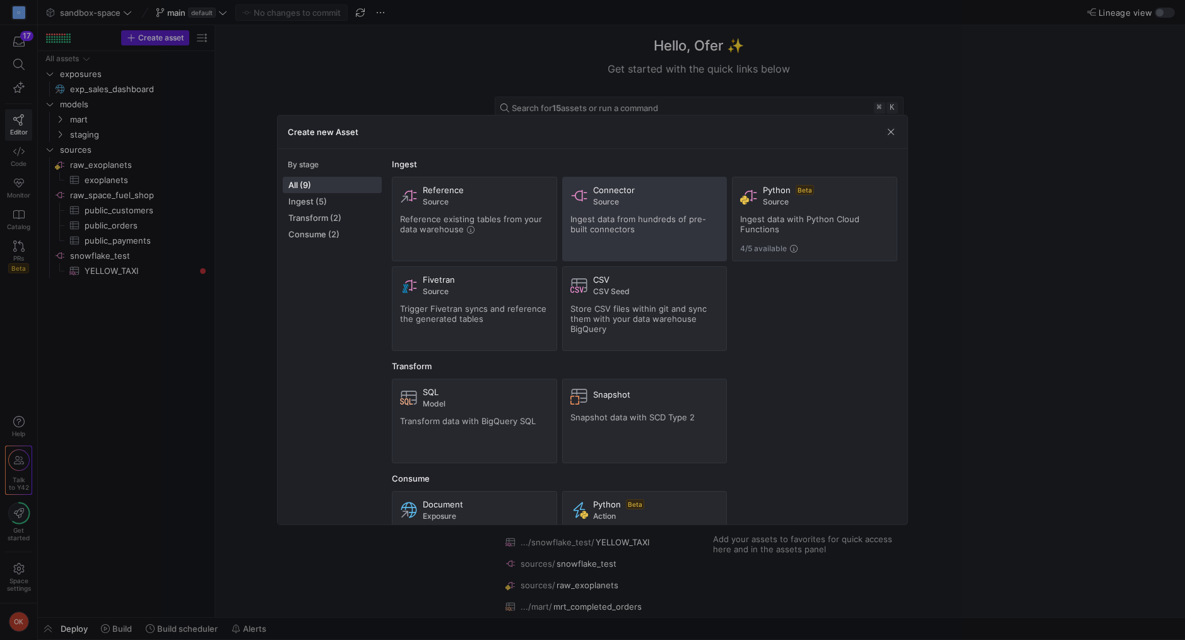
click at [581, 217] on span "Ingest data from hundreds of pre-built connectors" at bounding box center [638, 224] width 136 height 20
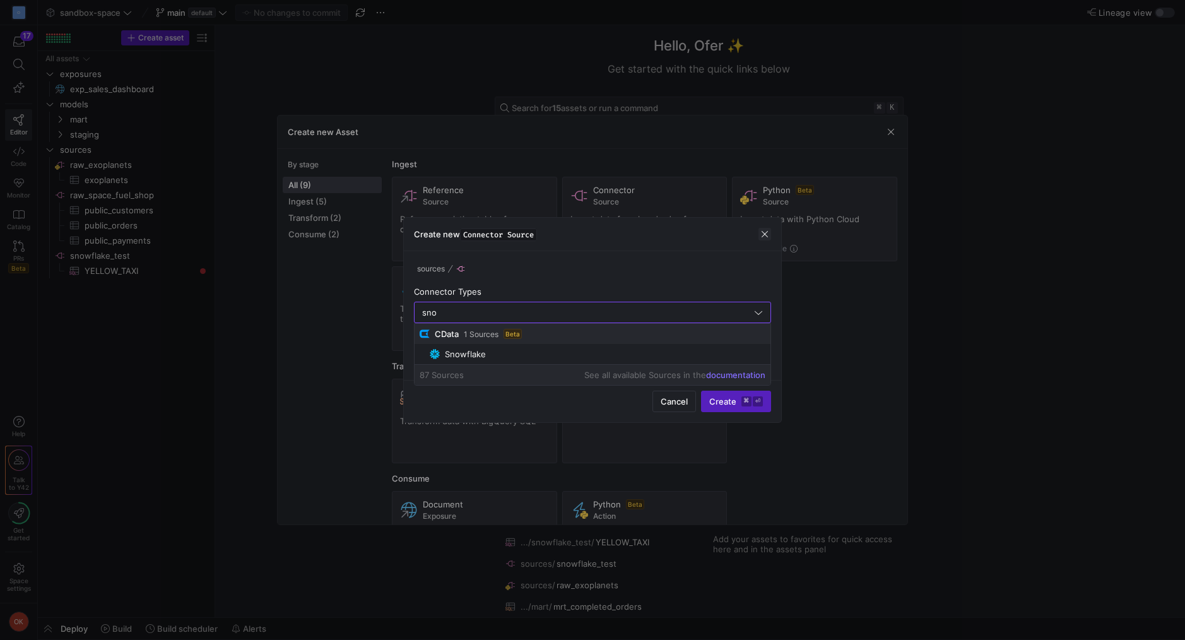
type input "sno"
click at [768, 238] on span "button" at bounding box center [764, 234] width 13 height 13
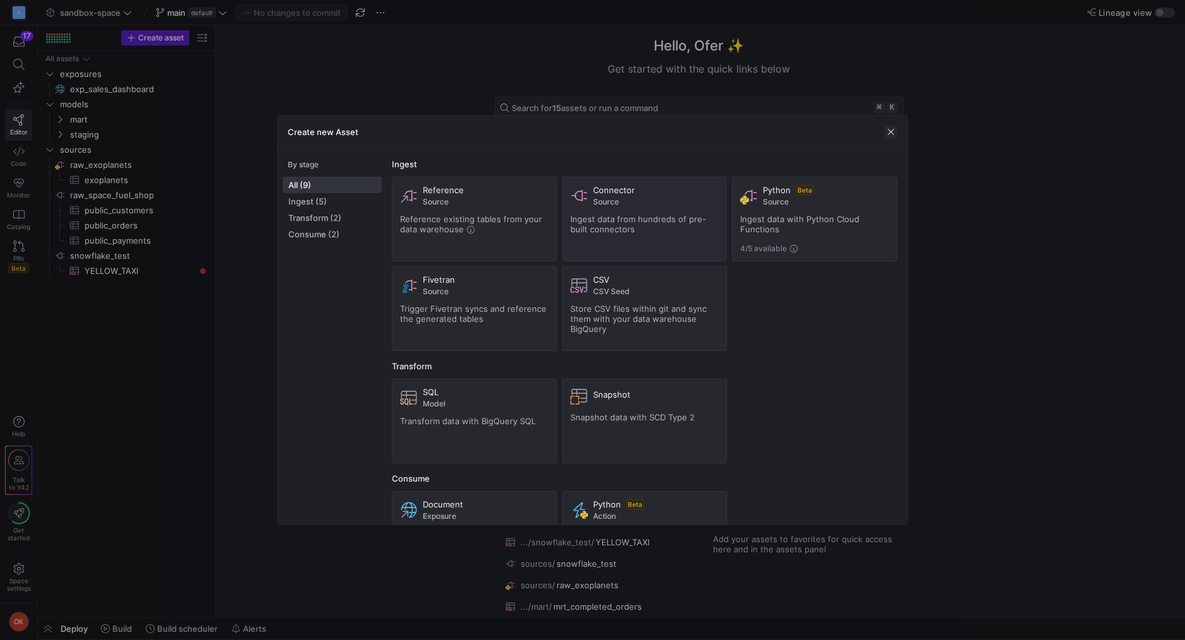
click at [891, 131] on span "button" at bounding box center [890, 132] width 13 height 13
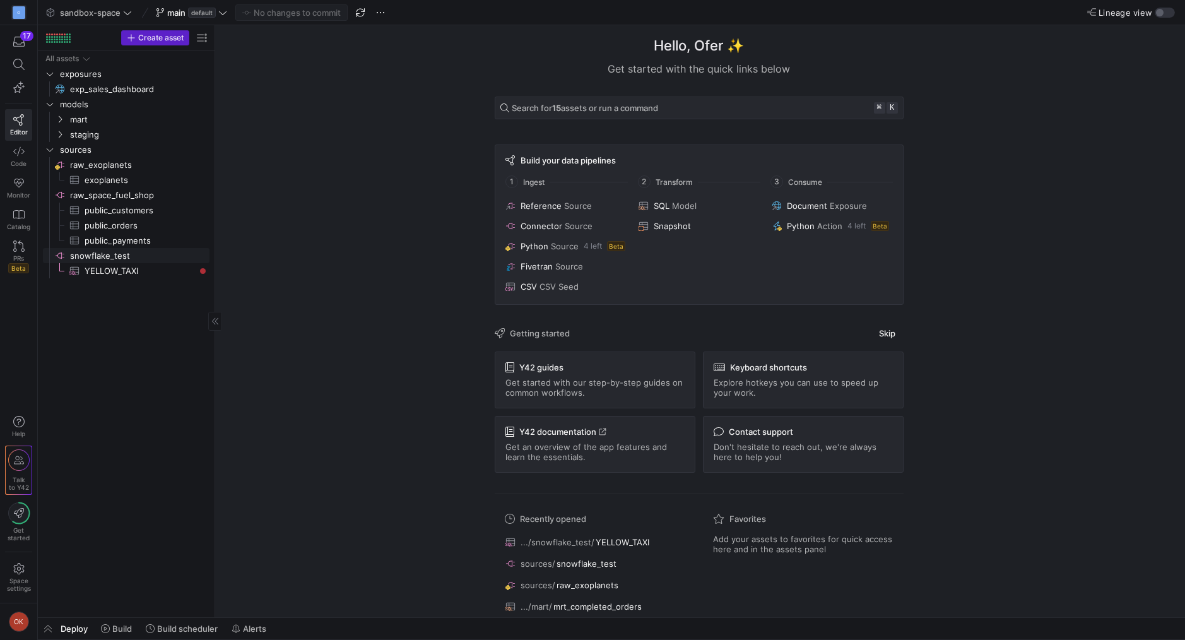
click at [137, 257] on span "snowflake_test​​​​​​​​" at bounding box center [139, 256] width 138 height 15
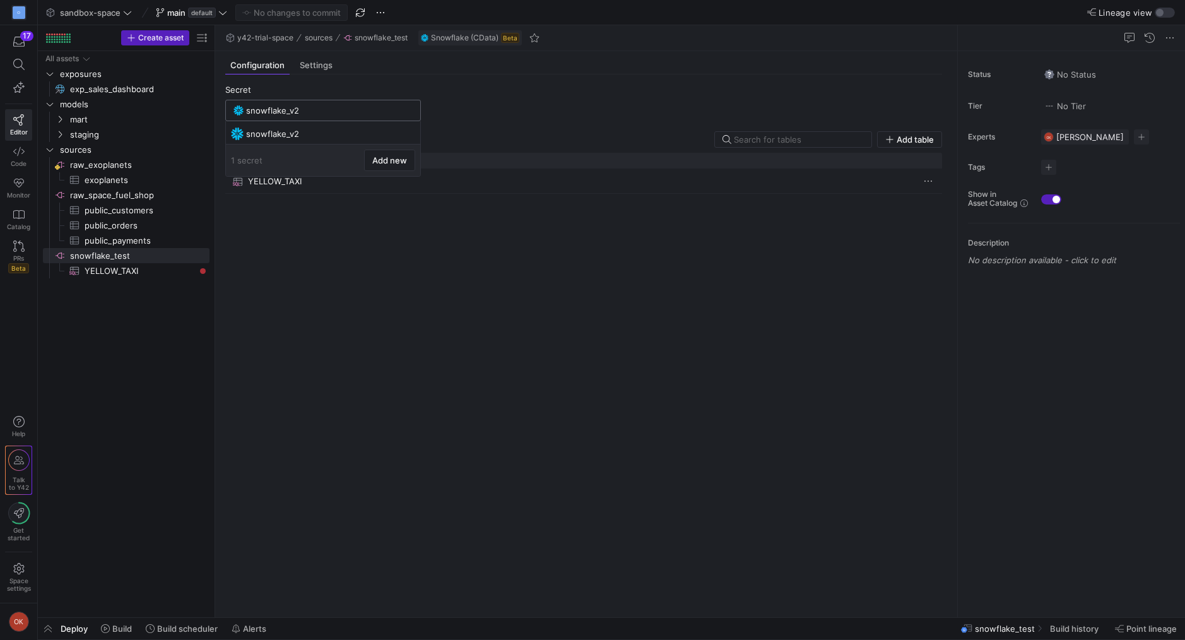
click at [305, 107] on input "snowflake_v2" at bounding box center [329, 110] width 167 height 10
click at [315, 132] on div "snowflake_v2" at bounding box center [324, 134] width 156 height 10
click at [322, 107] on input "snowflake_v2" at bounding box center [329, 110] width 167 height 10
click at [404, 132] on span at bounding box center [408, 133] width 13 height 13
click at [438, 146] on span "Edit" at bounding box center [455, 149] width 88 height 10
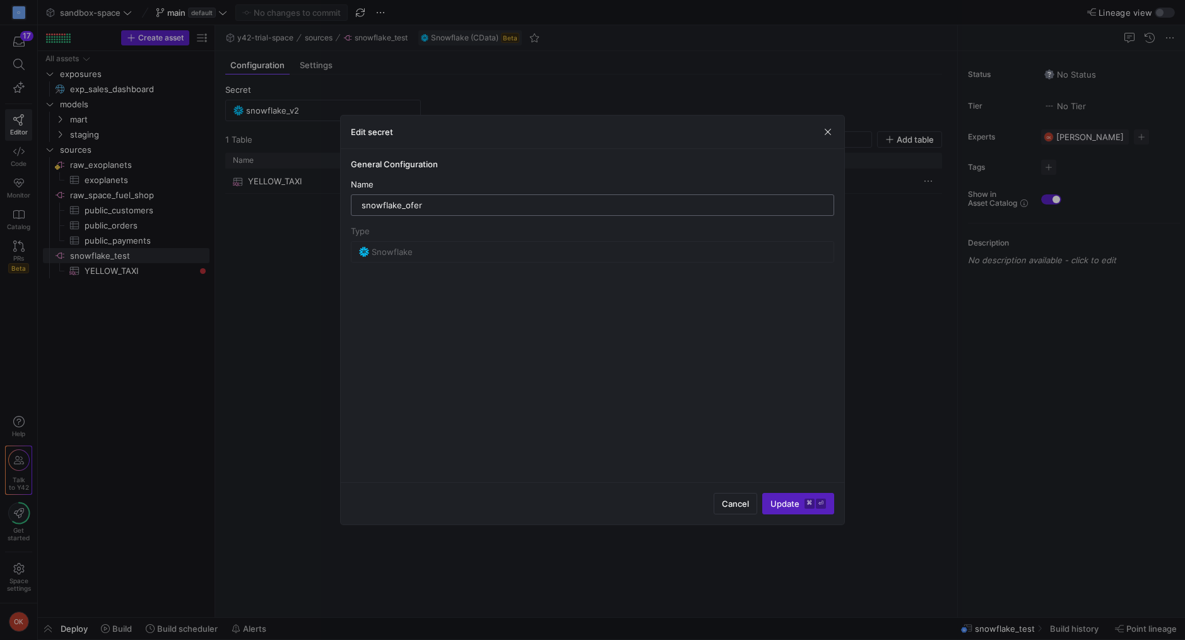
click at [679, 211] on div "snowflake_ofer" at bounding box center [592, 205] width 462 height 20
click at [821, 132] on span "button" at bounding box center [827, 132] width 13 height 13
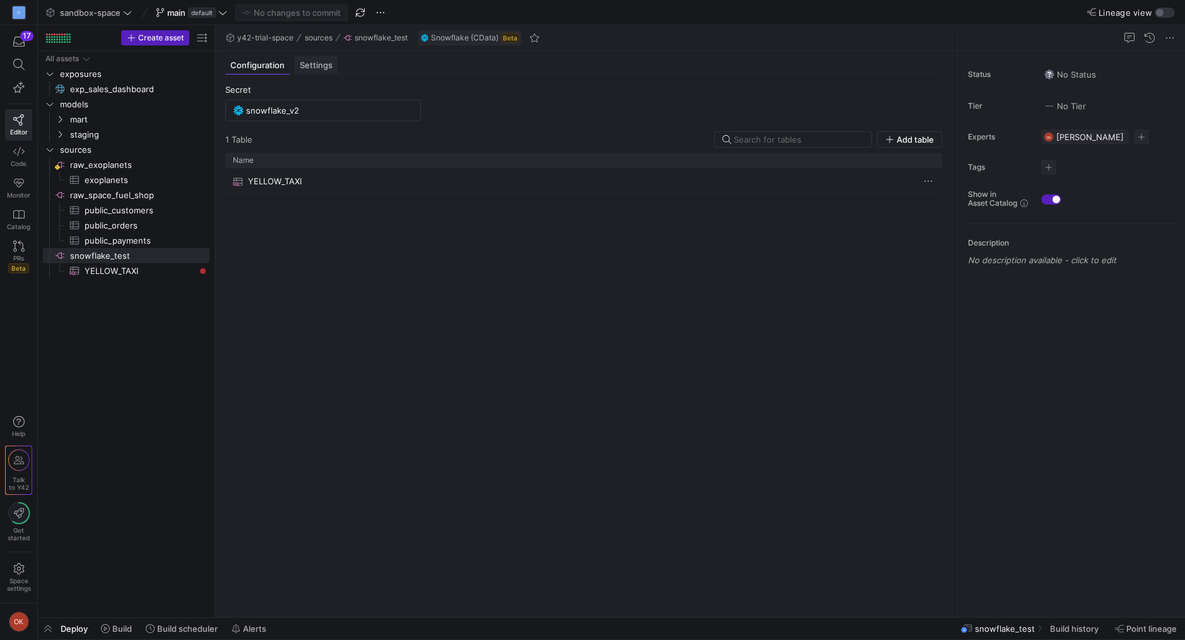
click at [312, 66] on span "Settings" at bounding box center [316, 65] width 33 height 8
click at [299, 107] on input "YELLOW_TAXI" at bounding box center [323, 110] width 174 height 10
click at [274, 66] on span "Configuration" at bounding box center [257, 65] width 54 height 8
click at [256, 126] on y42-source-config-entity-configuration-tables-view "Secret snowflake_v2 1 Table Add table Drag here to set row groups Drag here to …" at bounding box center [583, 346] width 717 height 522
click at [250, 139] on span "1 Table" at bounding box center [238, 139] width 27 height 10
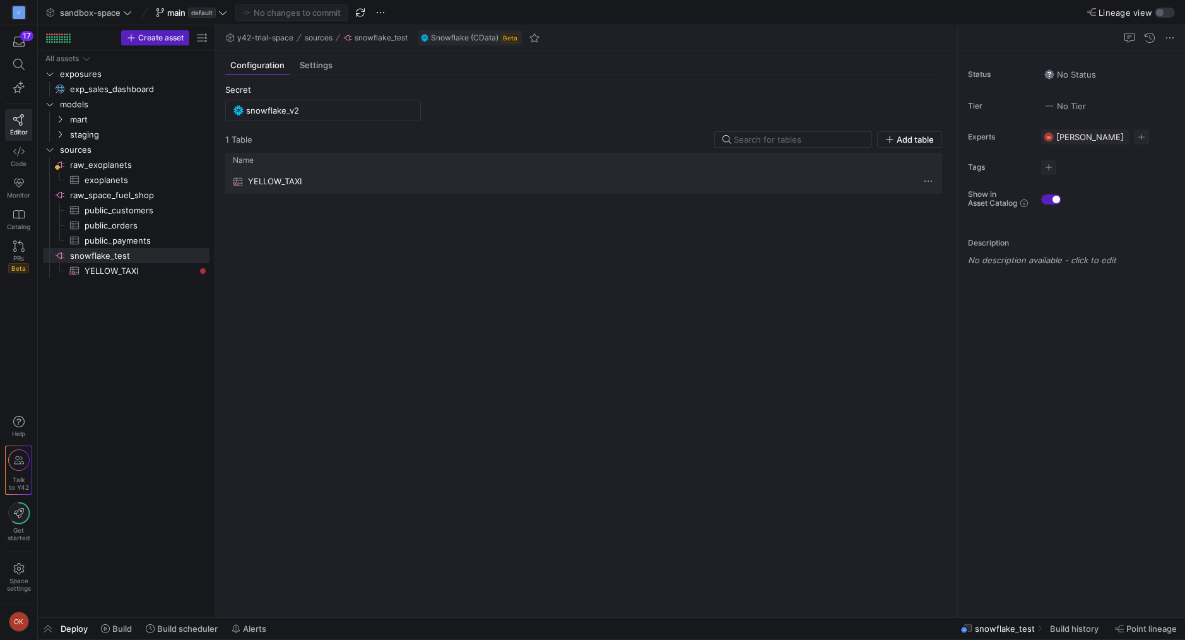
click at [264, 184] on span "YELLOW_TAXI" at bounding box center [275, 181] width 54 height 25
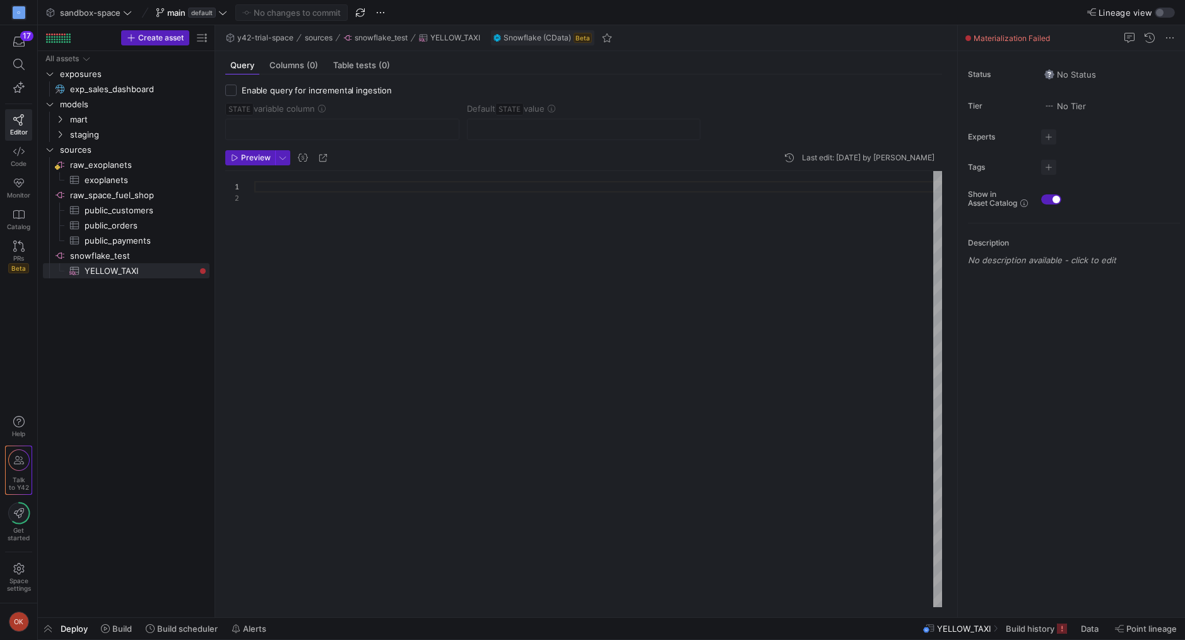
scroll to position [11, 0]
click at [260, 160] on span "Preview" at bounding box center [256, 157] width 30 height 9
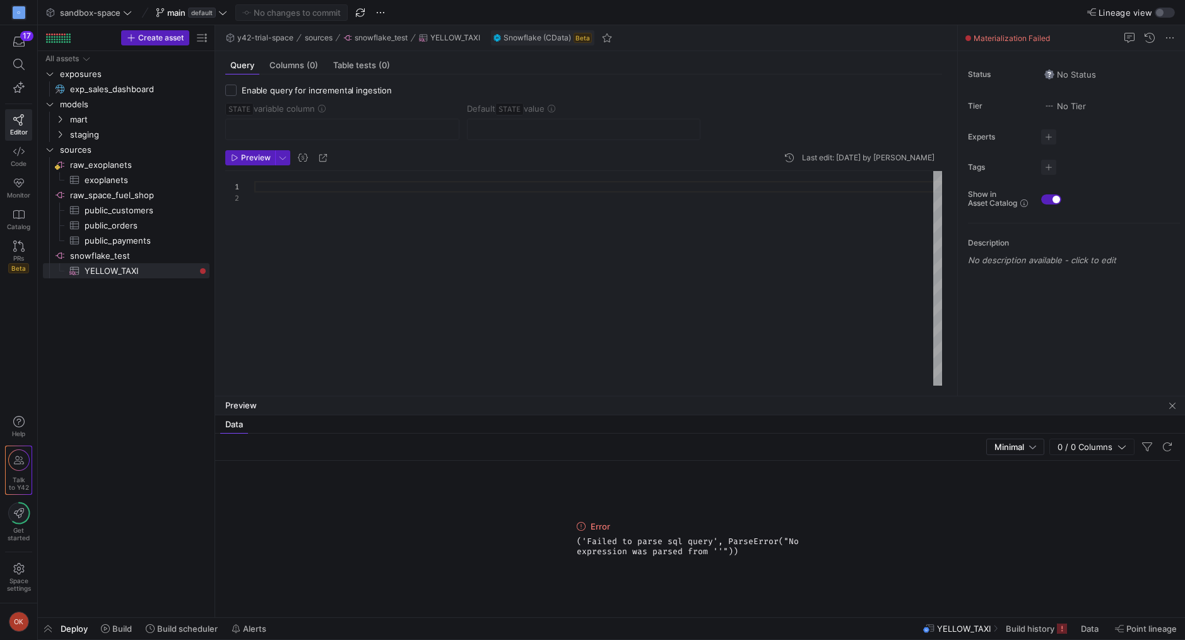
click at [281, 220] on div at bounding box center [598, 278] width 688 height 214
click at [291, 187] on div at bounding box center [598, 278] width 688 height 214
type textarea "SELECT * FROM YELLOW_TAXI"
click at [252, 160] on span "Preview" at bounding box center [256, 157] width 30 height 9
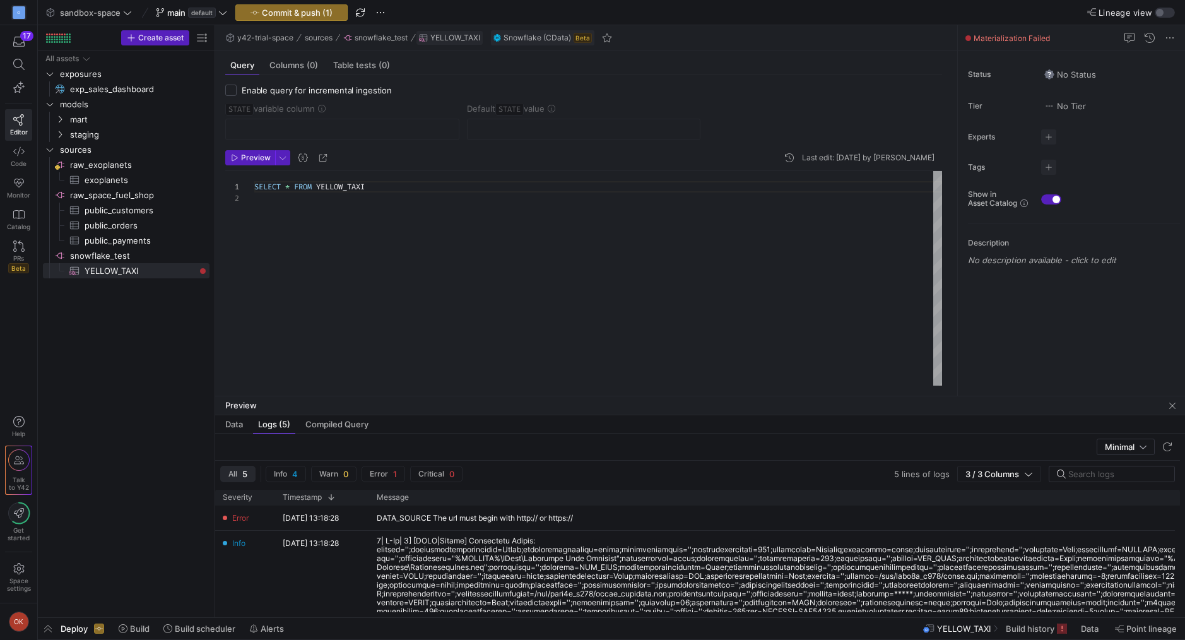
click at [428, 37] on div "YELLOW_TAXI" at bounding box center [449, 37] width 61 height 9
click at [377, 38] on span "snowflake_test" at bounding box center [380, 37] width 53 height 9
click at [118, 254] on span "snowflake_test​​​​​​​​" at bounding box center [139, 256] width 138 height 15
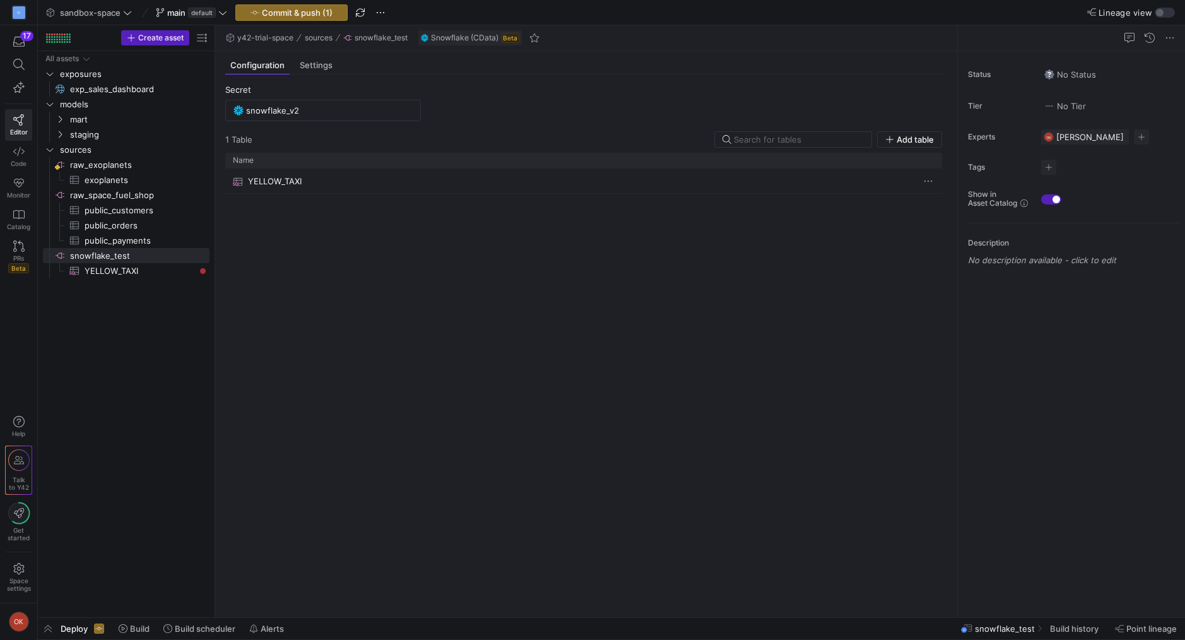
click at [556, 281] on div "YELLOW_TAXI" at bounding box center [583, 387] width 717 height 438
click at [333, 105] on div "snowflake_v2" at bounding box center [329, 110] width 167 height 20
click at [405, 131] on span at bounding box center [408, 133] width 13 height 13
click at [423, 144] on button "Edit" at bounding box center [454, 149] width 103 height 20
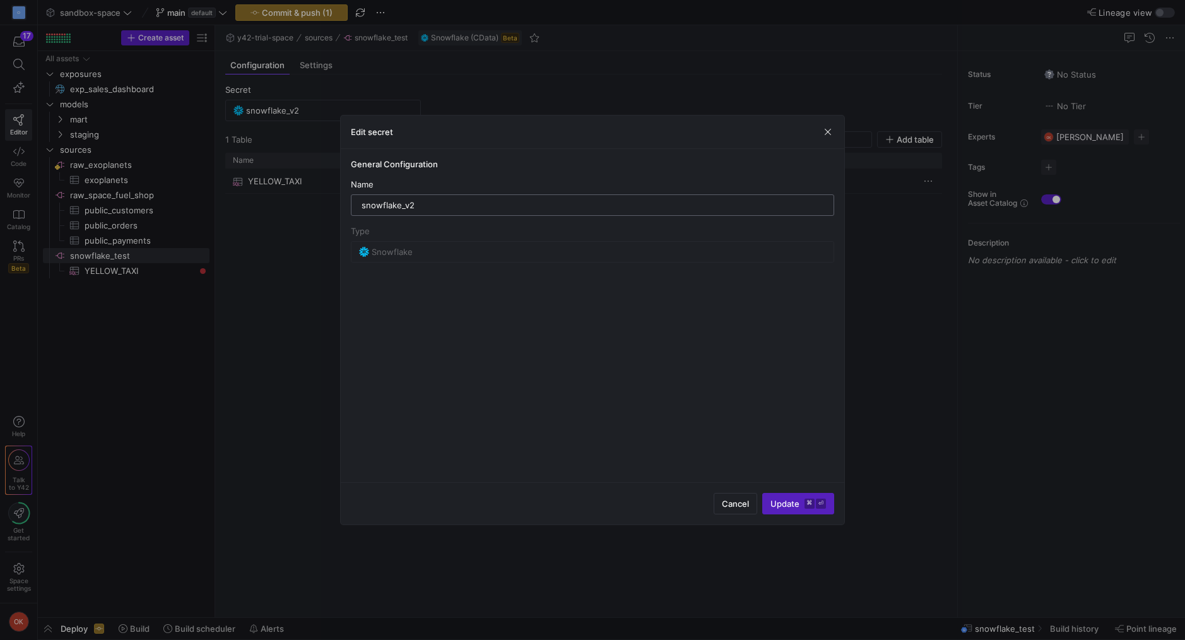
click at [397, 197] on div "snowflake_v2" at bounding box center [592, 205] width 462 height 20
drag, startPoint x: 397, startPoint y: 198, endPoint x: 377, endPoint y: 201, distance: 20.3
click at [377, 201] on div "snowflake_v2" at bounding box center [592, 205] width 462 height 20
click at [825, 127] on span "button" at bounding box center [827, 132] width 13 height 13
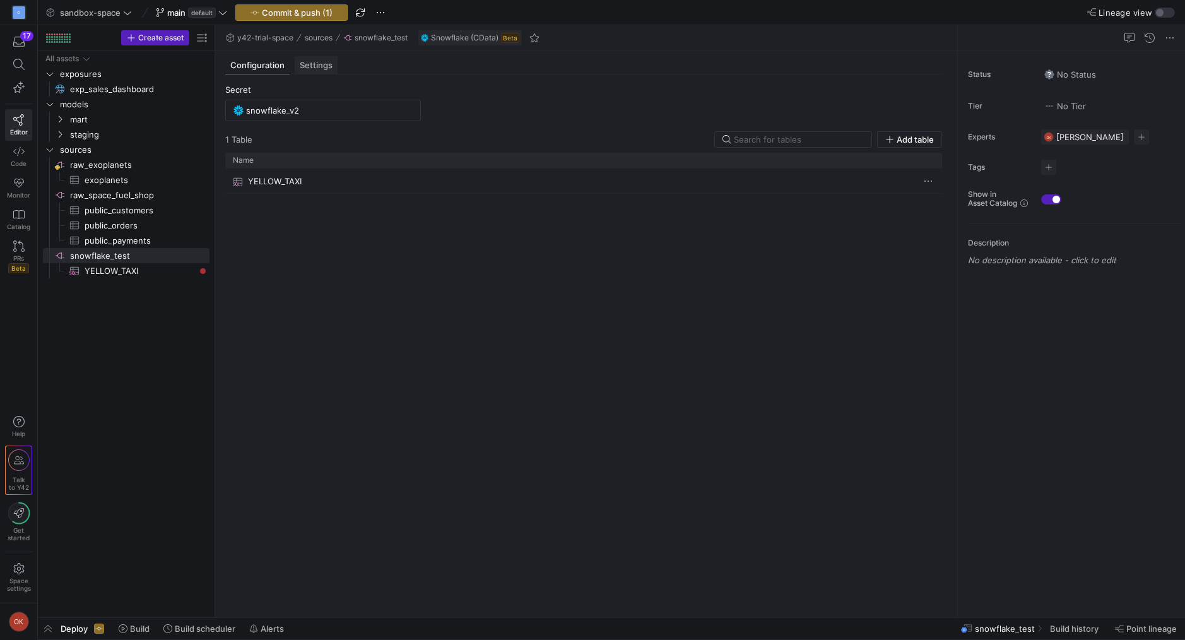
click at [324, 71] on div "Settings" at bounding box center [316, 65] width 43 height 18
click at [23, 144] on link "Code" at bounding box center [18, 157] width 27 height 32
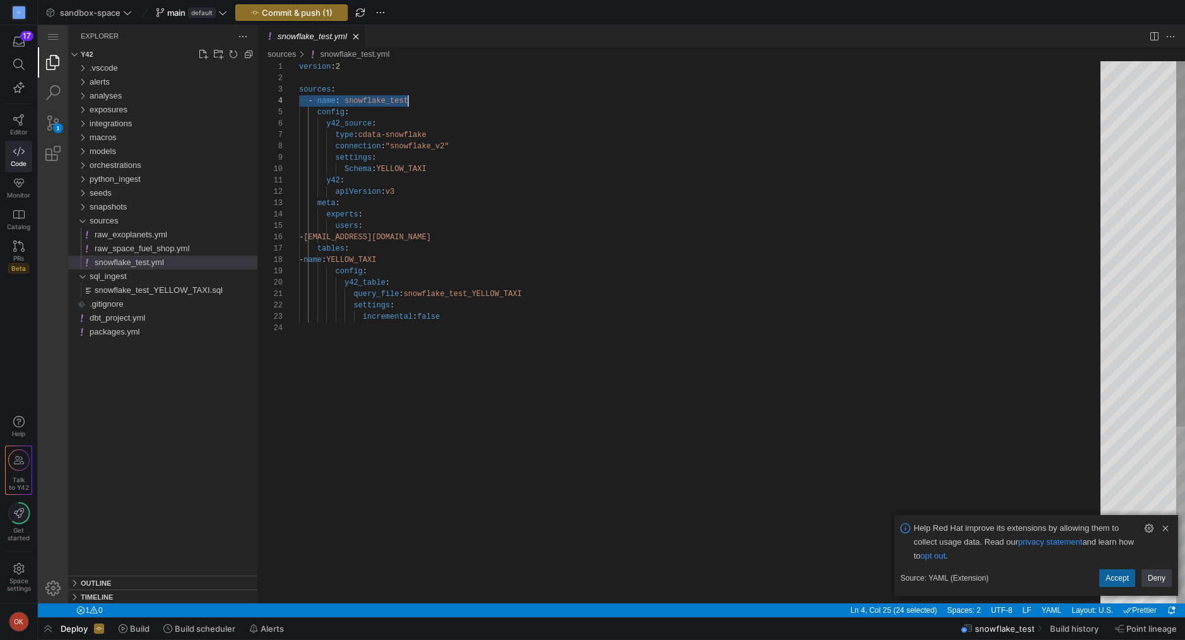
scroll to position [34, 109]
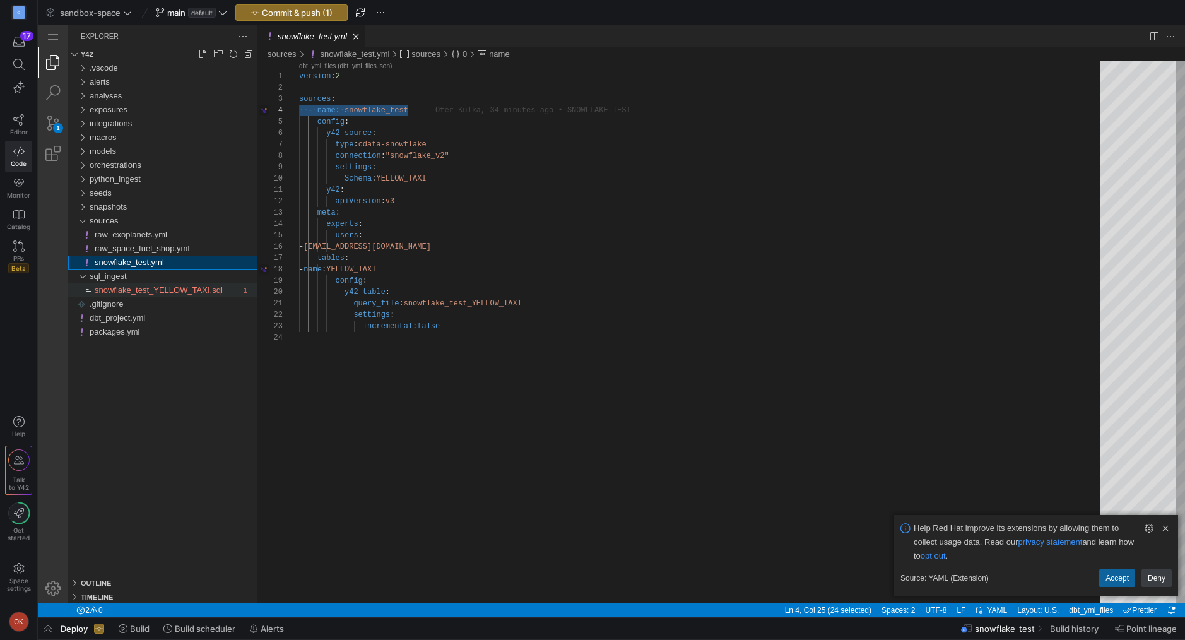
click at [139, 295] on div "snowflake_test_YELLOW_TAXI.sql" at bounding box center [167, 290] width 145 height 14
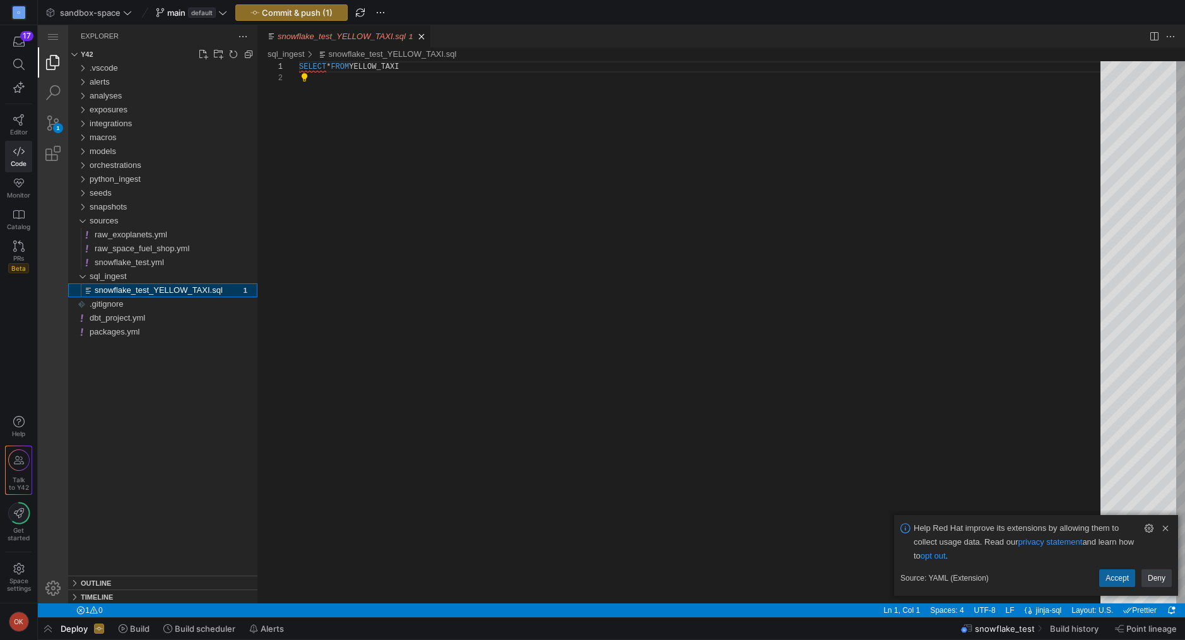
scroll to position [11, 0]
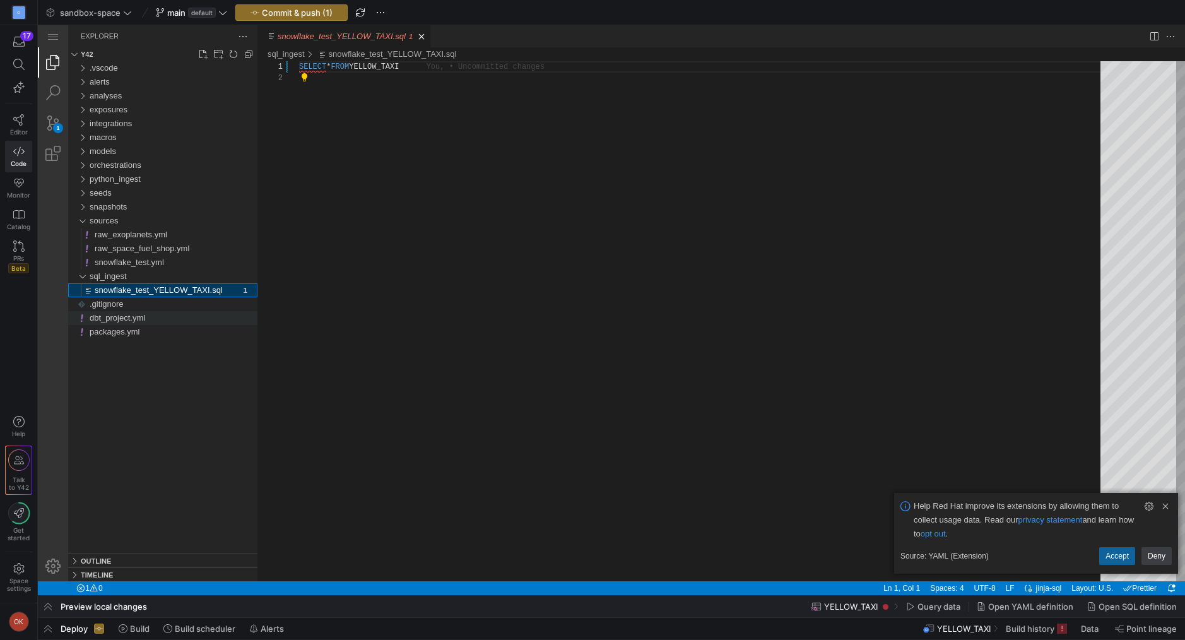
click at [132, 320] on span "dbt_project.yml" at bounding box center [118, 317] width 56 height 9
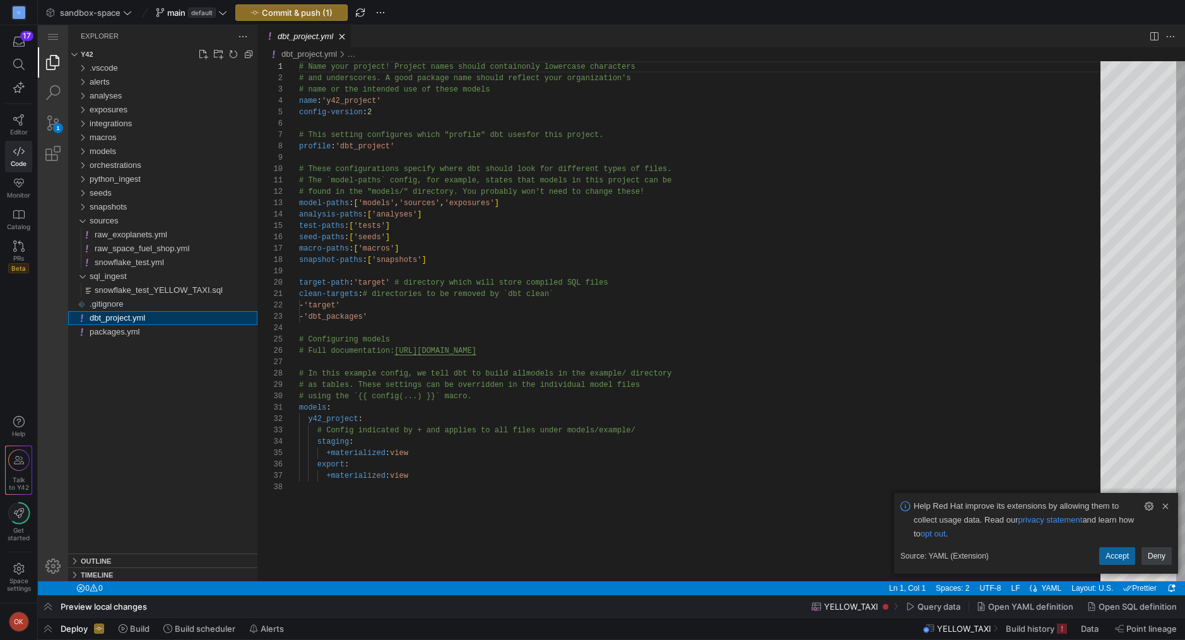
scroll to position [114, 0]
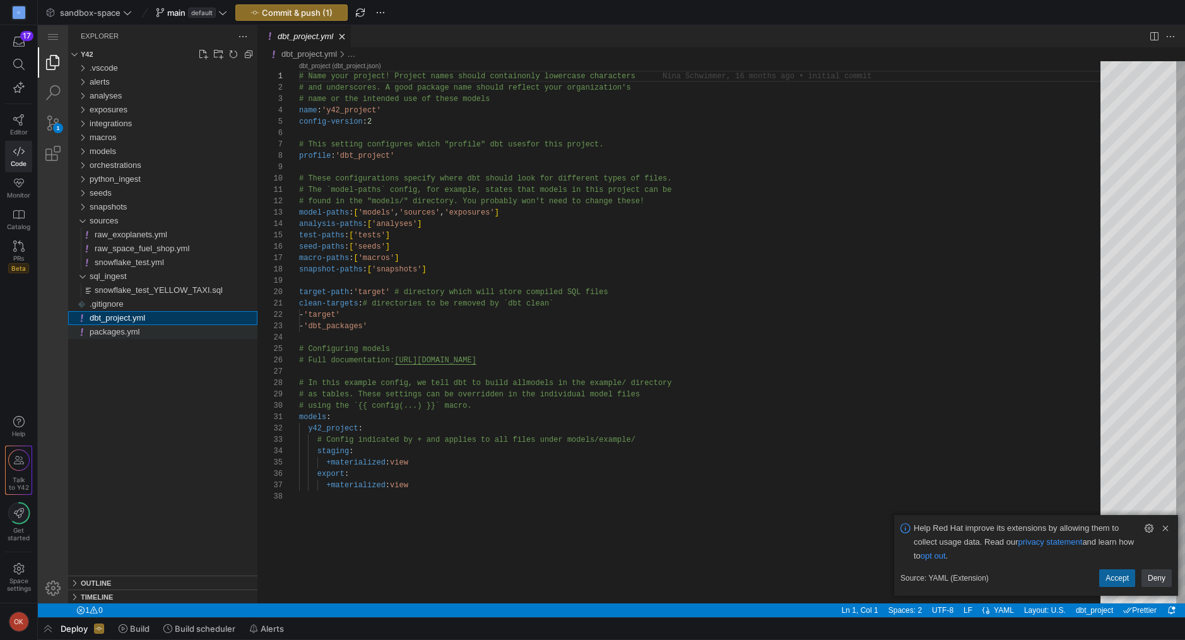
click at [128, 338] on div "packages.yml" at bounding box center [174, 332] width 168 height 14
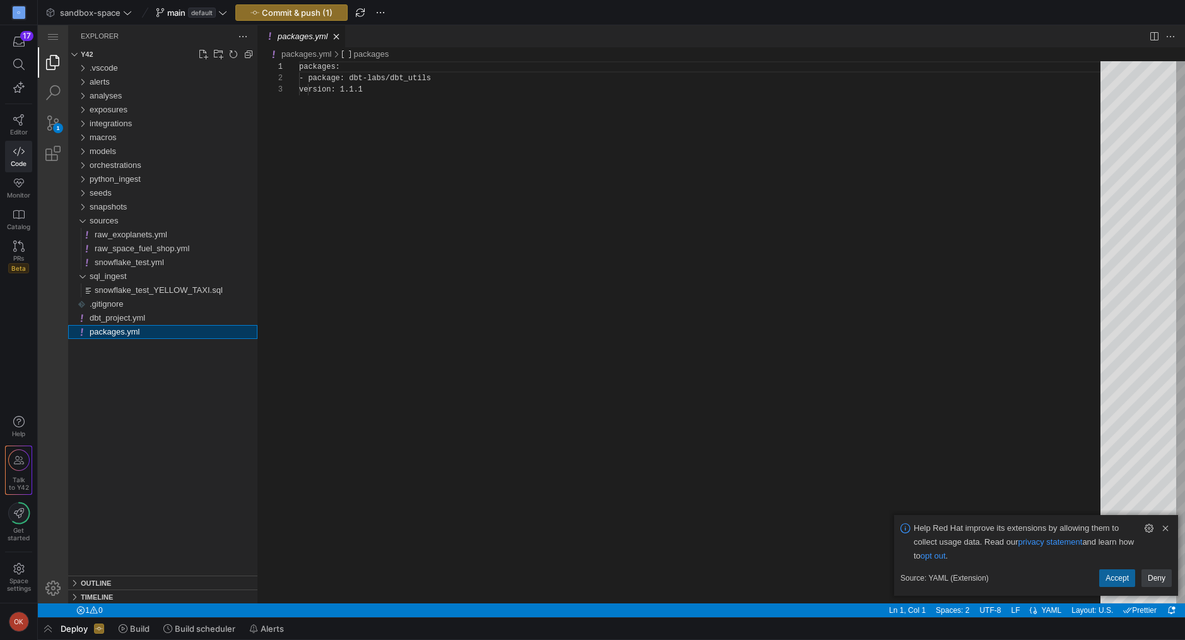
scroll to position [23, 0]
click at [135, 319] on span "dbt_project.yml" at bounding box center [118, 317] width 56 height 9
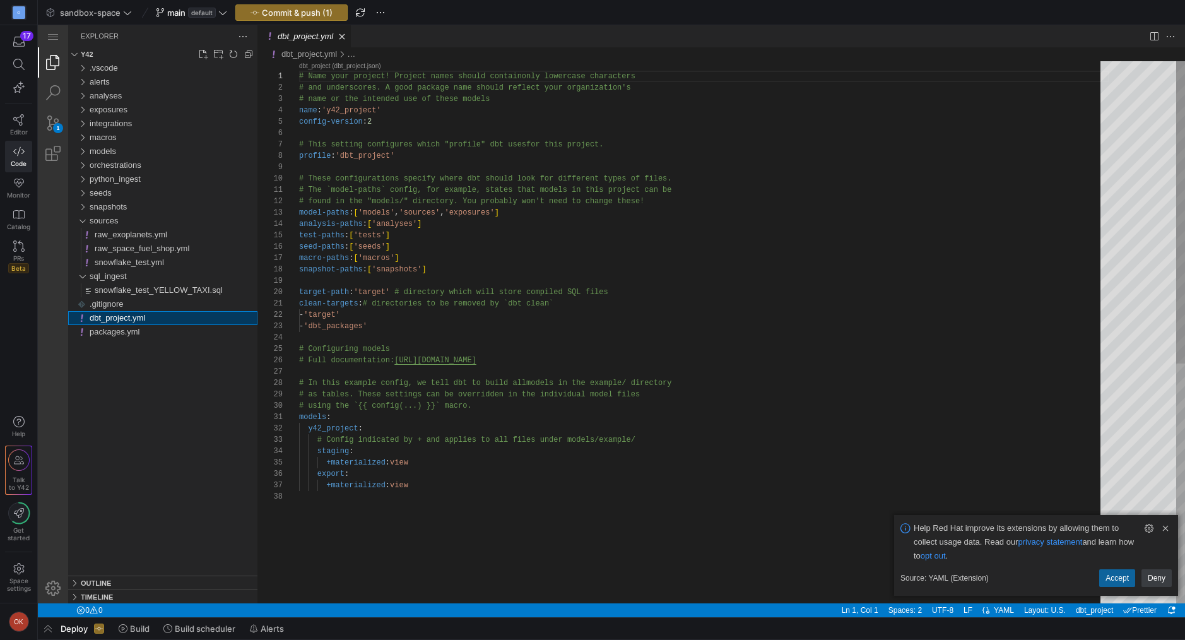
scroll to position [114, 0]
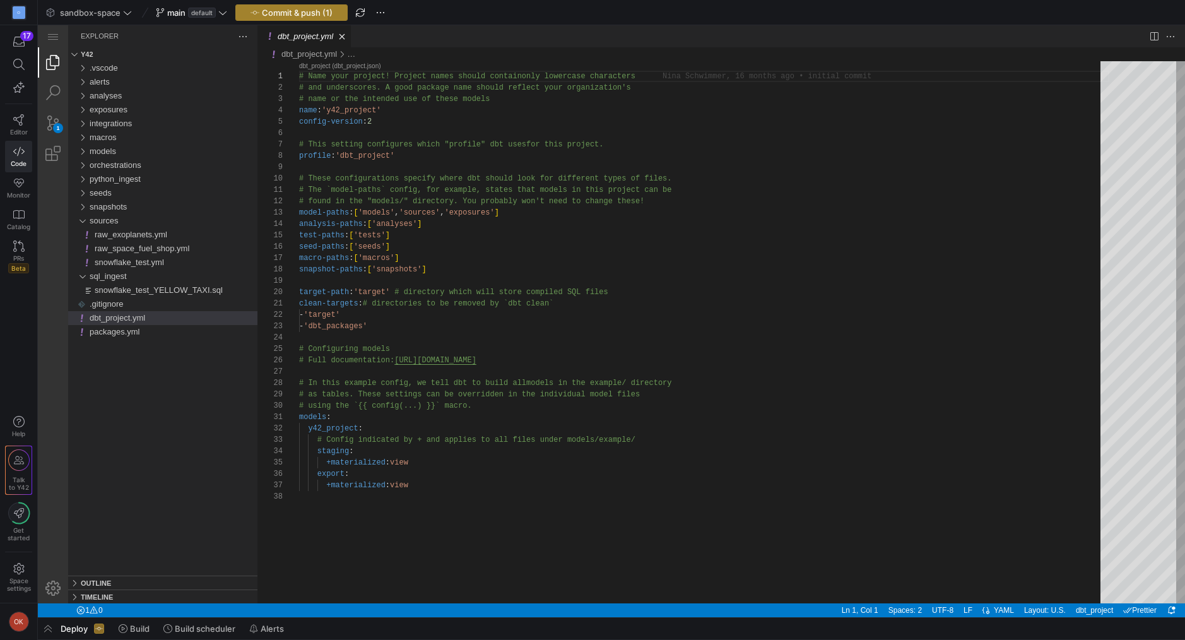
click at [328, 13] on span "Commit & push (1)" at bounding box center [297, 13] width 71 height 10
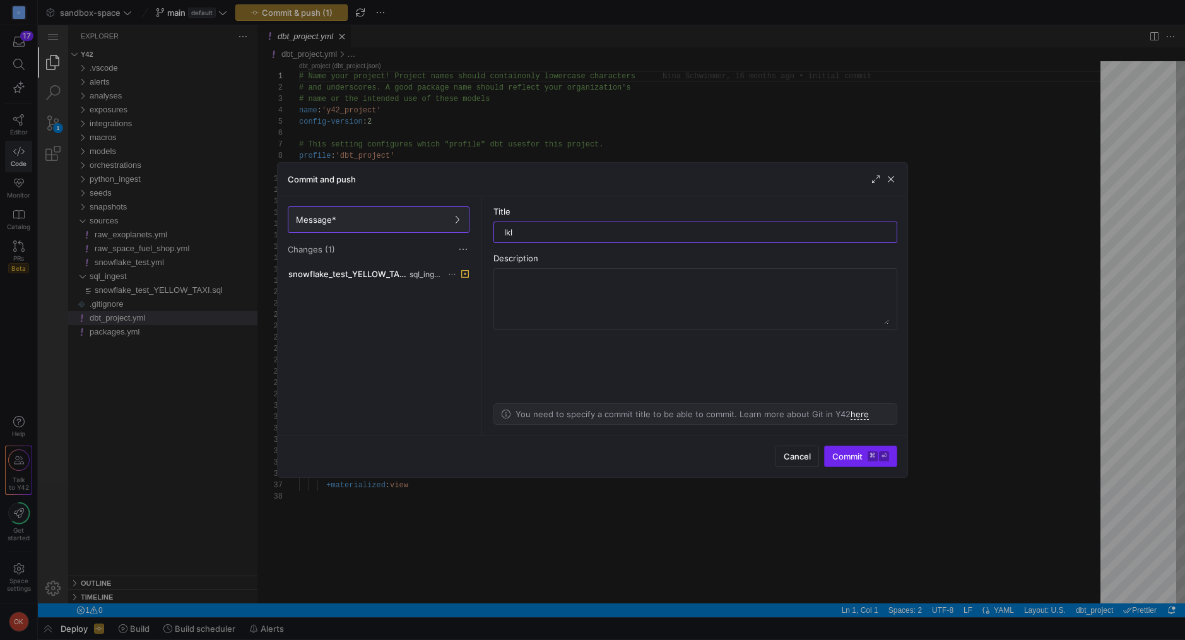
type input "lkl"
click at [853, 455] on span "Commit ⌘ ⏎" at bounding box center [860, 456] width 57 height 10
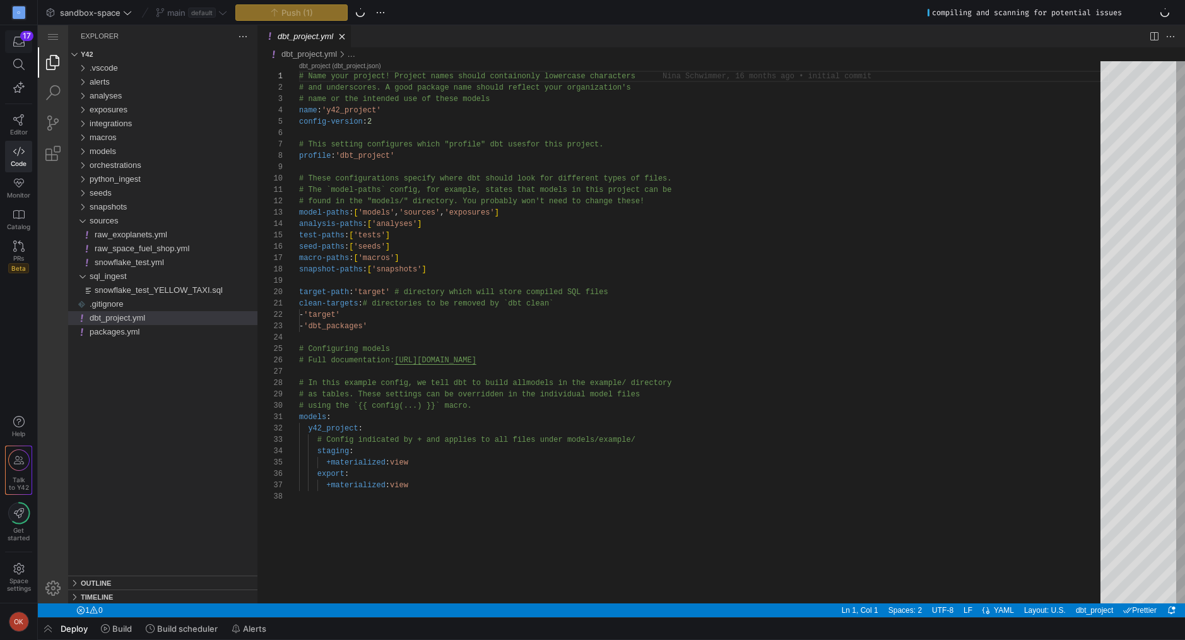
click at [16, 49] on span "button" at bounding box center [19, 41] width 26 height 21
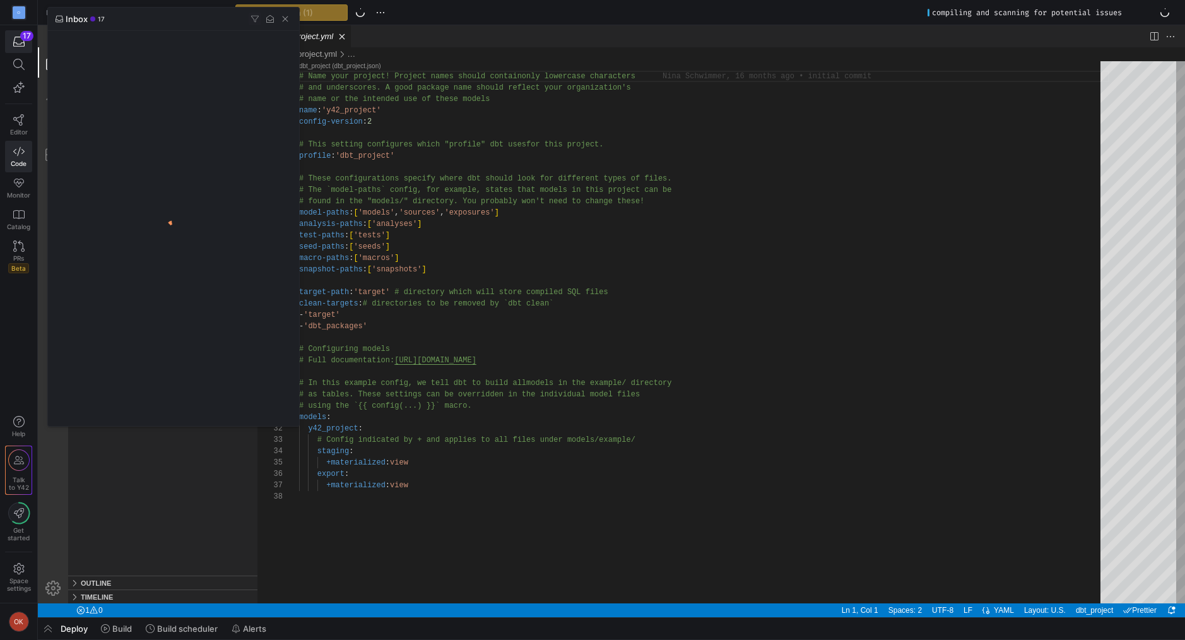
click at [16, 90] on div at bounding box center [592, 320] width 1185 height 640
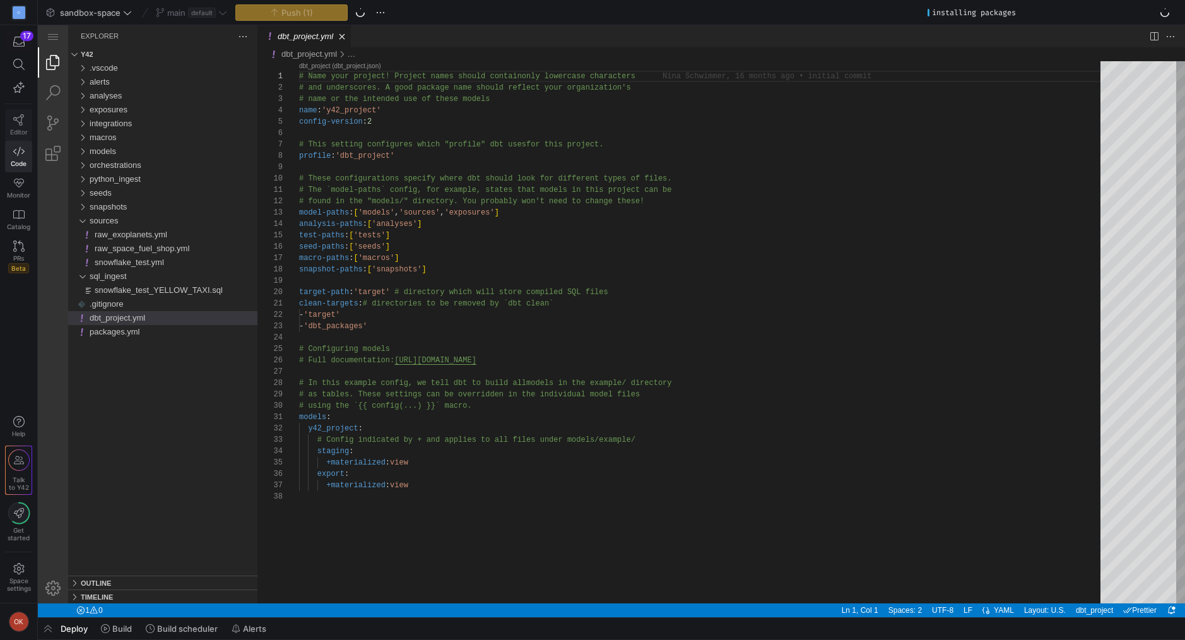
click at [23, 126] on link "Editor" at bounding box center [18, 125] width 27 height 32
click at [20, 119] on icon at bounding box center [18, 119] width 11 height 11
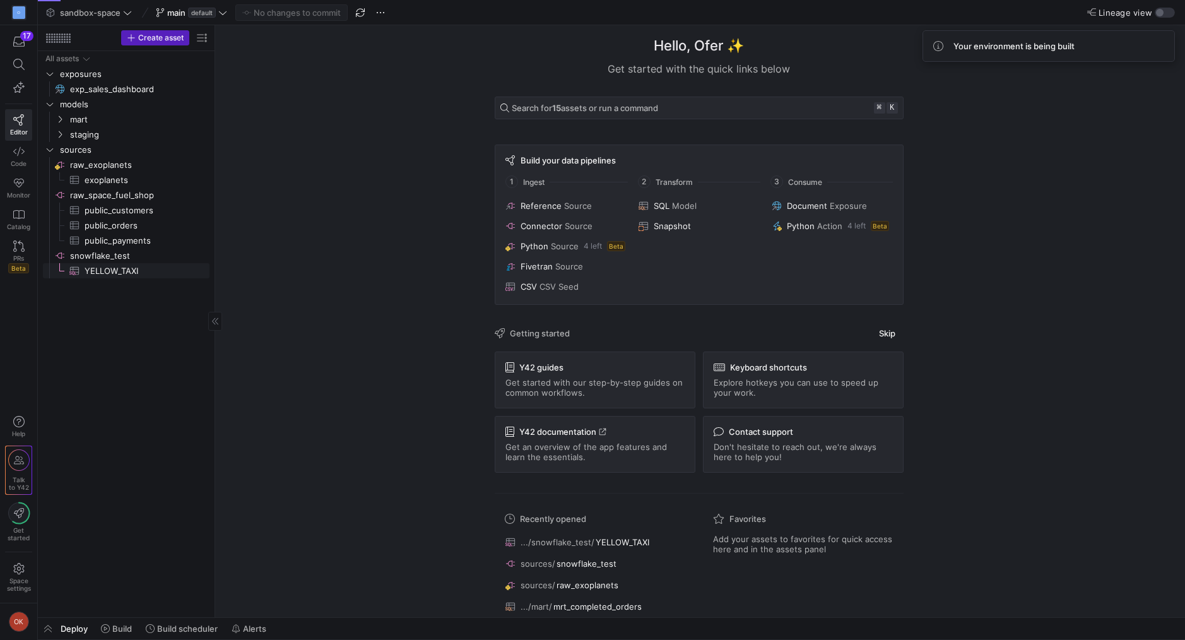
click at [108, 268] on span "YELLOW_TAXI​​​​​​​​​" at bounding box center [140, 271] width 110 height 15
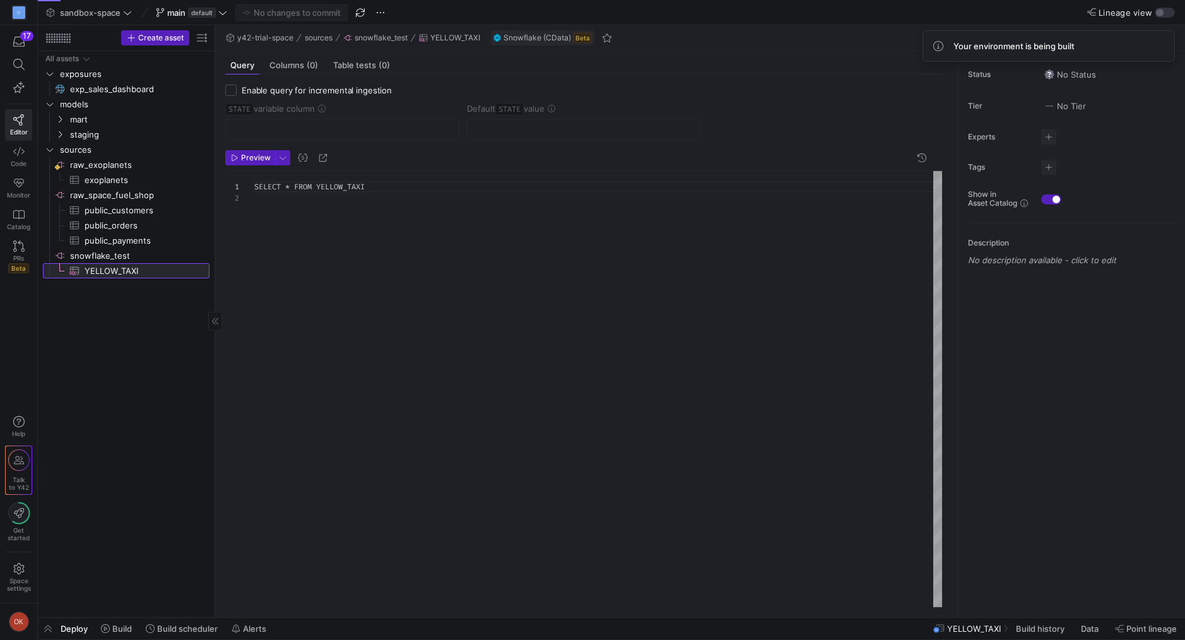
scroll to position [11, 0]
click at [1168, 42] on span at bounding box center [1169, 37] width 15 height 15
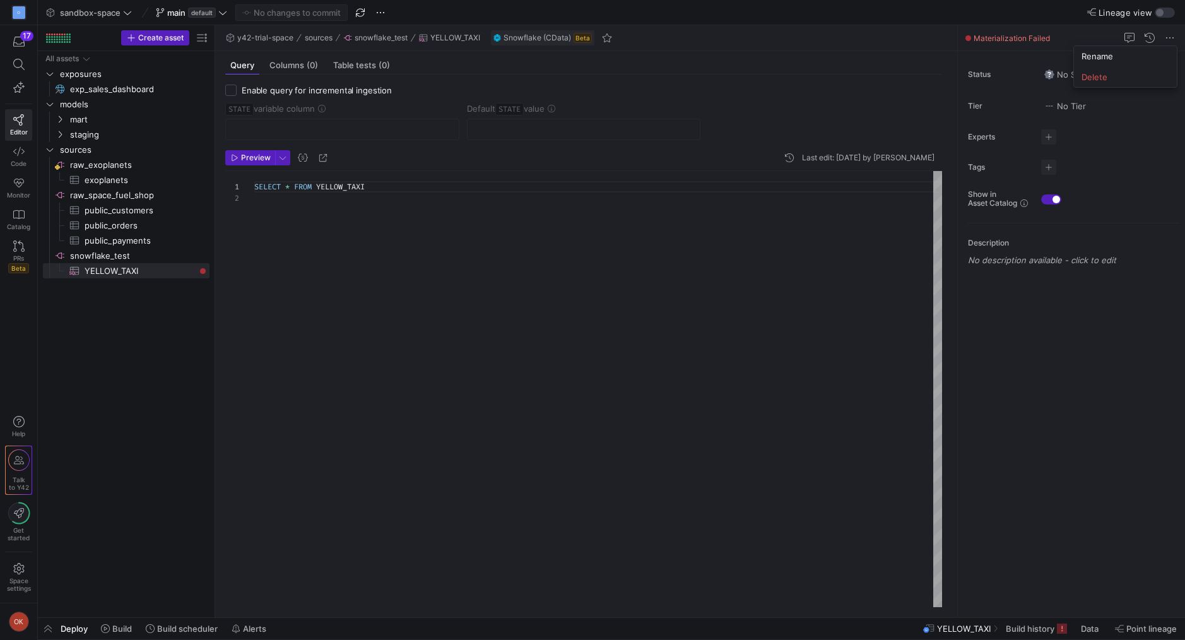
click at [1109, 192] on div at bounding box center [592, 320] width 1185 height 640
click at [297, 68] on span "Columns (0)" at bounding box center [293, 65] width 49 height 8
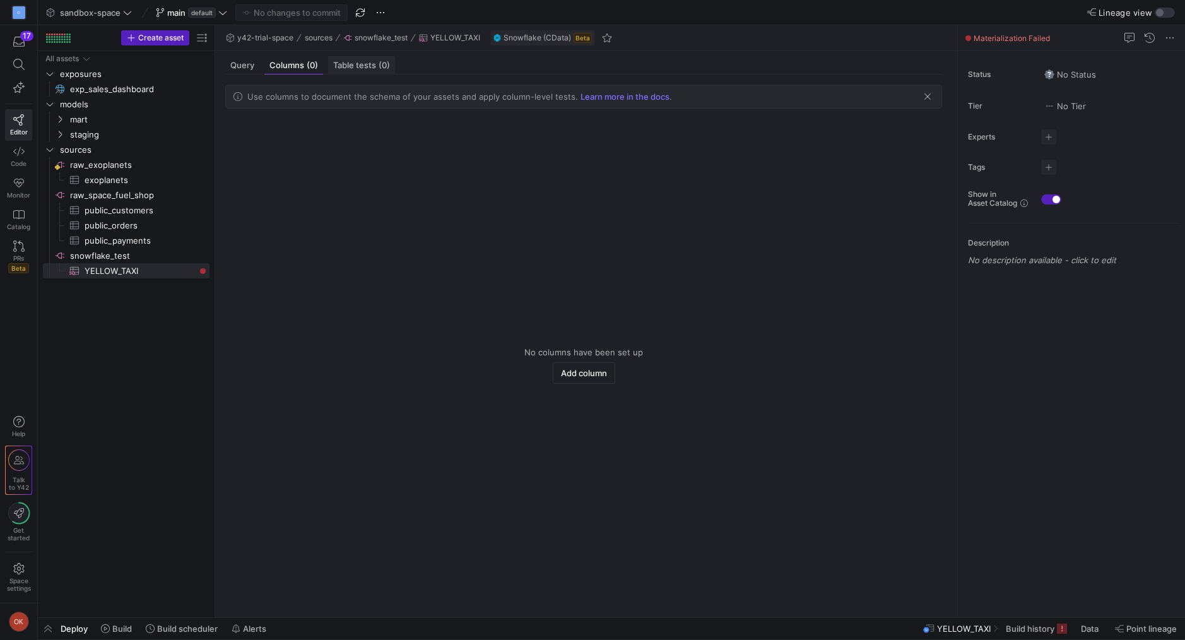
click at [374, 64] on span "Table tests (0)" at bounding box center [361, 65] width 57 height 8
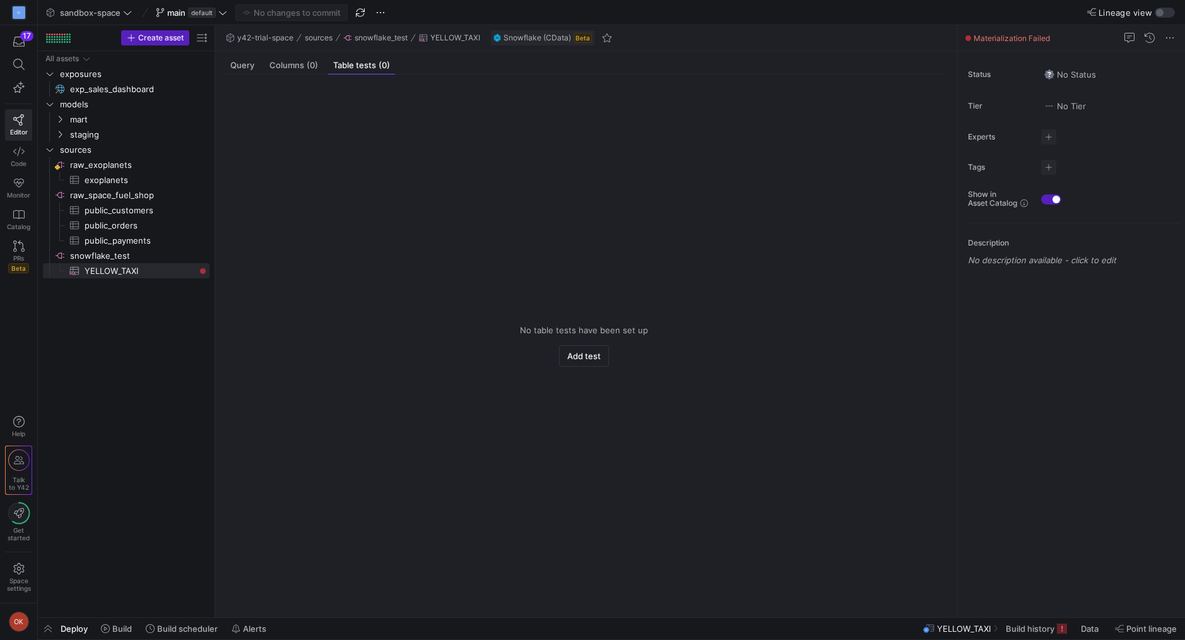
click at [259, 76] on div "No table tests have been set up Add test" at bounding box center [583, 340] width 737 height 532
click at [245, 65] on span "Query" at bounding box center [242, 65] width 24 height 8
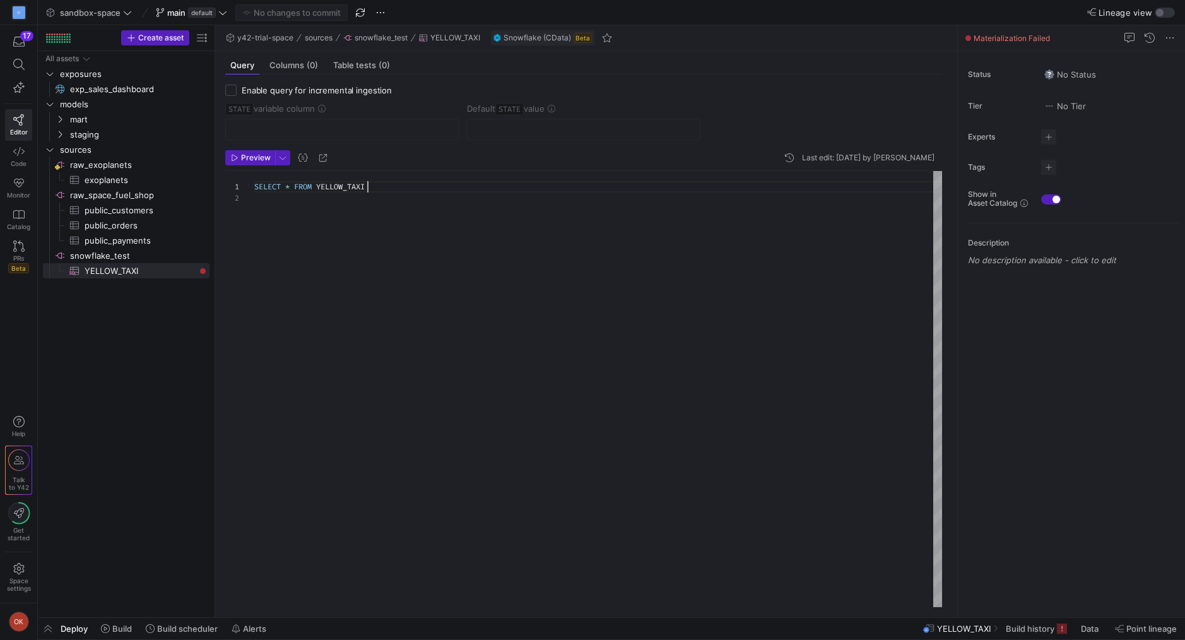
click at [440, 186] on div "SELECT * FROM YELLOW_TAXI" at bounding box center [598, 389] width 688 height 436
click at [296, 186] on div "SELECT * FROM YELLOW_TAXI" at bounding box center [598, 389] width 688 height 436
click at [298, 198] on div "SELECT WWOTRCM - SOB28930 . snowflakecomputing . com FROM YELLOW_TAXI" at bounding box center [598, 389] width 688 height 436
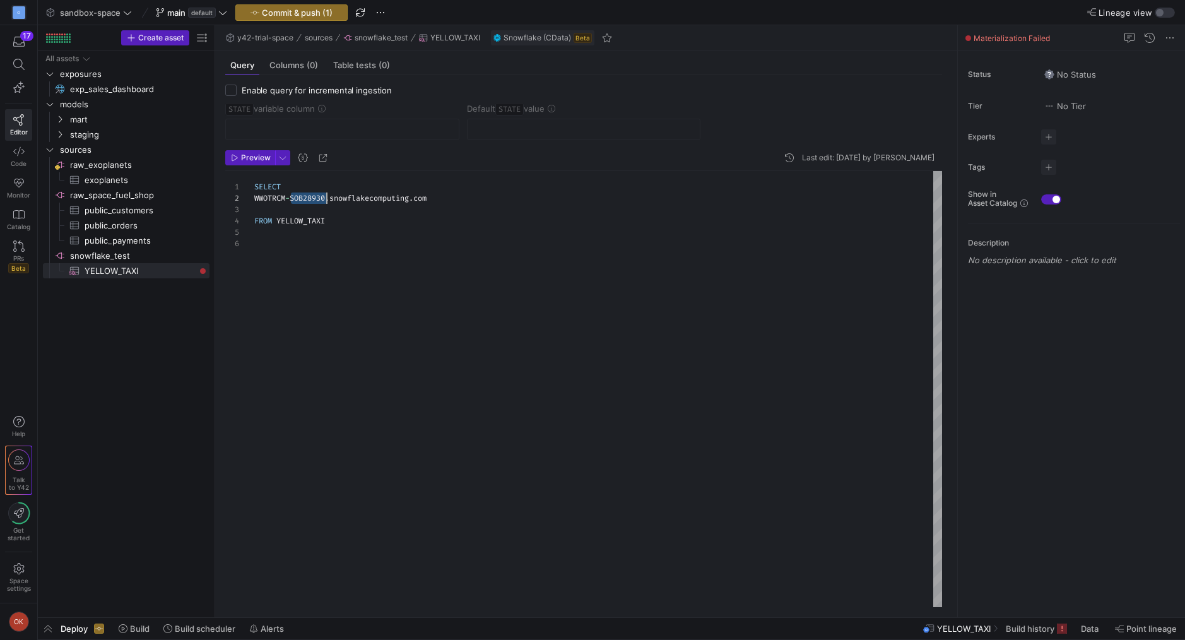
scroll to position [11, 73]
click at [298, 198] on div "SELECT WWOTRCM - SOB28930 . snowflakecomputing . com FROM YELLOW_TAXI" at bounding box center [598, 389] width 688 height 436
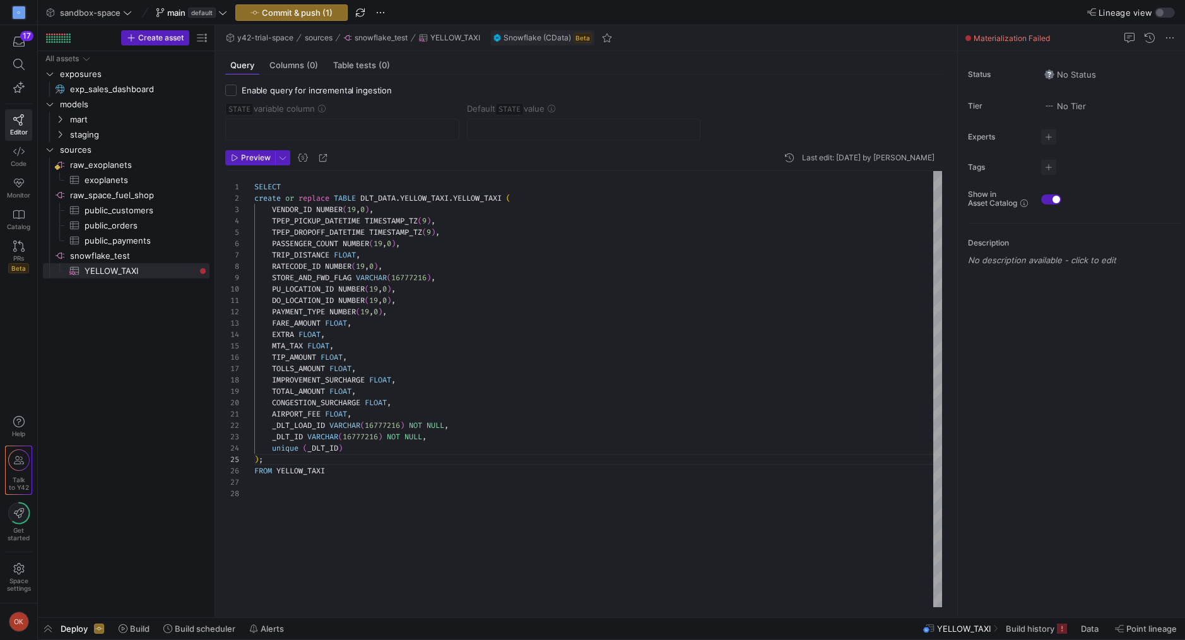
click at [272, 200] on div "SELECT create or replace TABLE DLT_DATA . YELLOW_TAXI . YELLOW_TAXI ( VENDOR_ID…" at bounding box center [598, 389] width 688 height 436
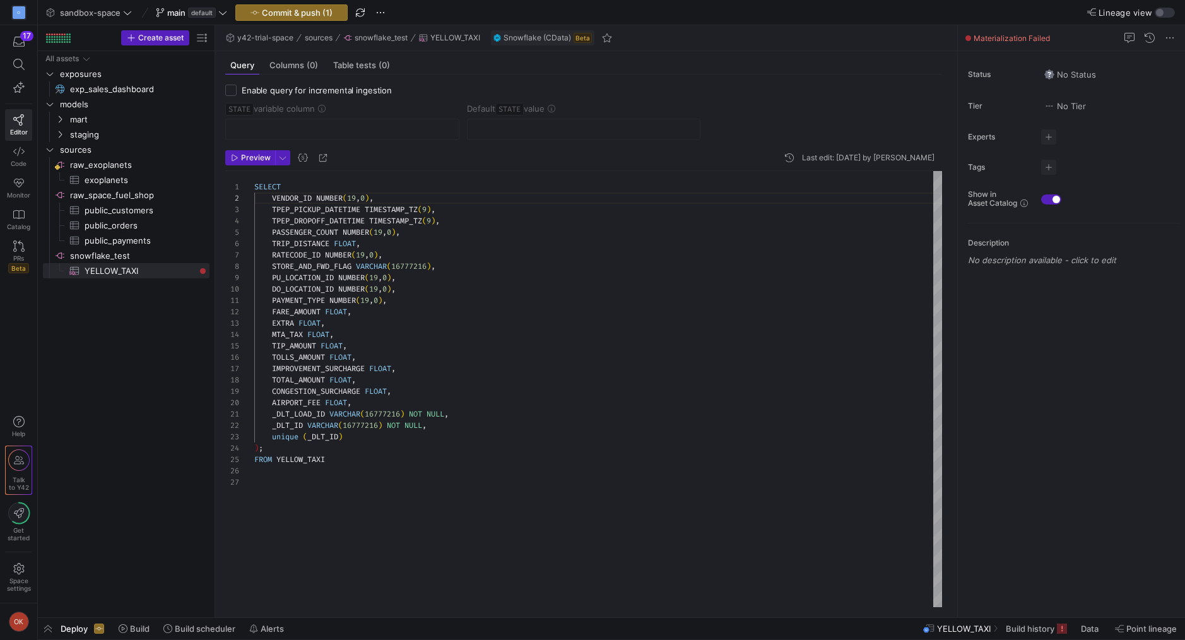
click at [318, 198] on div "SELECT VENDOR_ID NUMBER ( 19 , 0 ) , TPEP_PICKUP_DATETIME TIMESTAMP_TZ ( 9 ) , …" at bounding box center [598, 389] width 688 height 436
drag, startPoint x: 366, startPoint y: 210, endPoint x: 481, endPoint y: 210, distance: 114.2
click at [481, 210] on div "SELECT VENDOR_ID TPEP_PICKUP_DATETIME TIMESTAMP_TZ ( 9 ) , TPEP_DROPOFF_DATETIM…" at bounding box center [598, 389] width 688 height 436
drag, startPoint x: 366, startPoint y: 221, endPoint x: 439, endPoint y: 221, distance: 72.5
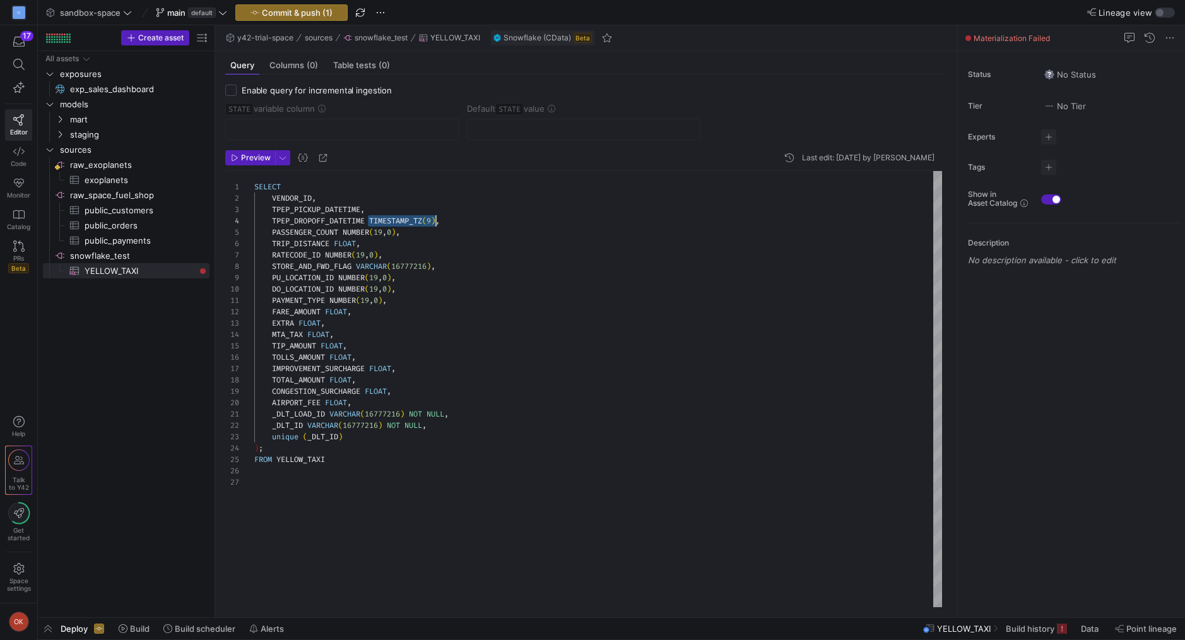
click at [439, 221] on div "SELECT VENDOR_ID , TPEP_PICKUP_DATETIME , TPEP_DROPOFF_DATETIME TIMESTAMP_TZ ( …" at bounding box center [598, 389] width 688 height 436
drag, startPoint x: 336, startPoint y: 278, endPoint x: 401, endPoint y: 274, distance: 65.1
click at [401, 274] on div "SELECT VENDOR_ID , TPEP_PICKUP_DATETIME , TPEP_DROPOFF_DATETIME , PASSENGER_COU…" at bounding box center [598, 389] width 688 height 436
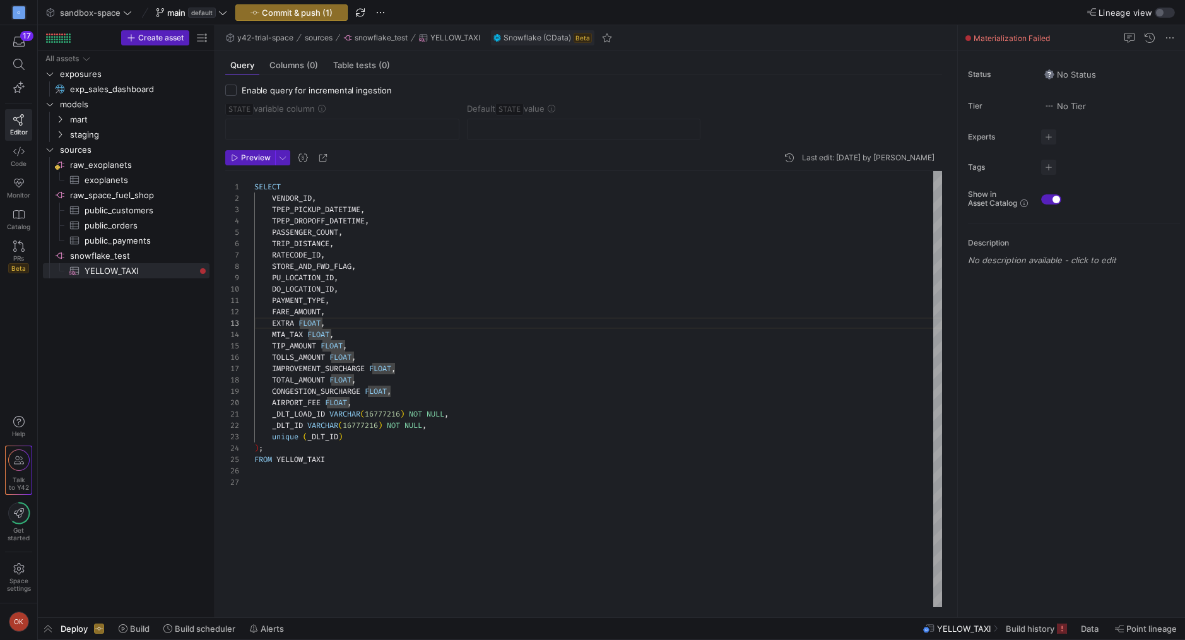
click at [303, 325] on div "SELECT VENDOR_ID , TPEP_PICKUP_DATETIME , TPEP_DROPOFF_DATETIME , PASSENGER_COU…" at bounding box center [598, 389] width 688 height 436
click at [349, 382] on div "SELECT VENDOR_ID , TPEP_PICKUP_DATETIME , TPEP_DROPOFF_DATETIME , PASSENGER_COU…" at bounding box center [598, 389] width 688 height 436
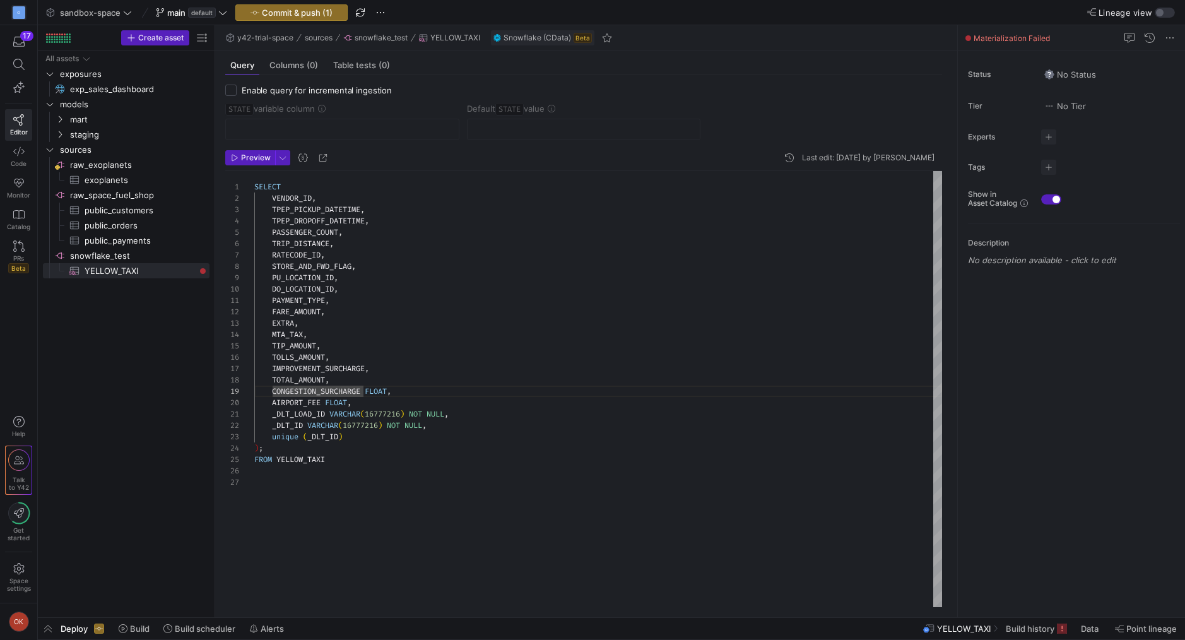
click at [377, 392] on div "SELECT VENDOR_ID , TPEP_PICKUP_DATETIME , TPEP_DROPOFF_DATETIME , PASSENGER_COU…" at bounding box center [598, 389] width 688 height 436
click at [340, 404] on div "SELECT VENDOR_ID , TPEP_PICKUP_DATETIME , TPEP_DROPOFF_DATETIME , PASSENGER_COU…" at bounding box center [598, 389] width 688 height 436
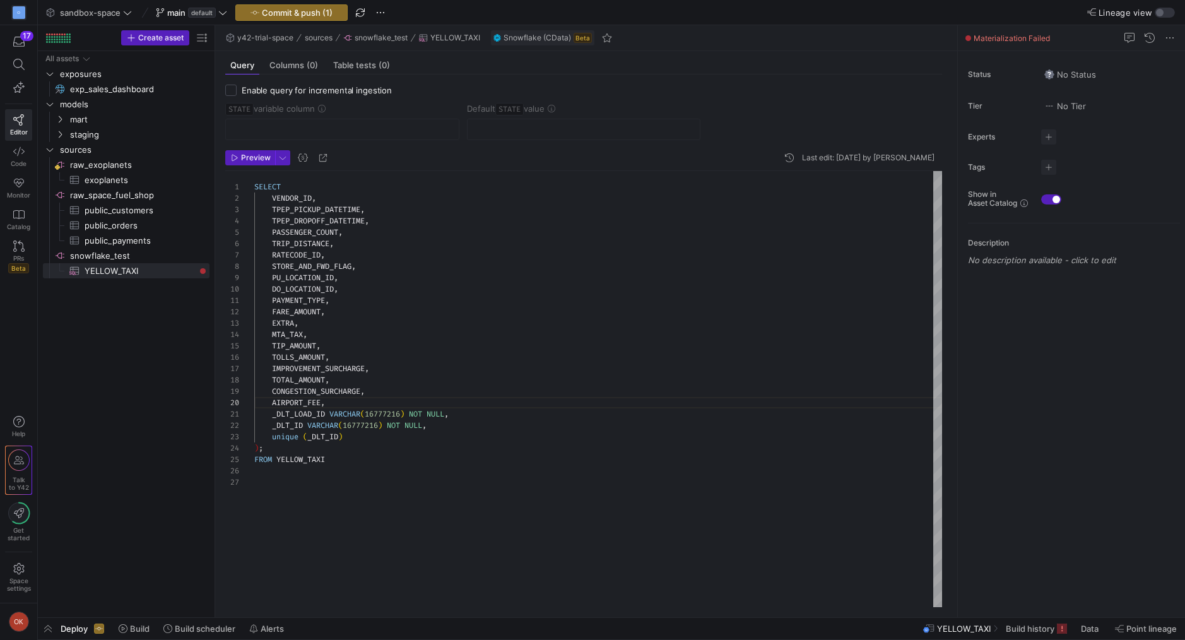
click at [331, 410] on div "SELECT VENDOR_ID , TPEP_PICKUP_DATETIME , TPEP_DROPOFF_DATETIME , PASSENGER_COU…" at bounding box center [598, 389] width 688 height 436
click at [305, 425] on div "SELECT VENDOR_ID , TPEP_PICKUP_DATETIME , TPEP_DROPOFF_DATETIME , PASSENGER_COU…" at bounding box center [598, 389] width 688 height 436
click at [257, 163] on span "button" at bounding box center [250, 158] width 49 height 14
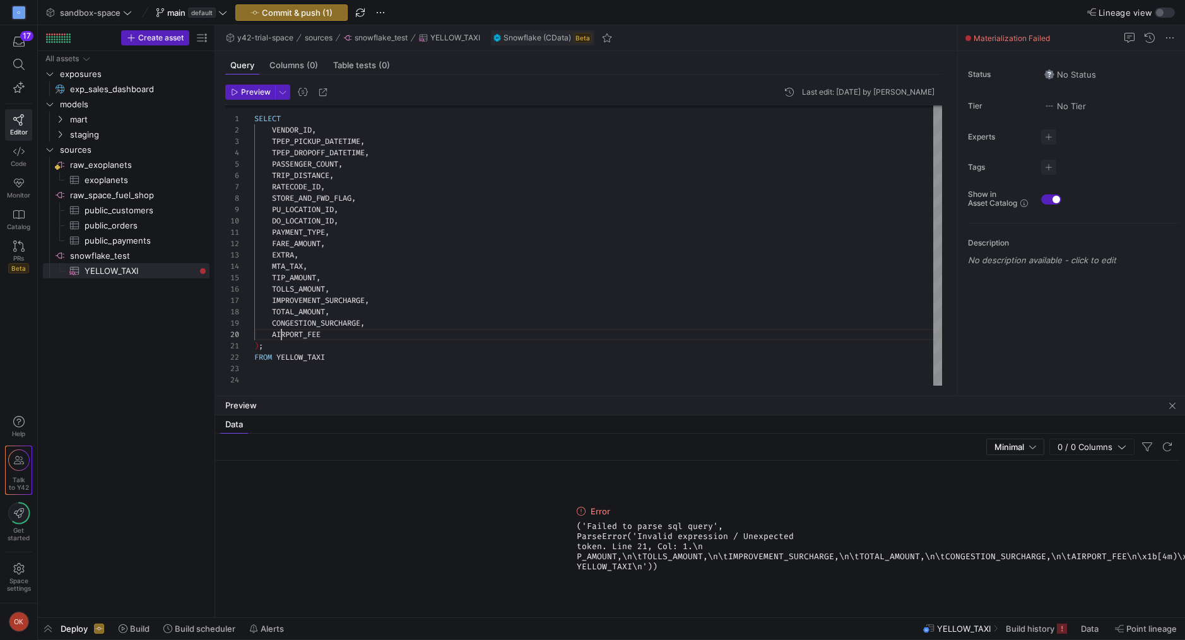
scroll to position [102, 27]
click at [283, 337] on div "SELECT VENDOR_ID , TPEP_PICKUP_DATETIME , TPEP_DROPOFF_DATETIME , PASSENGER_COU…" at bounding box center [598, 244] width 688 height 283
click at [283, 341] on div "SELECT VENDOR_ID , TPEP_PICKUP_DATETIME , TPEP_DROPOFF_DATETIME , PASSENGER_COU…" at bounding box center [598, 244] width 688 height 283
type textarea "PAYMENT_TYPE, FARE_AMOUNT, EXTRA, MTA_TAX, TIP_AMOUNT, TOLLS_AMOUNT, IMPROVEMEN…"
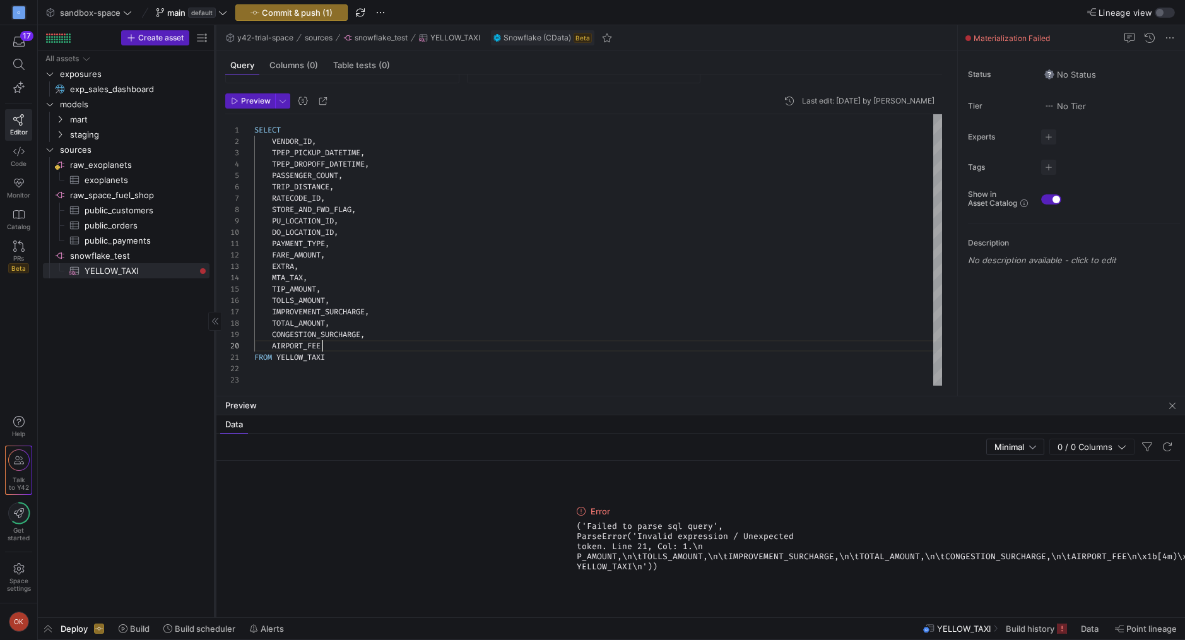
scroll to position [57, 0]
click at [252, 105] on span "button" at bounding box center [250, 101] width 49 height 14
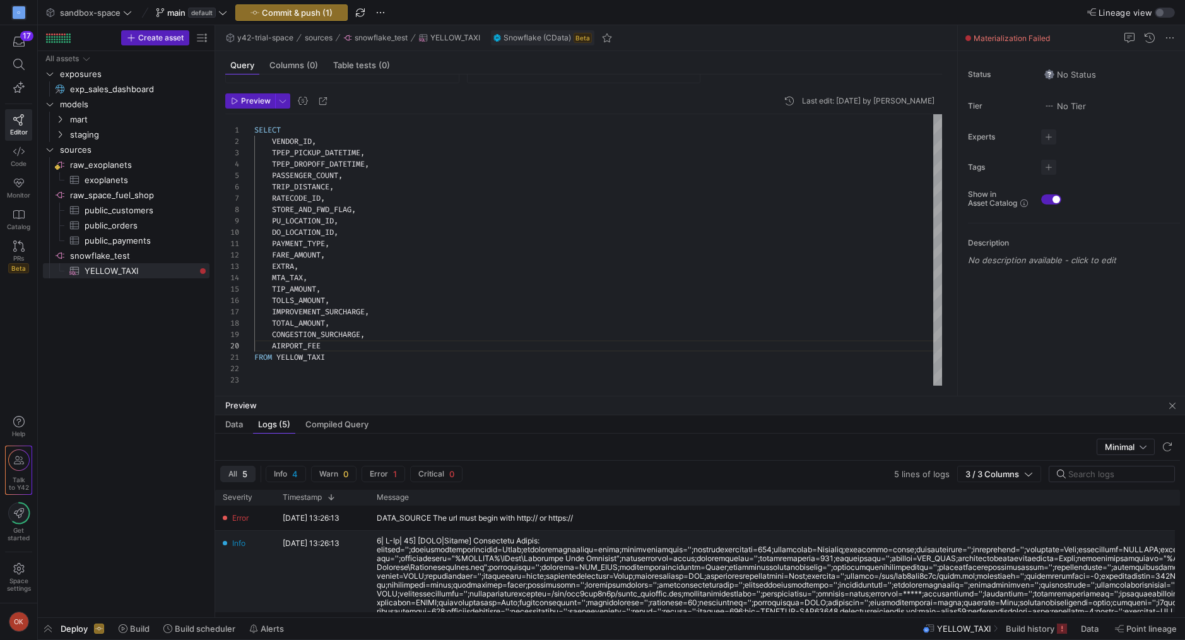
scroll to position [85, 0]
